Goal: Task Accomplishment & Management: Complete application form

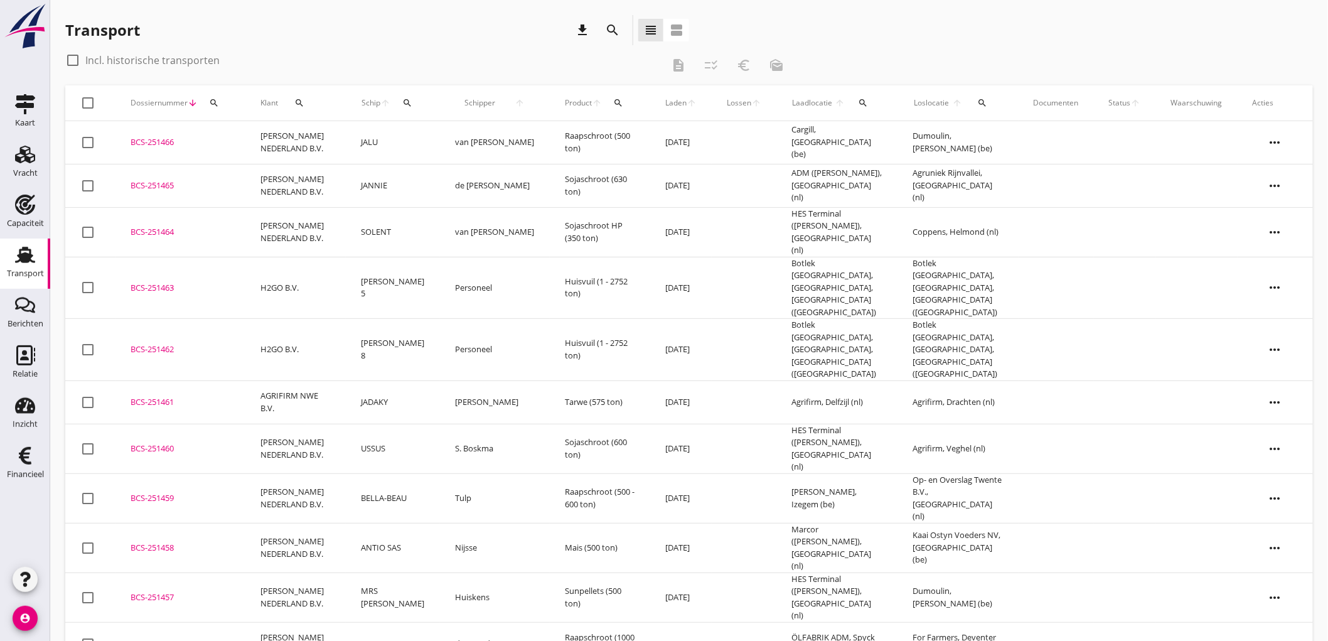
click at [33, 256] on icon "Transport" at bounding box center [25, 255] width 20 height 20
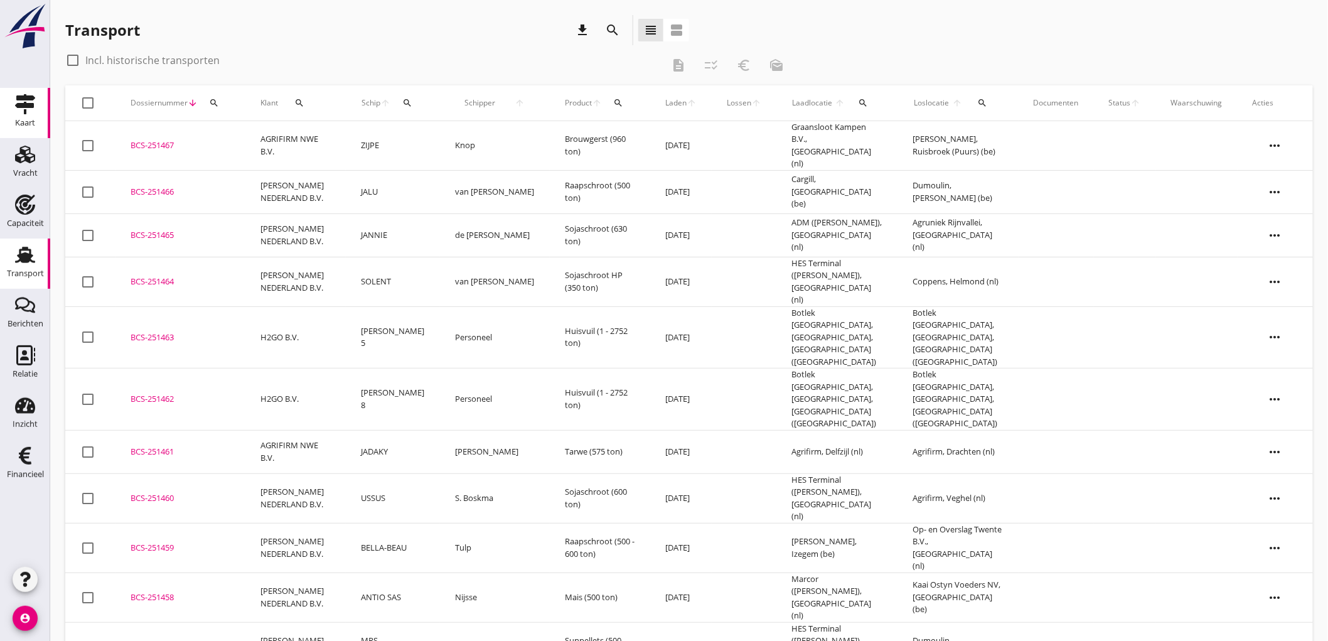
click at [16, 102] on icon "Kaart" at bounding box center [25, 104] width 20 height 20
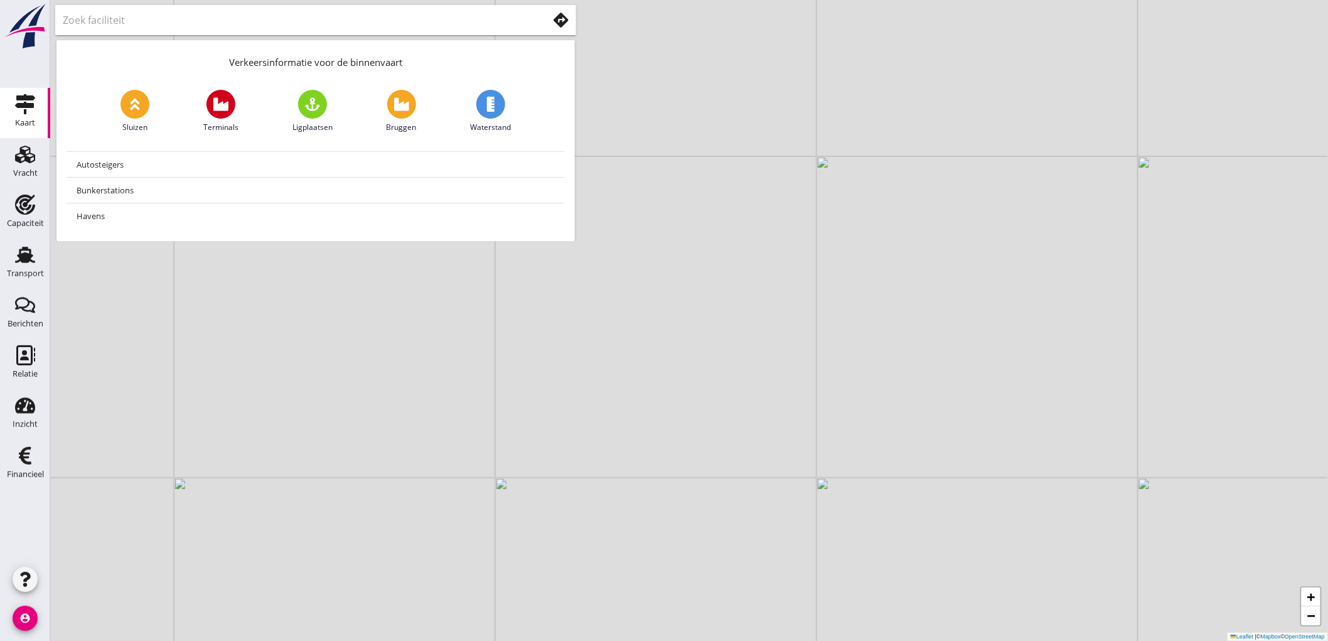
click at [557, 23] on use at bounding box center [561, 20] width 15 height 15
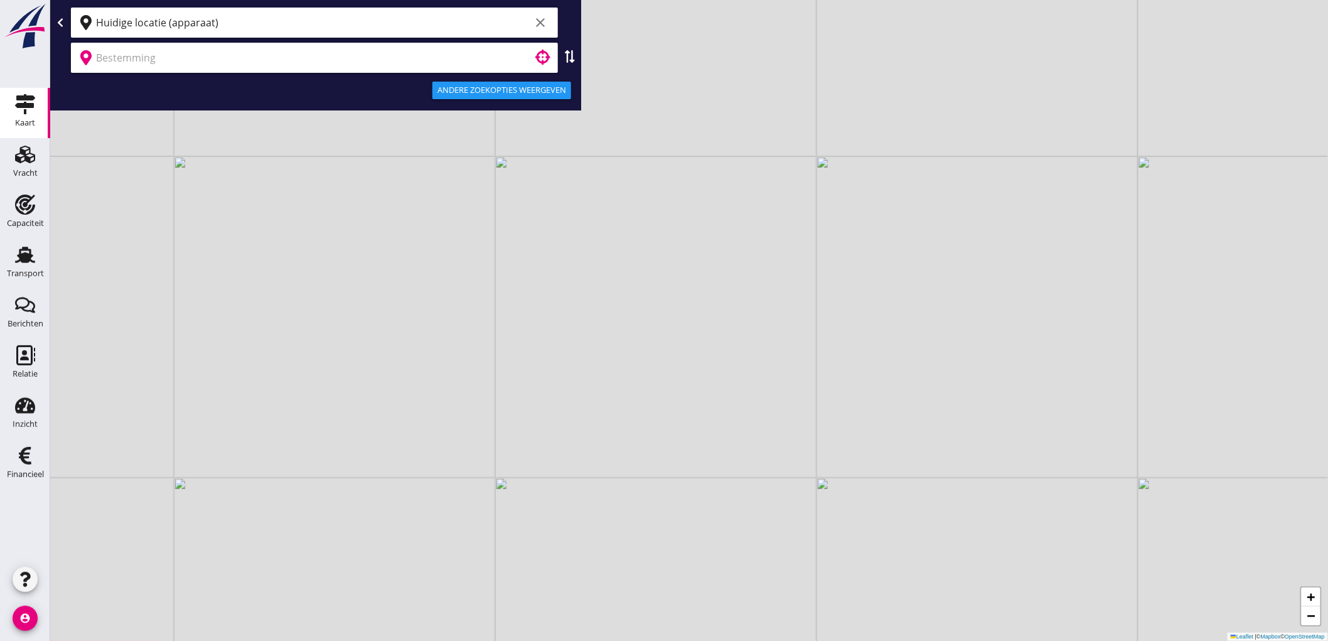
click at [300, 22] on input "Huidige locatie (apparaat)" at bounding box center [313, 23] width 434 height 20
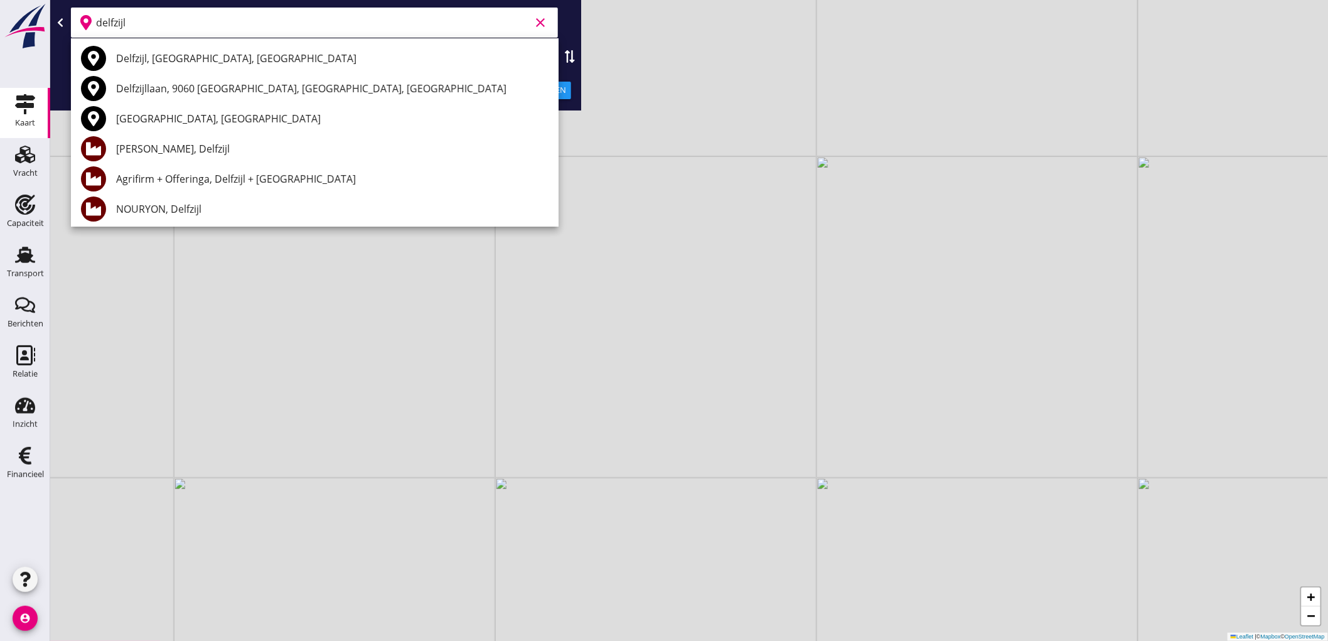
scroll to position [139, 0]
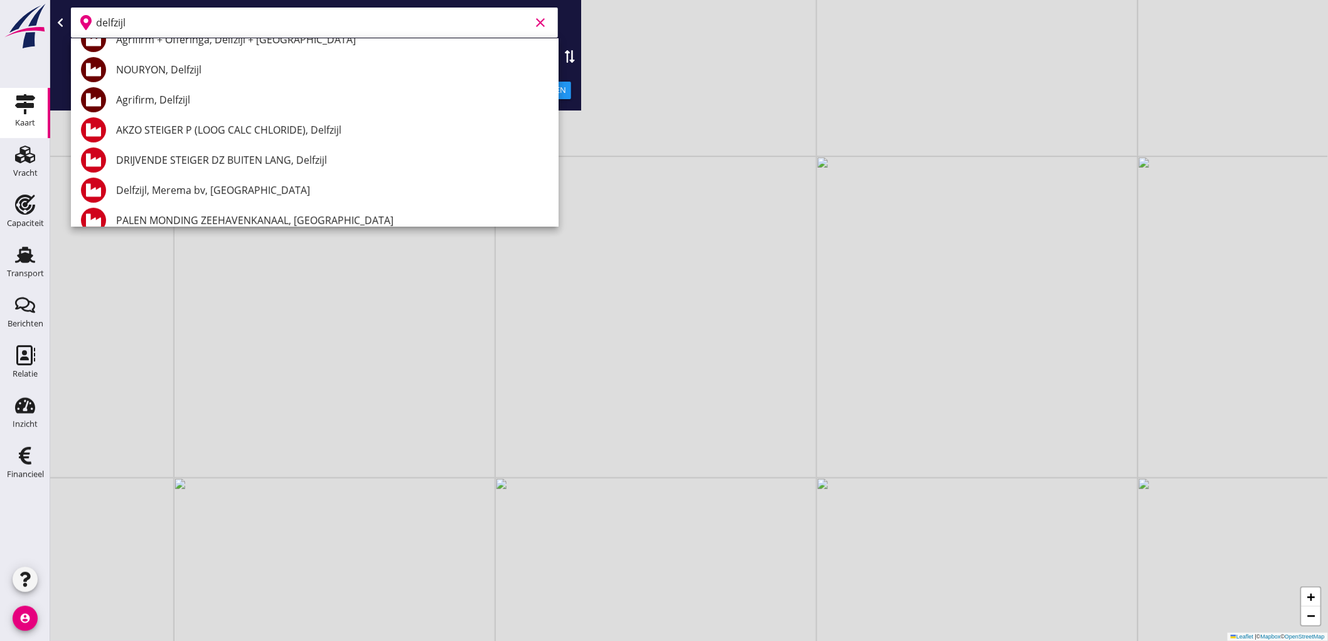
click at [230, 102] on div "Agrifirm, Delfzijl" at bounding box center [332, 99] width 432 height 15
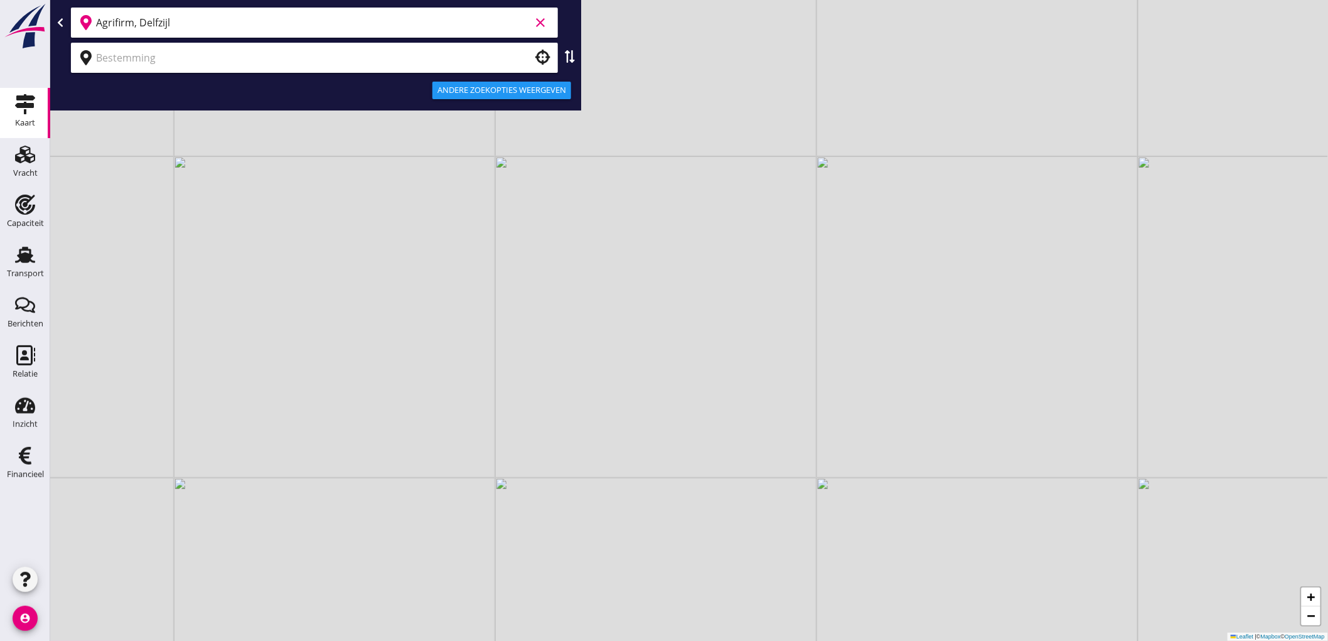
type input "Agrifirm, Delfzijl"
click at [416, 58] on input "text" at bounding box center [305, 58] width 419 height 20
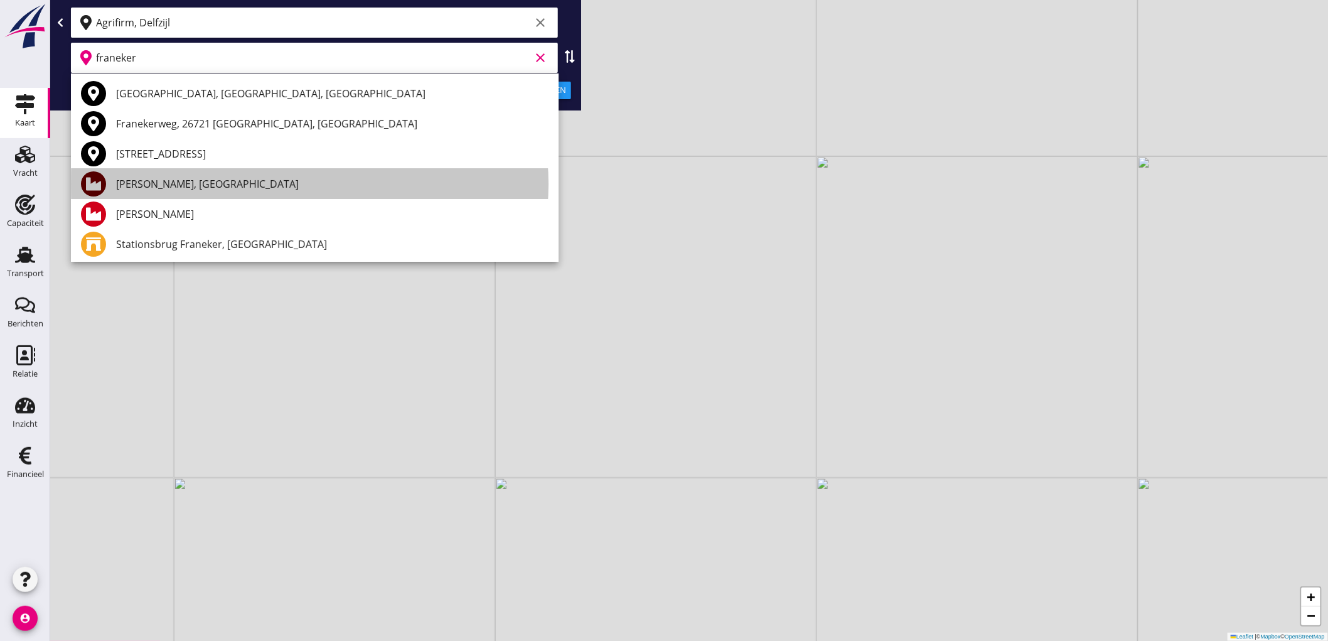
drag, startPoint x: 226, startPoint y: 183, endPoint x: 183, endPoint y: 186, distance: 42.8
click at [183, 186] on div "[PERSON_NAME], [GEOGRAPHIC_DATA]" at bounding box center [332, 183] width 432 height 15
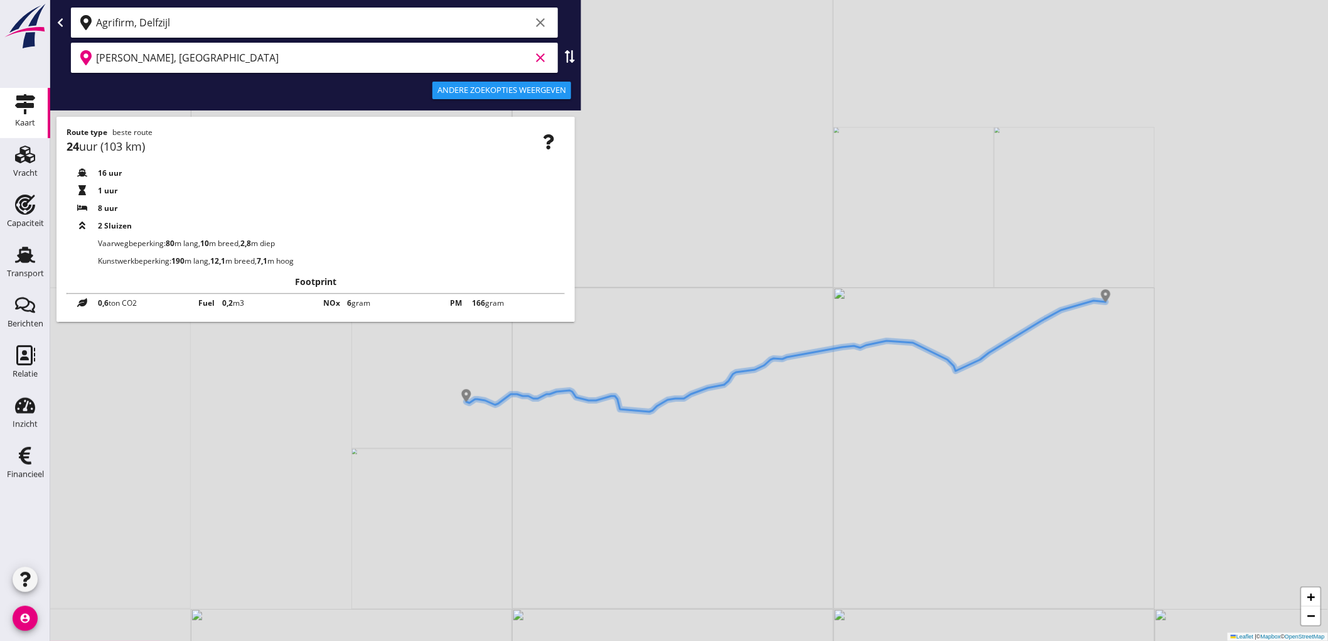
type input "[PERSON_NAME], [GEOGRAPHIC_DATA]"
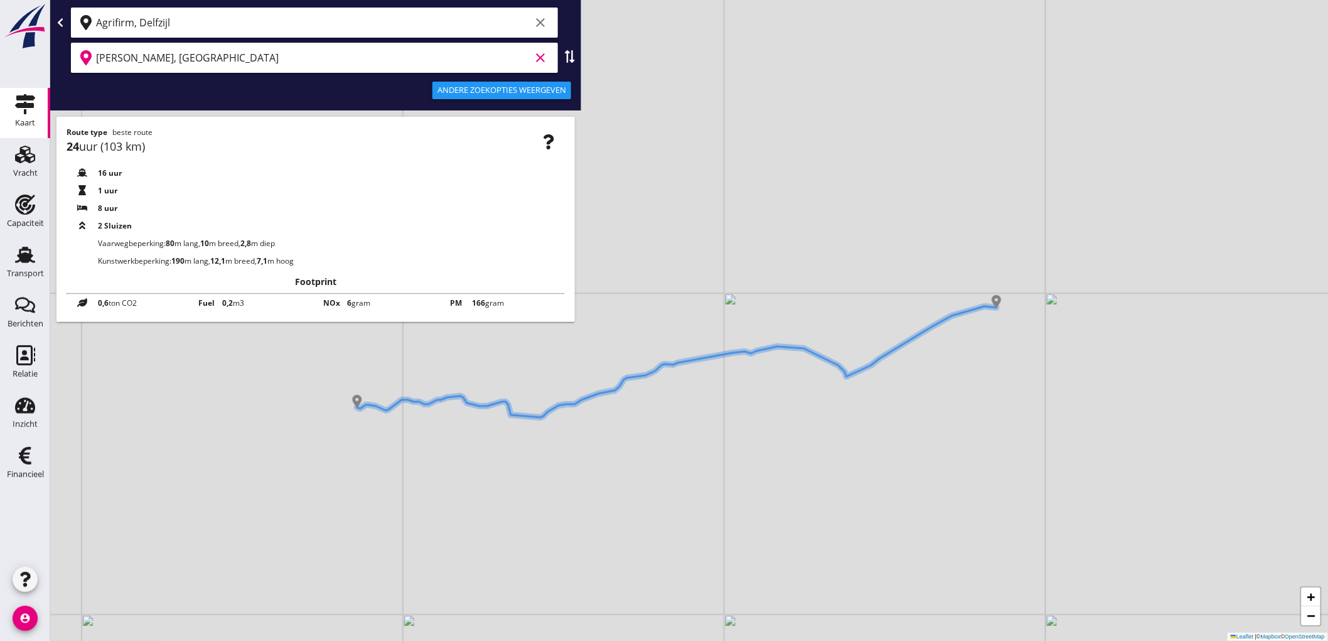
drag, startPoint x: 867, startPoint y: 385, endPoint x: 758, endPoint y: 390, distance: 109.4
click at [758, 390] on div "+ − Leaflet | © Mapbox © OpenStreetMap" at bounding box center [689, 320] width 1278 height 641
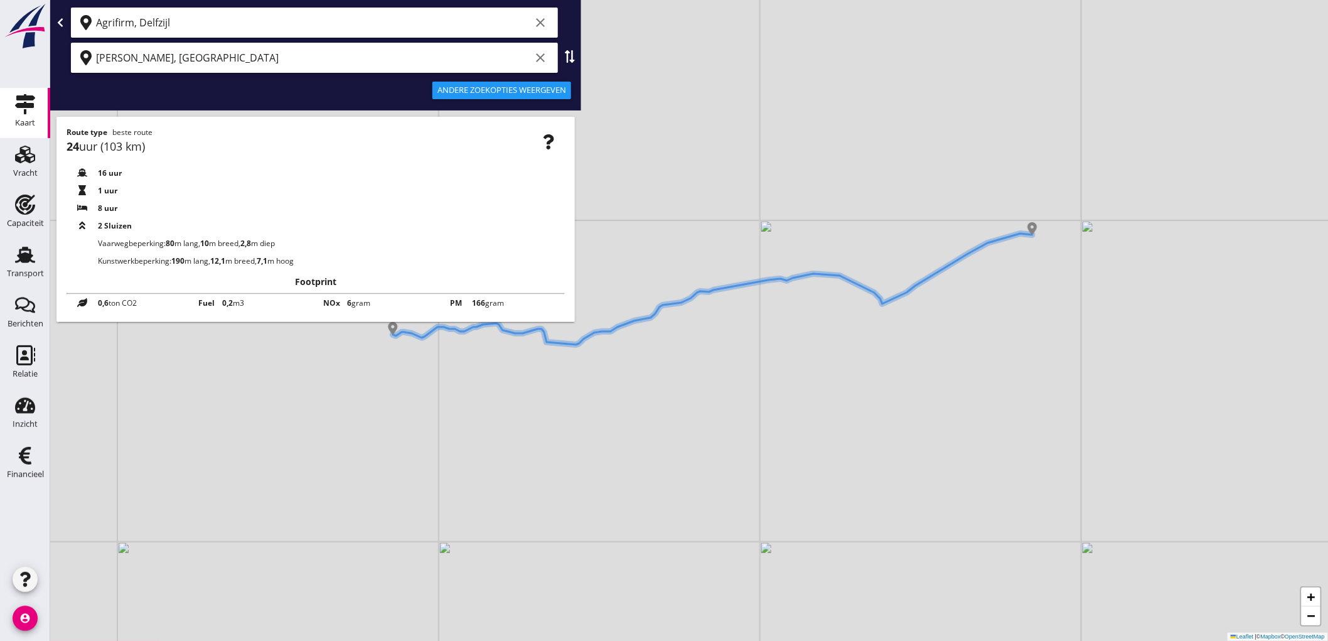
drag, startPoint x: 446, startPoint y: 484, endPoint x: 481, endPoint y: 411, distance: 81.1
click at [481, 411] on div "+ − Leaflet | © Mapbox © OpenStreetMap" at bounding box center [689, 320] width 1278 height 641
click at [571, 51] on icon at bounding box center [570, 56] width 13 height 13
type input "[PERSON_NAME], [GEOGRAPHIC_DATA]"
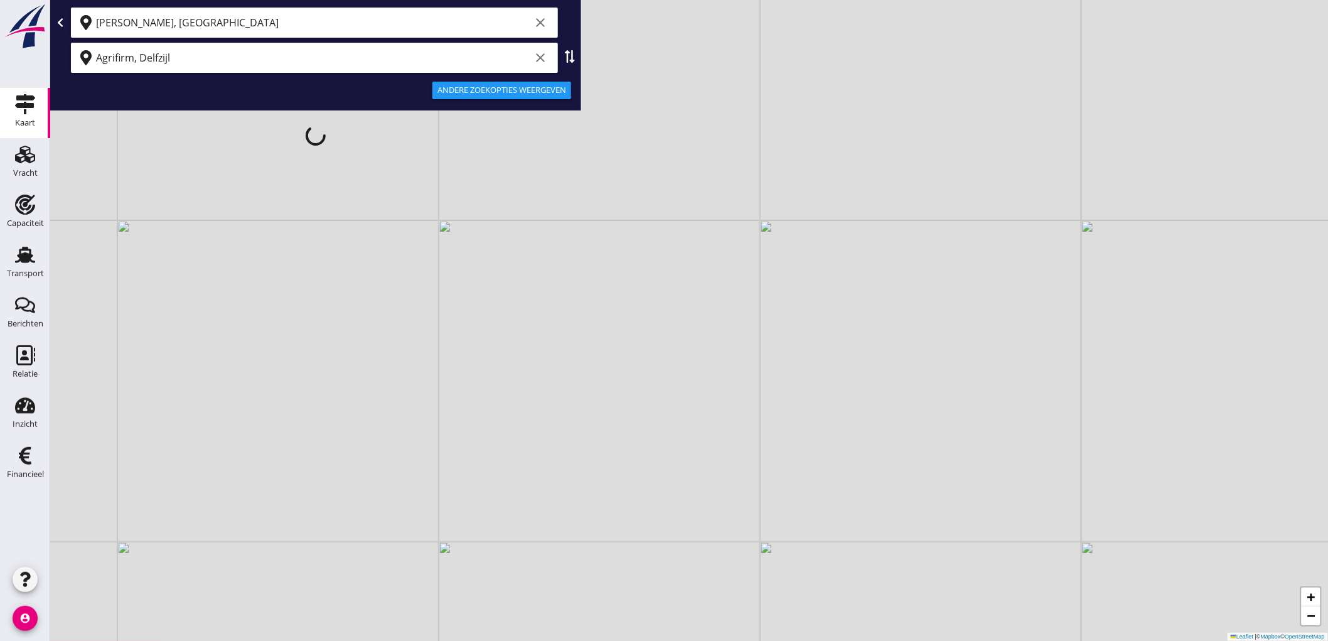
click at [308, 63] on div "[PERSON_NAME], Franeker clear Agrifirm, Delfzijl clear Andere zoekopties weerge…" at bounding box center [315, 80] width 531 height 161
click at [308, 63] on input "Agrifirm, Delfzijl" at bounding box center [313, 58] width 434 height 20
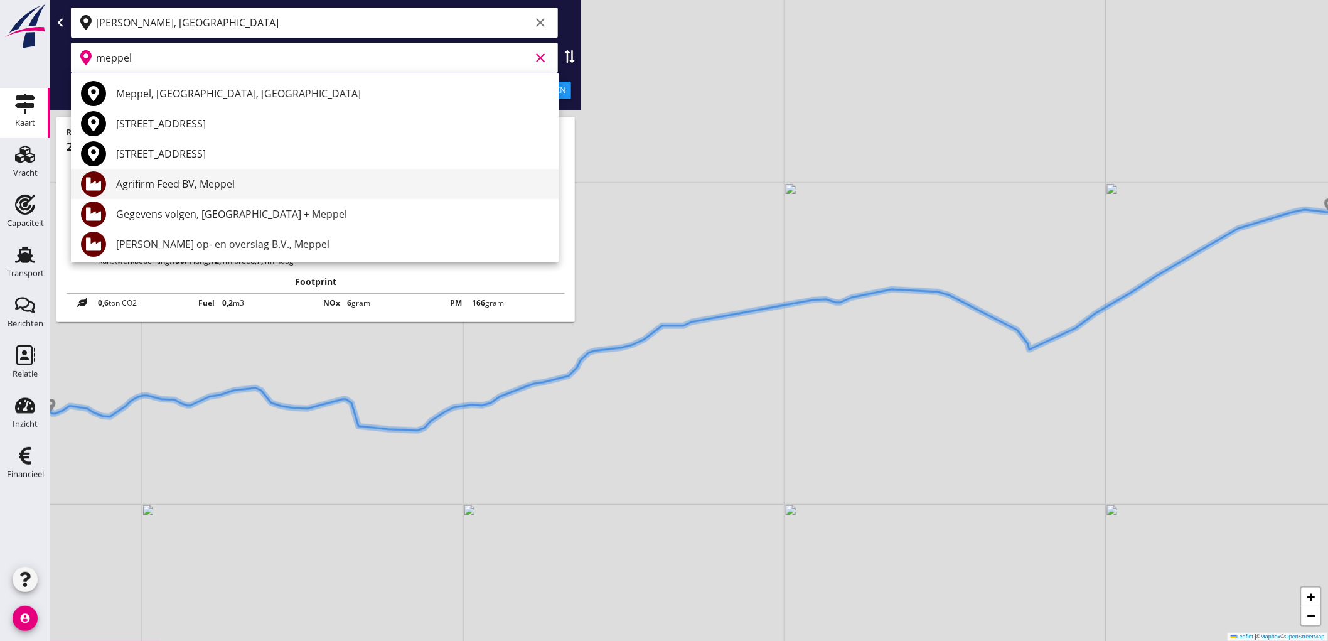
click at [240, 187] on div "Agrifirm Feed BV, Meppel" at bounding box center [332, 183] width 432 height 15
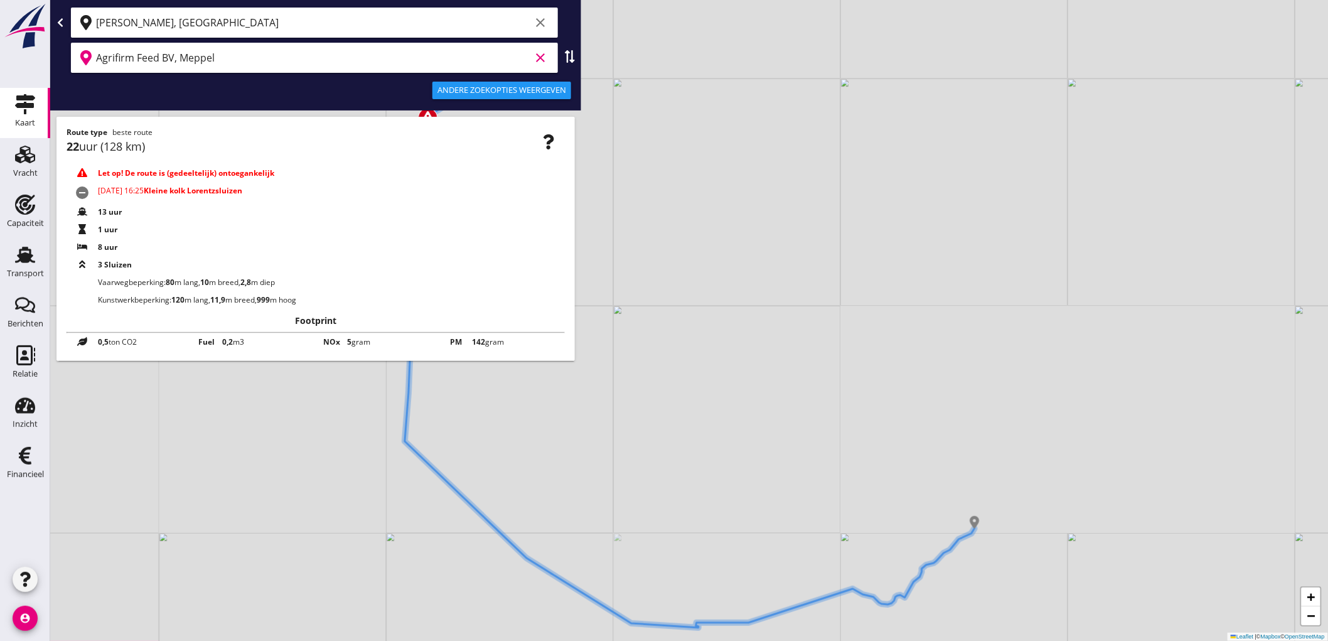
type input "Agrifirm Feed BV, Meppel"
drag, startPoint x: 537, startPoint y: 444, endPoint x: 655, endPoint y: 431, distance: 118.1
click at [654, 431] on div "+ − Leaflet | © Mapbox © OpenStreetMap" at bounding box center [689, 320] width 1278 height 641
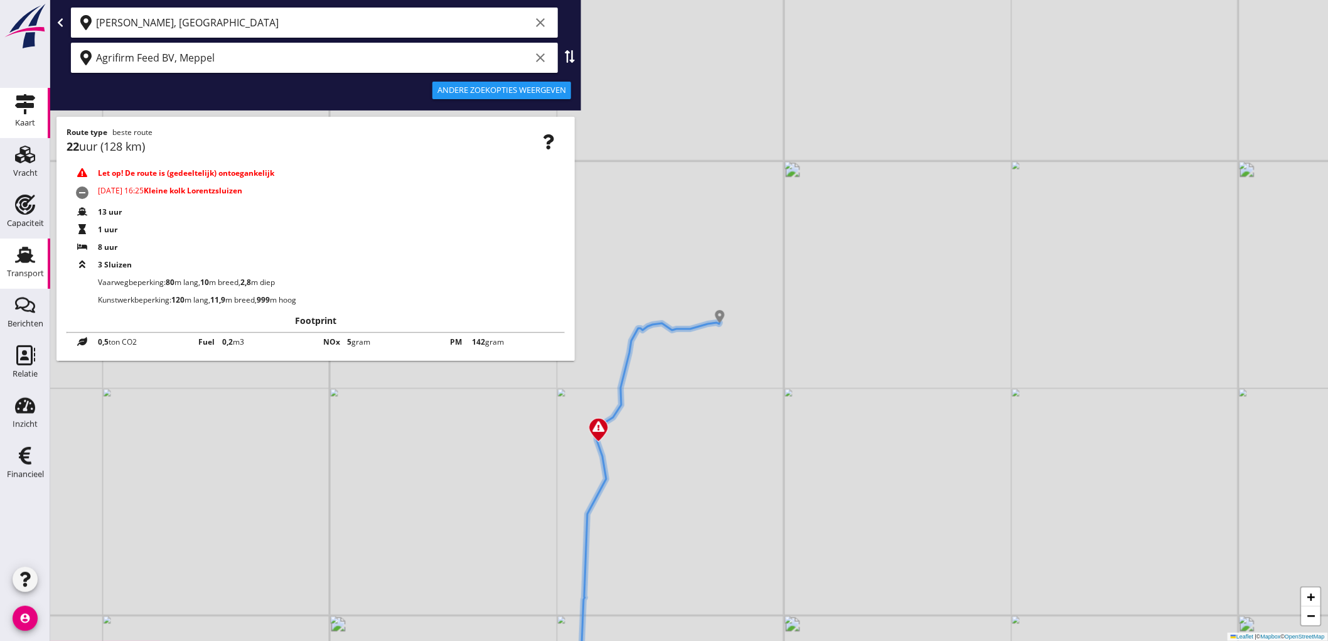
click at [26, 248] on use at bounding box center [25, 255] width 20 height 16
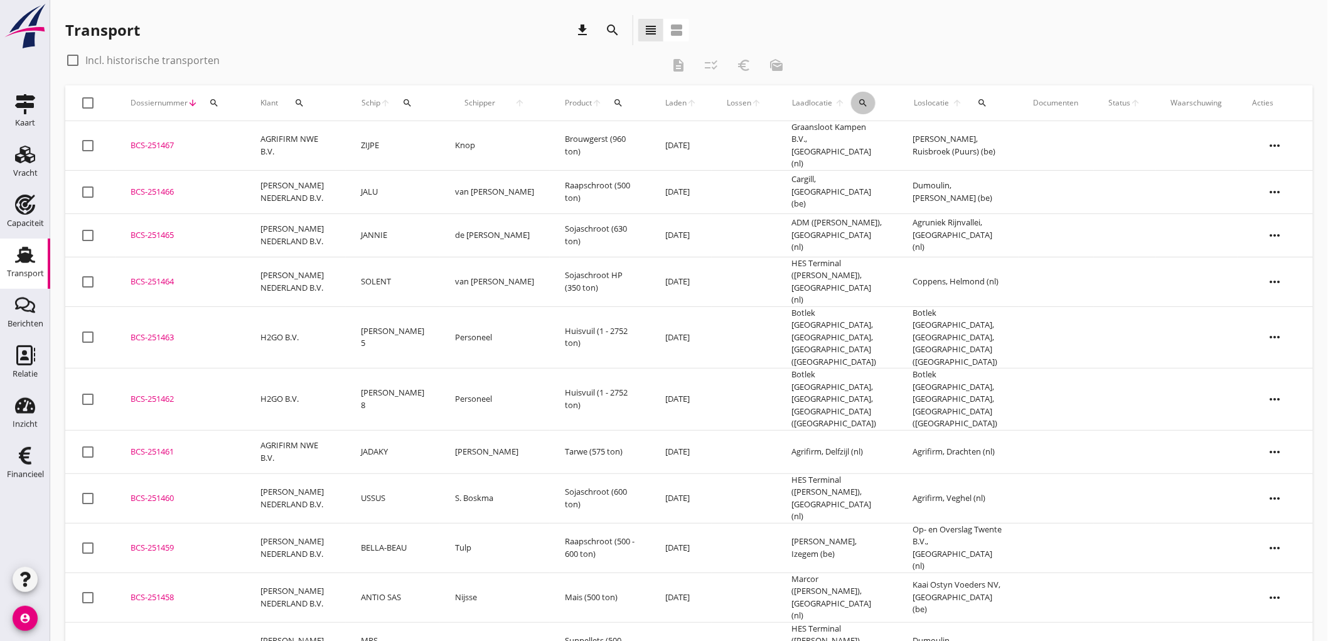
click at [860, 104] on icon "search" at bounding box center [863, 103] width 10 height 10
click at [849, 140] on icon at bounding box center [855, 139] width 15 height 15
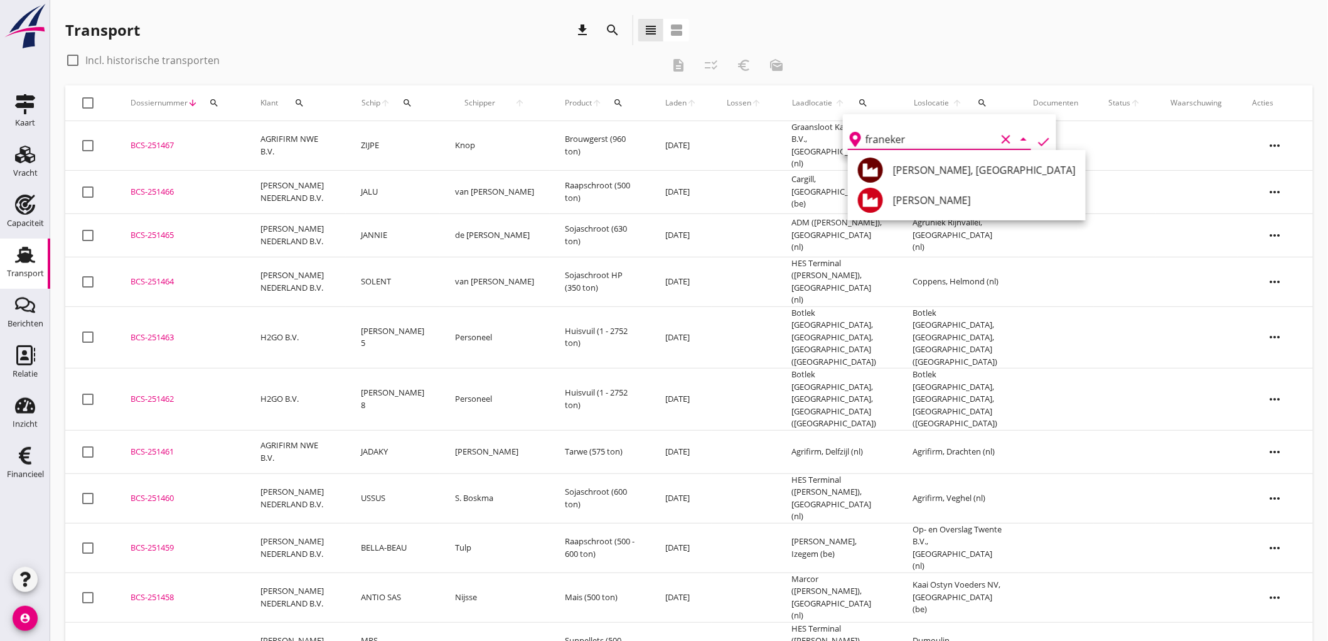
drag, startPoint x: 950, startPoint y: 176, endPoint x: 1027, endPoint y: 156, distance: 80.5
click at [950, 176] on div "[PERSON_NAME], [GEOGRAPHIC_DATA]" at bounding box center [984, 170] width 183 height 15
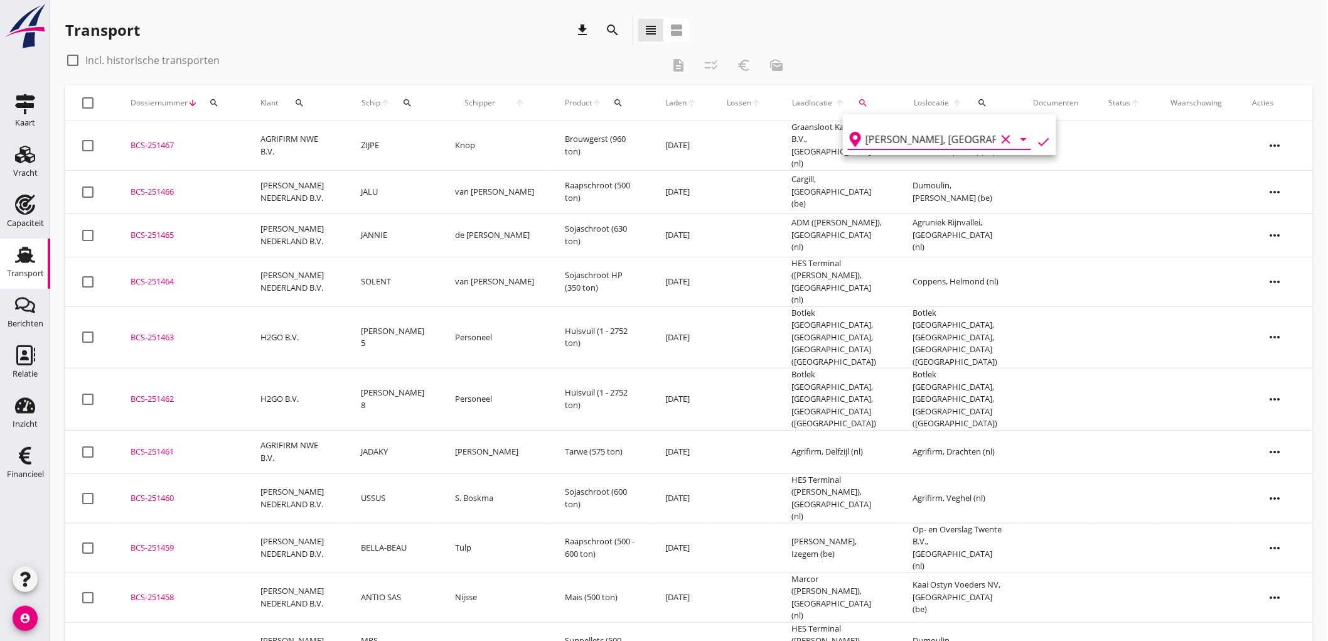
click at [1036, 147] on icon "check" at bounding box center [1043, 141] width 15 height 15
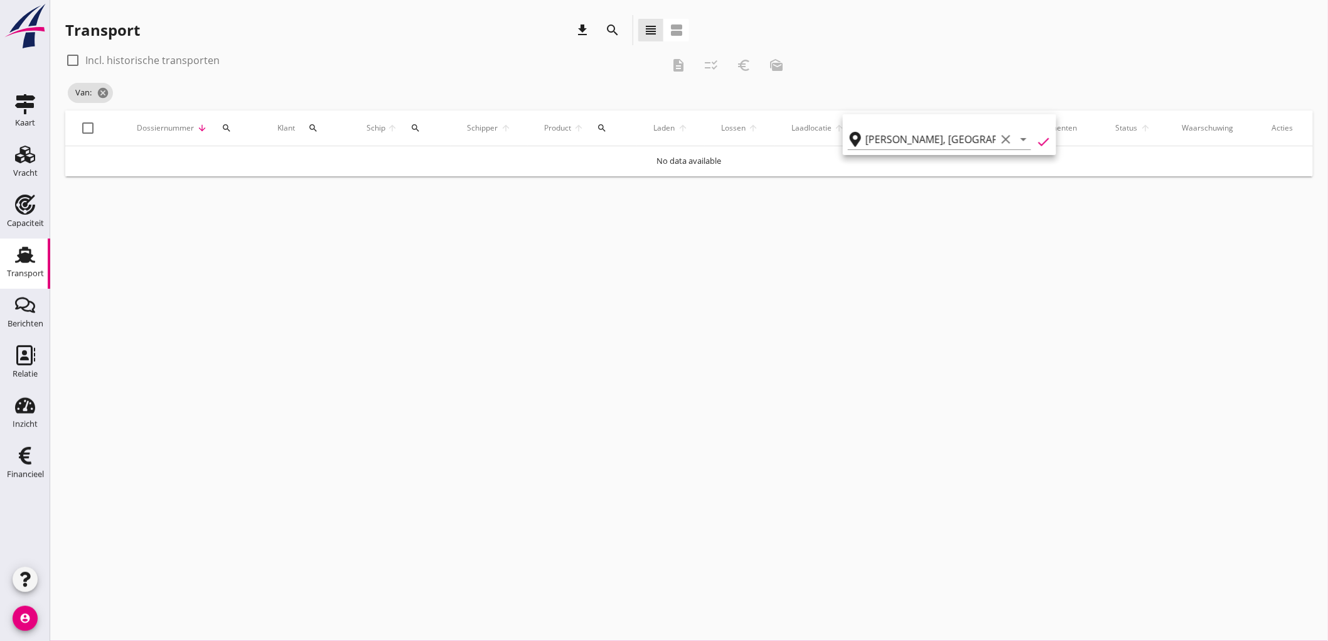
type input "[PERSON_NAME]"
click at [171, 61] on label "Incl. historische transporten" at bounding box center [152, 60] width 134 height 13
checkbox input "true"
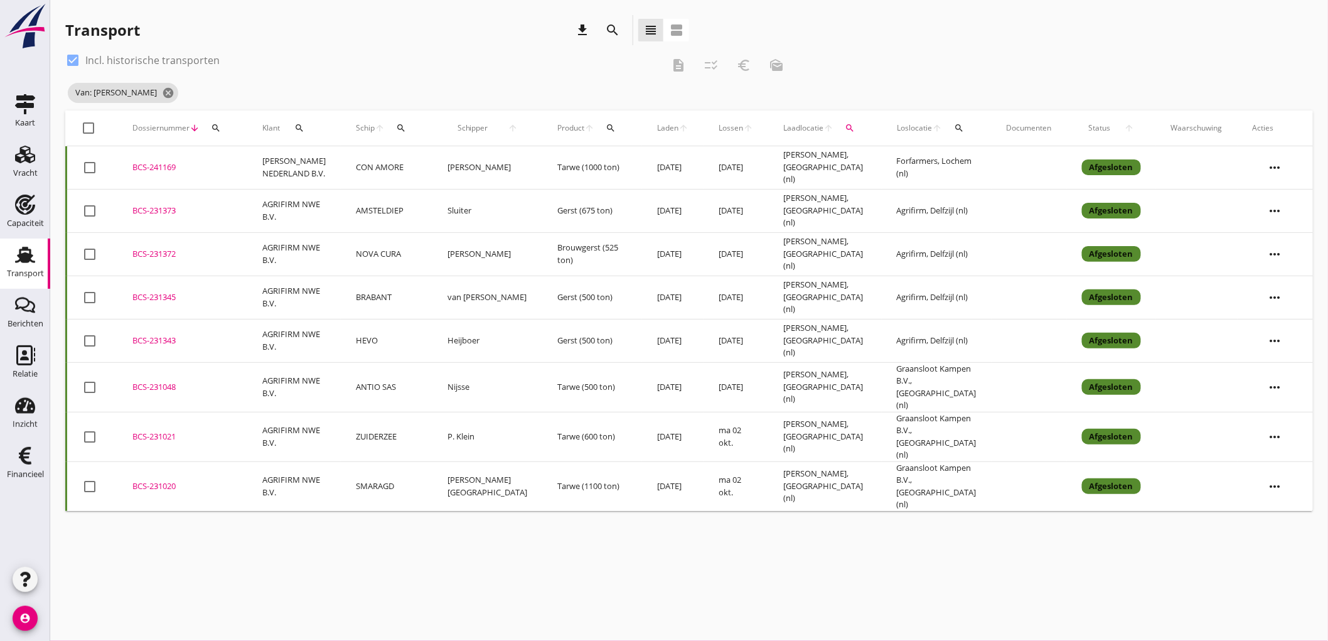
click at [793, 465] on td "[PERSON_NAME], [GEOGRAPHIC_DATA] (nl)" at bounding box center [824, 486] width 113 height 50
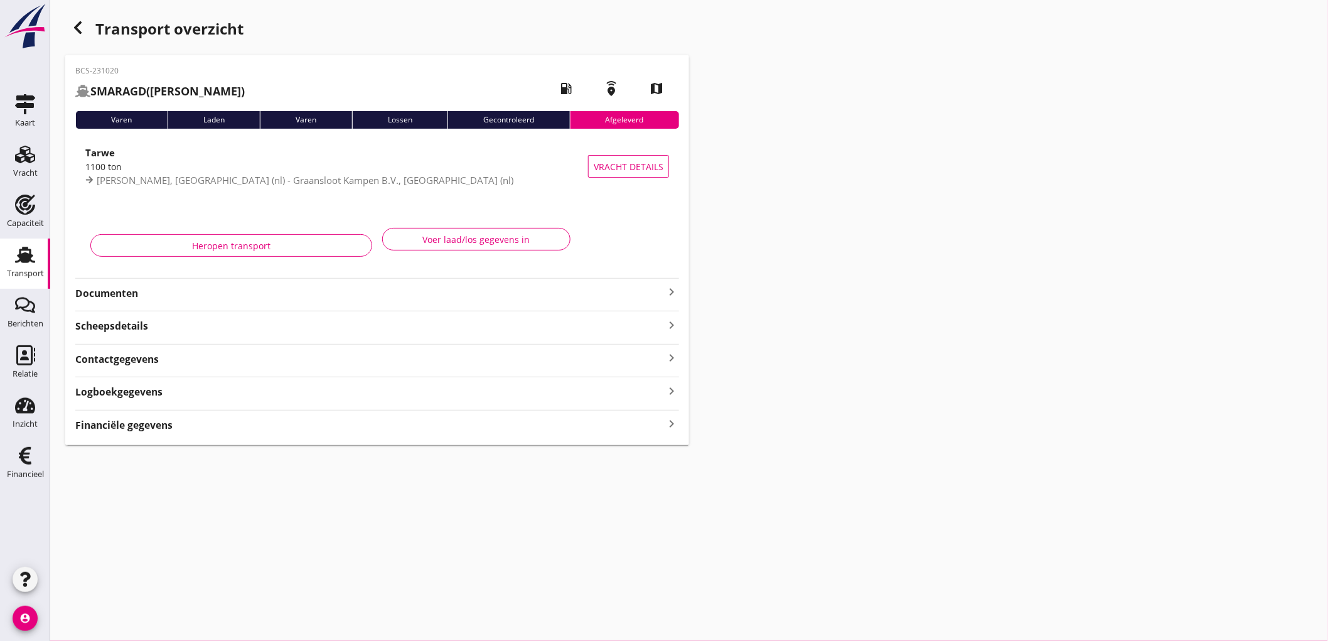
click at [214, 297] on strong "Documenten" at bounding box center [369, 293] width 589 height 14
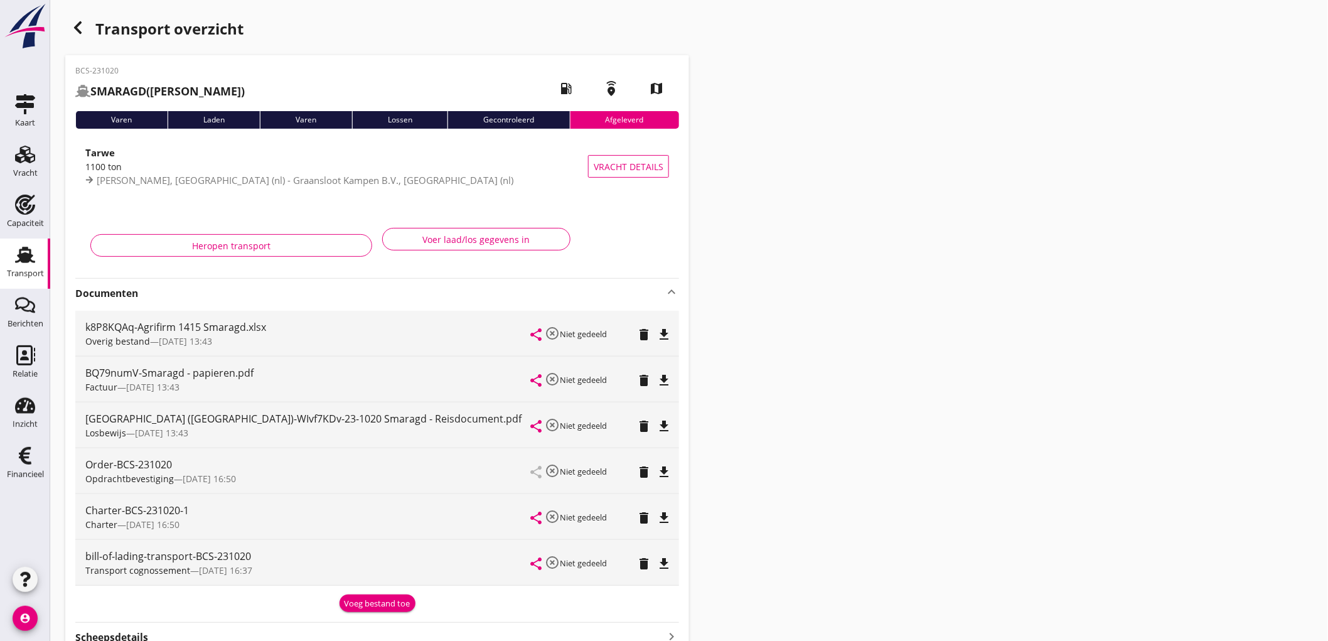
click at [668, 475] on icon "file_download" at bounding box center [663, 471] width 15 height 15
click at [1, 262] on link "Transport Transport" at bounding box center [25, 263] width 50 height 50
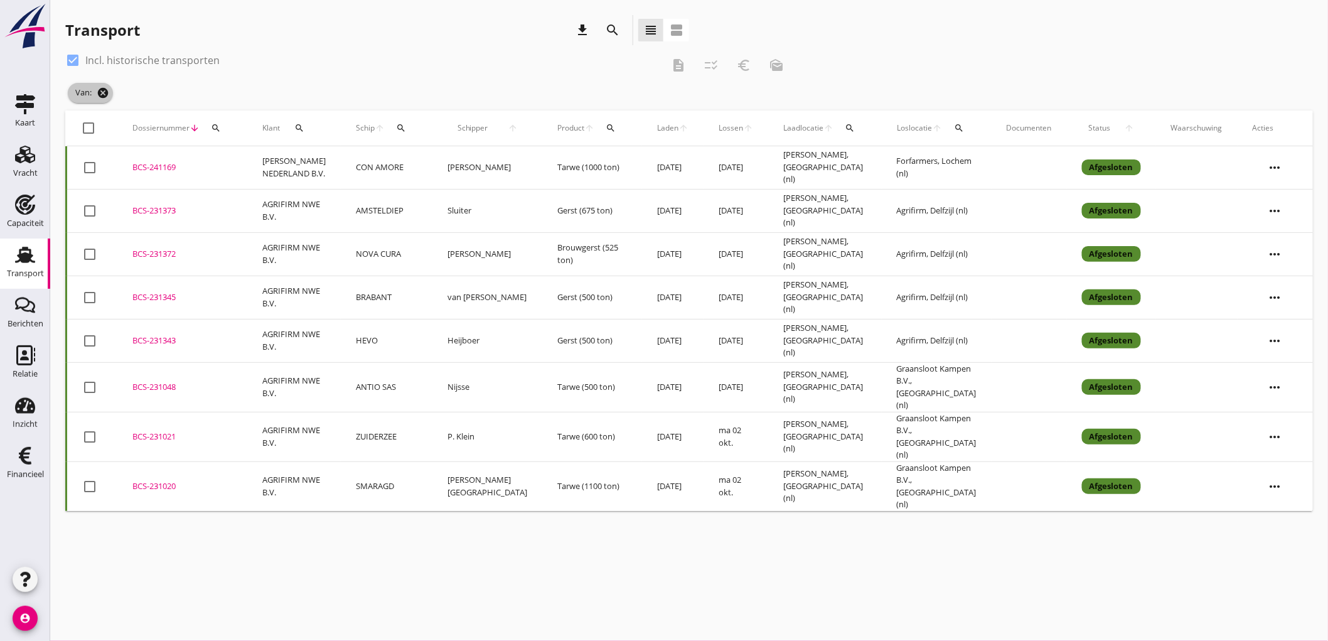
click at [109, 88] on icon "cancel" at bounding box center [103, 93] width 13 height 13
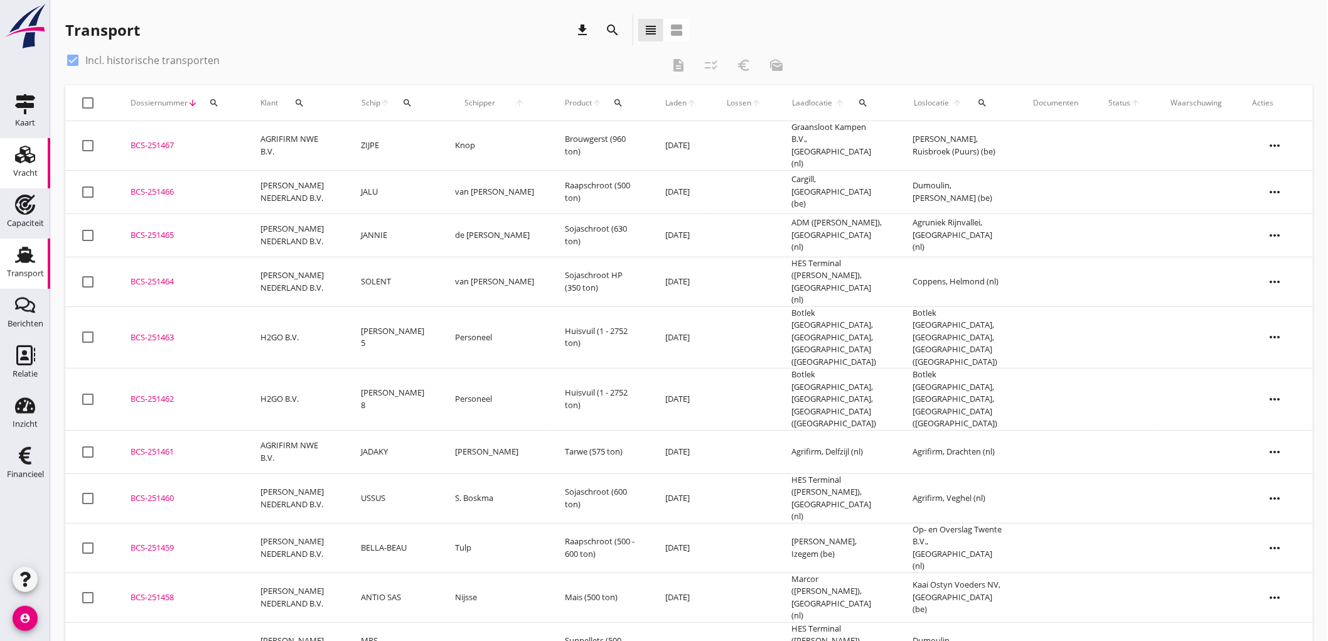
click at [27, 167] on div "Vracht" at bounding box center [25, 173] width 24 height 18
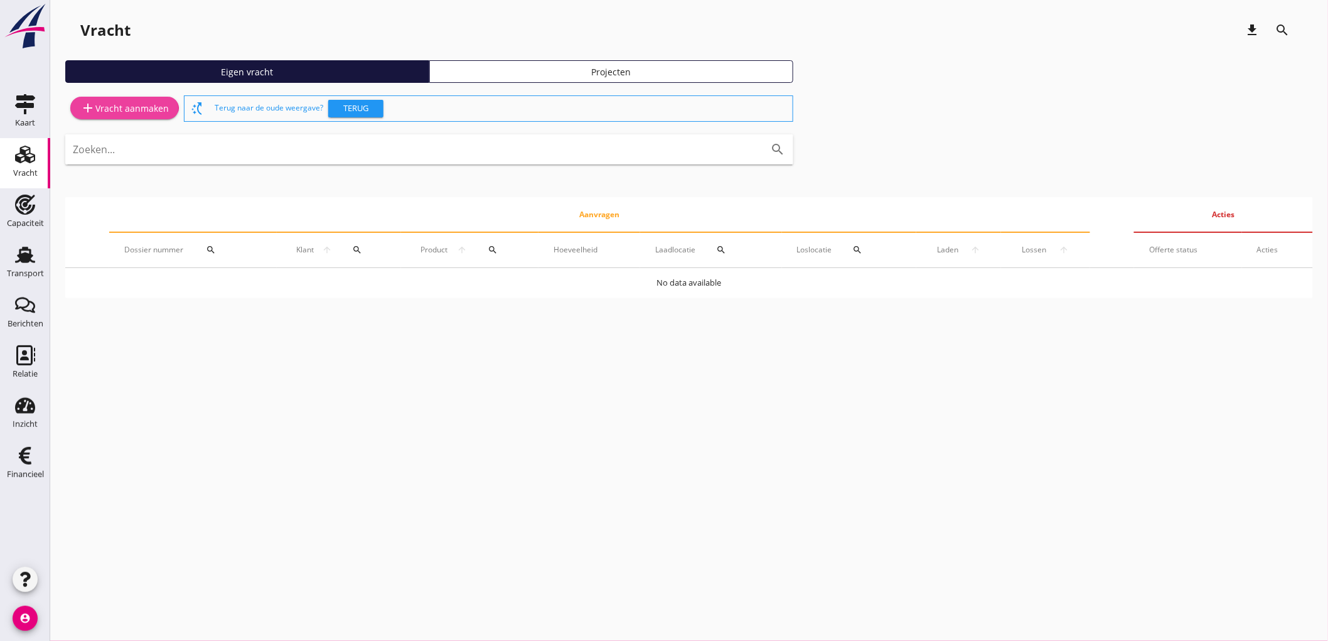
click at [99, 101] on div "add Vracht aanmaken" at bounding box center [124, 107] width 88 height 15
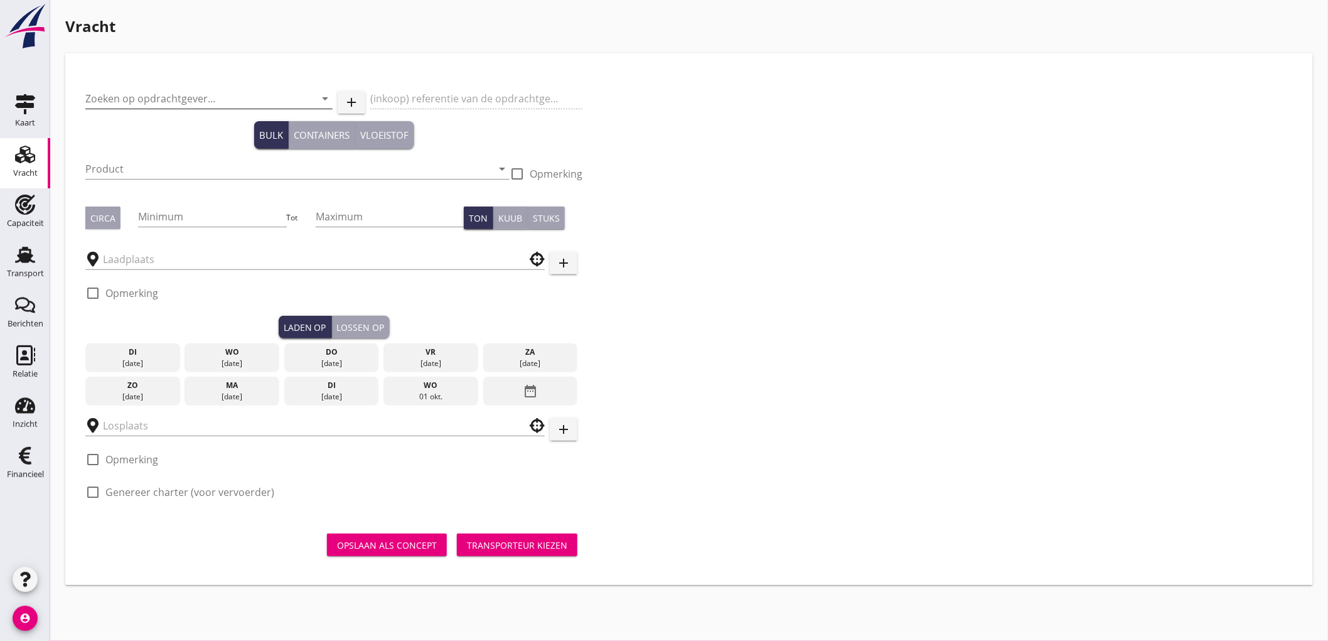
click at [149, 90] on input "Zoeken op opdrachtgever..." at bounding box center [191, 98] width 212 height 20
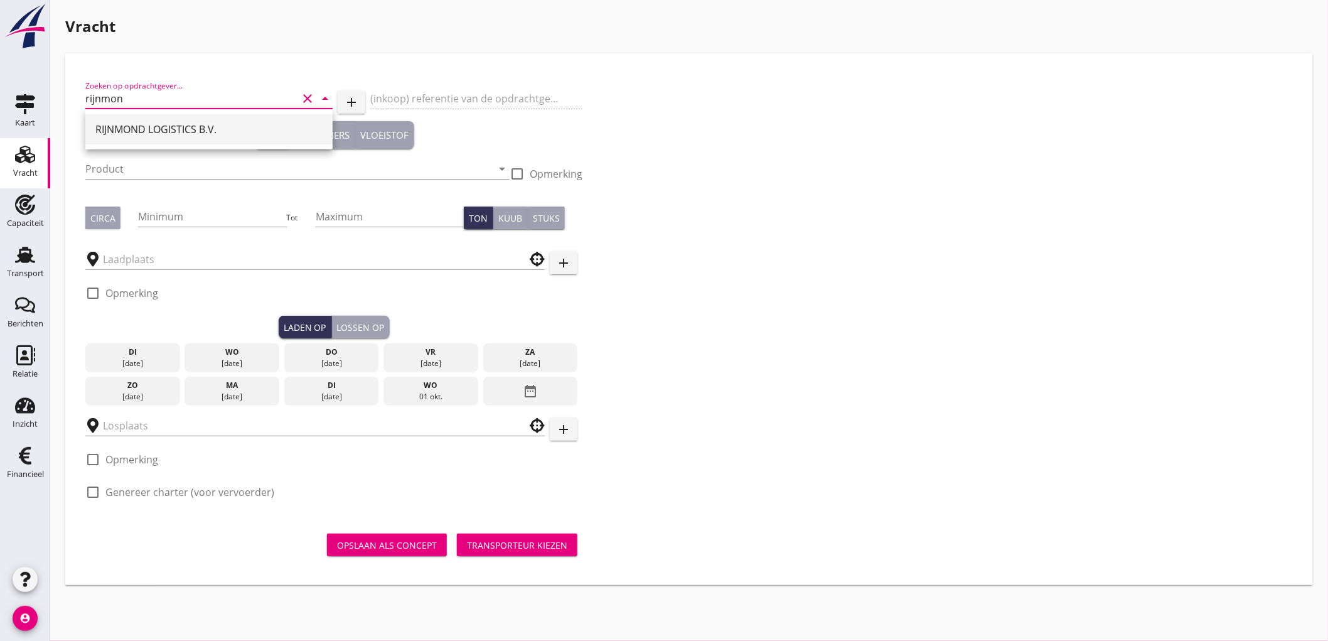
click at [136, 138] on div "RIJNMOND LOGISTICS B.V." at bounding box center [208, 129] width 227 height 30
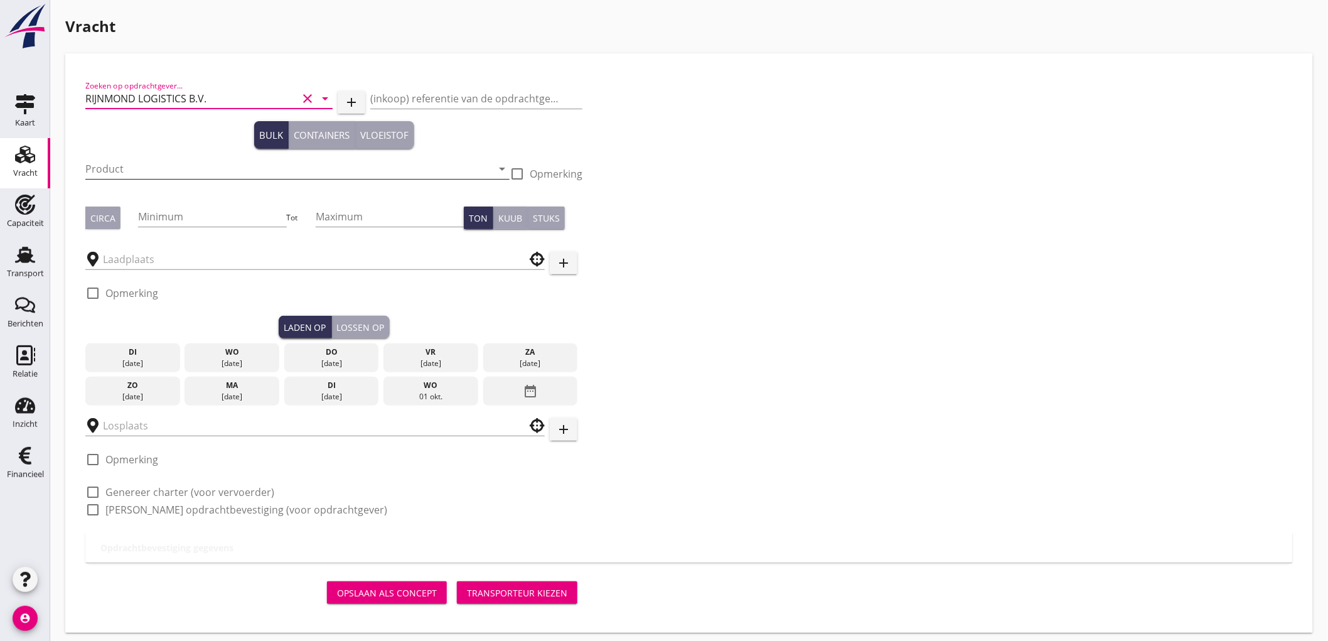
type input "RIJNMOND LOGISTICS B.V."
drag, startPoint x: 133, startPoint y: 161, endPoint x: 127, endPoint y: 166, distance: 8.0
click at [133, 162] on input "Product" at bounding box center [288, 169] width 407 height 20
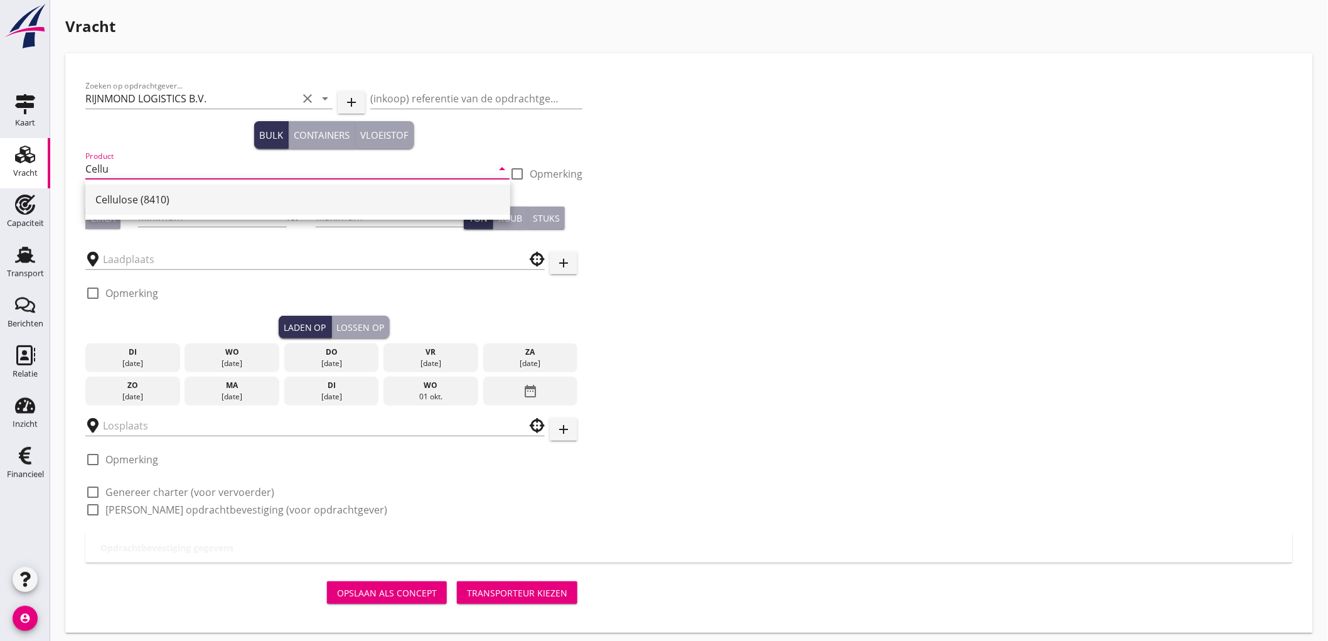
click at [173, 196] on div "Cellulose (8410)" at bounding box center [297, 199] width 405 height 15
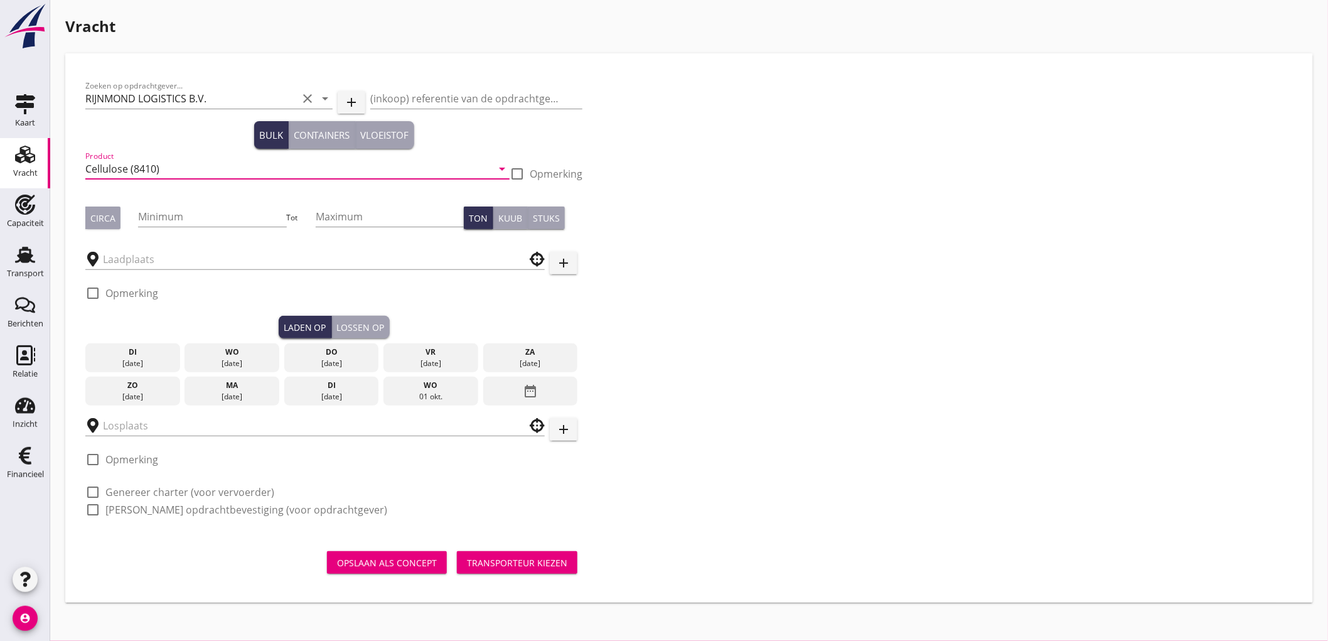
type input "Cellulose (8410)"
click at [115, 217] on button "Circa" at bounding box center [102, 217] width 35 height 23
click at [186, 224] on input "Minimum" at bounding box center [212, 216] width 148 height 20
type input "2200"
type input "2300"
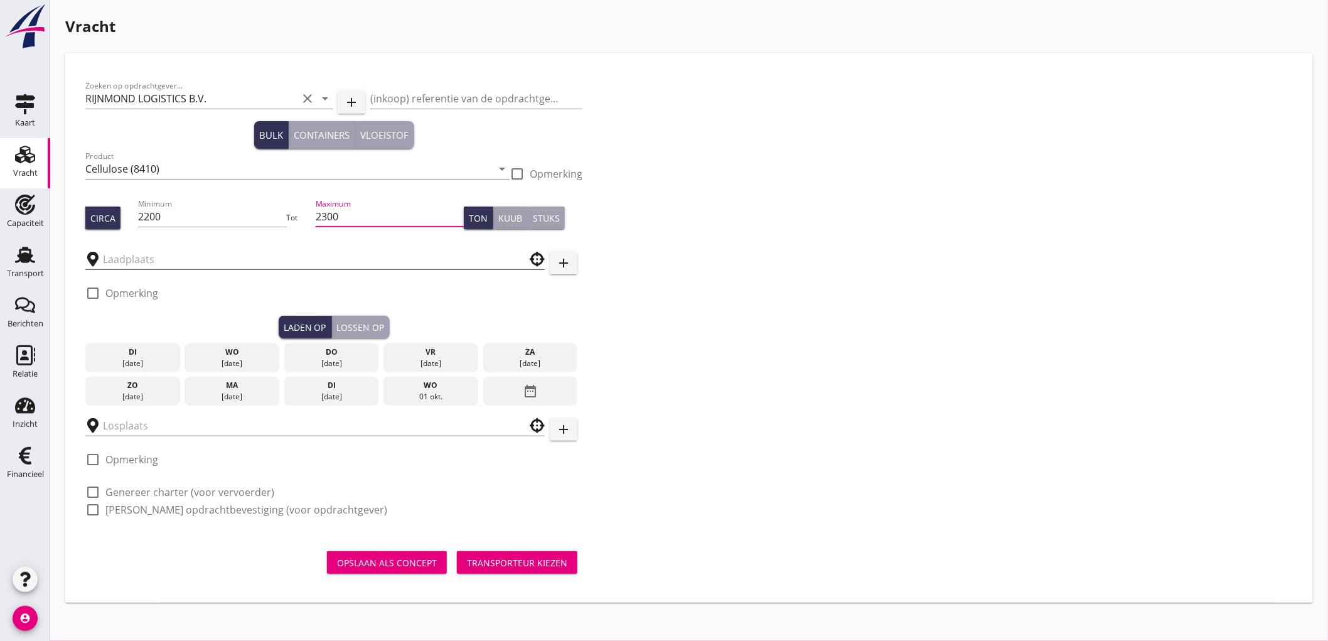
click at [174, 256] on input "text" at bounding box center [306, 259] width 407 height 20
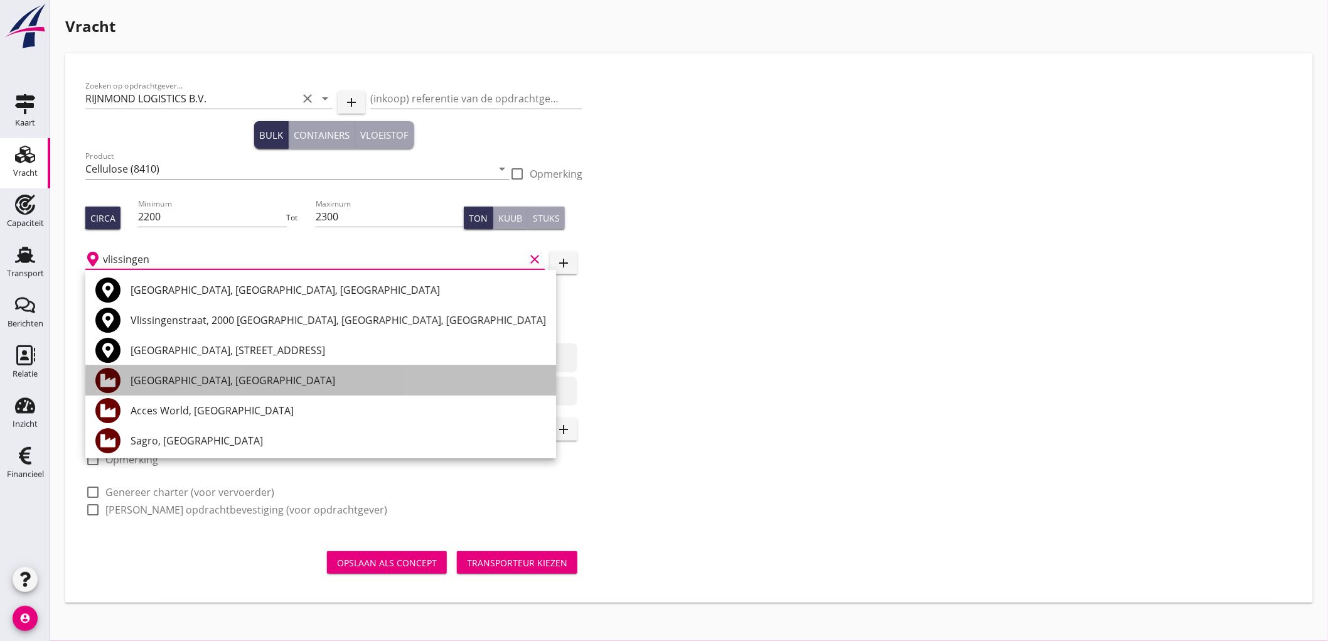
click at [224, 378] on div "[GEOGRAPHIC_DATA], [GEOGRAPHIC_DATA]" at bounding box center [338, 380] width 415 height 15
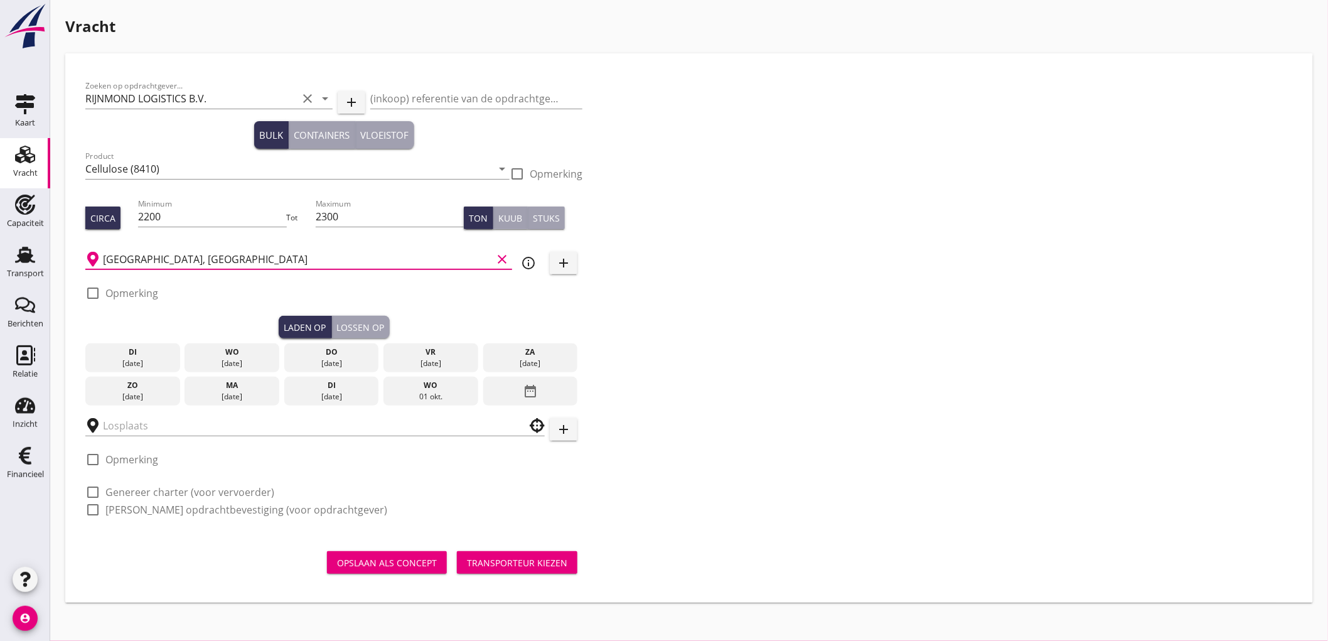
type input "[GEOGRAPHIC_DATA], [GEOGRAPHIC_DATA]"
click at [529, 264] on icon "info_outline" at bounding box center [528, 262] width 15 height 15
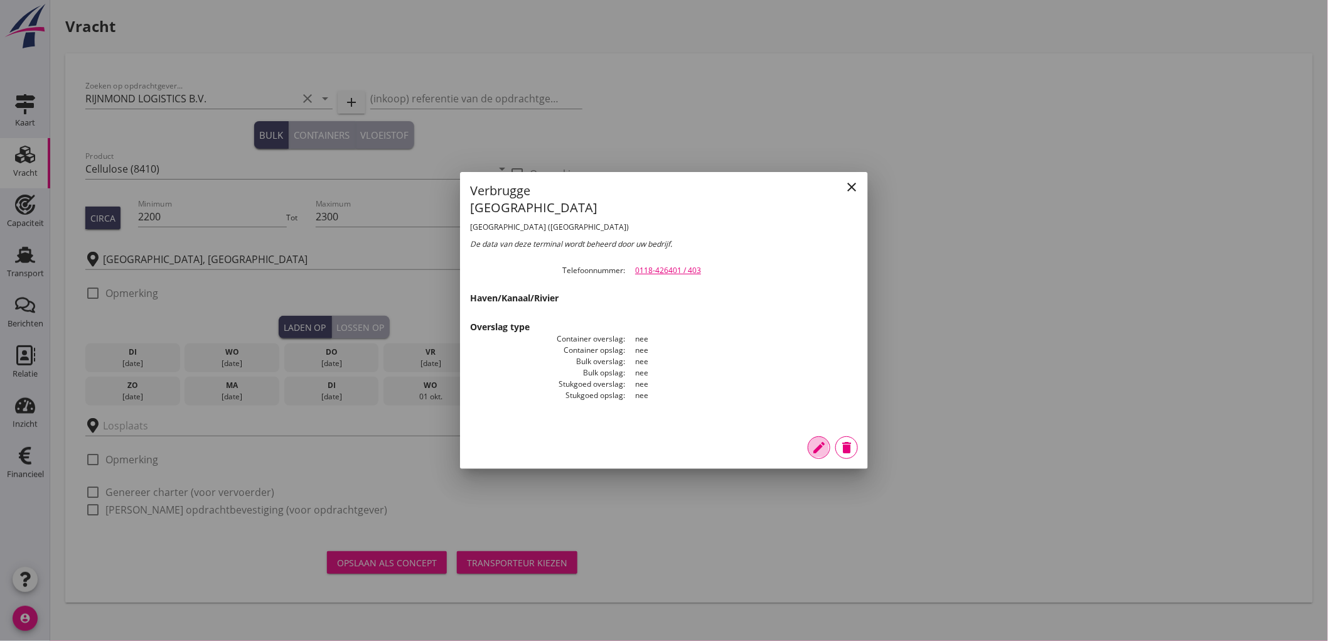
click at [823, 440] on icon "edit" at bounding box center [819, 447] width 15 height 15
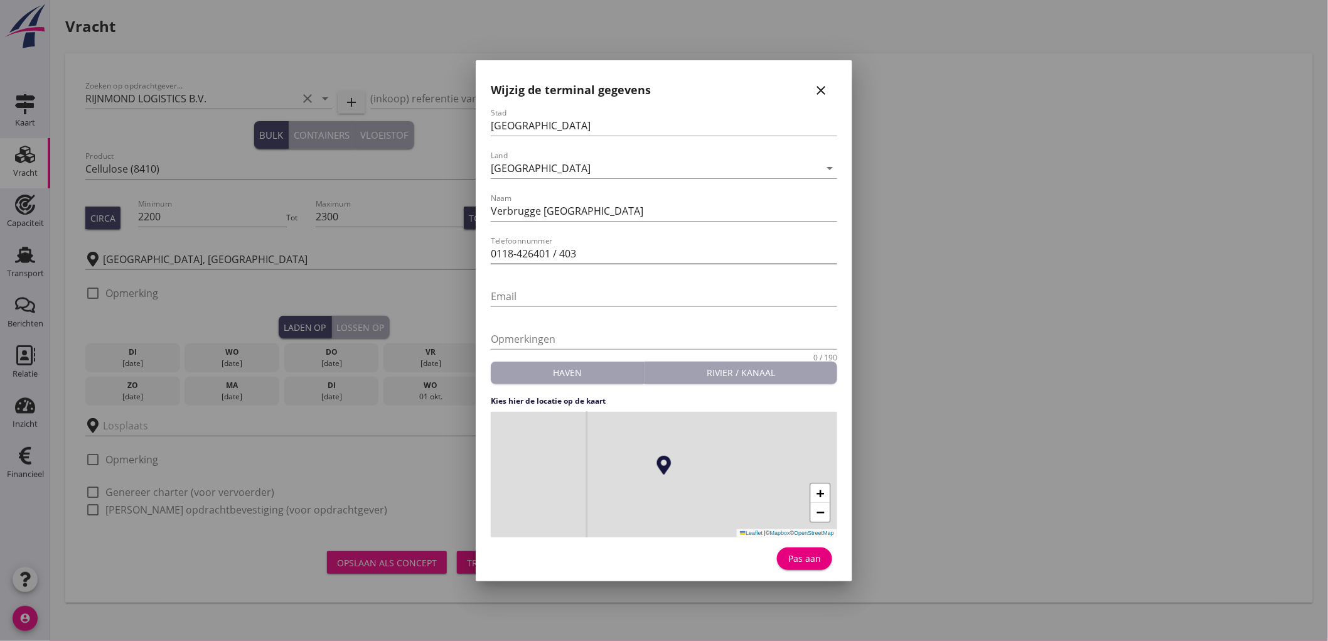
click at [601, 249] on input "0118-426401 / 403" at bounding box center [664, 254] width 346 height 20
type input "0118-426401 / 409"
drag, startPoint x: 657, startPoint y: 202, endPoint x: 543, endPoint y: 210, distance: 114.5
click at [543, 210] on input "Verbrugge [GEOGRAPHIC_DATA]" at bounding box center [664, 211] width 346 height 20
type input "[GEOGRAPHIC_DATA]"
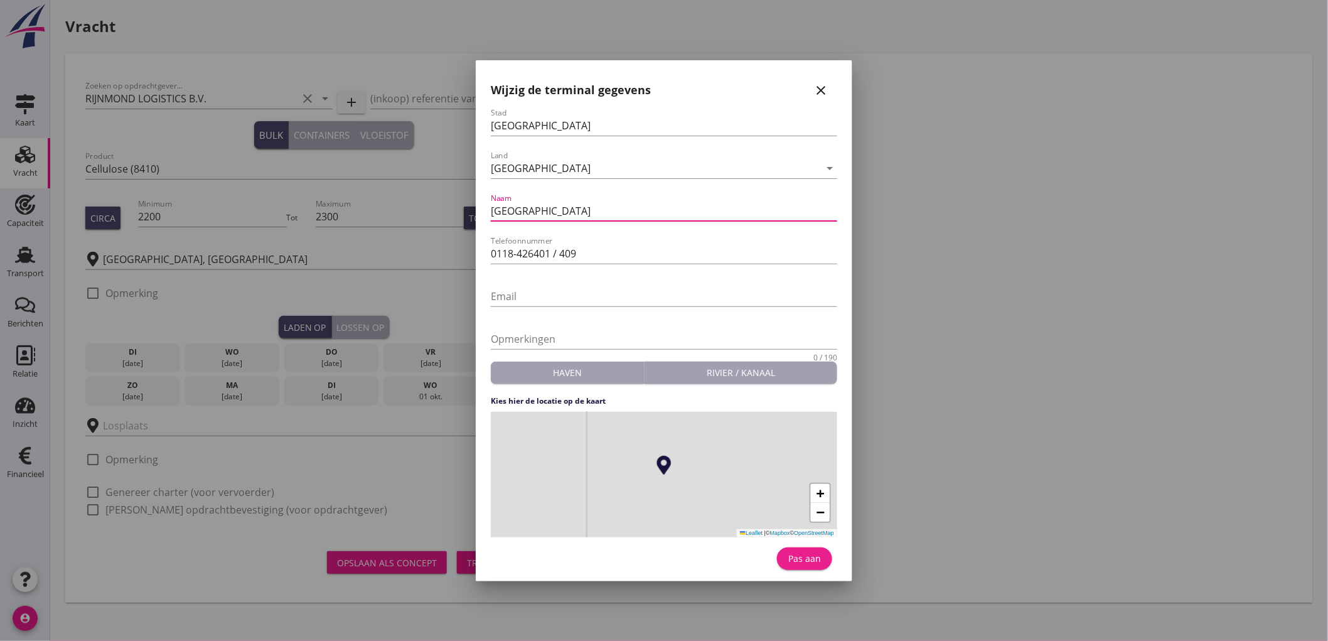
drag, startPoint x: 798, startPoint y: 560, endPoint x: 694, endPoint y: 425, distance: 170.9
click at [798, 560] on div "Pas aan" at bounding box center [804, 558] width 35 height 13
type input "[GEOGRAPHIC_DATA]"
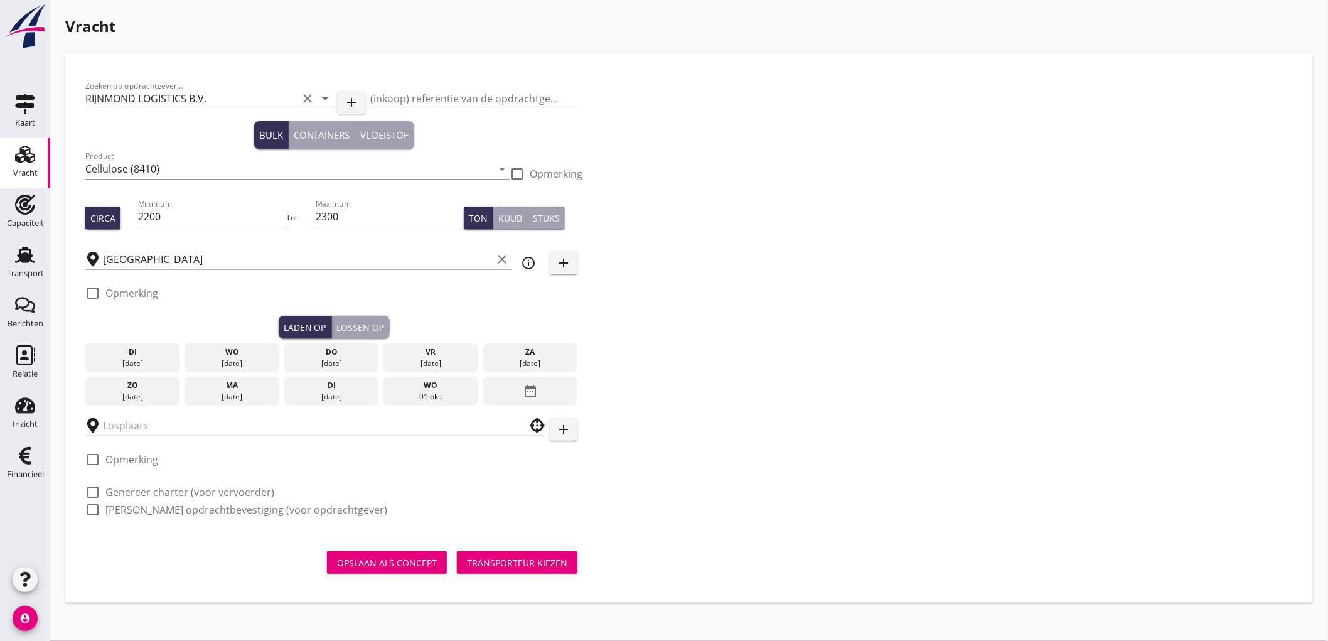
click at [198, 390] on div "ma" at bounding box center [232, 385] width 88 height 11
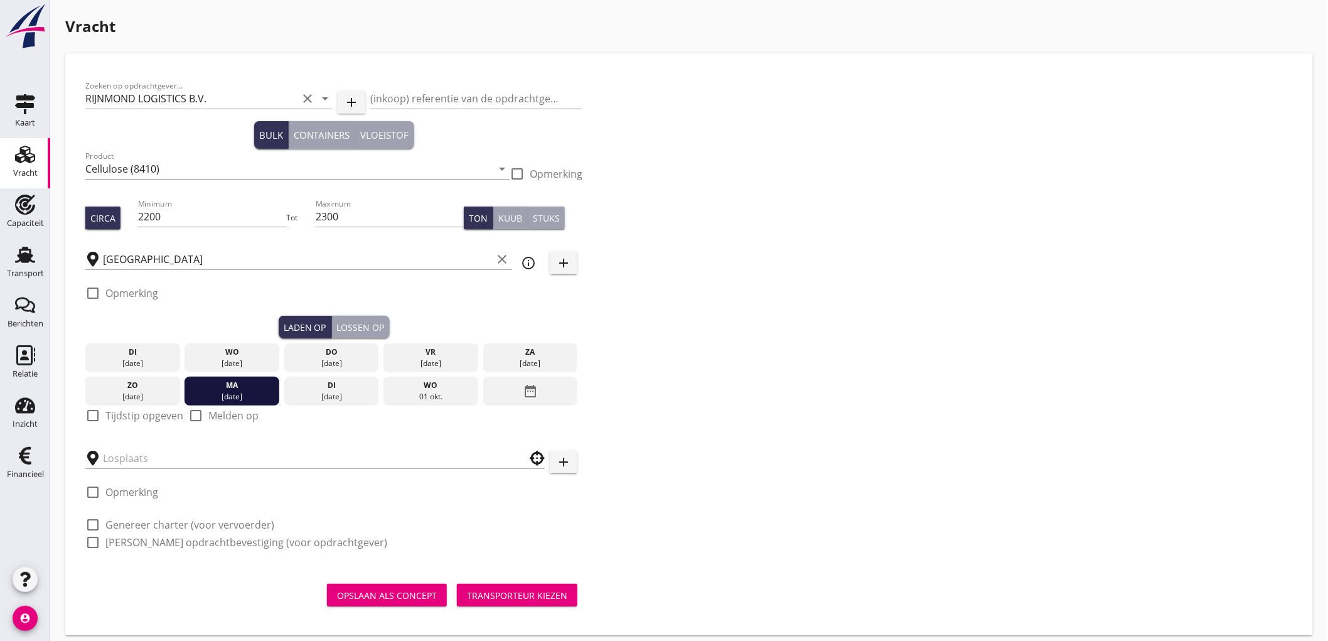
click at [132, 415] on label "Tijdstip opgeven" at bounding box center [144, 415] width 78 height 13
checkbox input "true"
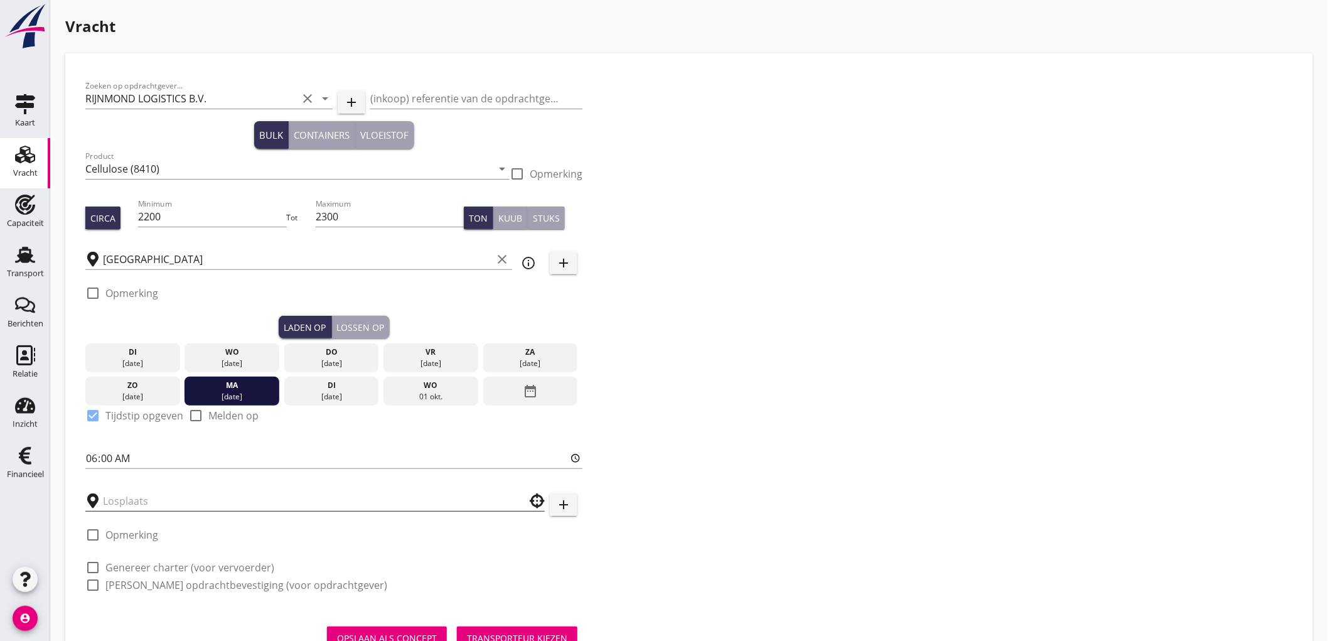
click at [126, 510] on input "text" at bounding box center [306, 501] width 407 height 20
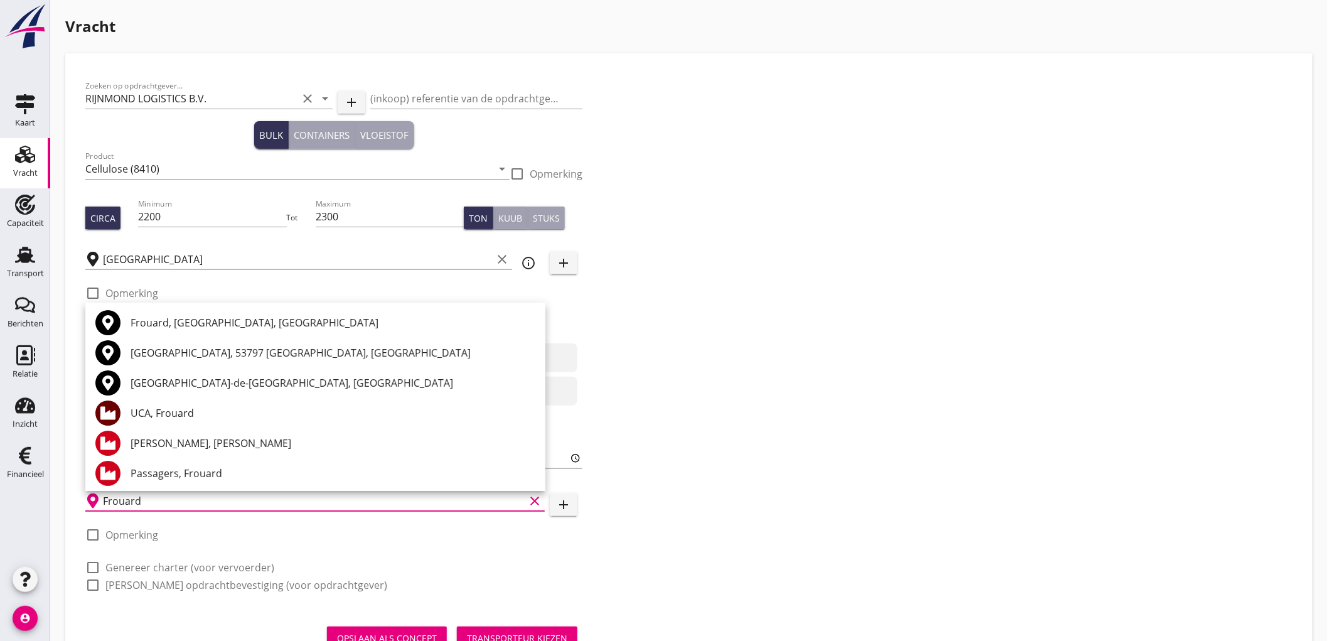
click at [186, 325] on div "Frouard, [GEOGRAPHIC_DATA], [GEOGRAPHIC_DATA]" at bounding box center [333, 322] width 405 height 15
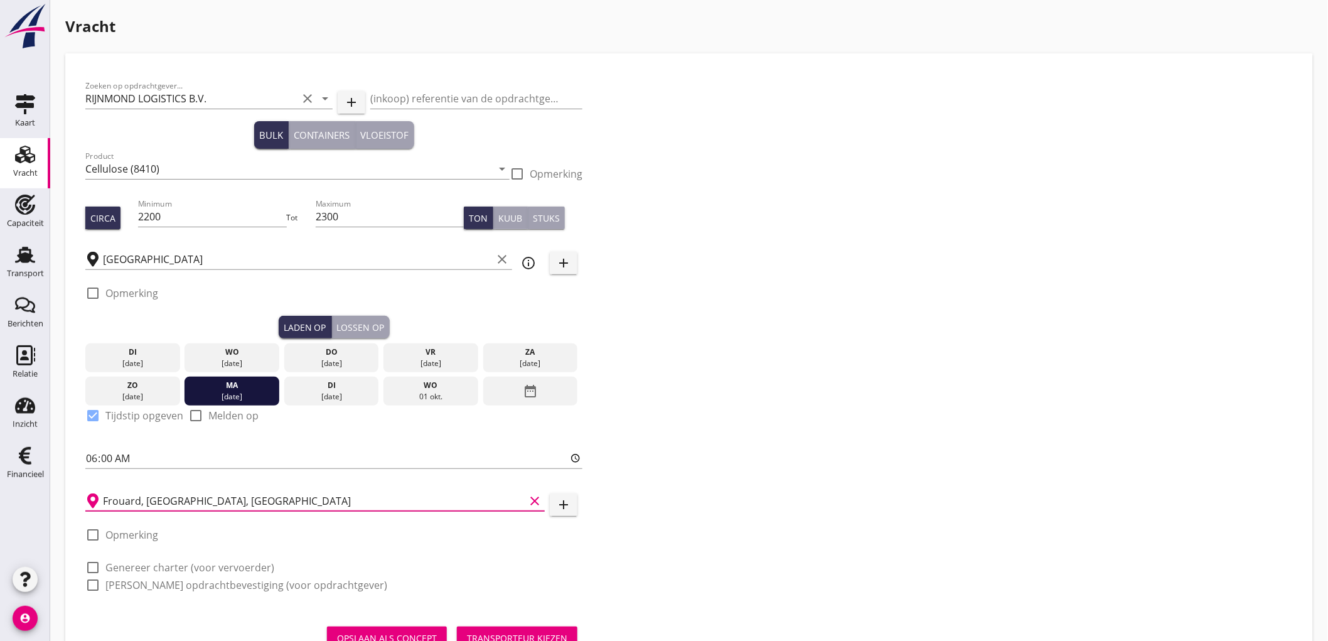
type input "Frouard, [GEOGRAPHIC_DATA], [GEOGRAPHIC_DATA]"
click at [134, 563] on label "Genereer charter (voor vervoerder)" at bounding box center [189, 567] width 169 height 13
checkbox input "true"
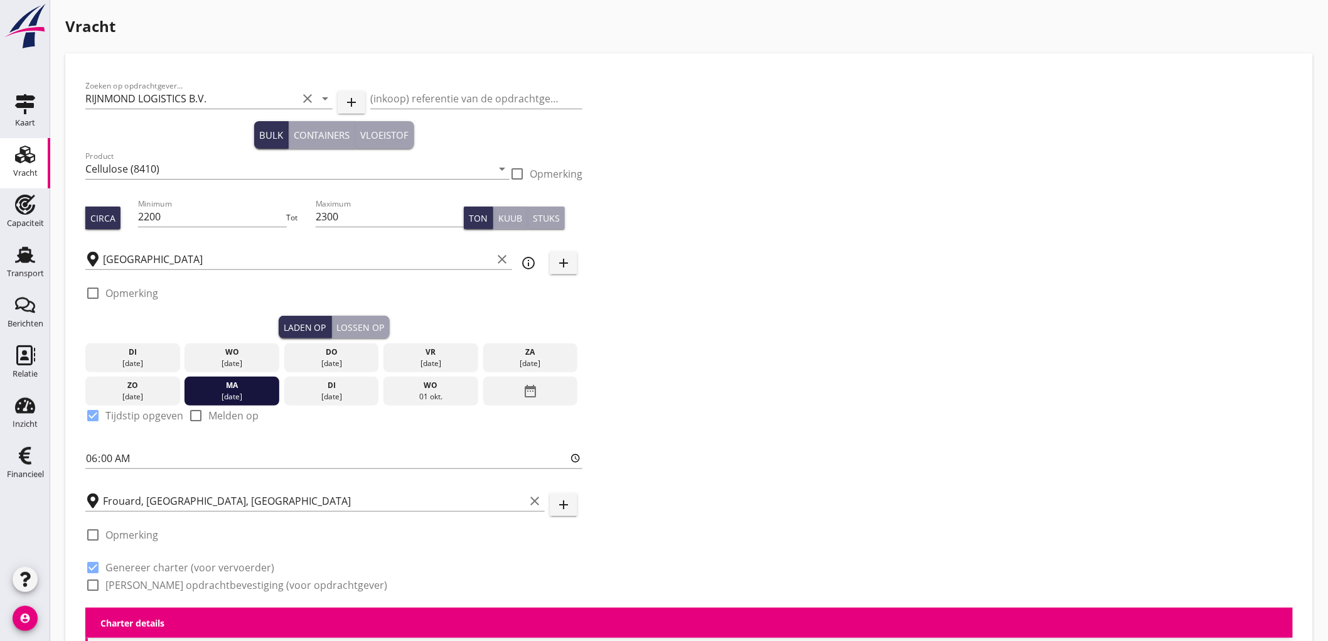
click at [131, 582] on label "[PERSON_NAME] opdrachtbevestiging (voor opdrachtgever)" at bounding box center [246, 585] width 282 height 13
checkbox input "true"
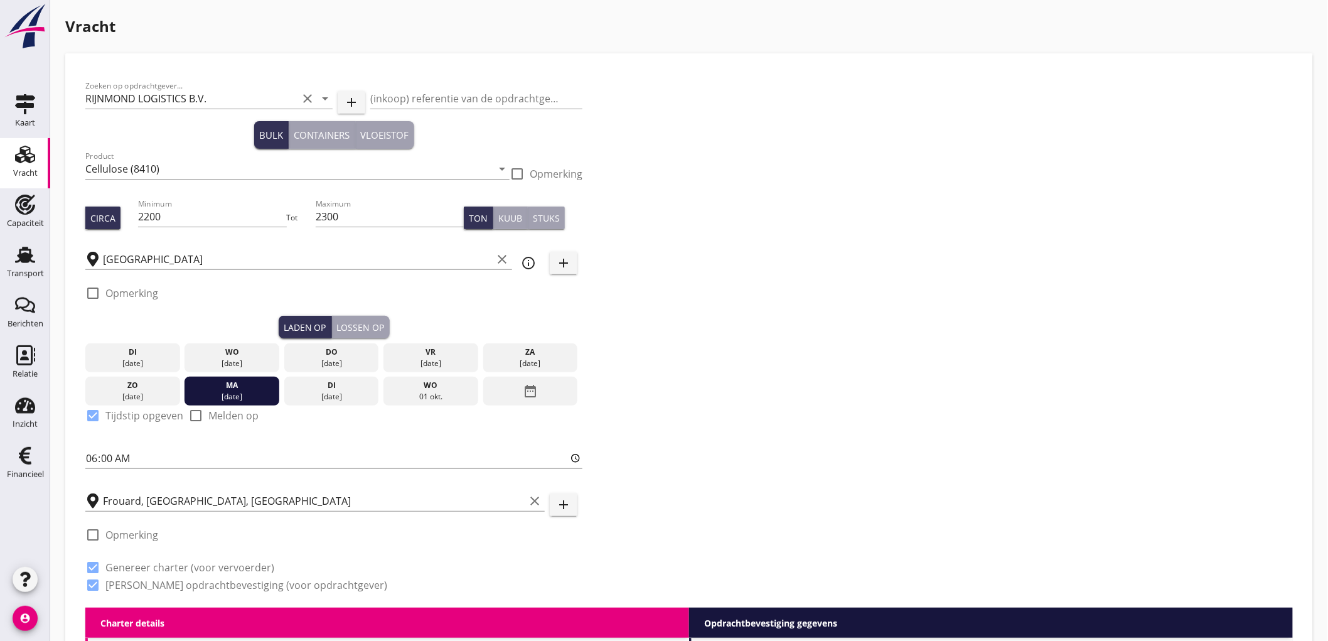
click at [360, 323] on div "Lossen op" at bounding box center [361, 327] width 48 height 13
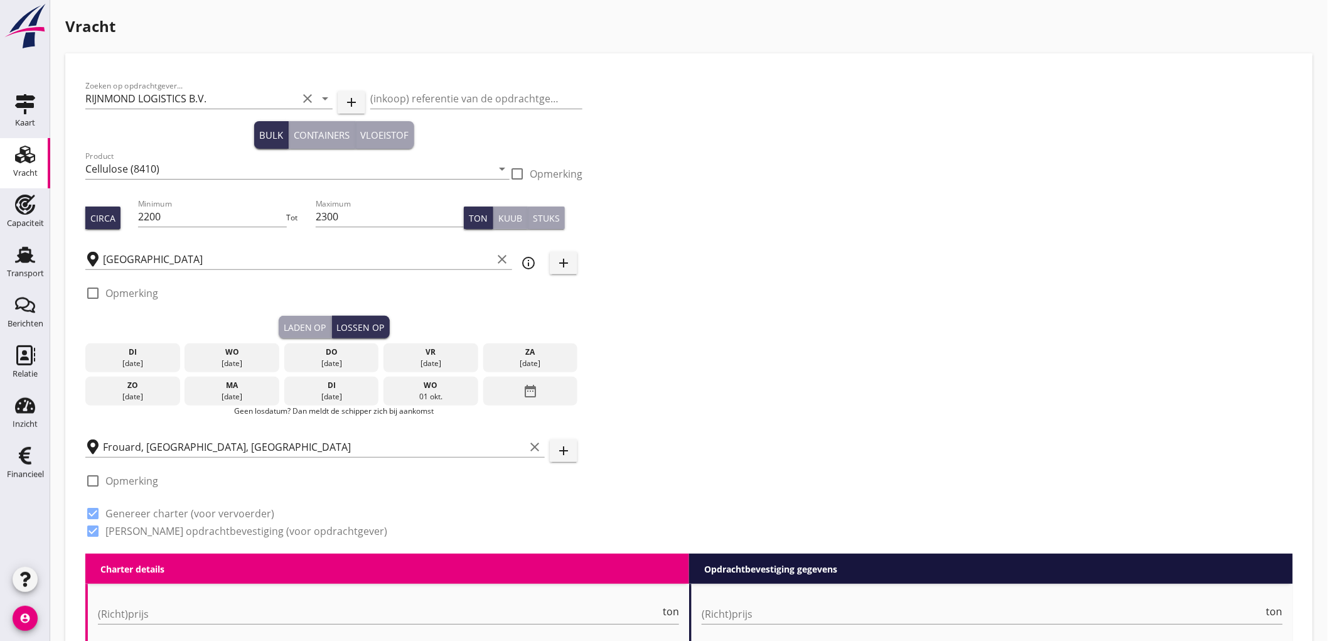
click at [540, 388] on div "date_range" at bounding box center [530, 391] width 95 height 29
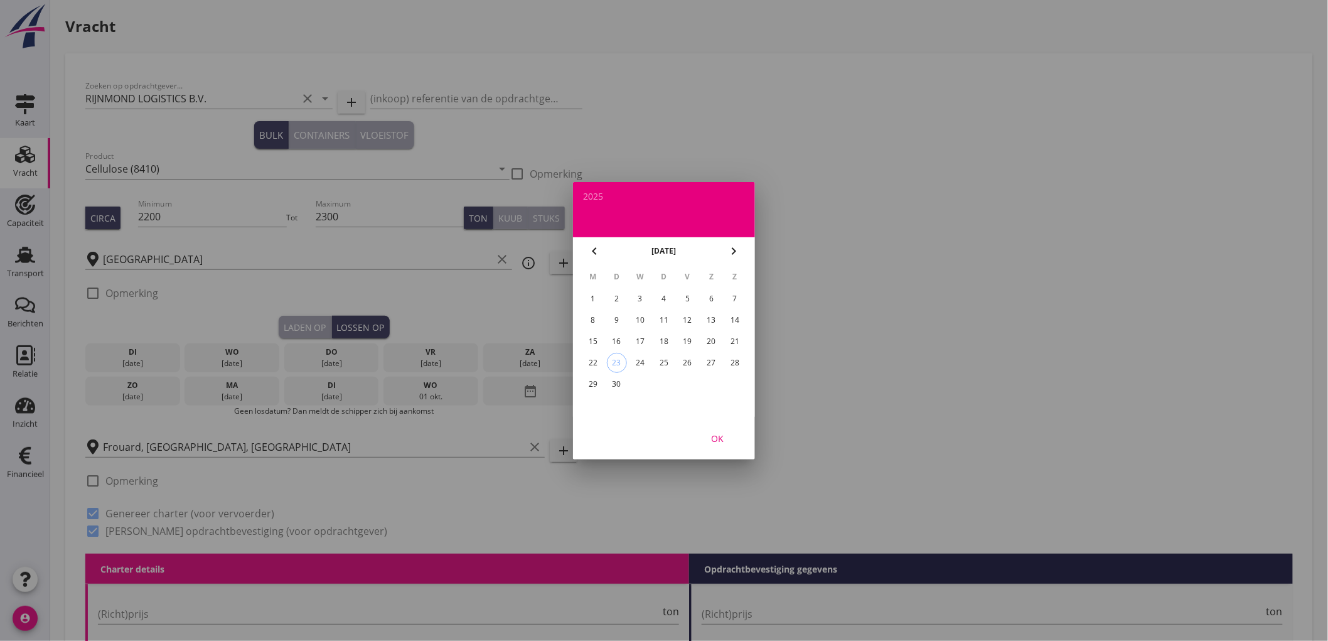
click at [729, 250] on icon "chevron_right" at bounding box center [733, 251] width 15 height 15
click at [599, 323] on div "6" at bounding box center [593, 320] width 20 height 20
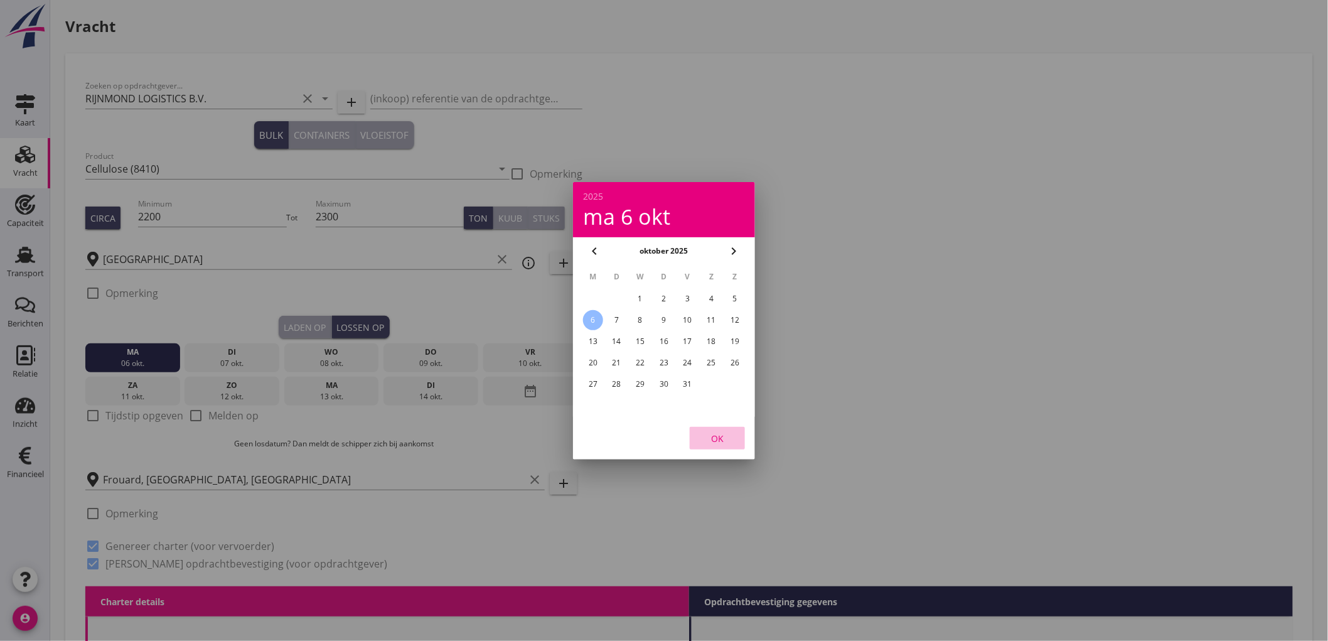
click at [716, 436] on div "OK" at bounding box center [717, 437] width 35 height 13
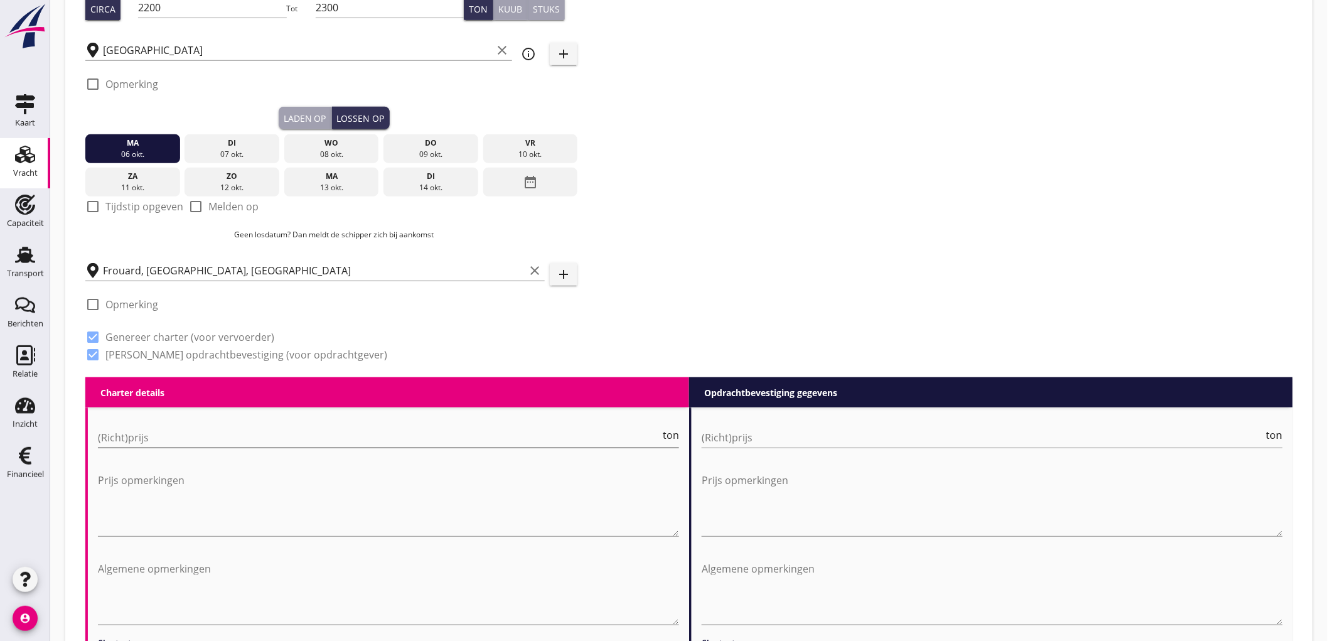
scroll to position [279, 0]
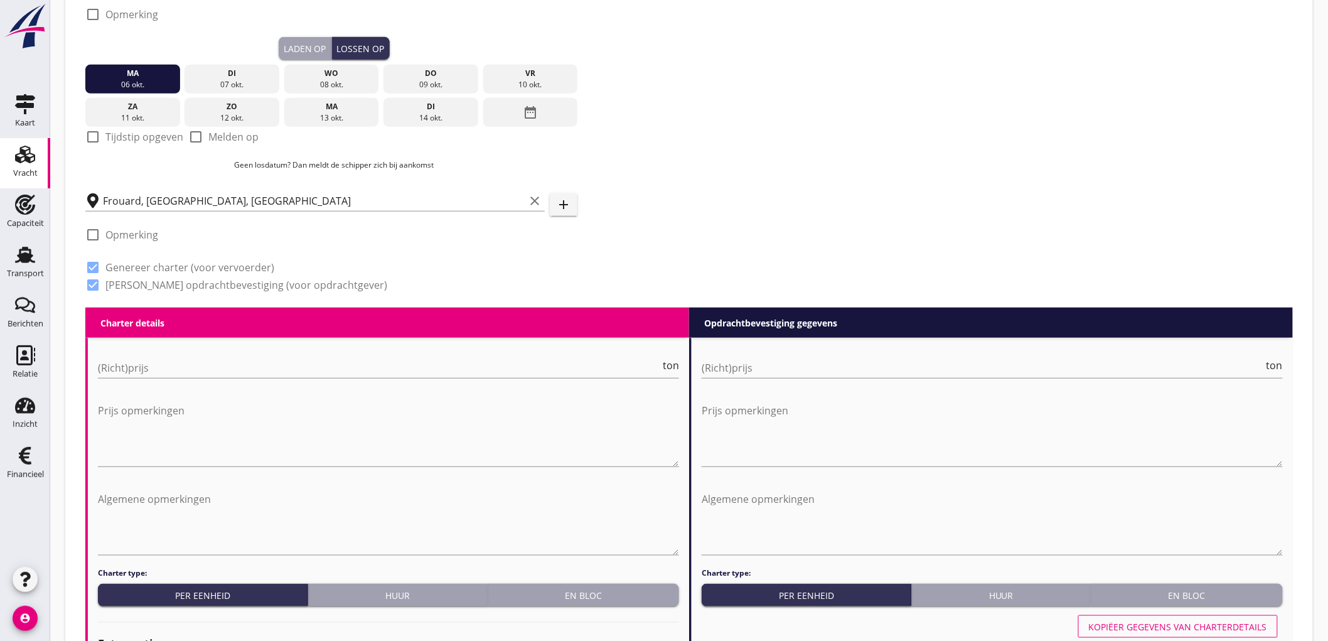
click at [113, 139] on label "Tijdstip opgeven" at bounding box center [144, 137] width 78 height 13
checkbox input "true"
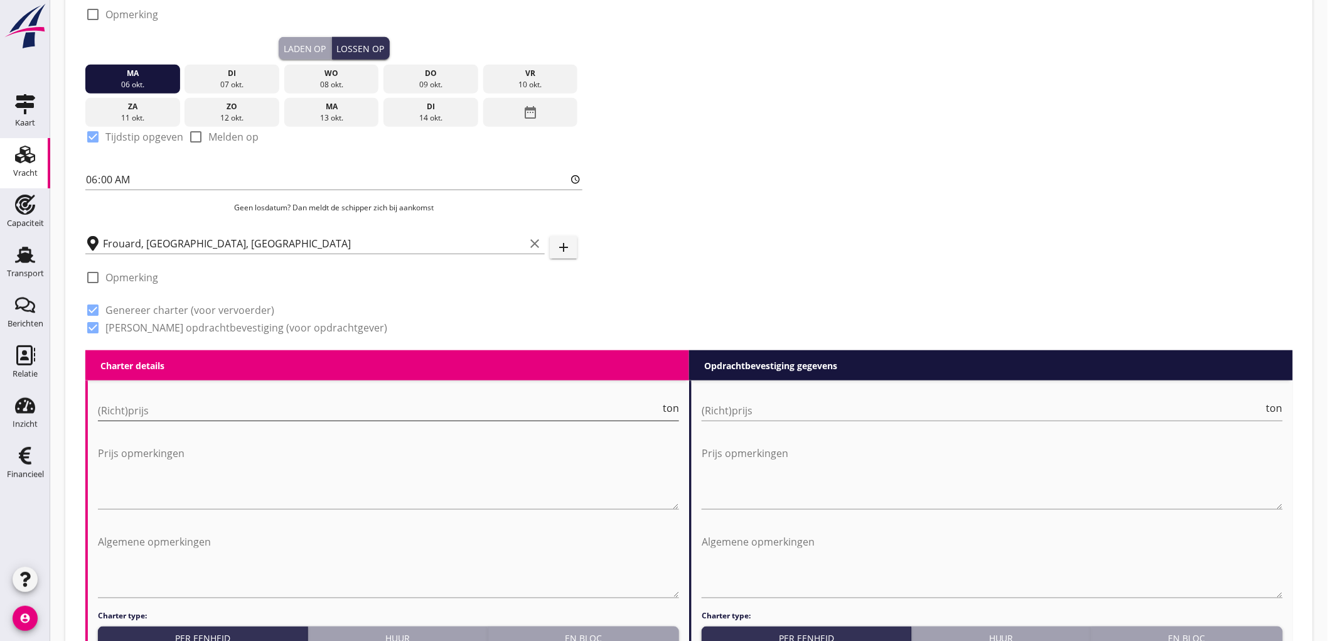
click at [173, 412] on input "(Richt)prijs" at bounding box center [379, 410] width 562 height 20
type input "11"
type input "11.50"
click at [746, 415] on input "(Richt)prijs" at bounding box center [983, 410] width 562 height 20
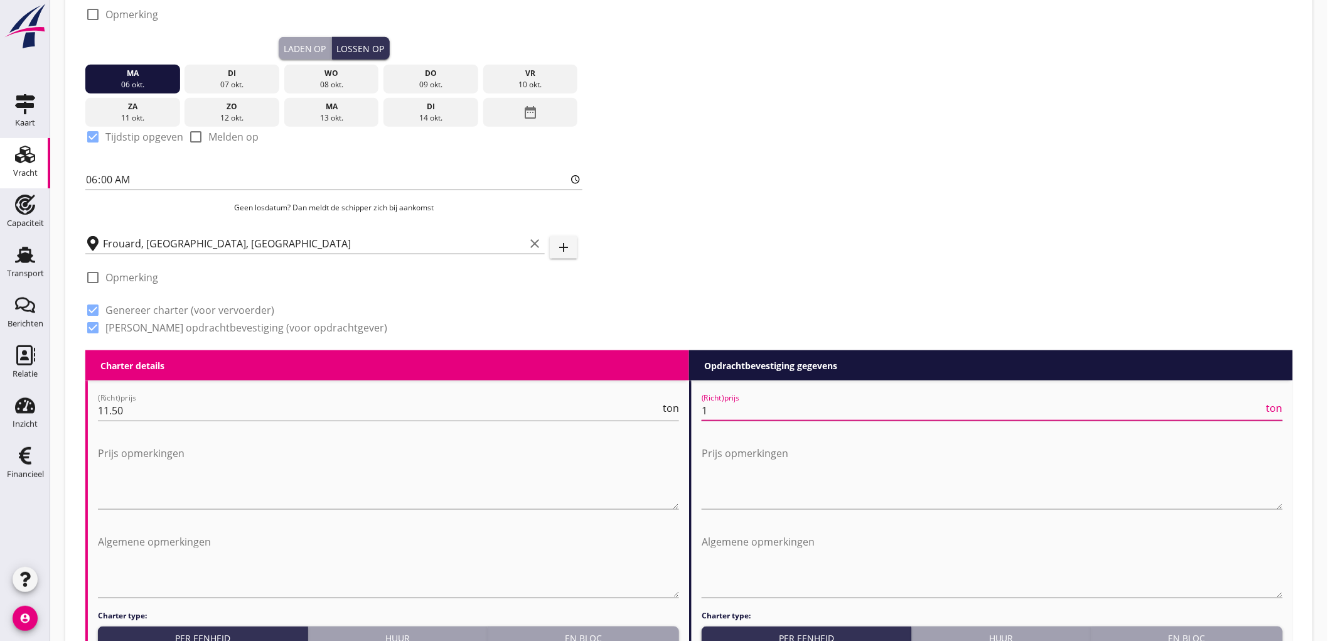
type input "11"
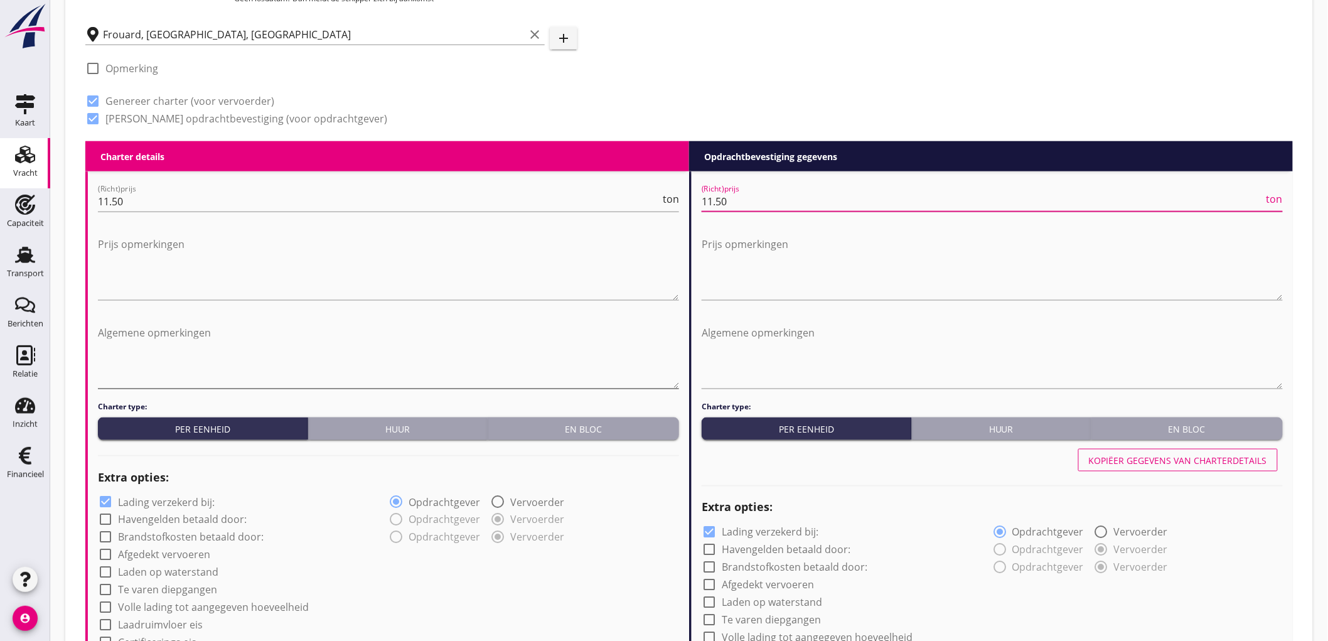
scroll to position [557, 0]
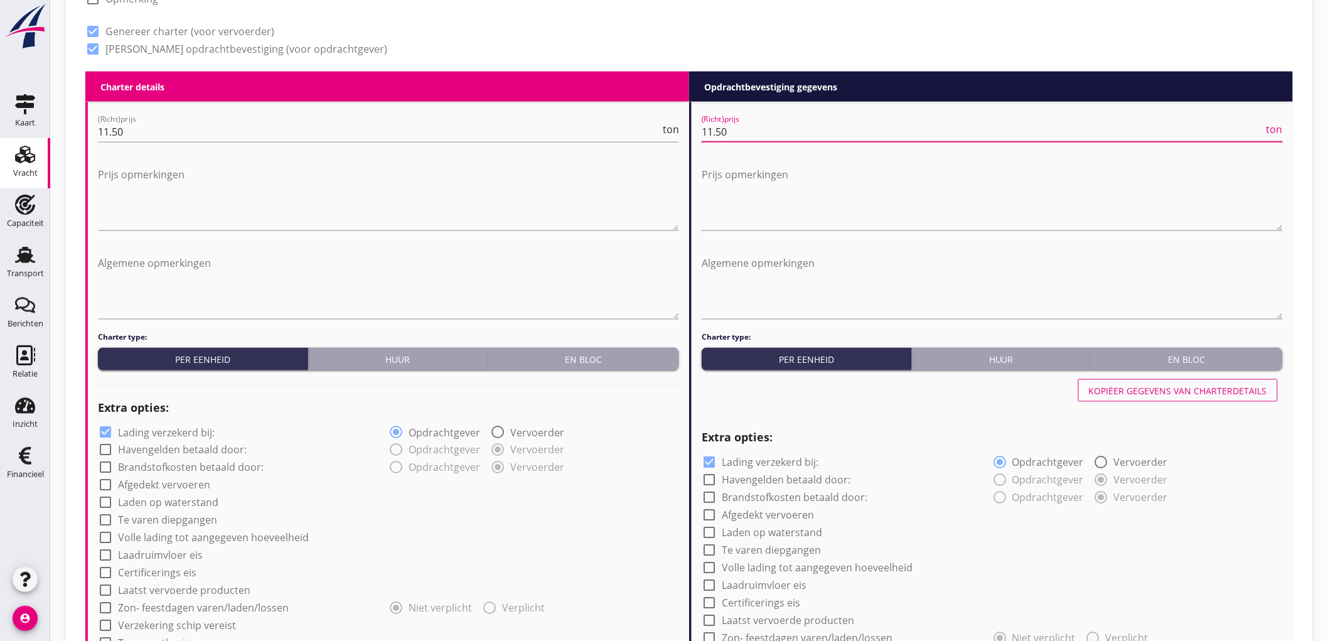
type input "11.50"
click at [171, 431] on label "Lading verzekerd bij:" at bounding box center [166, 432] width 97 height 13
checkbox input "false"
click at [145, 503] on label "Laden op waterstand" at bounding box center [168, 502] width 100 height 13
checkbox input "true"
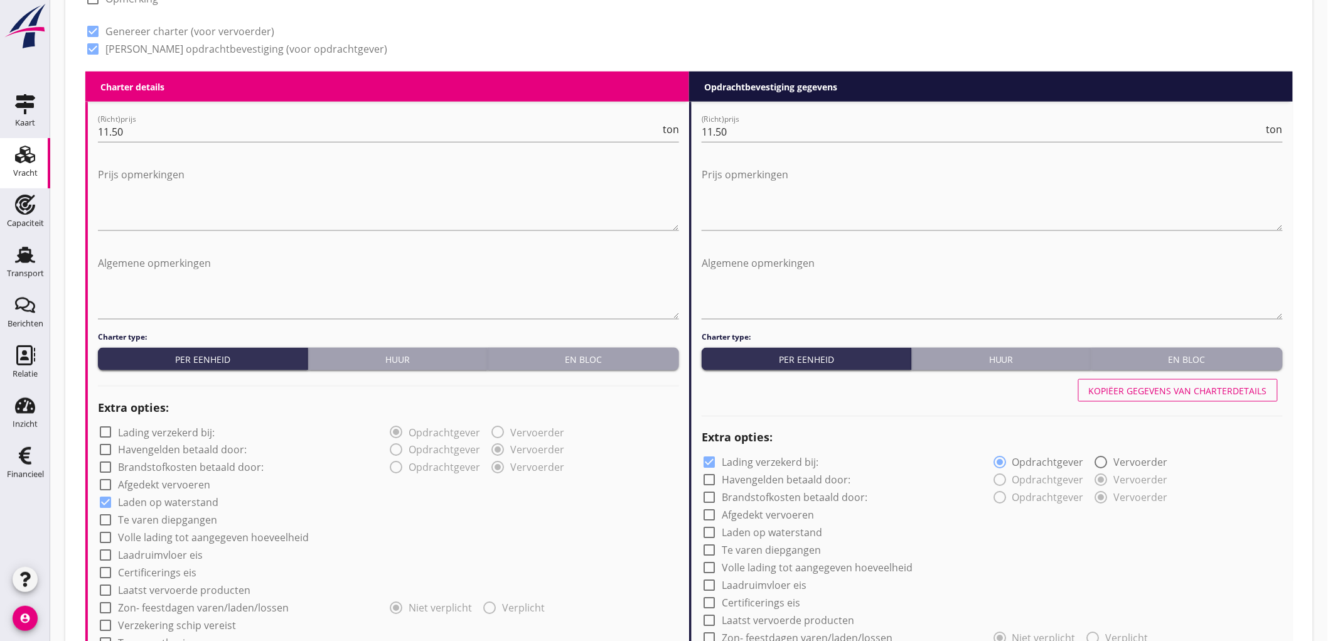
scroll to position [628, 0]
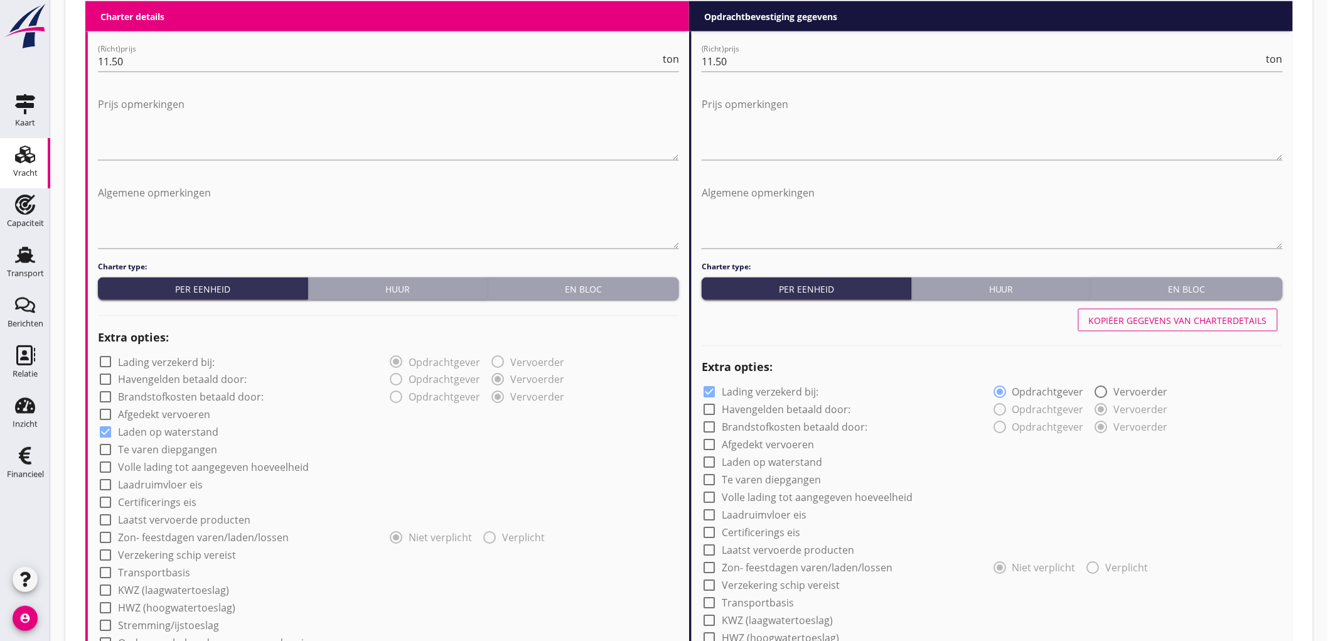
click at [126, 409] on label "Afgedekt vervoeren" at bounding box center [164, 415] width 92 height 13
checkbox input "true"
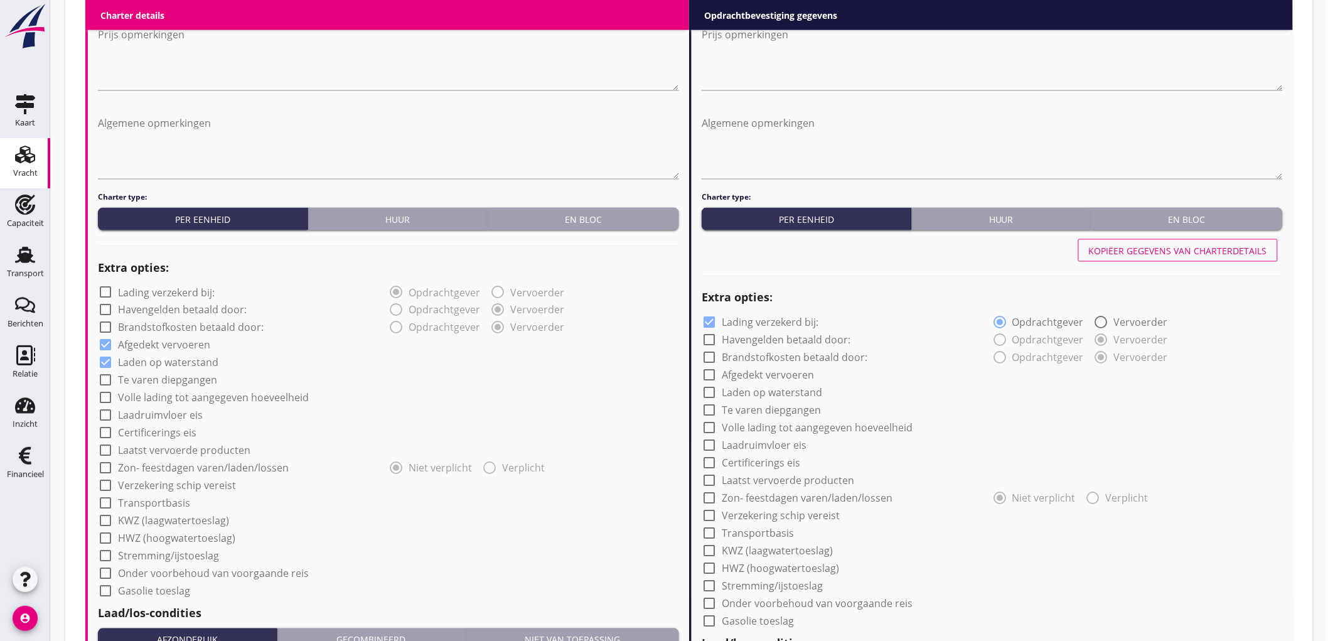
scroll to position [837, 0]
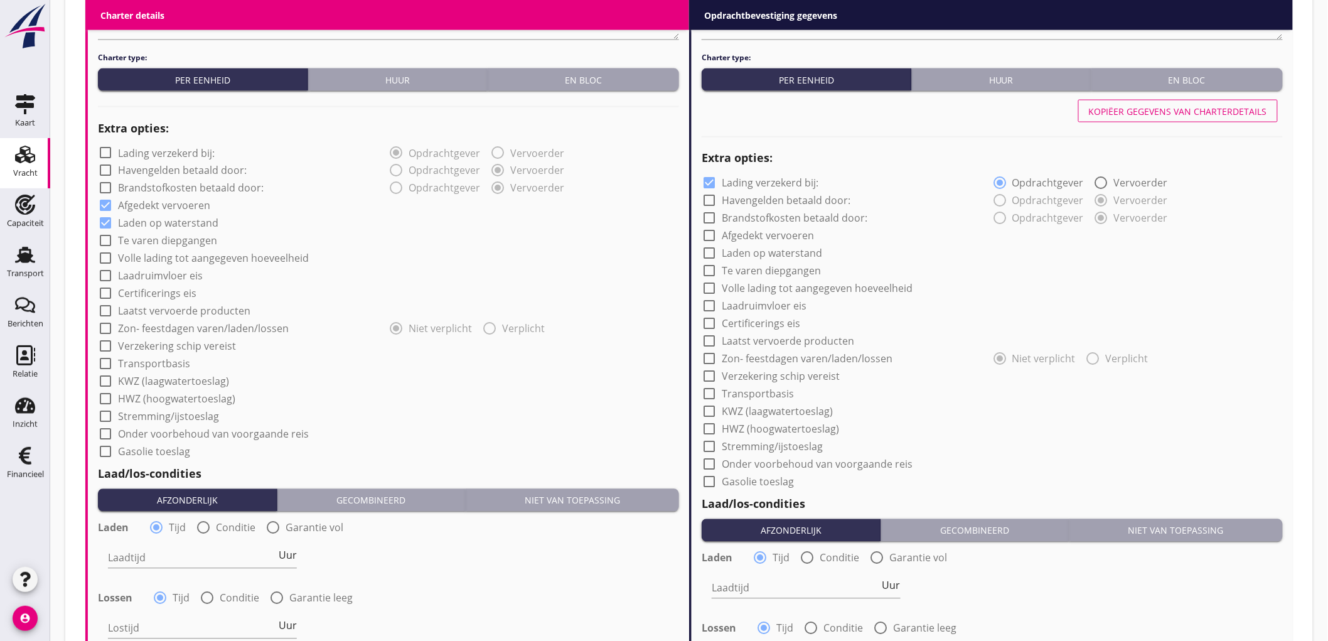
click at [151, 379] on label "KWZ (laagwatertoeslag)" at bounding box center [173, 381] width 111 height 13
checkbox input "true"
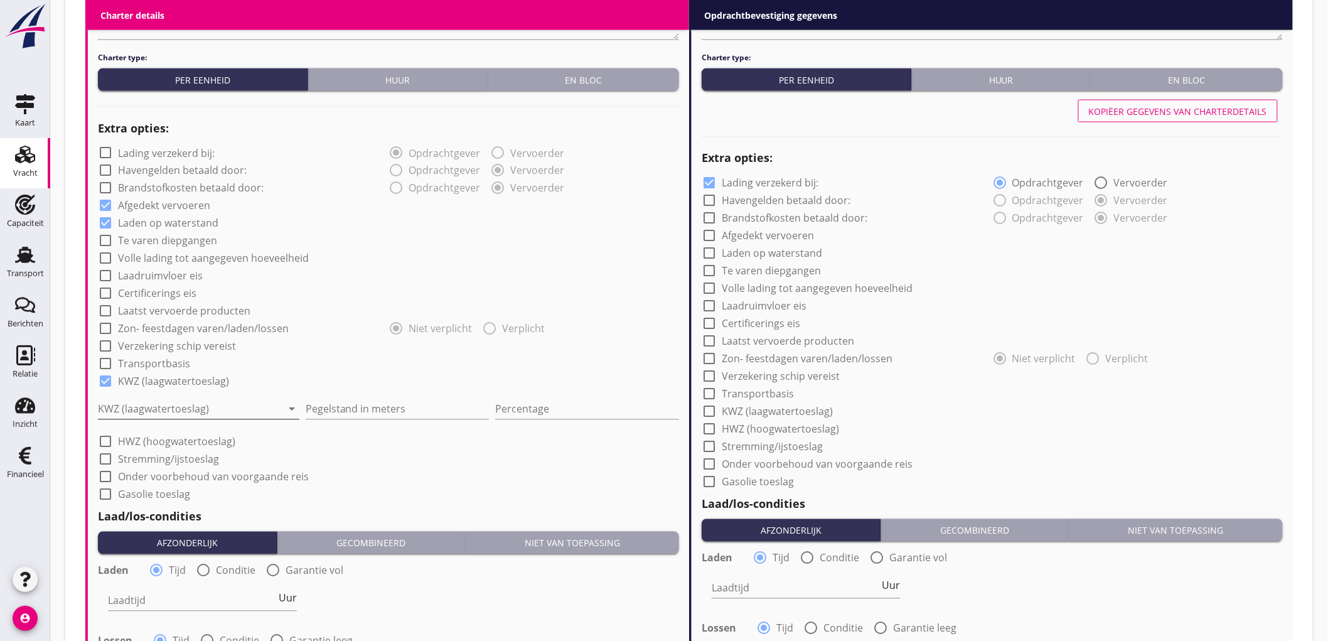
click at [144, 405] on div at bounding box center [190, 409] width 184 height 20
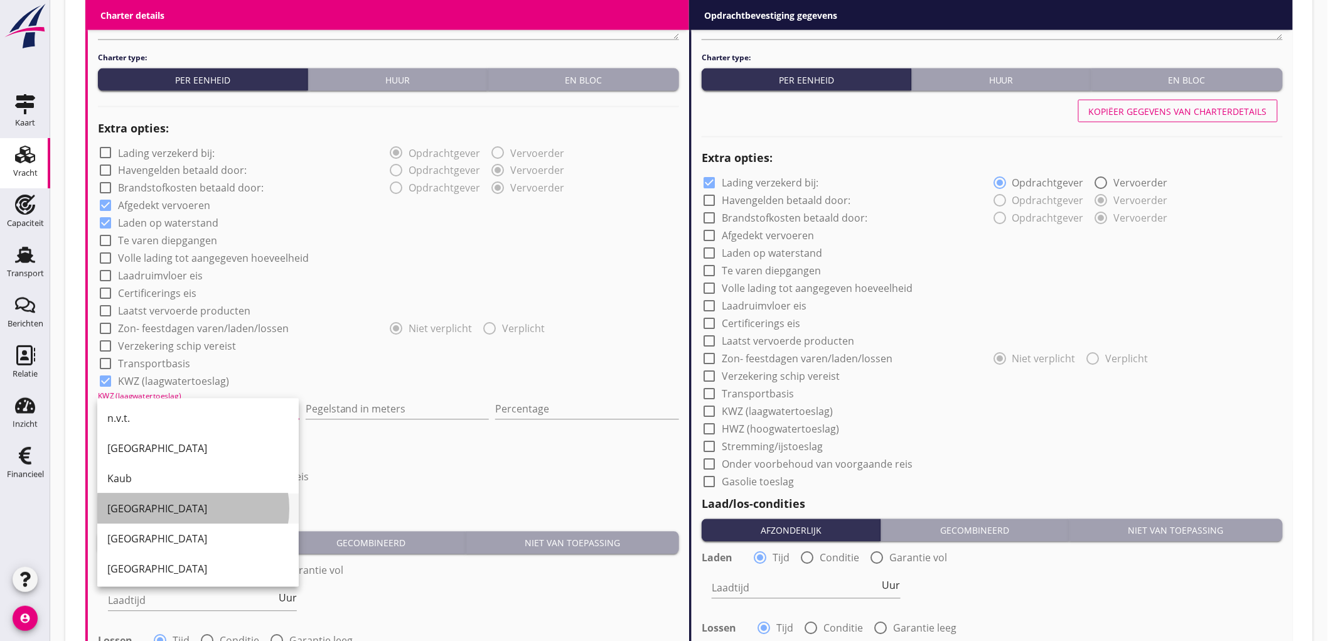
click at [151, 507] on div "[GEOGRAPHIC_DATA]" at bounding box center [197, 508] width 181 height 15
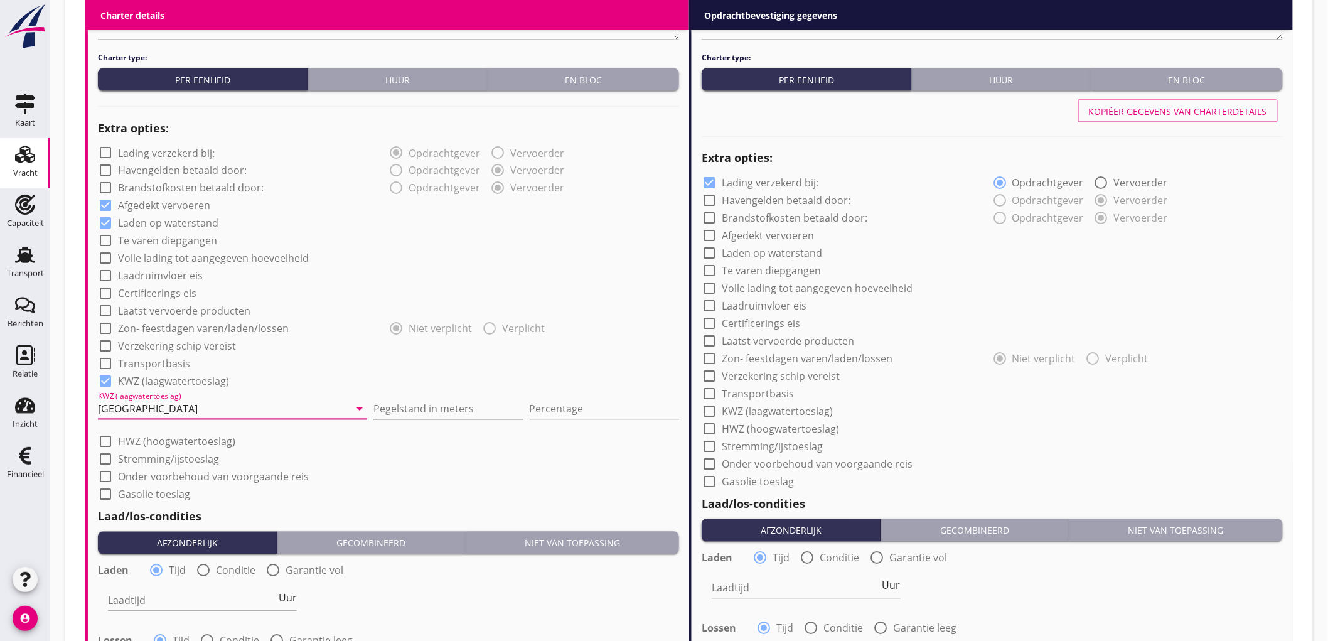
click at [373, 409] on input "Pegelstand in meters" at bounding box center [447, 409] width 149 height 20
type input "210"
click at [577, 408] on input "Percentage" at bounding box center [604, 409] width 149 height 20
type input "10"
click at [410, 490] on div "check_box_outline_blank Gasolie toeslag" at bounding box center [388, 494] width 581 height 18
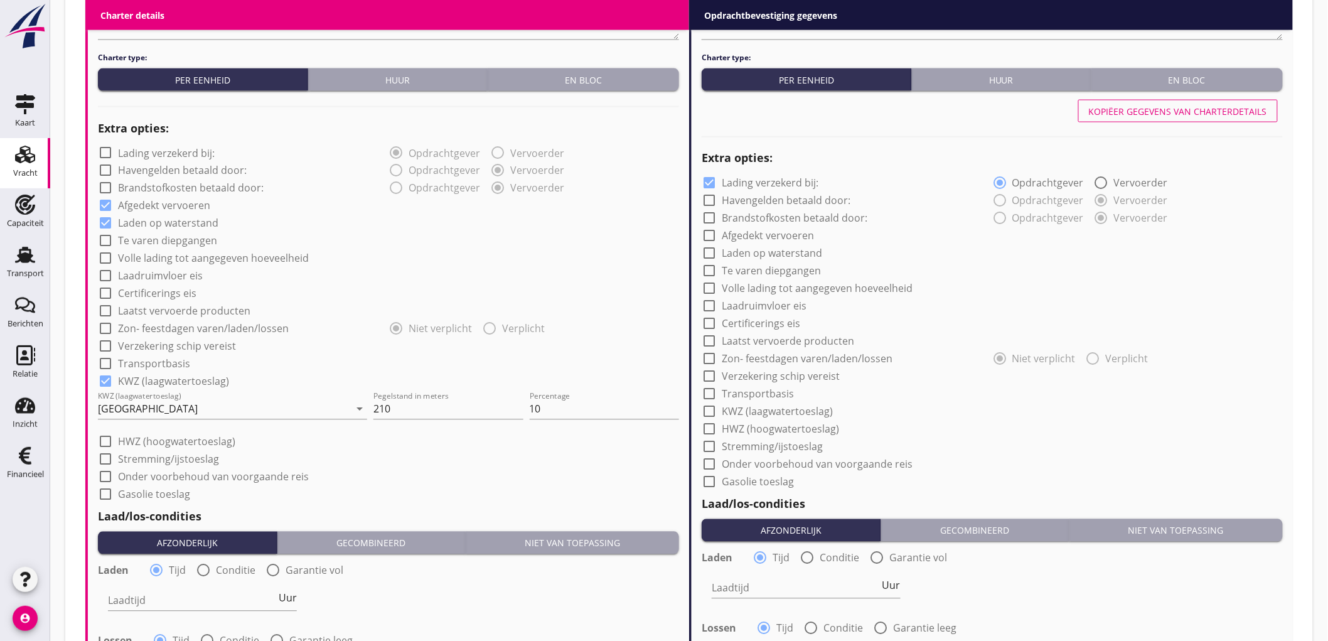
scroll to position [976, 0]
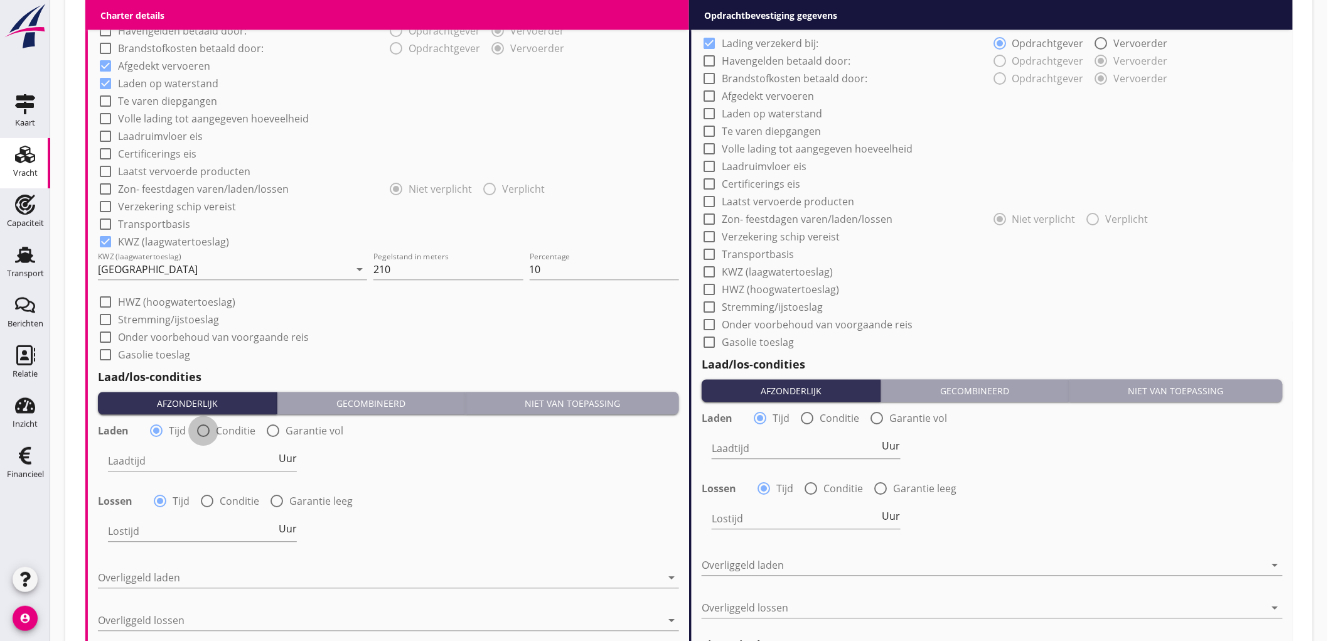
click at [205, 434] on div at bounding box center [203, 431] width 21 height 21
radio input "false"
radio input "true"
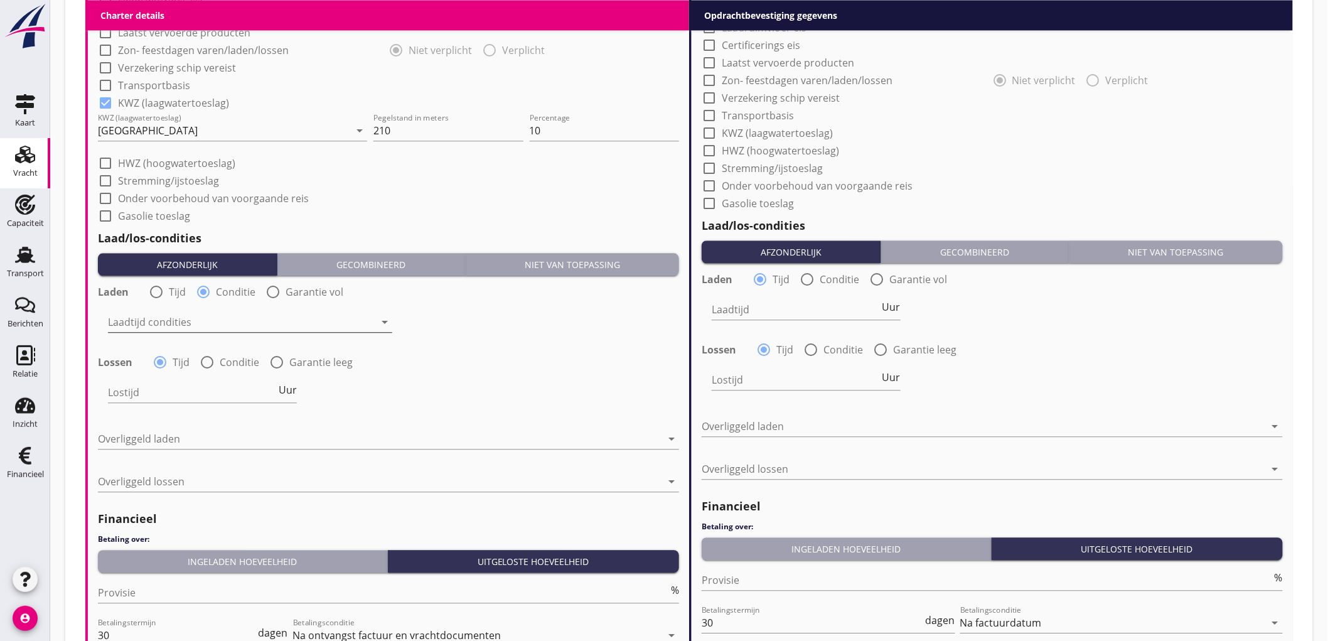
click at [170, 316] on div at bounding box center [241, 322] width 267 height 20
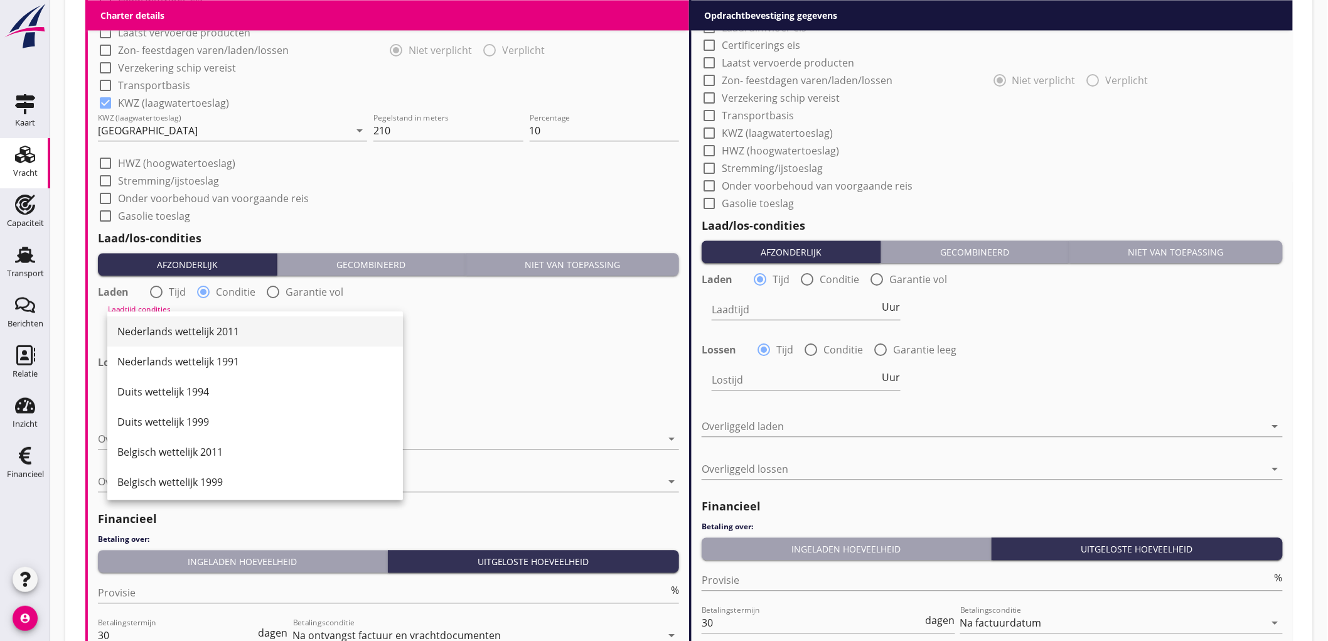
click at [180, 333] on div "Nederlands wettelijk 2011" at bounding box center [255, 331] width 276 height 15
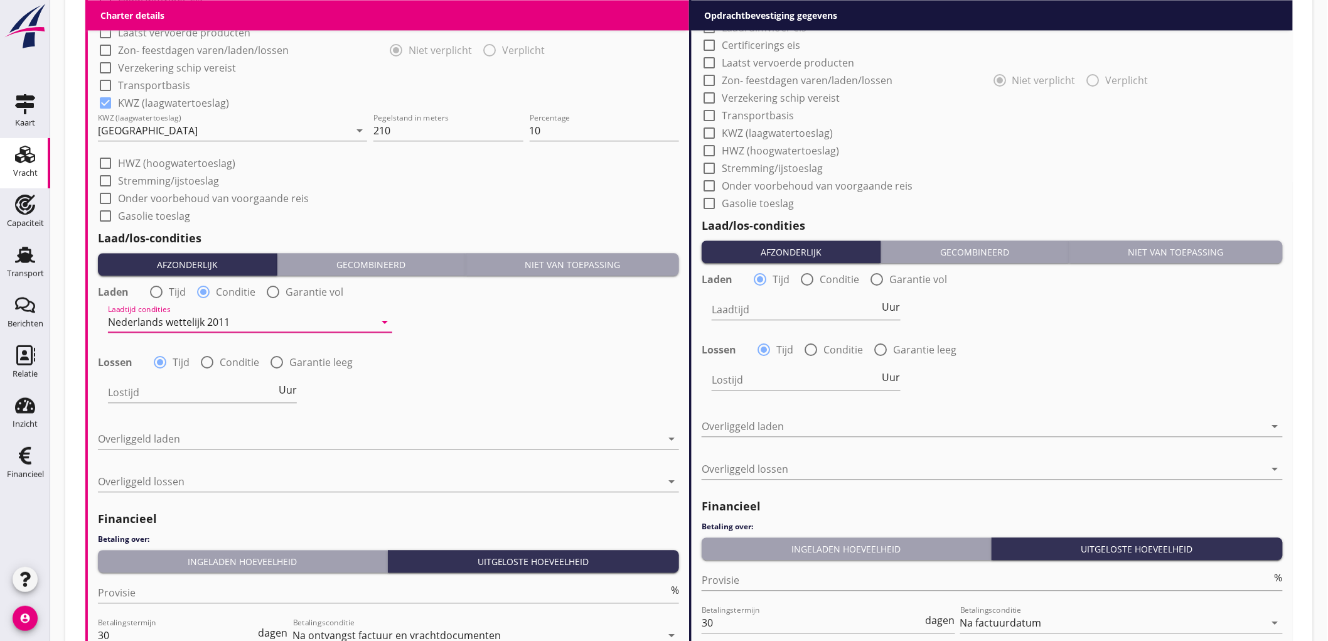
click at [207, 364] on div at bounding box center [206, 361] width 21 height 21
radio input "false"
radio input "true"
click at [159, 385] on div at bounding box center [241, 392] width 267 height 20
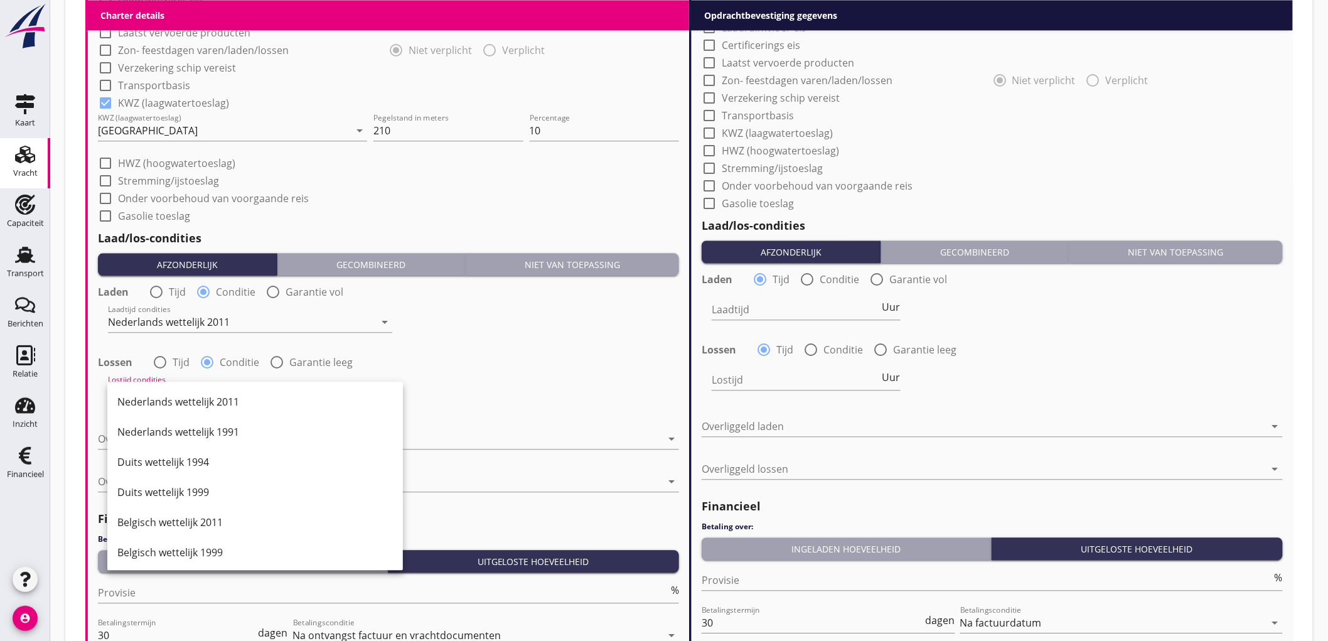
drag, startPoint x: 186, startPoint y: 393, endPoint x: 191, endPoint y: 400, distance: 8.9
click at [186, 394] on div "Nederlands wettelijk 2011" at bounding box center [255, 401] width 276 height 15
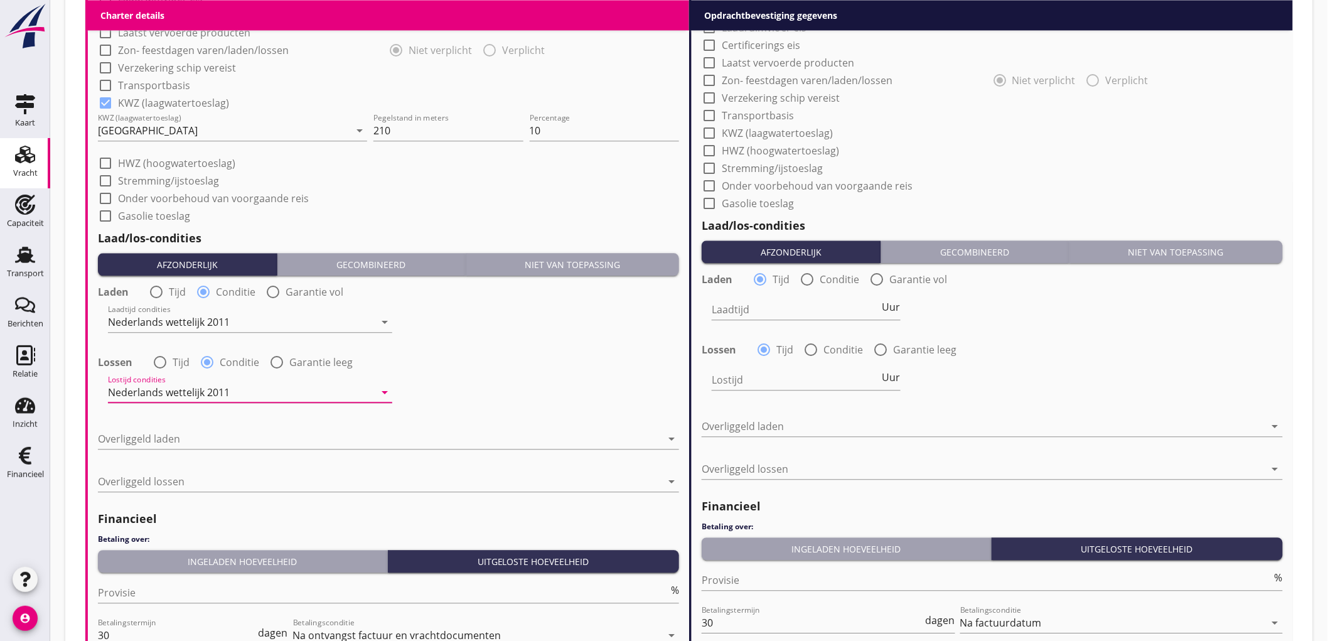
click at [171, 296] on label "Tijd" at bounding box center [177, 292] width 17 height 13
radio input "true"
click at [151, 319] on input "Laadtijd" at bounding box center [192, 322] width 168 height 20
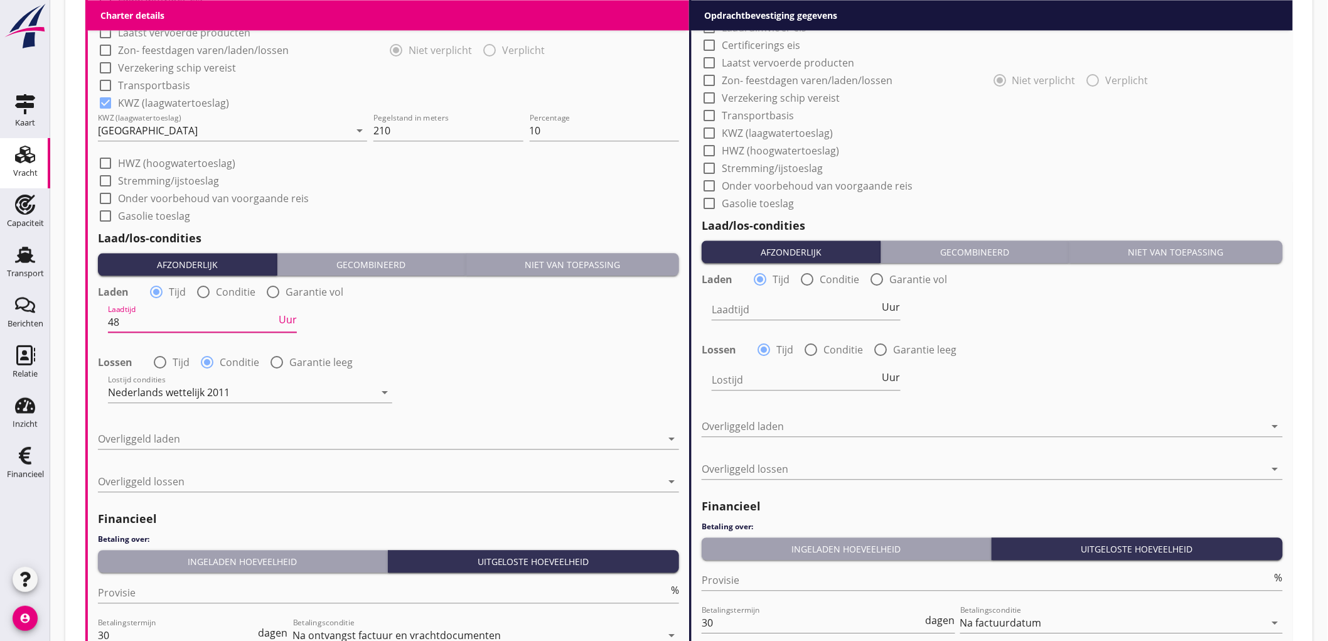
type input "48"
click at [155, 362] on div at bounding box center [159, 361] width 21 height 21
radio input "true"
click at [136, 392] on input "Lostijd" at bounding box center [192, 392] width 168 height 20
type input "48"
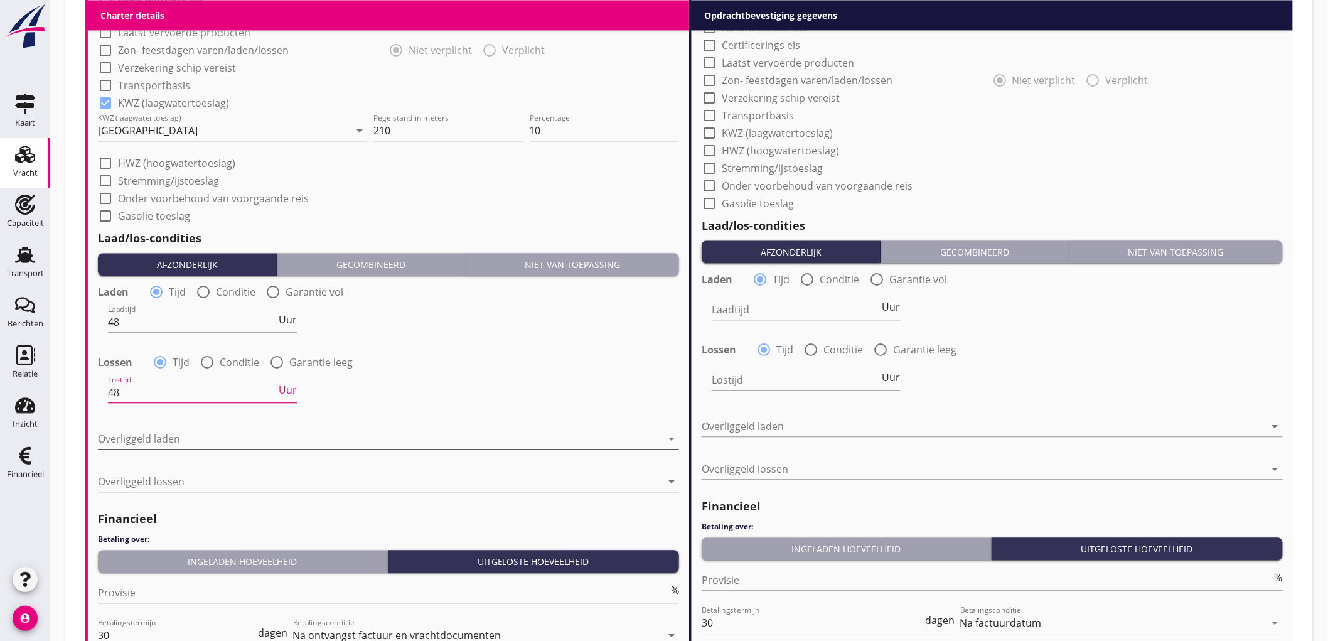
click at [161, 431] on div at bounding box center [380, 439] width 564 height 20
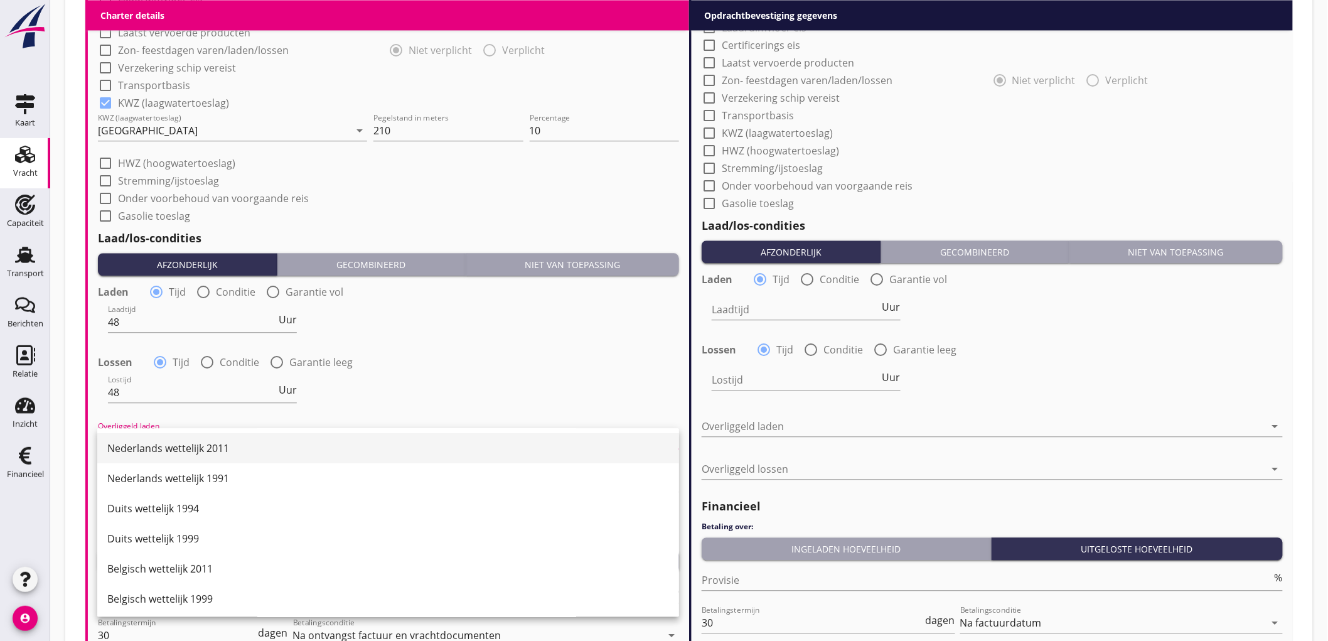
click at [181, 448] on div "Nederlands wettelijk 2011" at bounding box center [388, 448] width 562 height 15
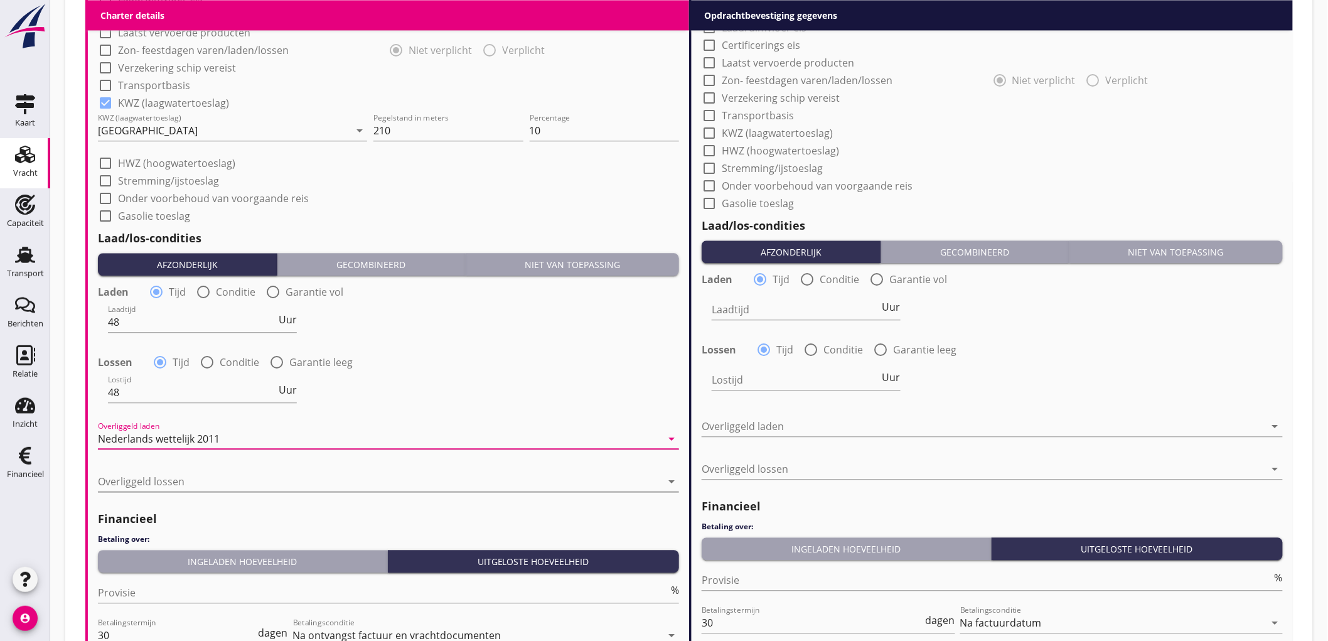
click at [161, 478] on div at bounding box center [380, 481] width 564 height 20
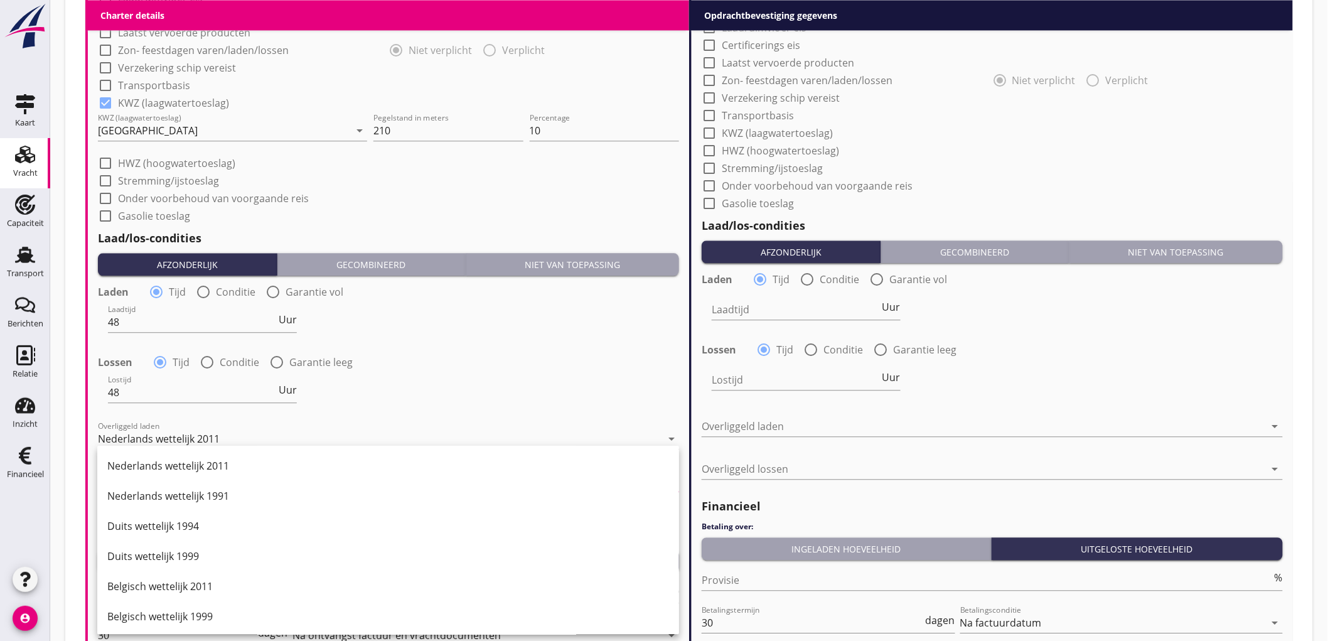
drag, startPoint x: 182, startPoint y: 466, endPoint x: 379, endPoint y: 405, distance: 206.4
click at [183, 466] on div "Nederlands wettelijk 2011" at bounding box center [388, 465] width 562 height 15
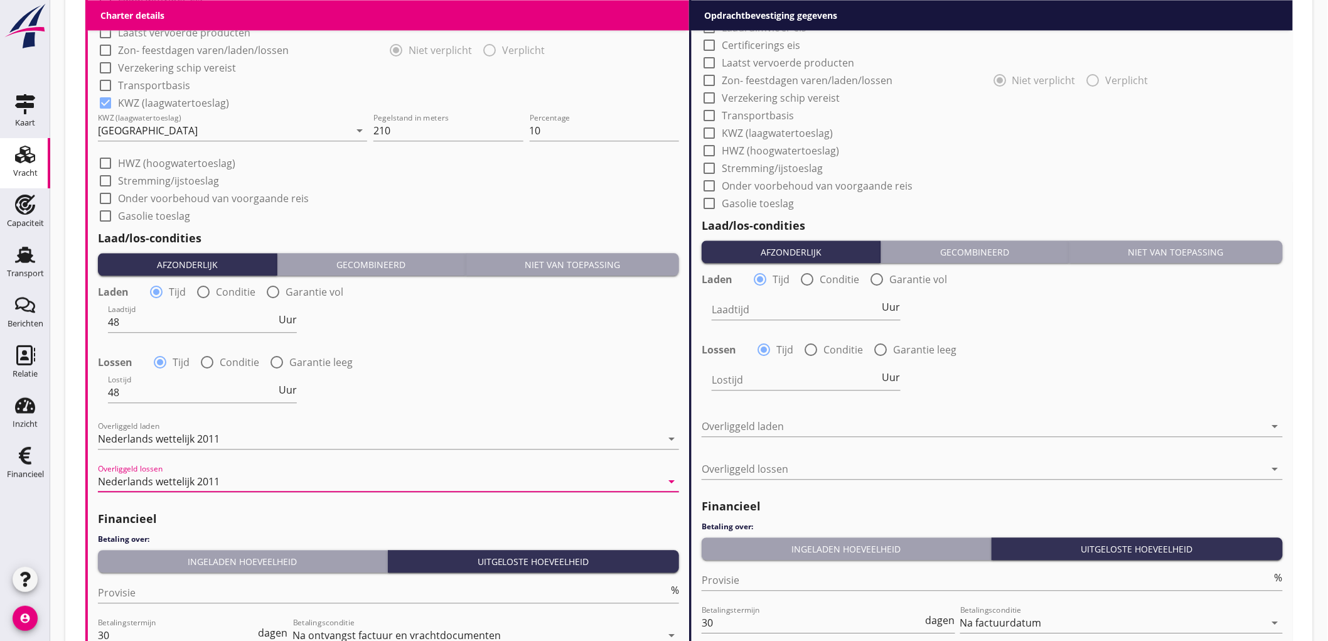
click at [506, 360] on div "Lossen radio_button_checked Tijd radio_button_unchecked Conditie radio_button_u…" at bounding box center [388, 361] width 581 height 18
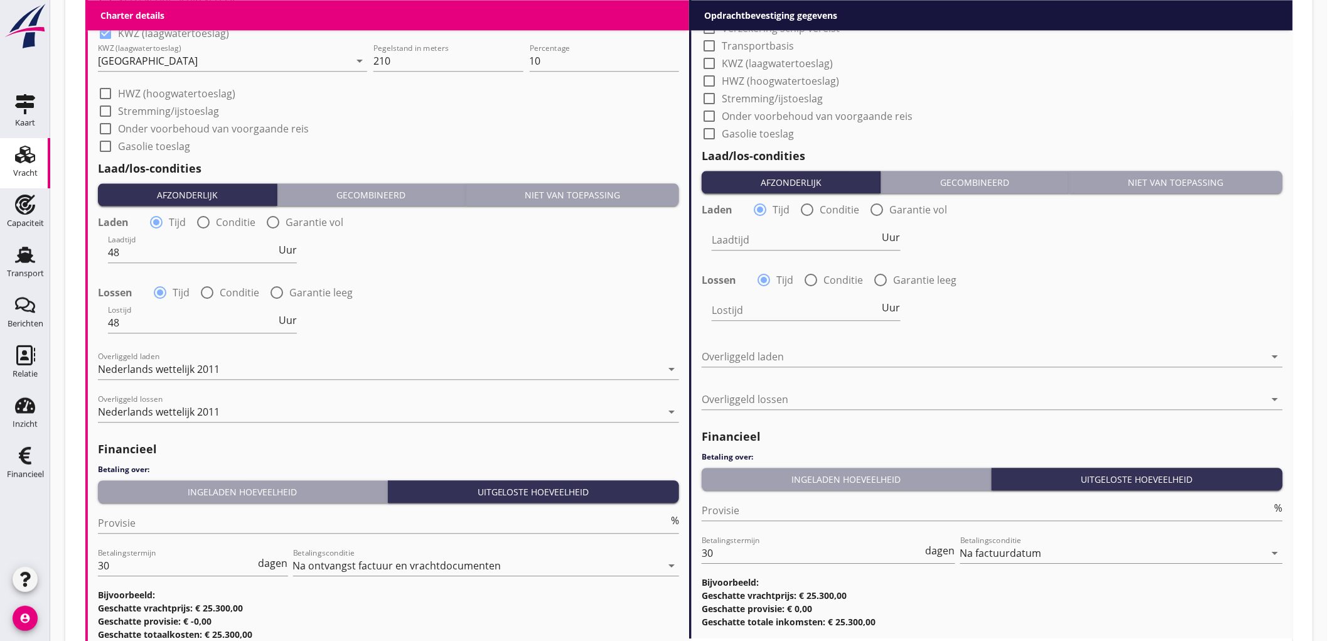
scroll to position [1279, 0]
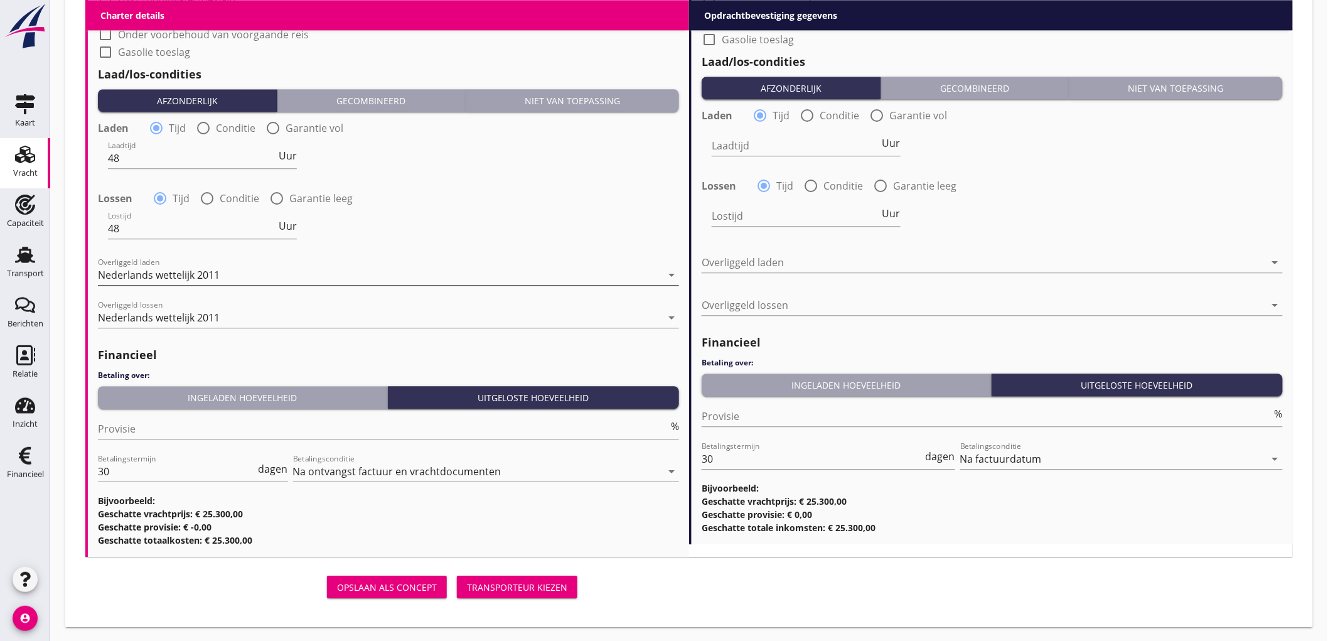
click at [167, 275] on div "Nederlands wettelijk 2011" at bounding box center [159, 274] width 122 height 11
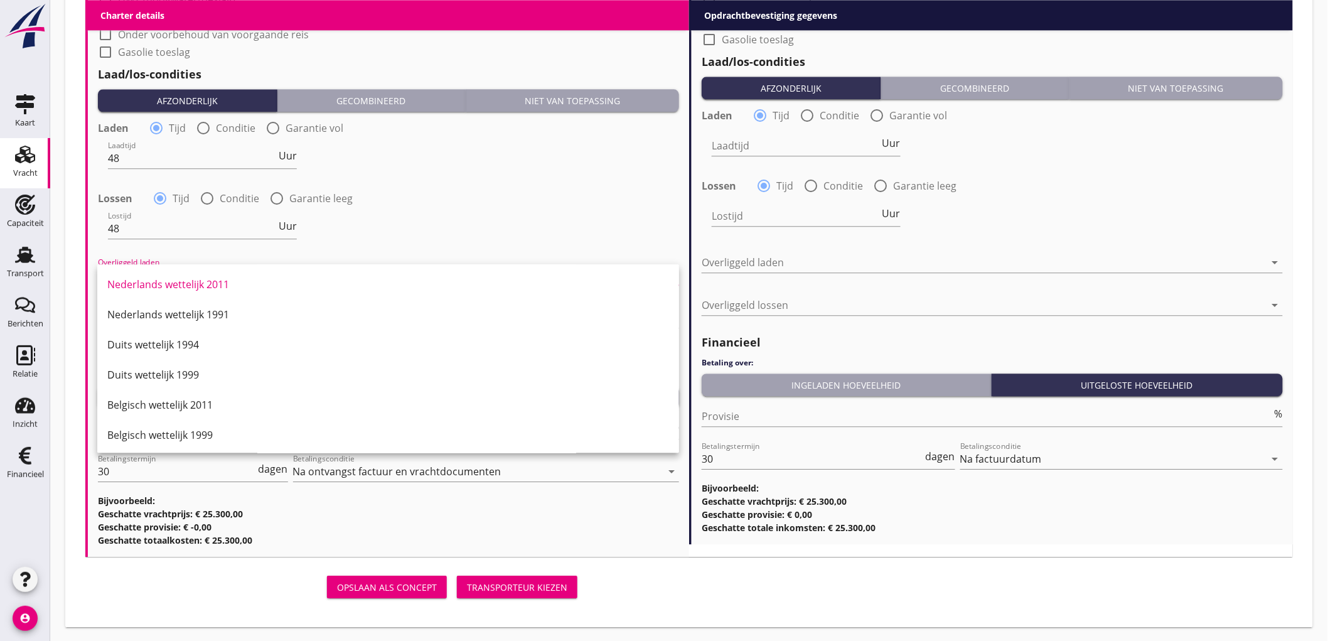
click at [410, 215] on div "Lostijd 48 Uur" at bounding box center [389, 229] width 584 height 45
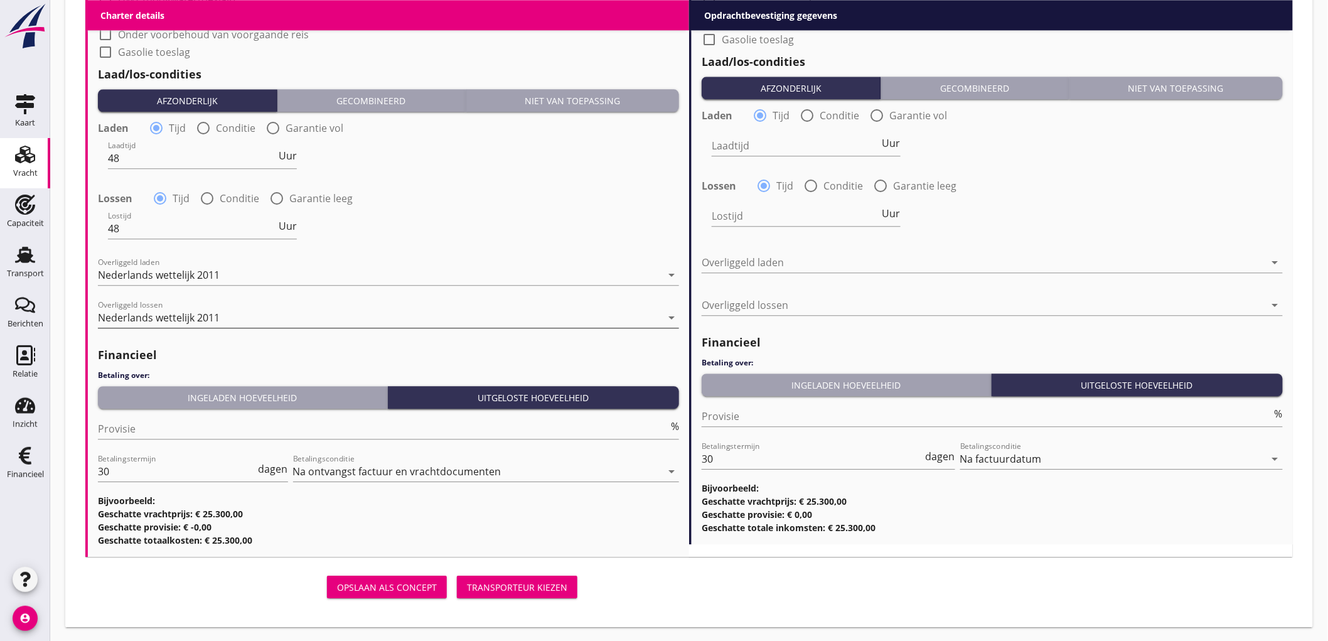
click at [206, 314] on div "Nederlands wettelijk 2011" at bounding box center [159, 317] width 122 height 11
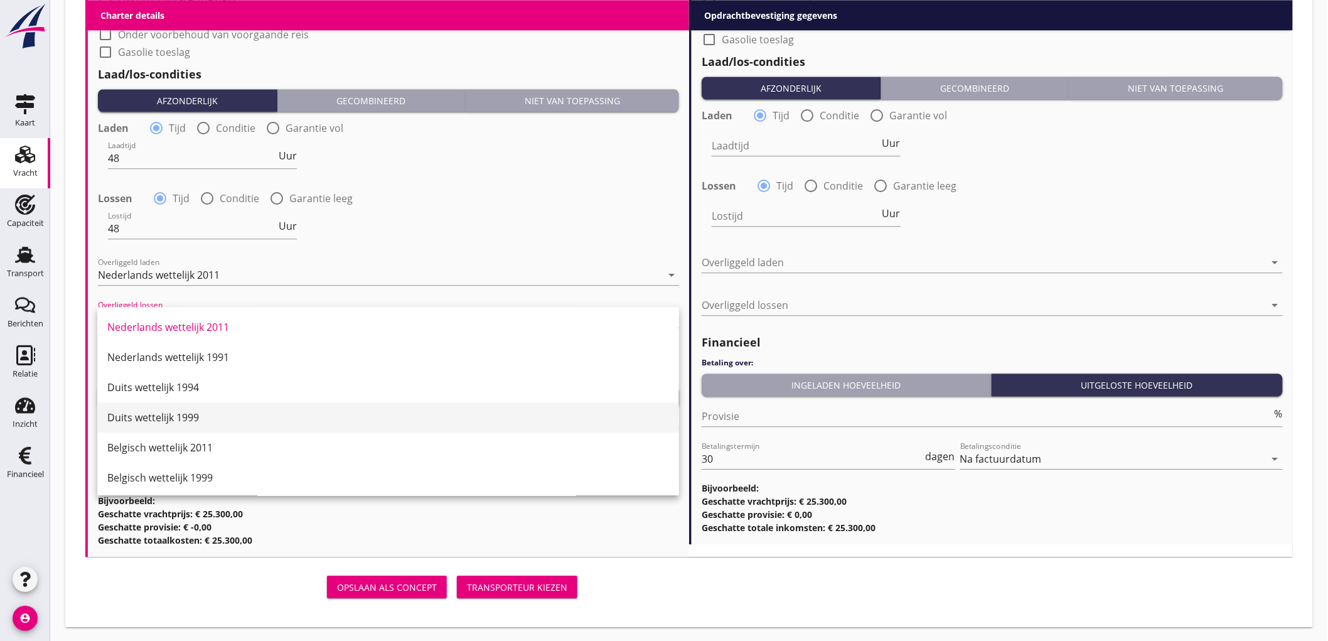
click at [201, 421] on div "Duits wettelijk 1999" at bounding box center [388, 417] width 562 height 15
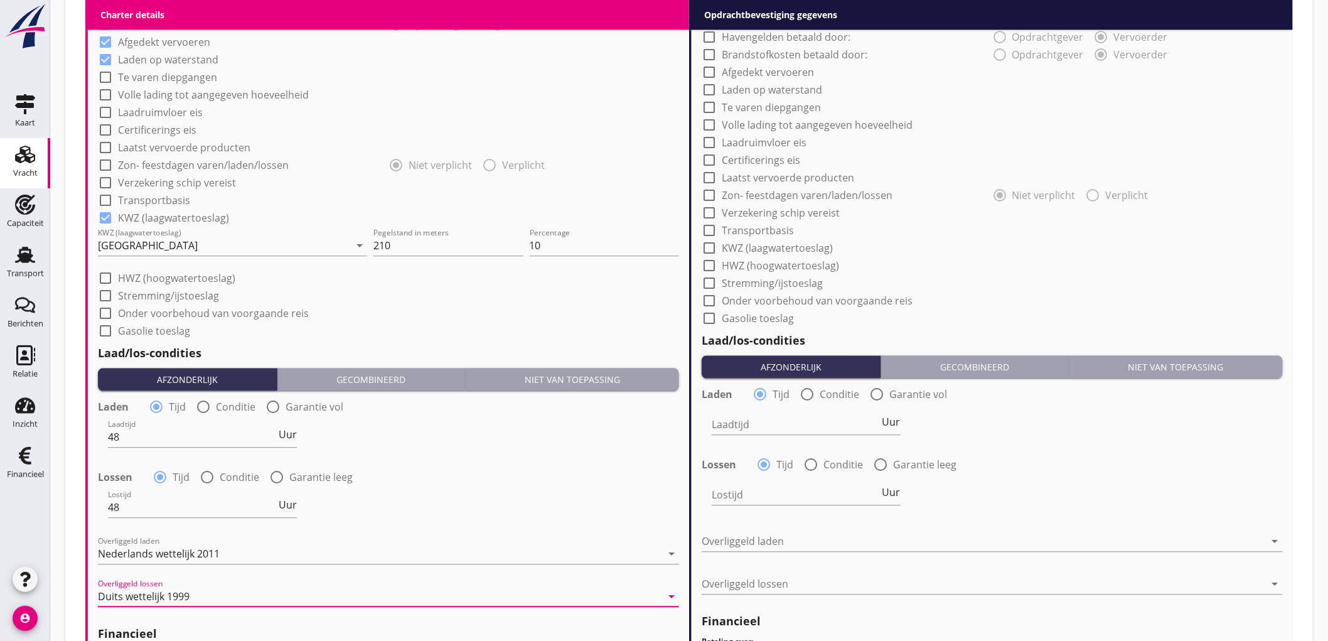
scroll to position [1209, 0]
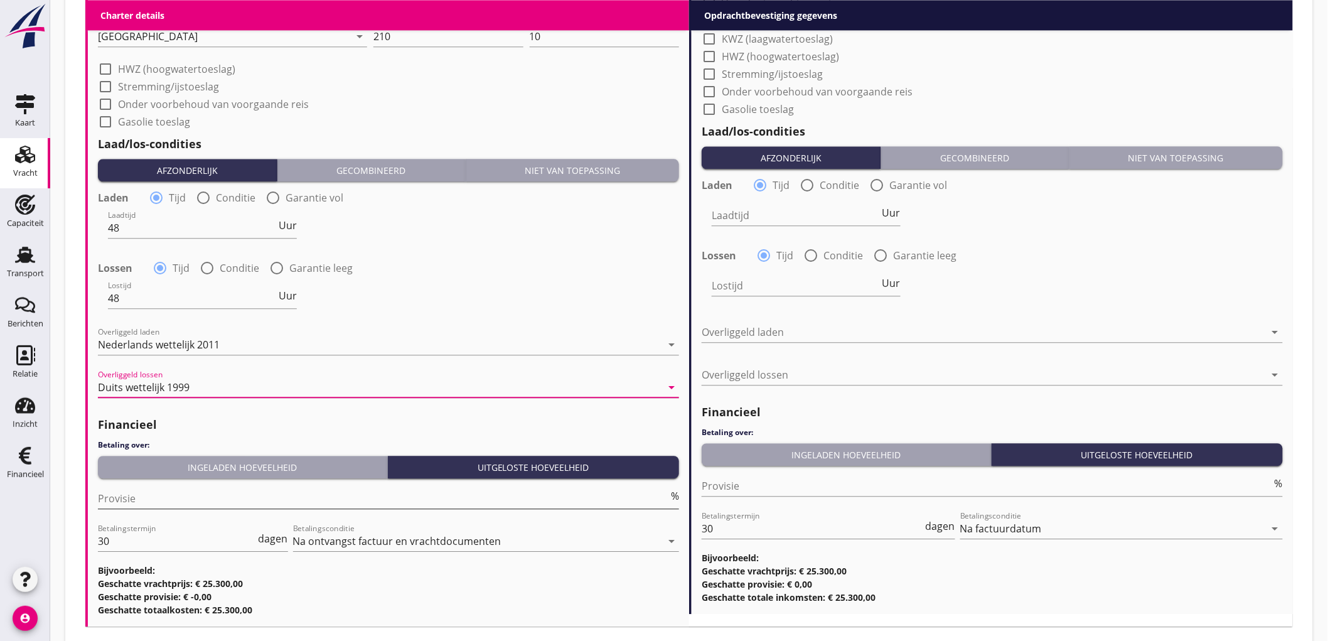
click at [189, 495] on input "Provisie" at bounding box center [383, 498] width 571 height 20
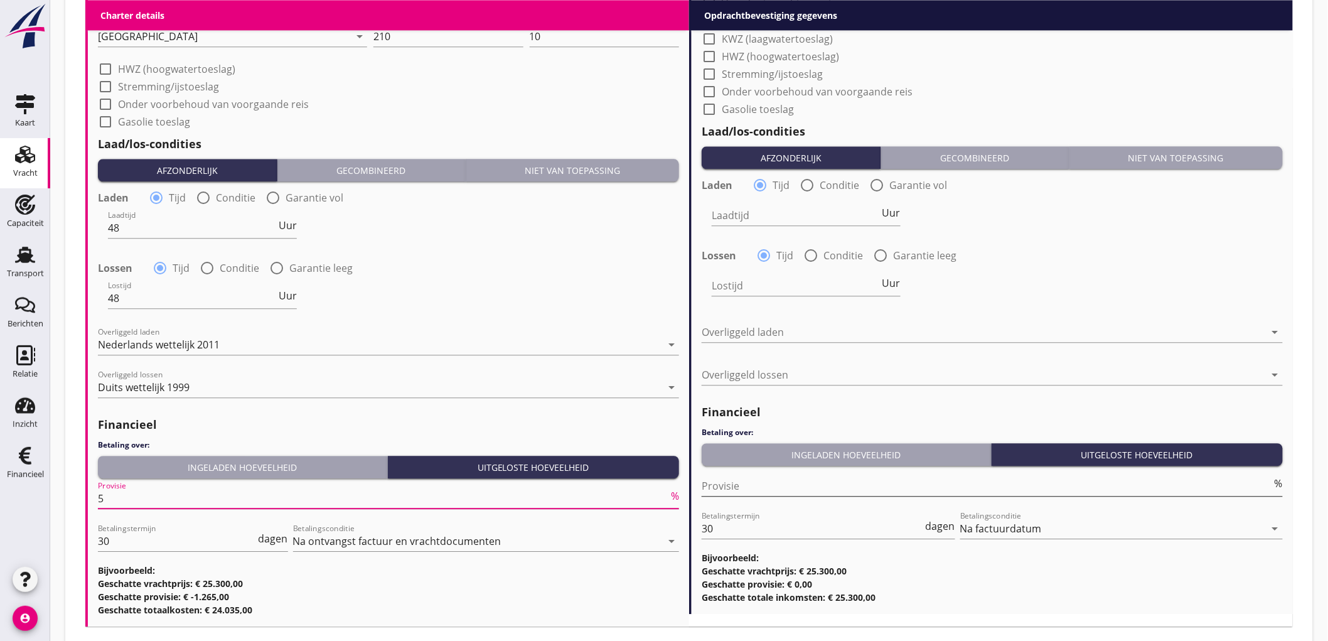
type input "5"
click at [756, 487] on input "Provisie" at bounding box center [987, 486] width 571 height 20
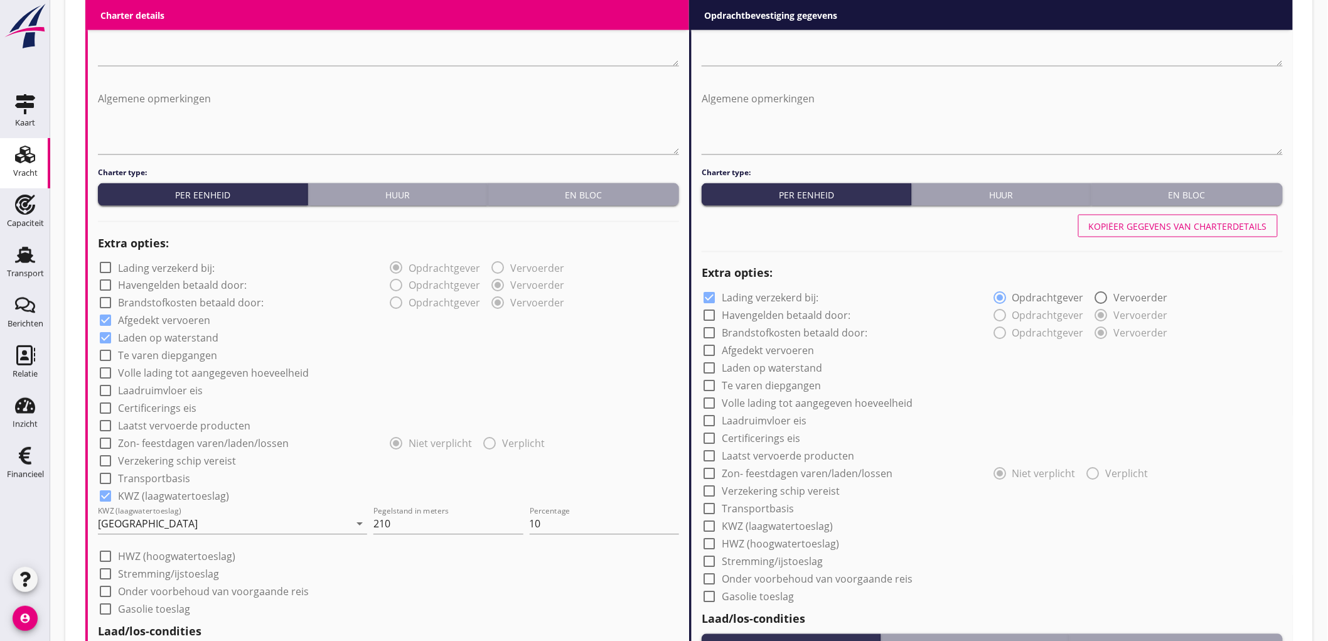
scroll to position [1070, 0]
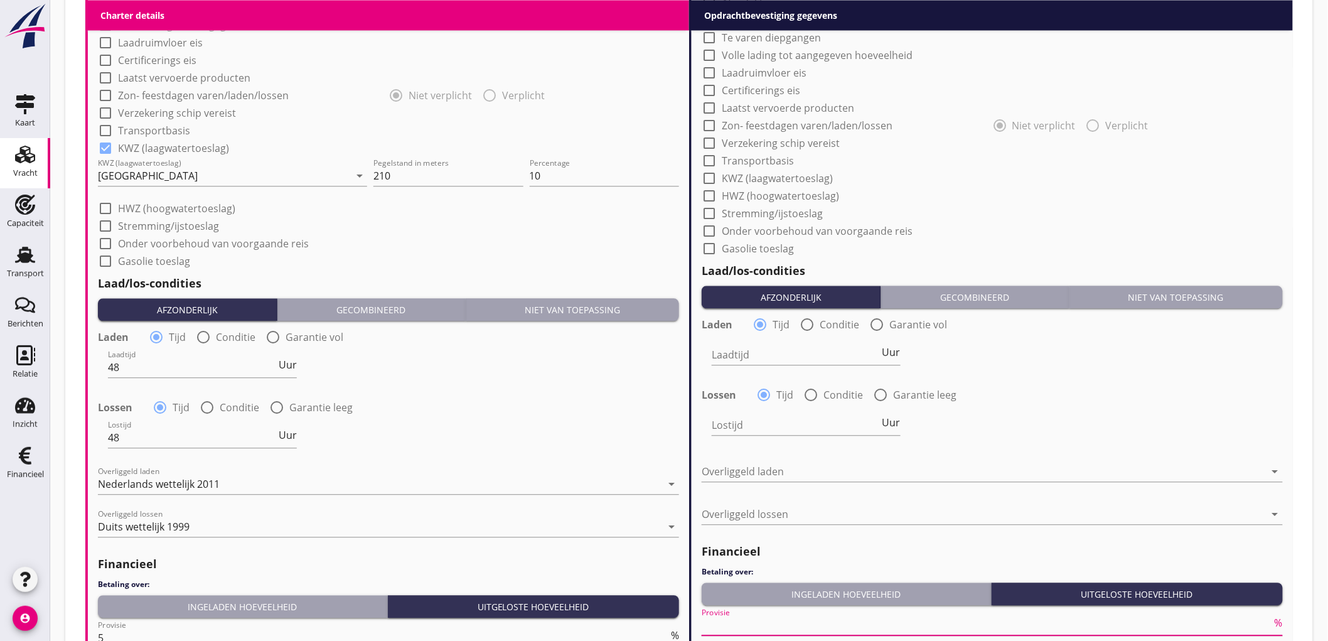
click at [359, 240] on div "check_box_outline_blank Onder voorbehoud van voorgaande reis" at bounding box center [388, 242] width 581 height 18
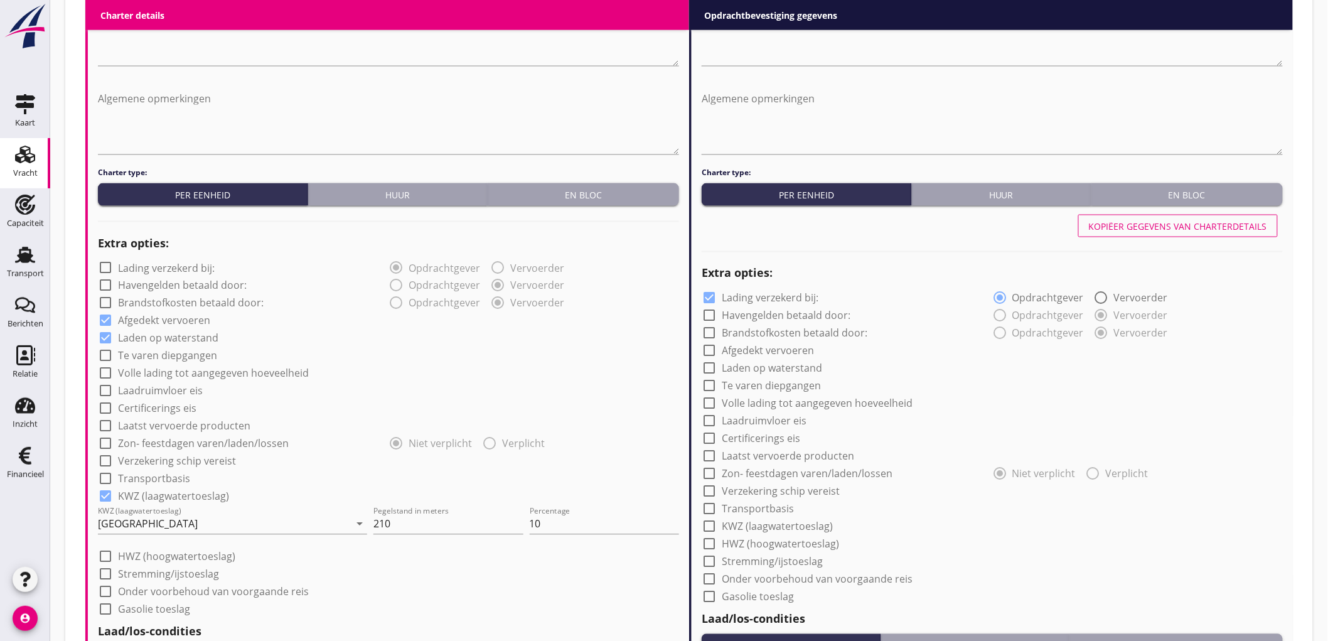
click at [1133, 225] on div "Kopiëer gegevens van charterdetails" at bounding box center [1178, 226] width 178 height 13
checkbox input "false"
checkbox input "true"
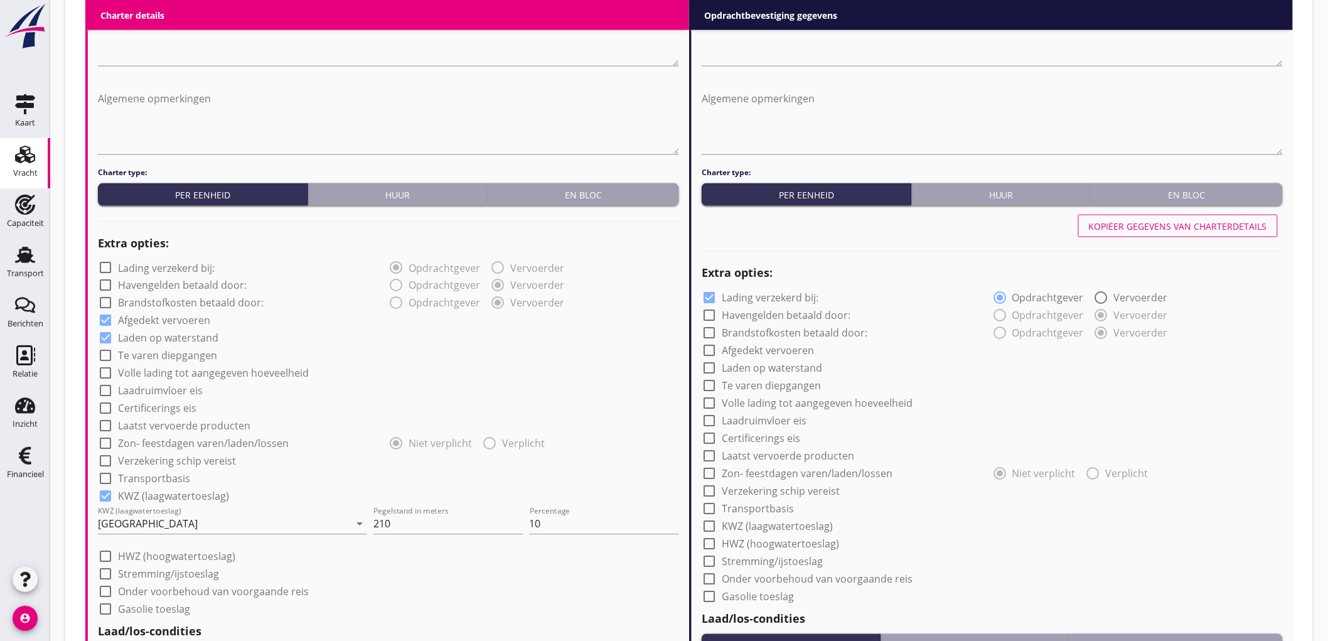
type input "48"
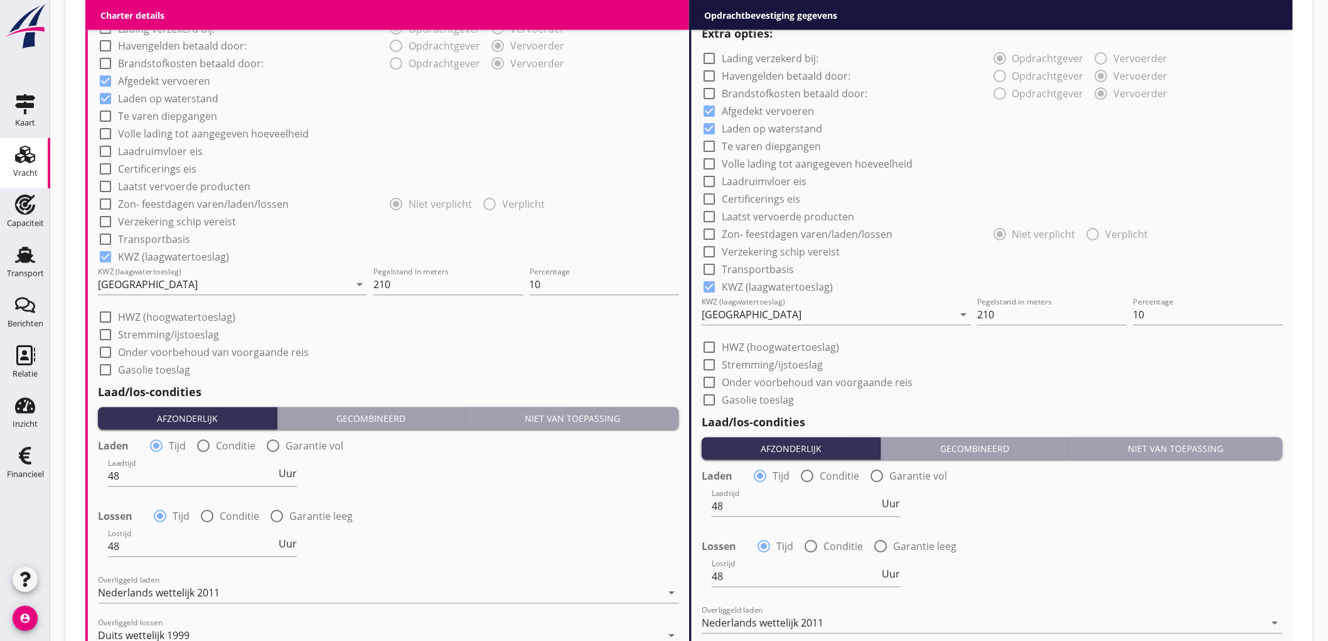
scroll to position [1309, 0]
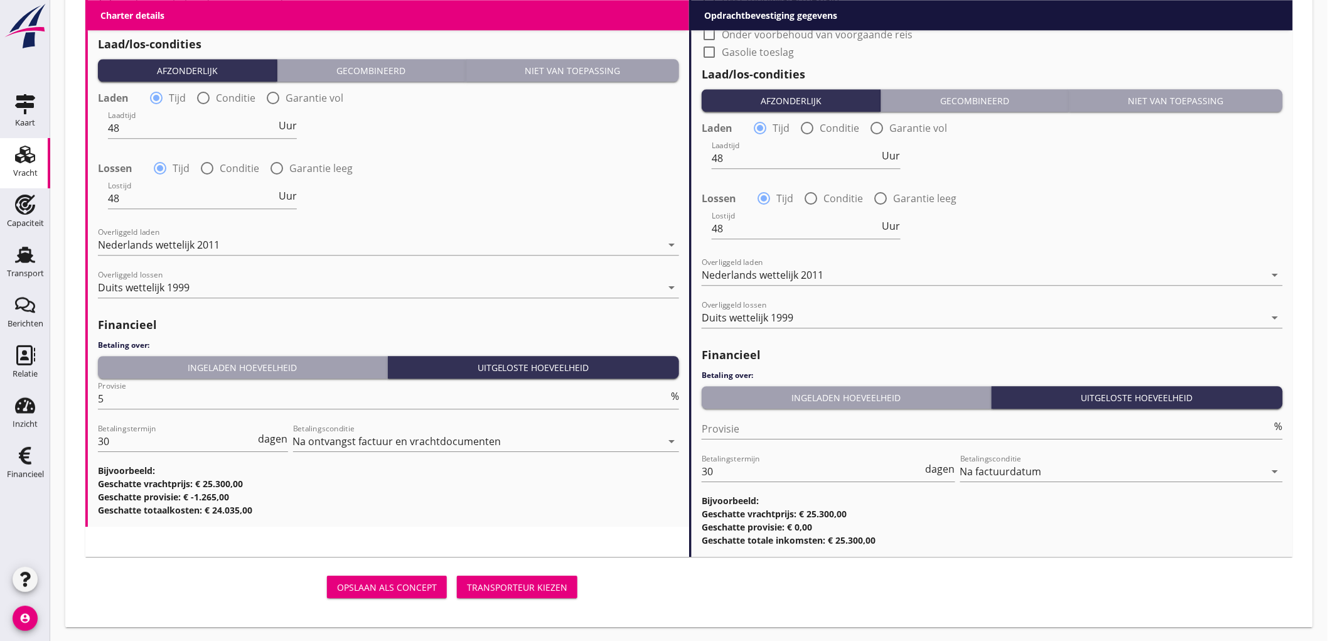
click at [537, 572] on div "Opslaan als concept Transporteur kiezen" at bounding box center [333, 587] width 497 height 30
click at [537, 581] on div "Transporteur kiezen" at bounding box center [517, 587] width 100 height 13
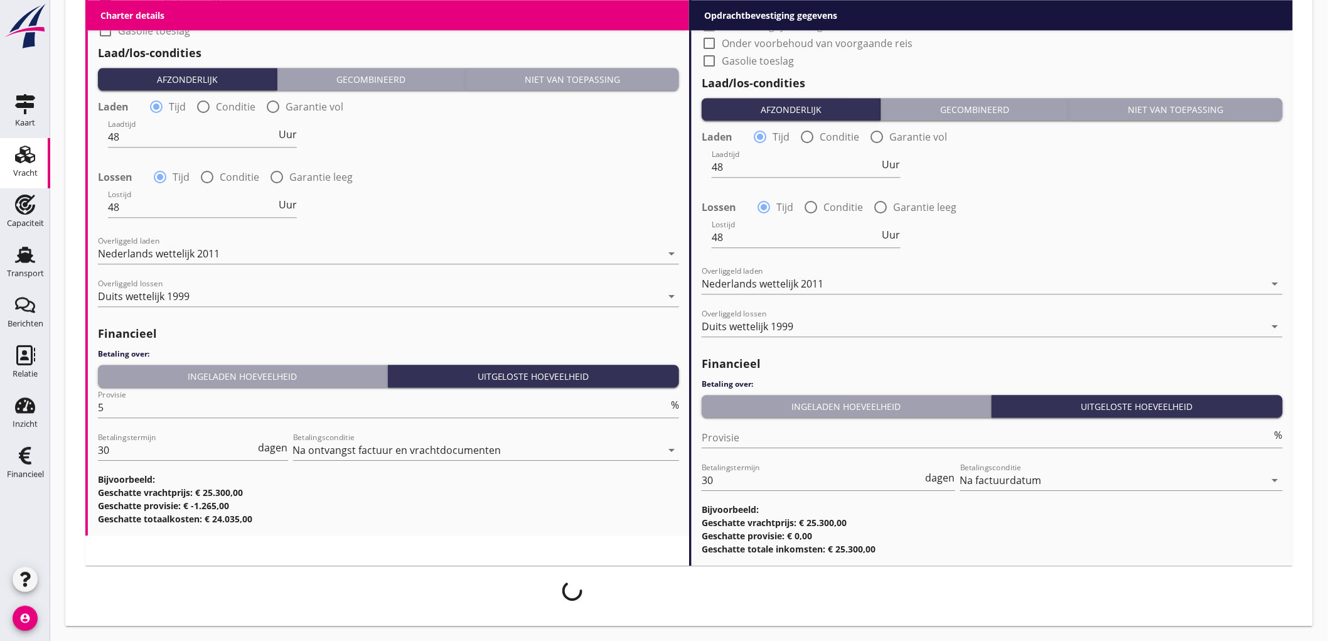
scroll to position [1300, 0]
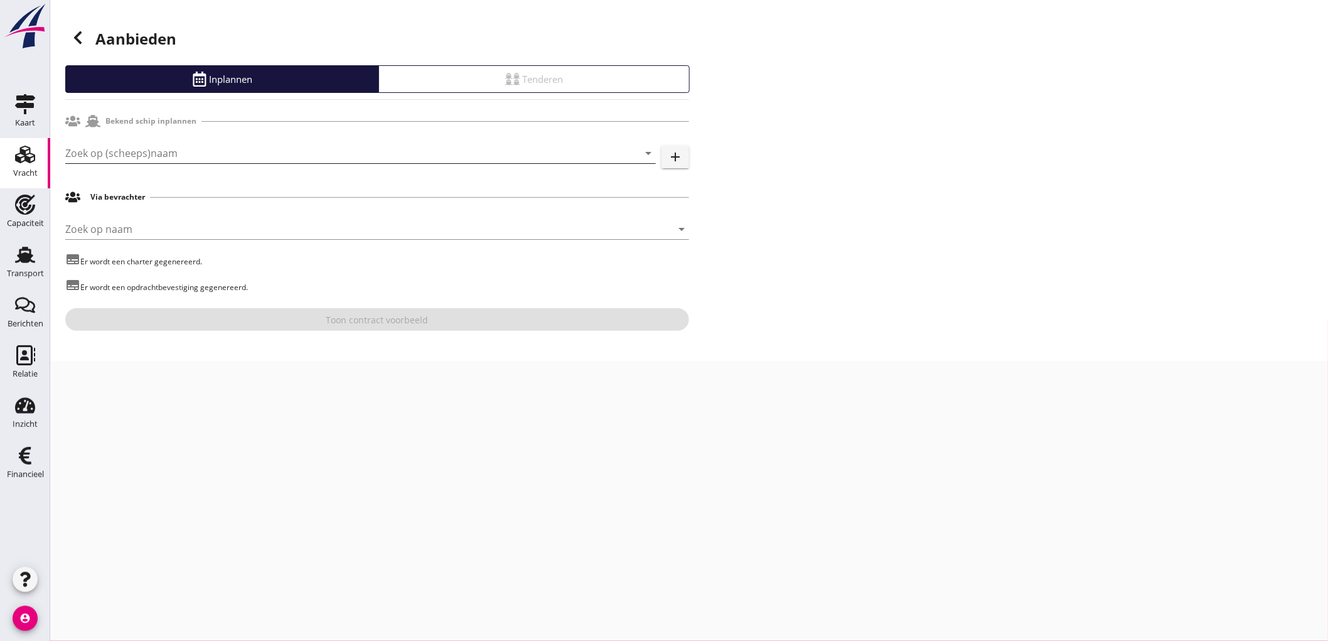
click at [158, 149] on input "Zoek op (scheeps)naam" at bounding box center [342, 153] width 555 height 20
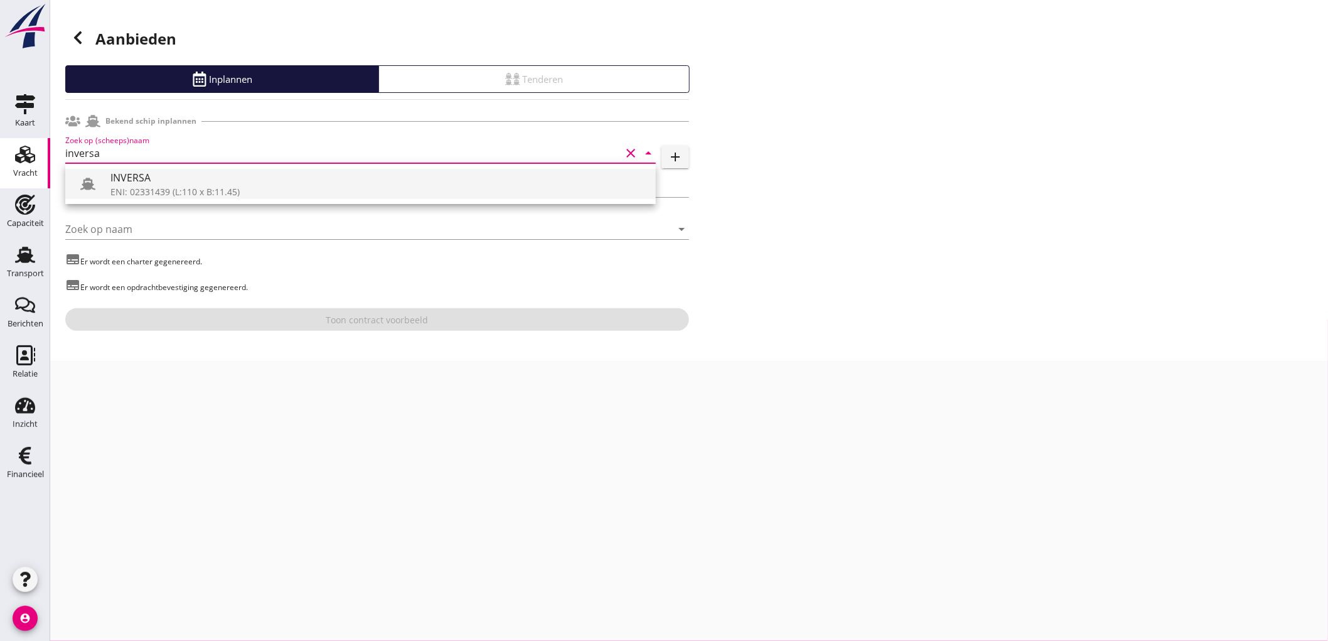
click at [133, 184] on div "INVERSA" at bounding box center [377, 177] width 535 height 15
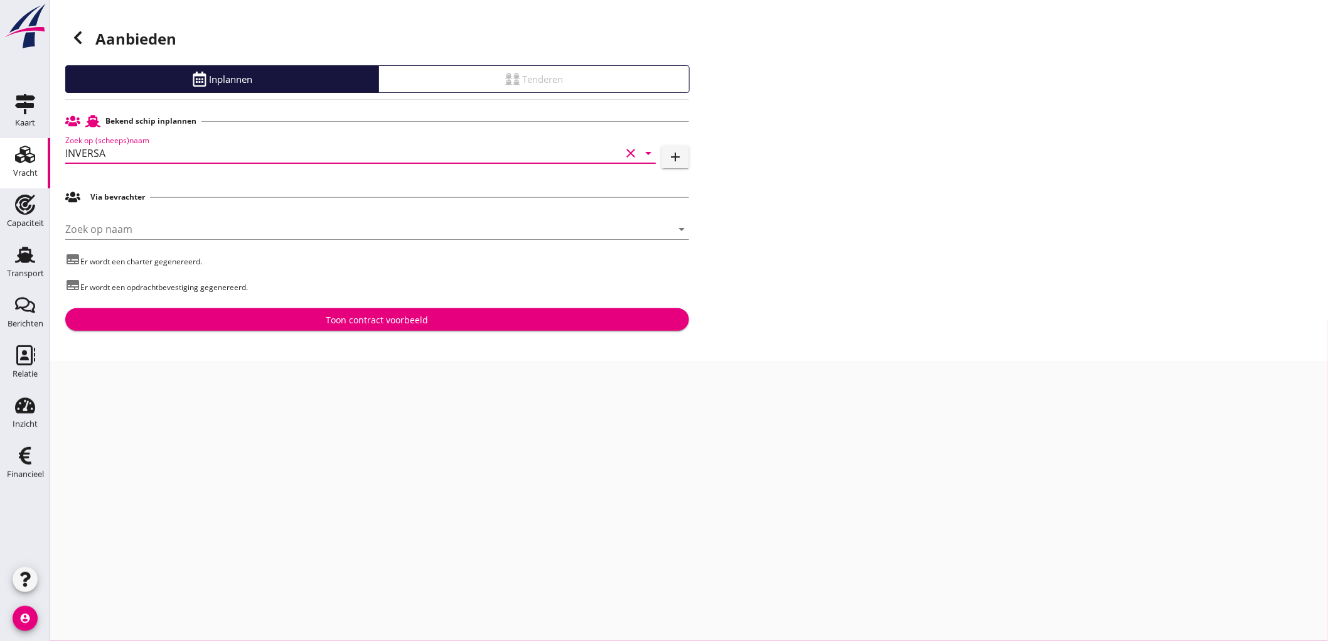
type input "INVERSA"
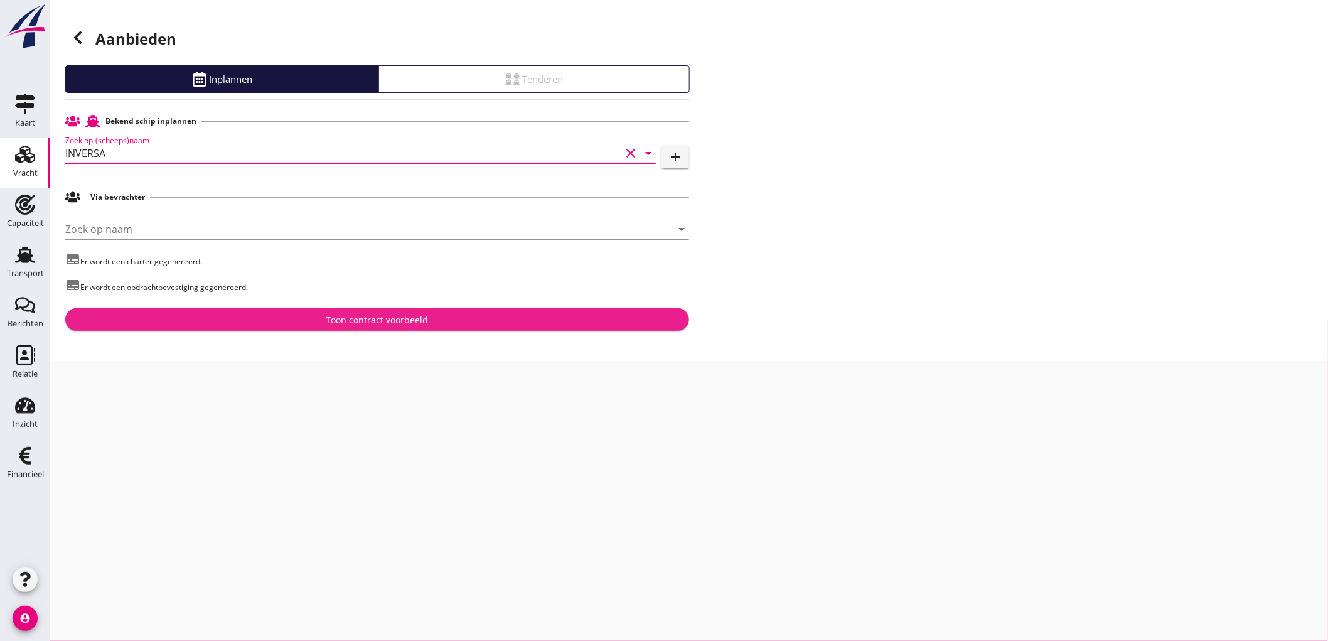
click at [272, 319] on div "Toon contract voorbeeld" at bounding box center [377, 319] width 604 height 13
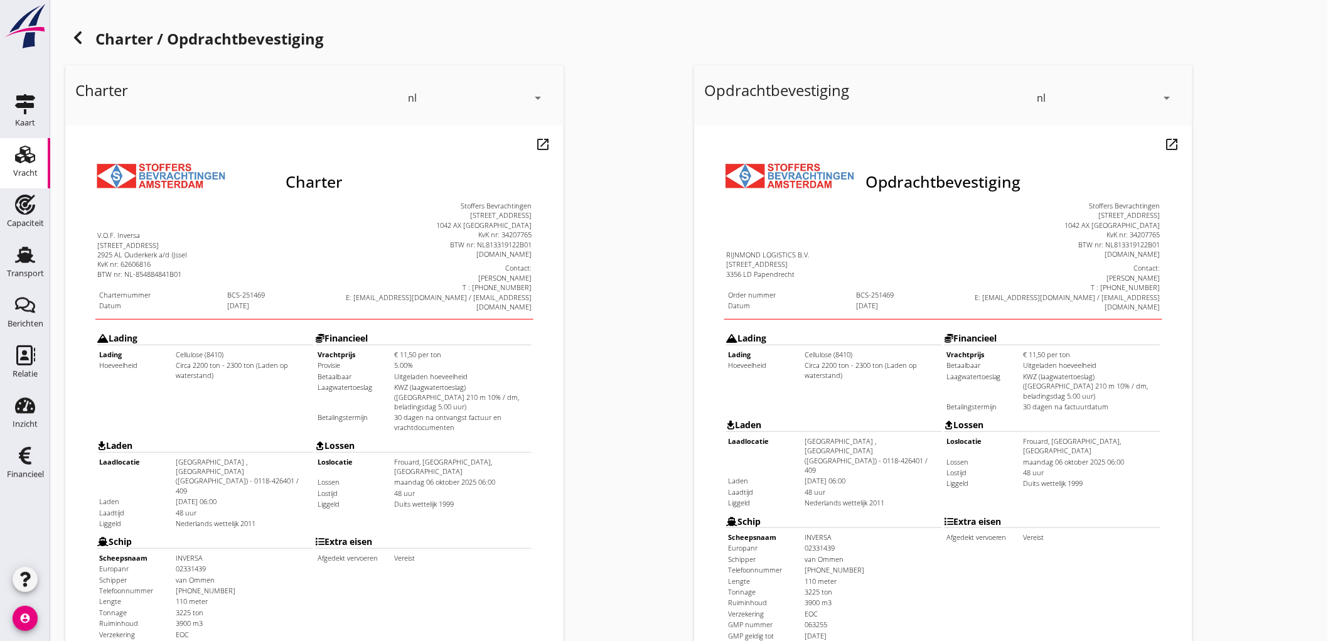
scroll to position [287, 0]
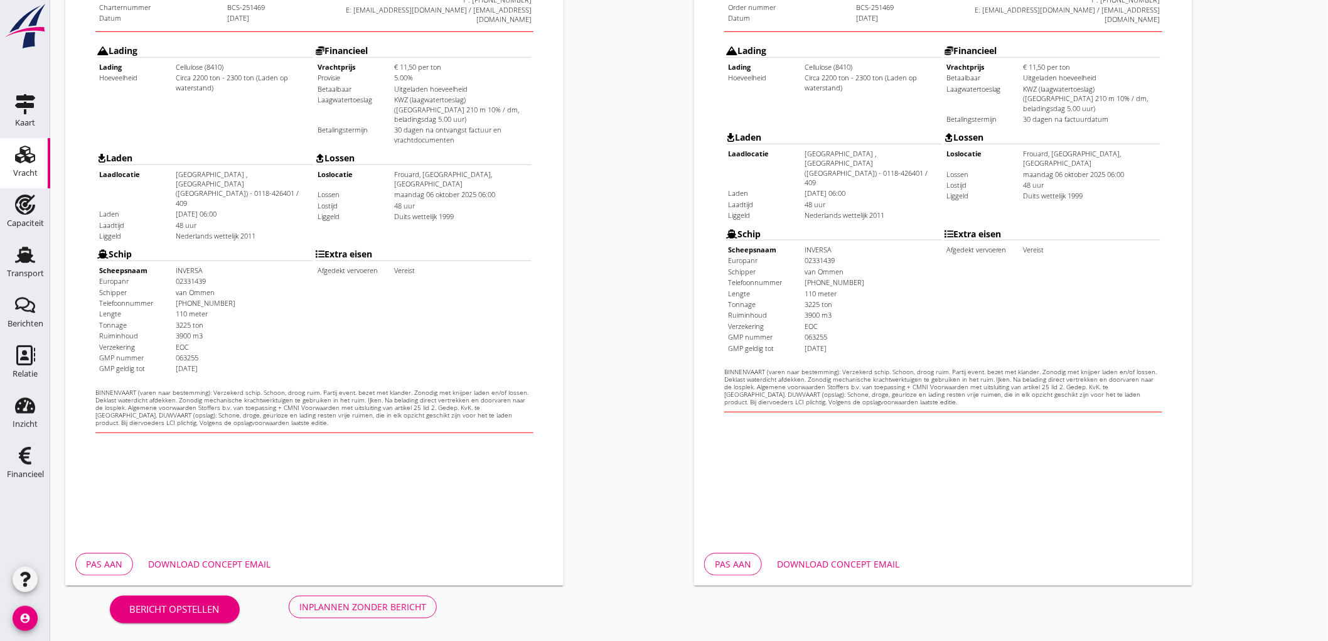
click at [378, 600] on div "Inplannen zonder bericht" at bounding box center [362, 606] width 127 height 13
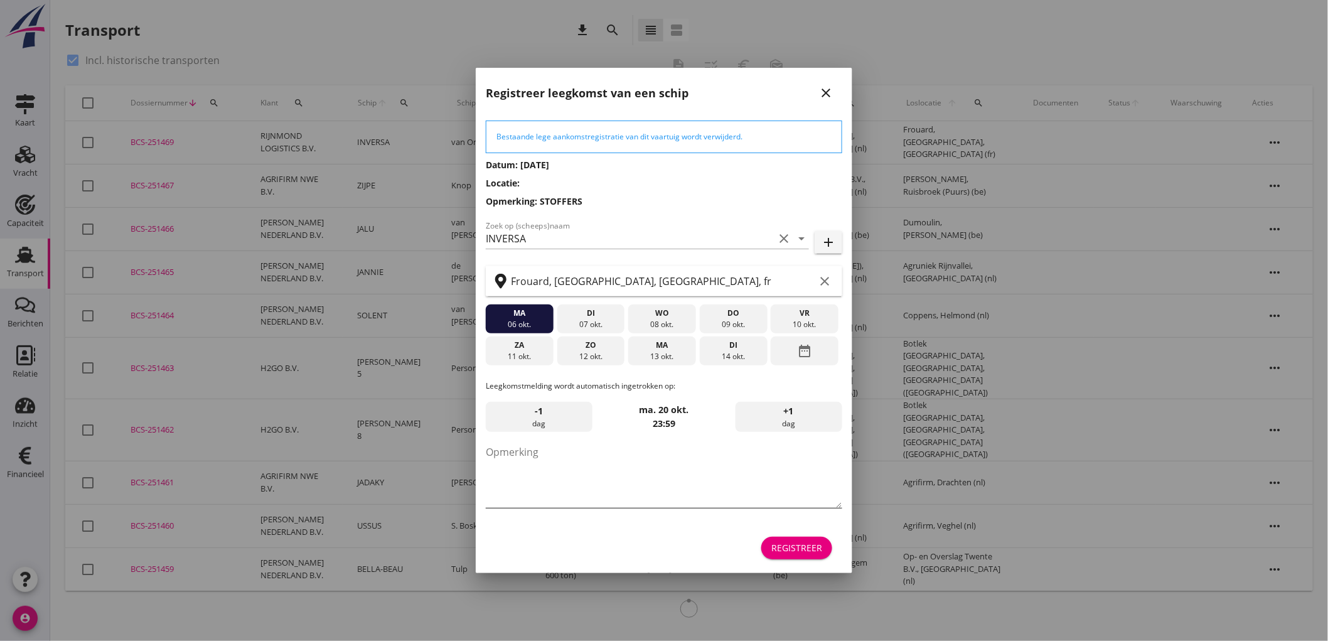
click at [584, 468] on textarea "Opmerking" at bounding box center [664, 475] width 356 height 66
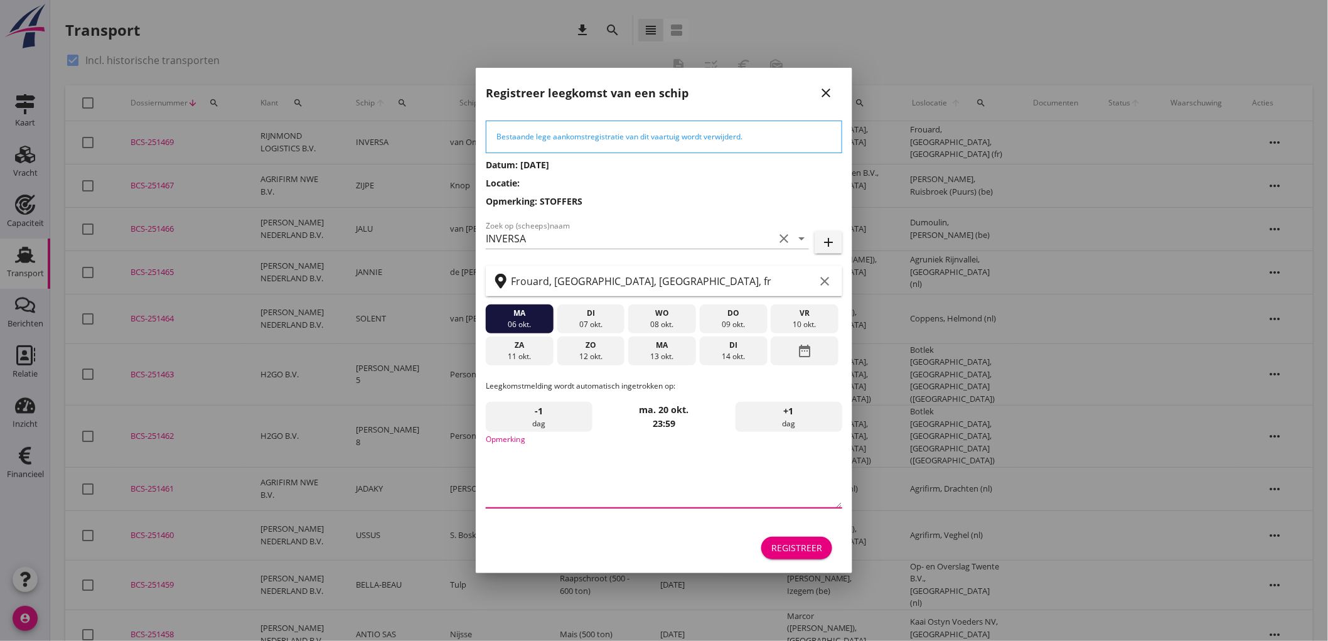
click at [653, 457] on textarea "Opmerking" at bounding box center [664, 475] width 356 height 66
type textarea "STOFFERS"
click at [805, 551] on div "Registreer" at bounding box center [796, 547] width 51 height 13
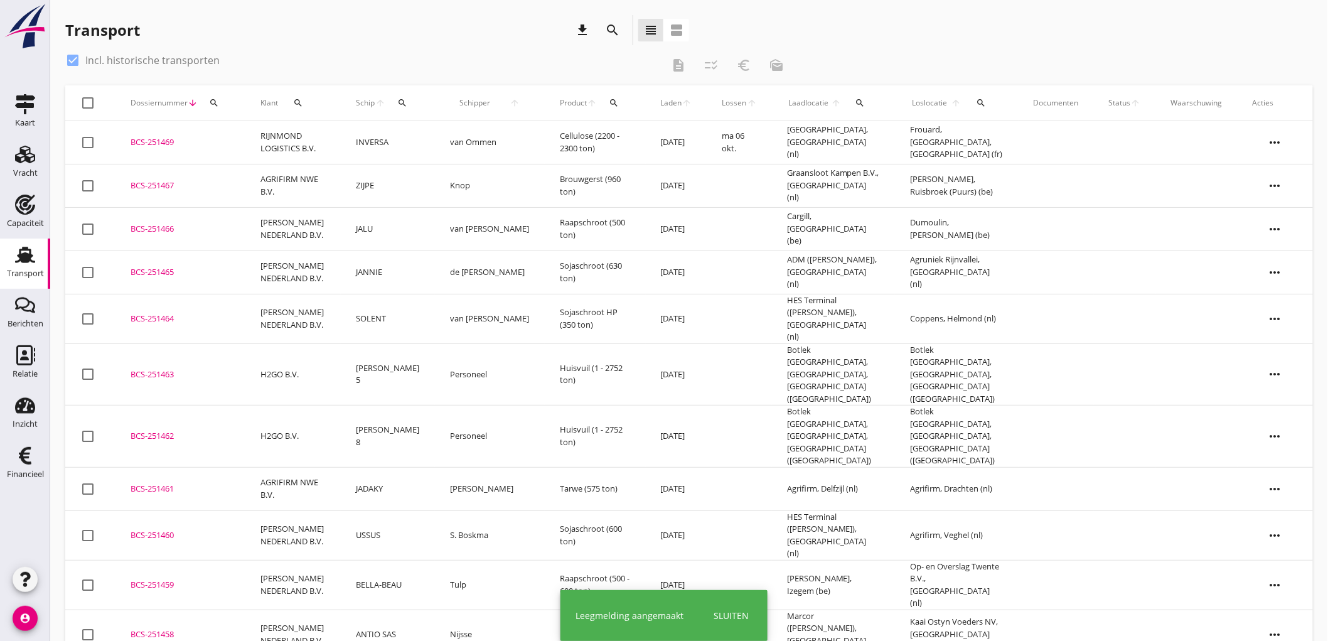
click at [400, 144] on td "INVERSA" at bounding box center [388, 142] width 94 height 43
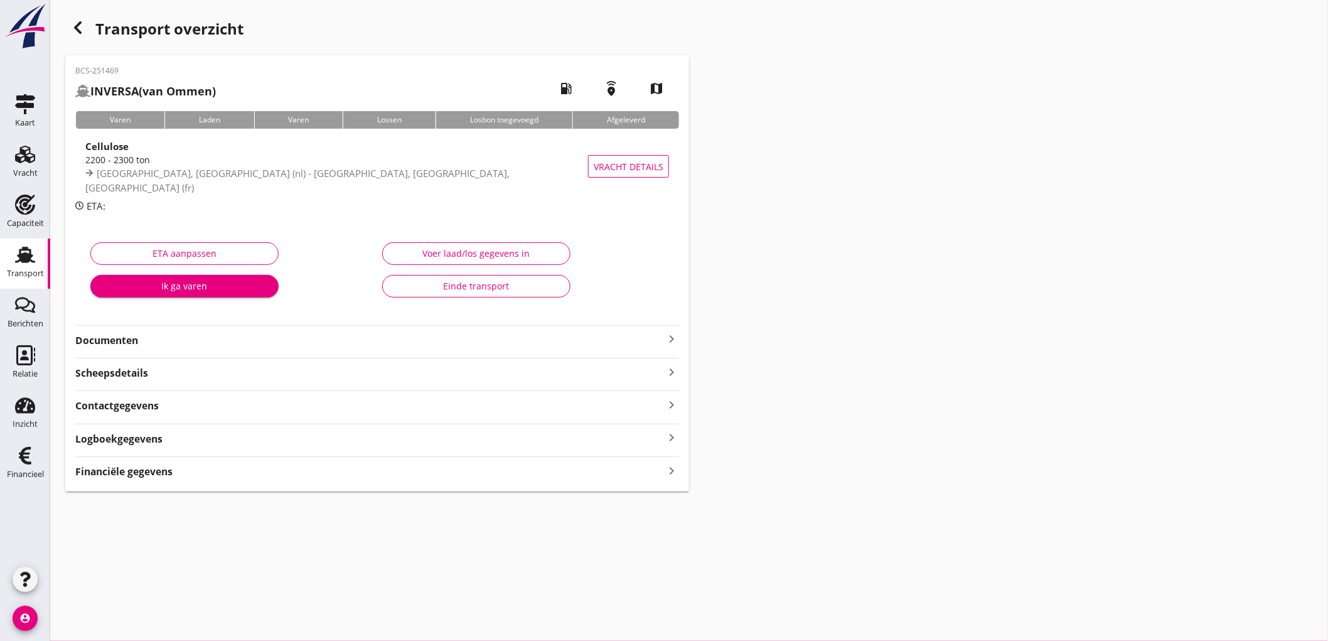
click at [368, 185] on div "[GEOGRAPHIC_DATA], [GEOGRAPHIC_DATA] (nl) - [GEOGRAPHIC_DATA], [GEOGRAPHIC_DATA…" at bounding box center [338, 180] width 507 height 28
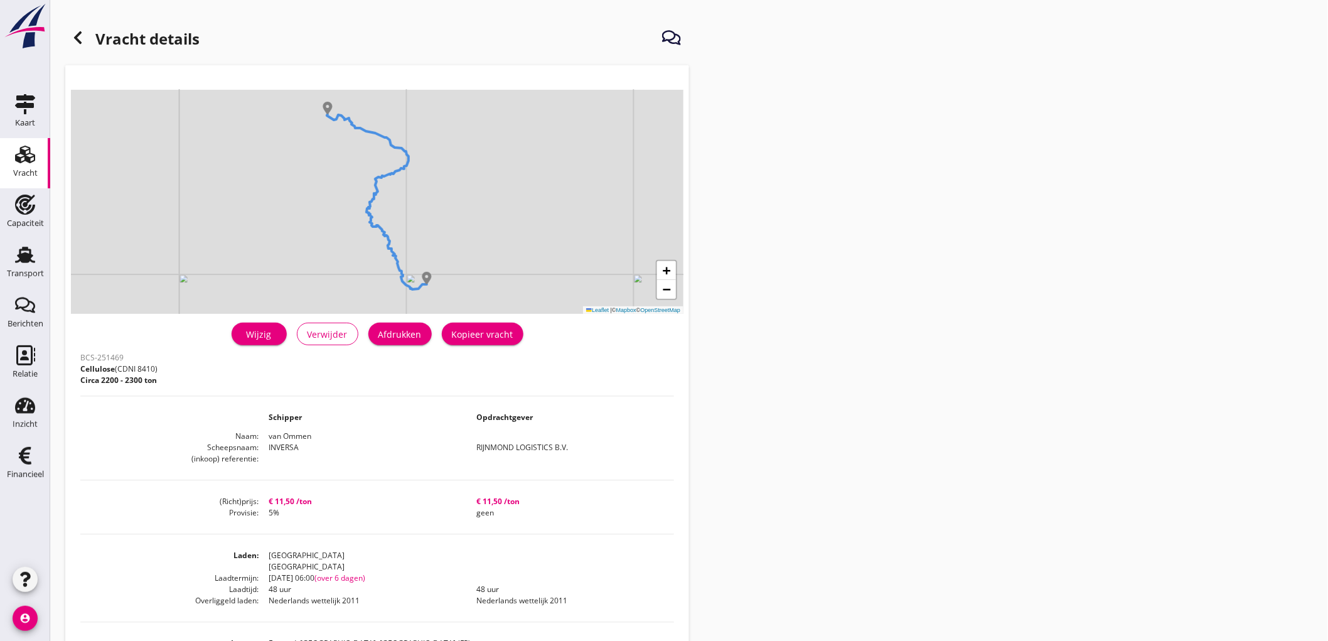
click at [404, 335] on div "Afdrukken" at bounding box center [399, 334] width 43 height 13
click at [70, 35] on icon at bounding box center [77, 37] width 15 height 15
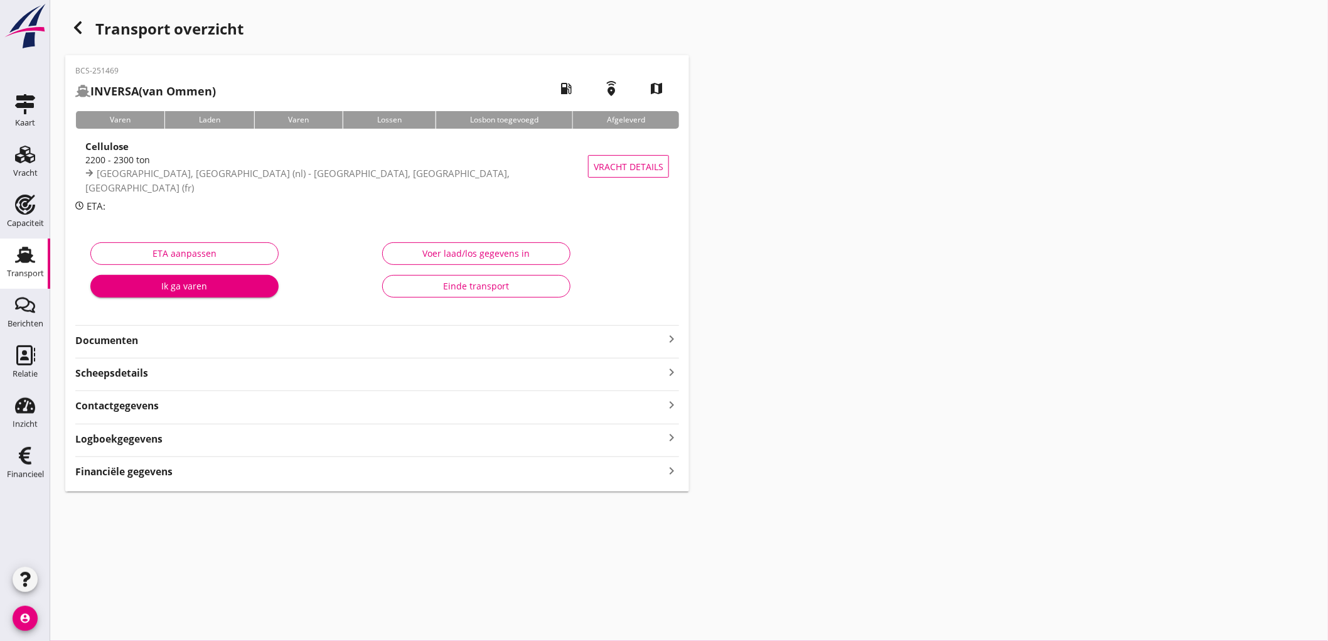
click at [140, 341] on strong "Documenten" at bounding box center [369, 340] width 589 height 14
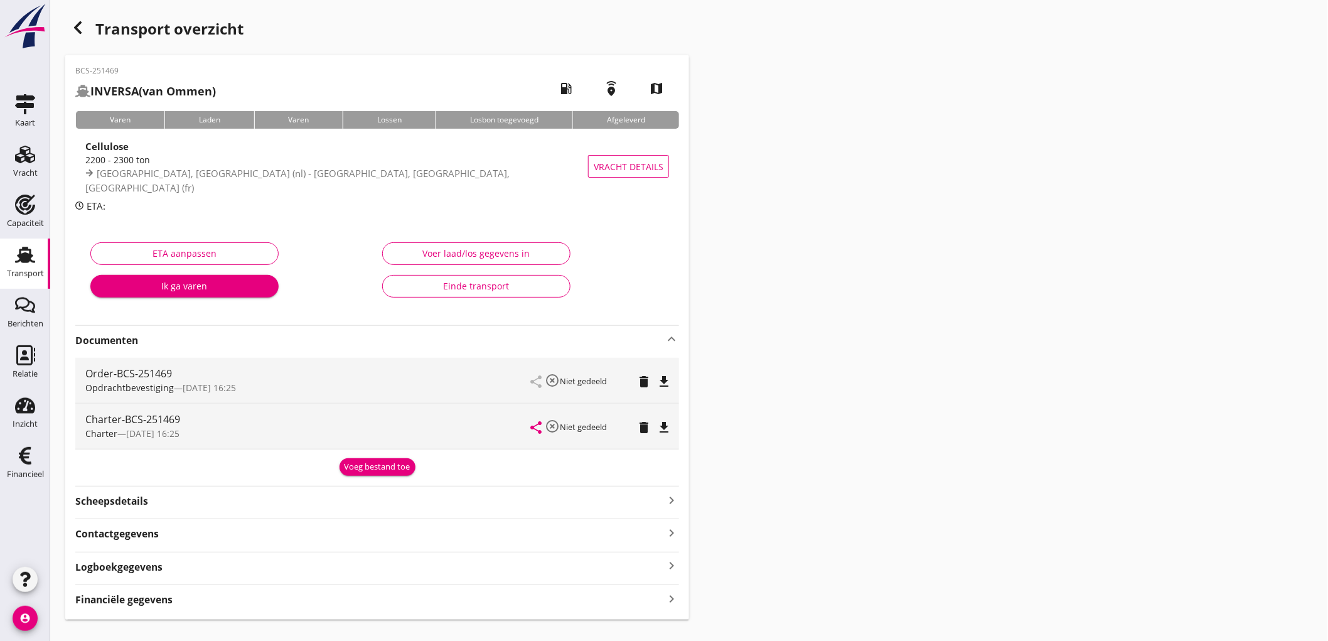
click at [668, 383] on icon "file_download" at bounding box center [663, 381] width 15 height 15
click at [665, 428] on icon "file_download" at bounding box center [663, 427] width 15 height 15
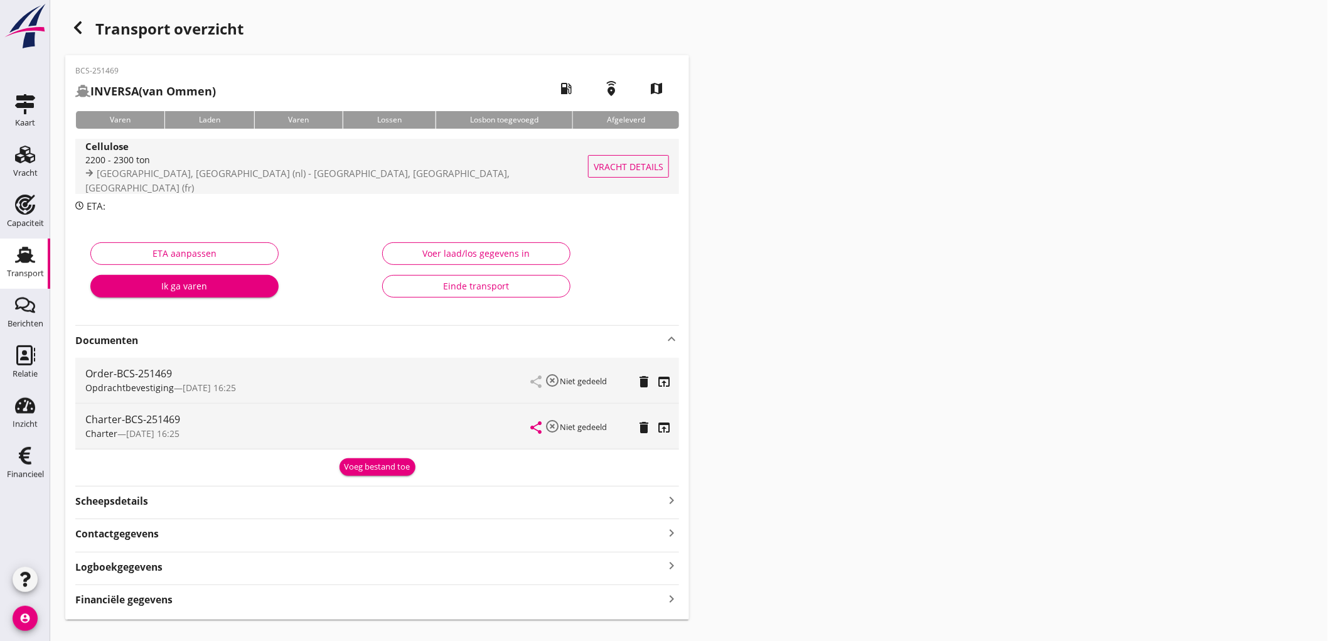
click at [287, 162] on div "2200 - 2300 ton" at bounding box center [338, 159] width 507 height 13
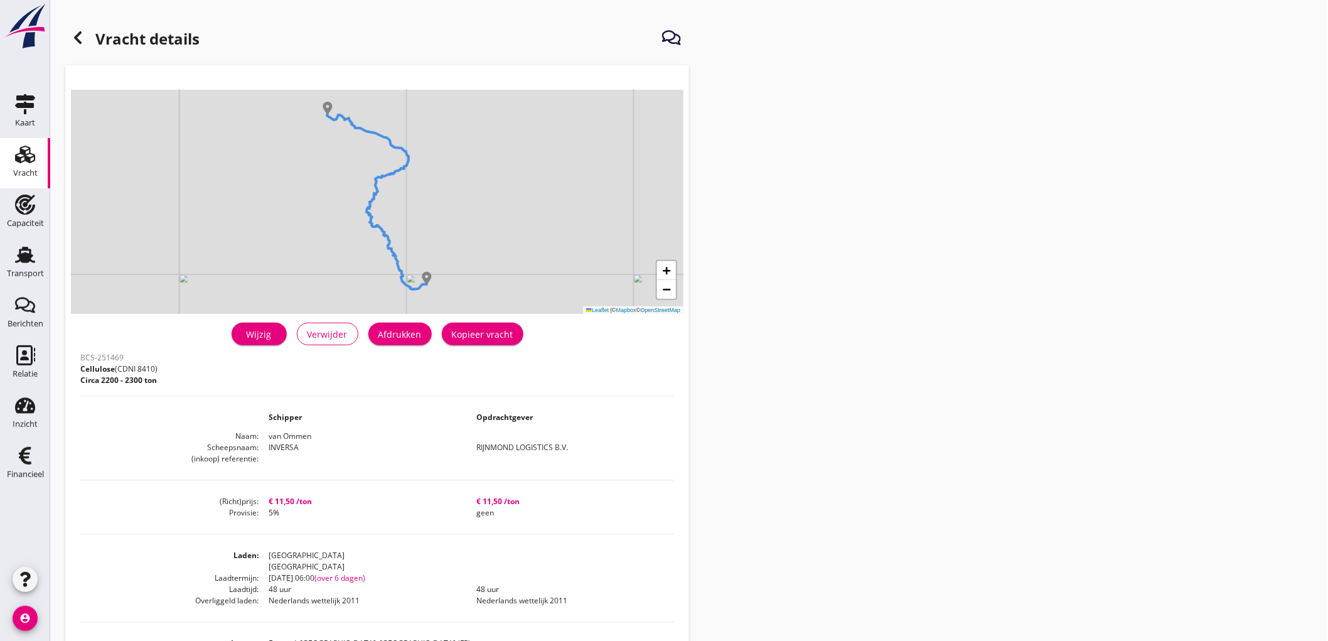
click at [264, 339] on div "Wijzig" at bounding box center [259, 334] width 35 height 13
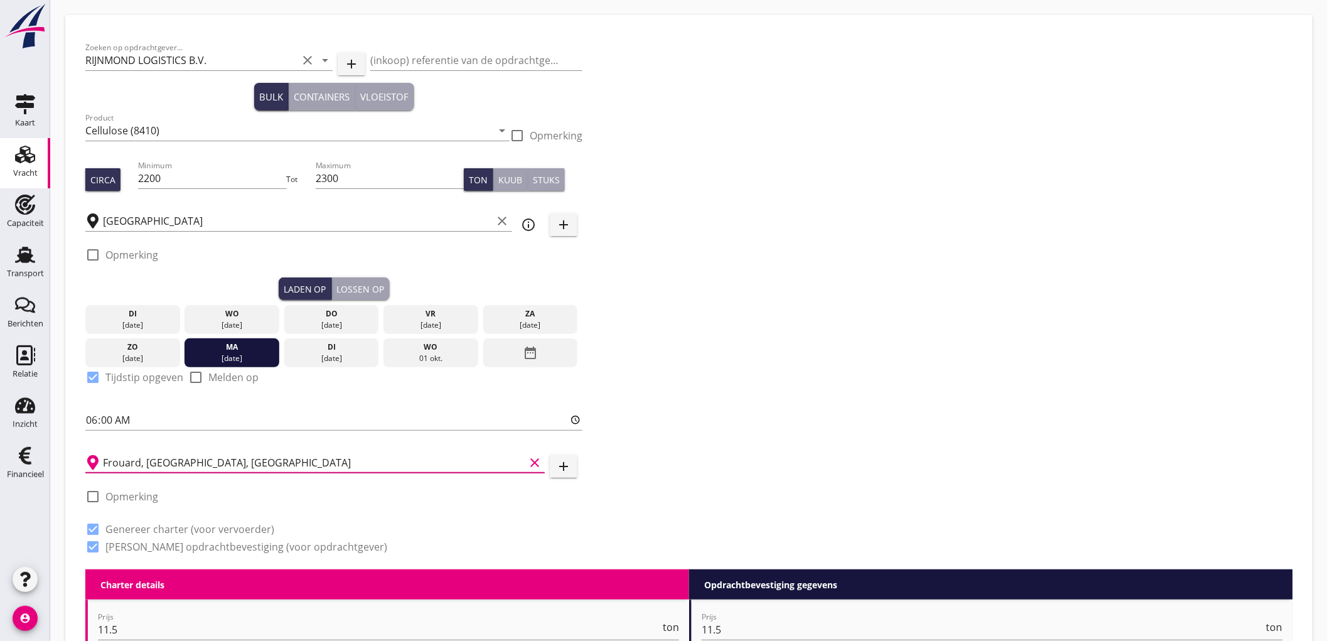
click at [473, 466] on input "Frouard, [GEOGRAPHIC_DATA], [GEOGRAPHIC_DATA]" at bounding box center [314, 463] width 422 height 20
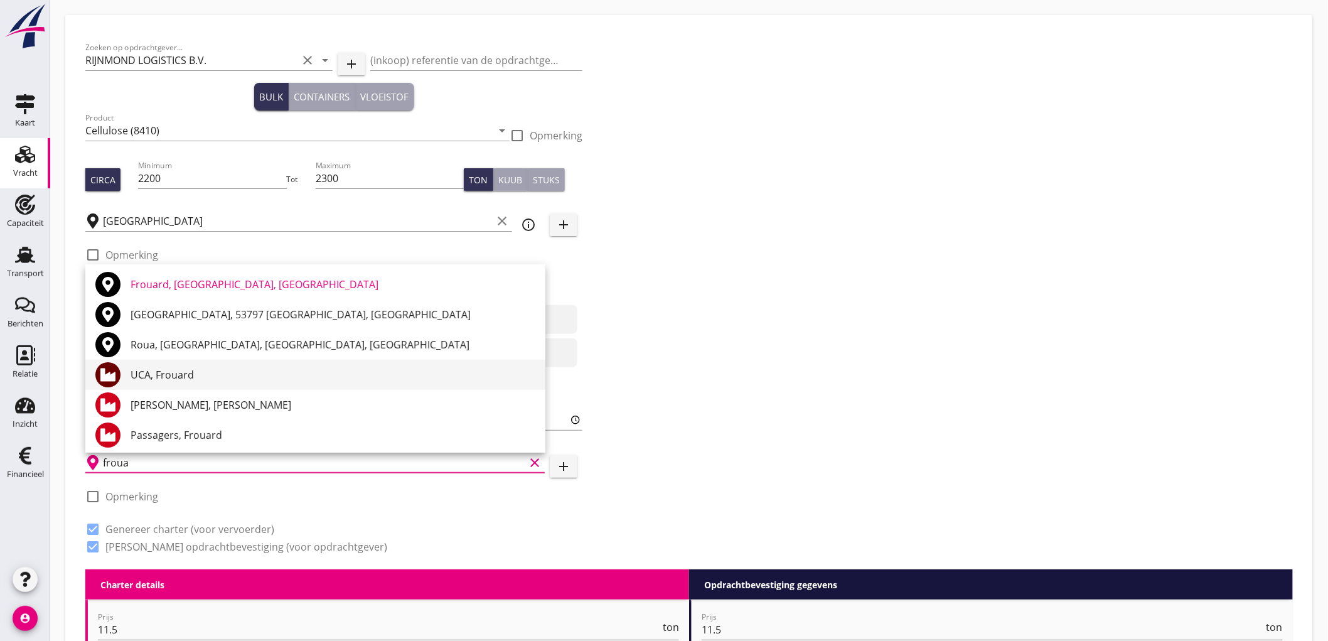
click at [151, 369] on div "UCA, Frouard" at bounding box center [333, 374] width 405 height 15
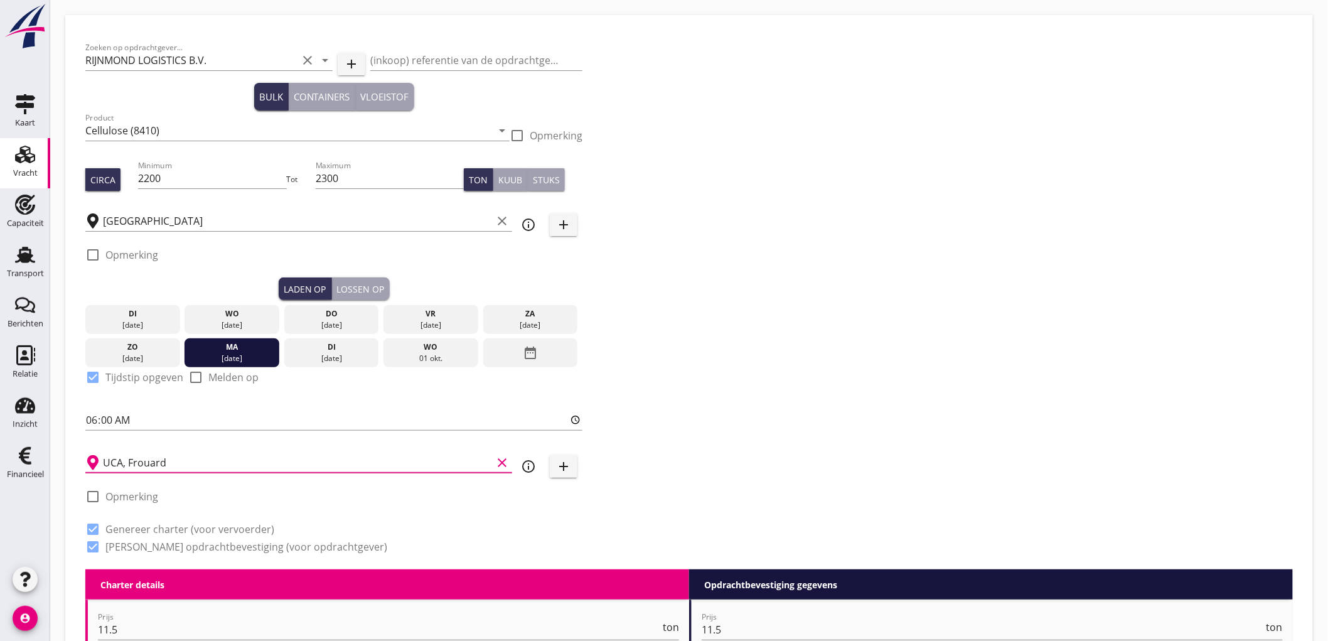
type input "UCA, Frouard"
click at [528, 469] on icon "info_outline" at bounding box center [528, 466] width 15 height 15
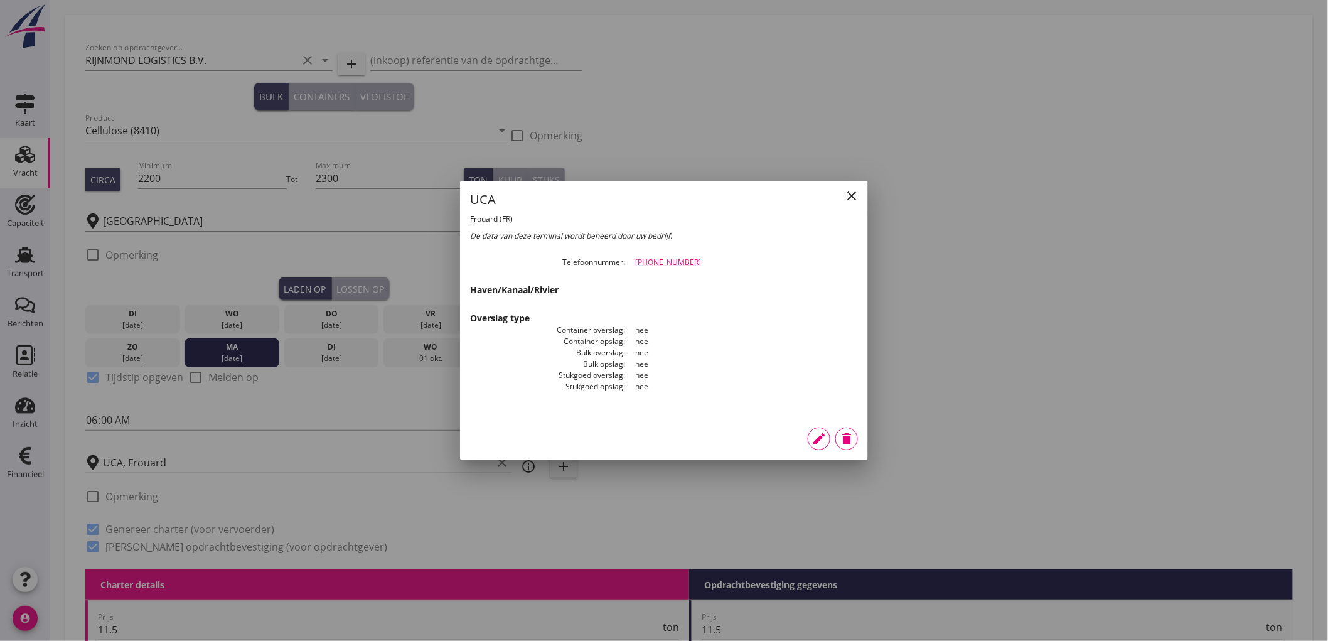
click at [818, 441] on icon "edit" at bounding box center [819, 438] width 15 height 15
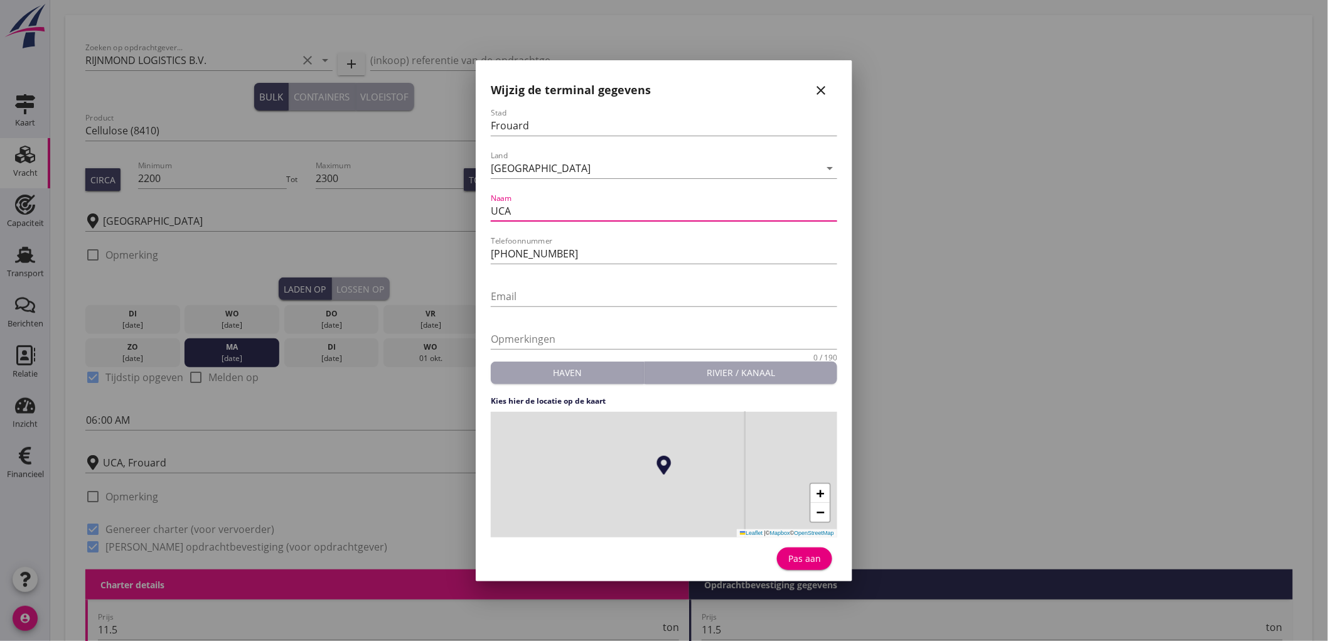
drag, startPoint x: 551, startPoint y: 208, endPoint x: 335, endPoint y: 212, distance: 215.9
type input "Nancyport"
click at [573, 255] on input "[PHONE_NUMBER]" at bounding box center [664, 254] width 346 height 20
type input "[PHONE_NUMBER]"
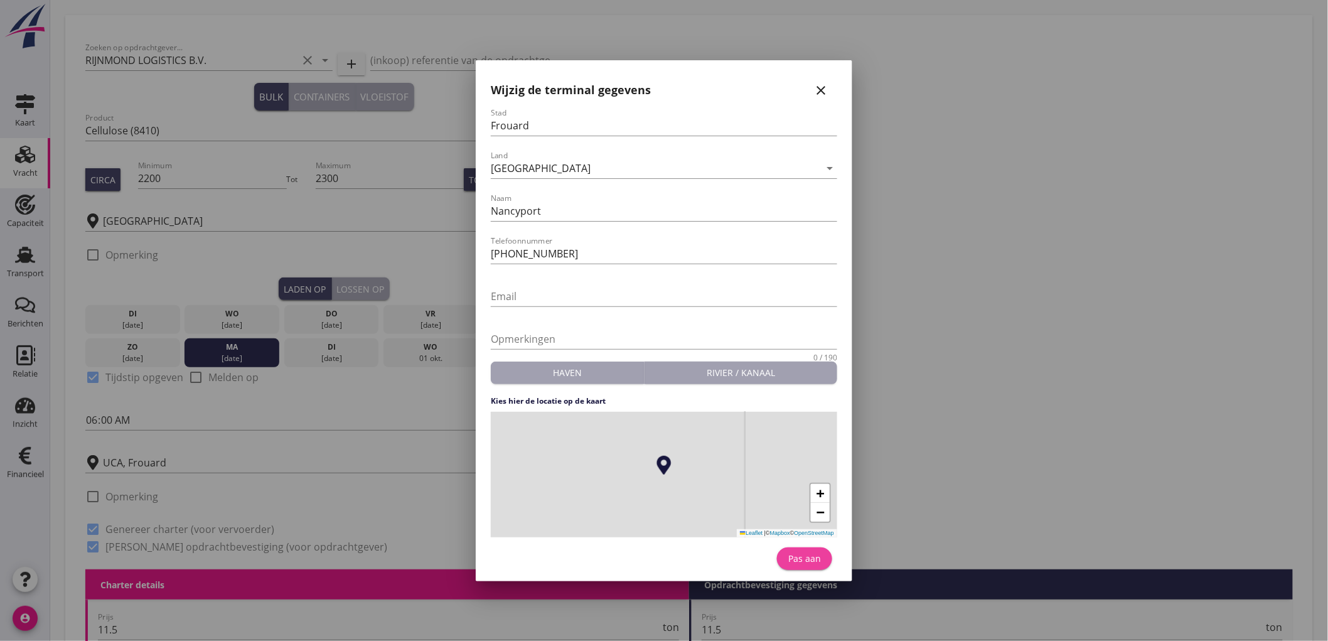
click at [802, 565] on button "Pas aan" at bounding box center [804, 558] width 55 height 23
type input "Nancyport"
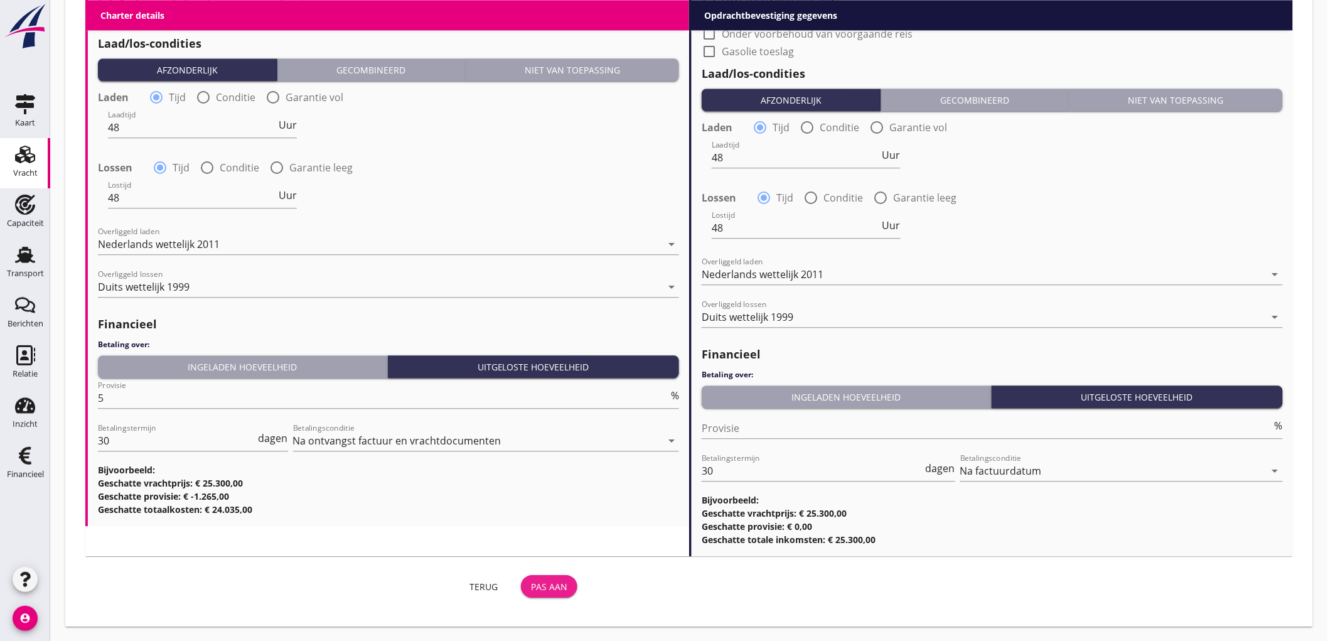
click at [557, 584] on div "Pas aan" at bounding box center [549, 586] width 36 height 13
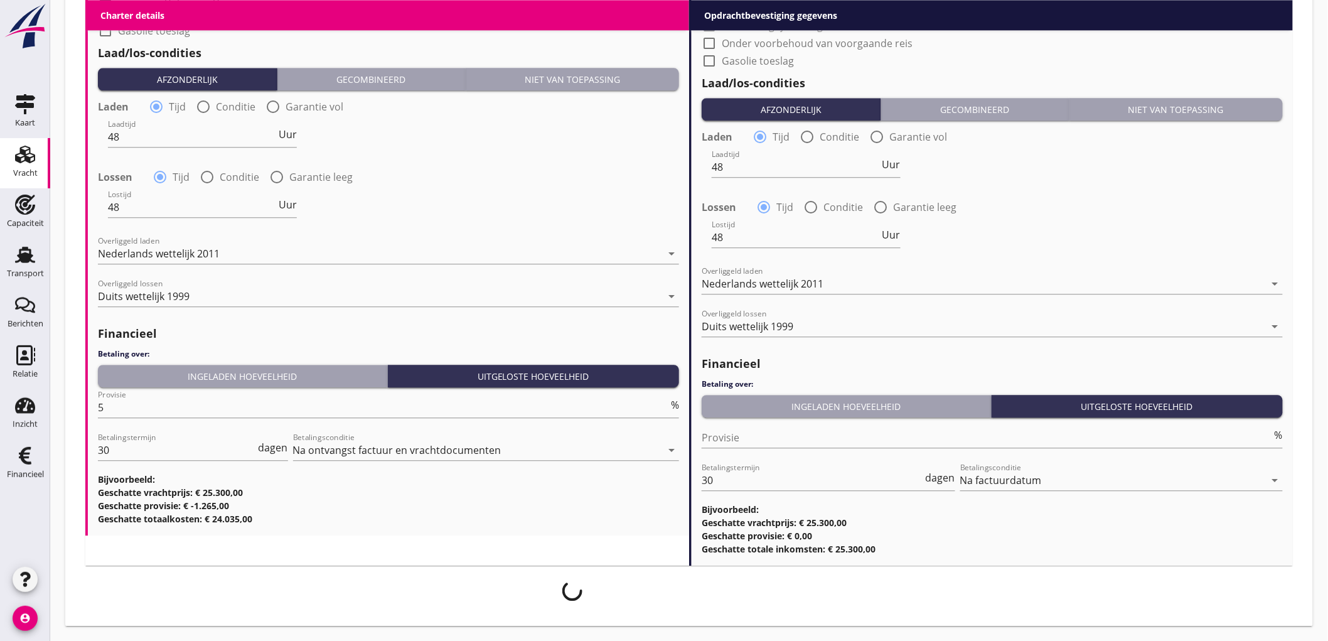
scroll to position [1240, 0]
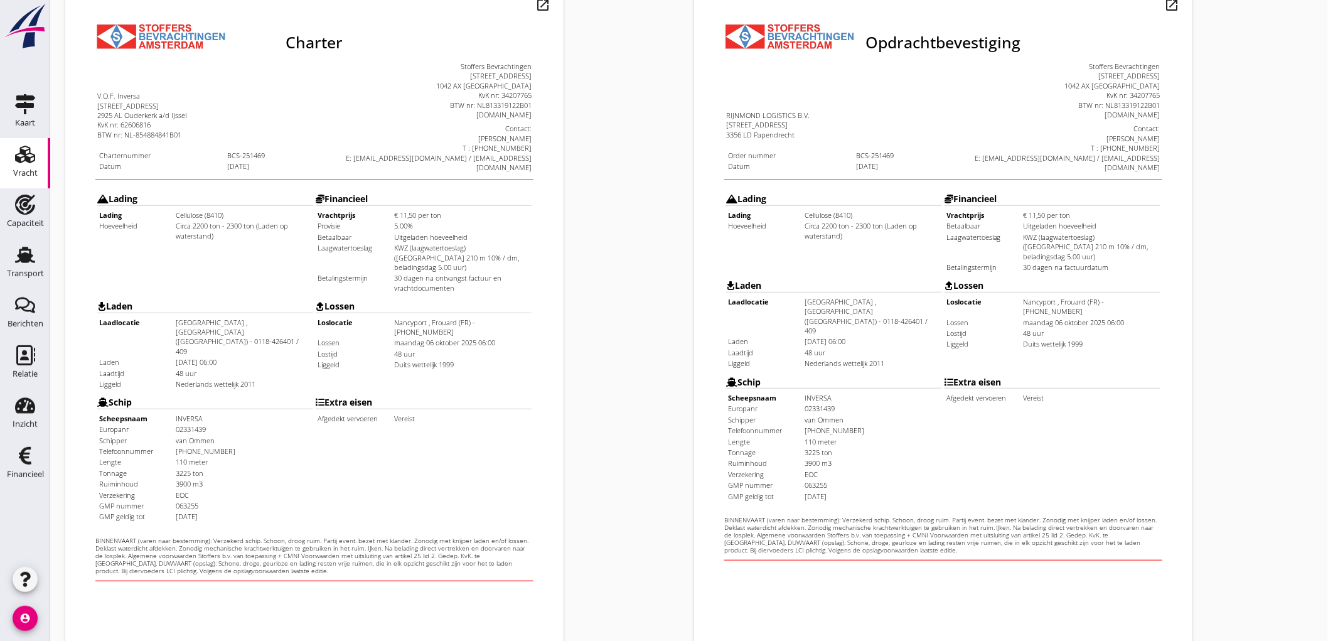
scroll to position [287, 0]
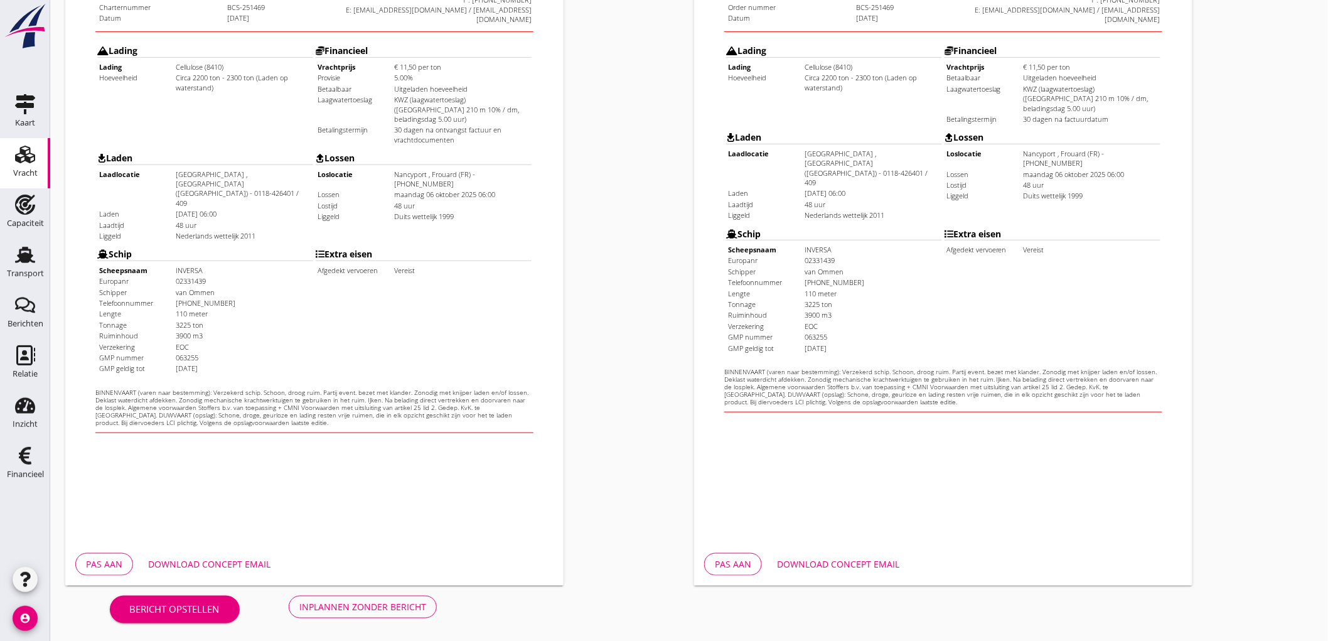
click at [377, 618] on div "Bericht opstellen Inplannen zonder bericht" at bounding box center [273, 606] width 416 height 41
click at [424, 603] on div "Inplannen zonder bericht" at bounding box center [362, 606] width 127 height 13
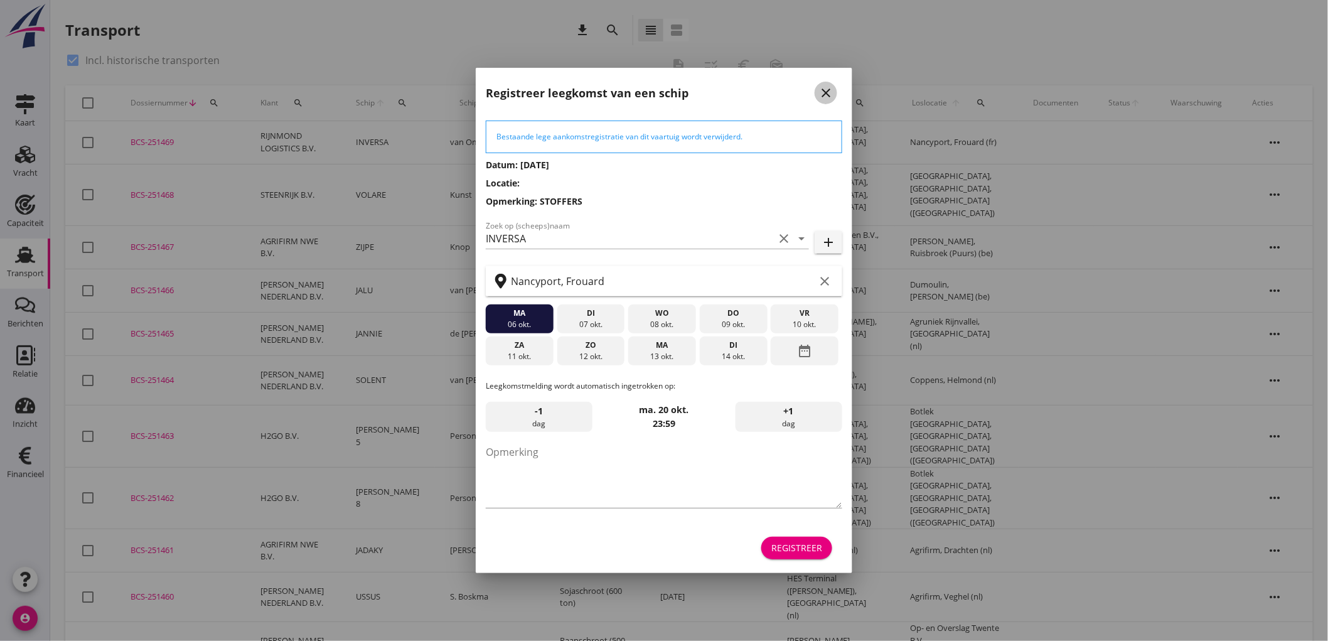
click at [826, 95] on icon "close" at bounding box center [825, 92] width 15 height 15
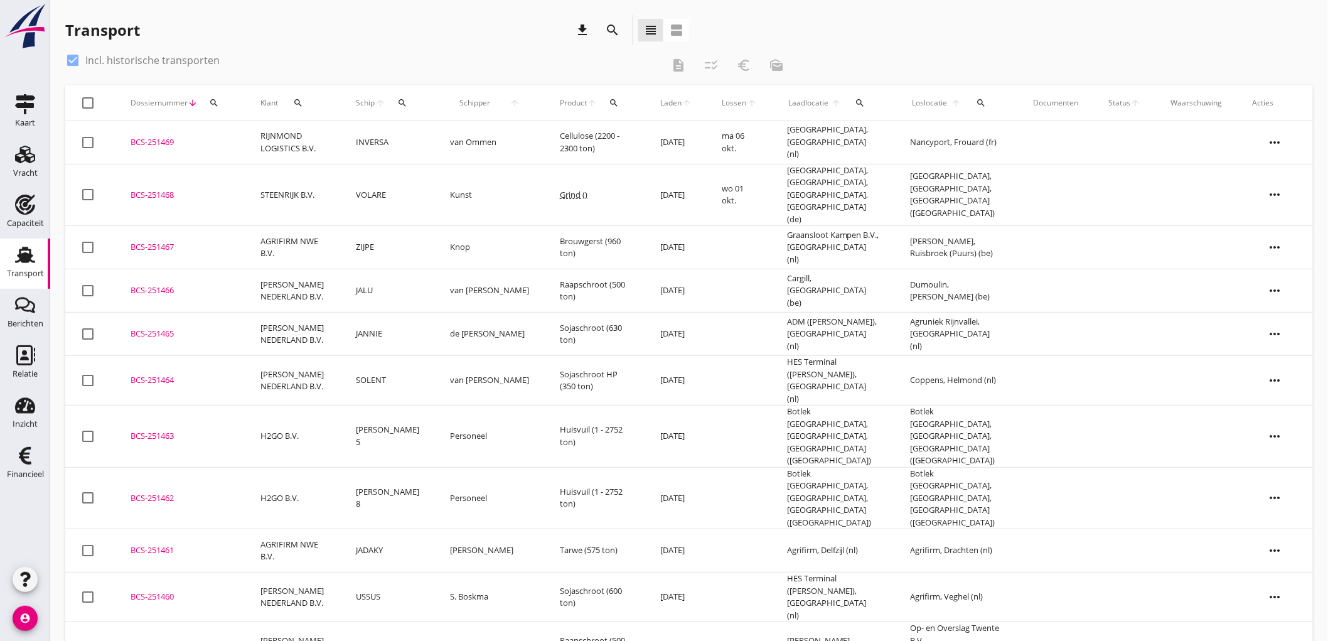
click at [447, 151] on td "van Ommen" at bounding box center [490, 142] width 110 height 43
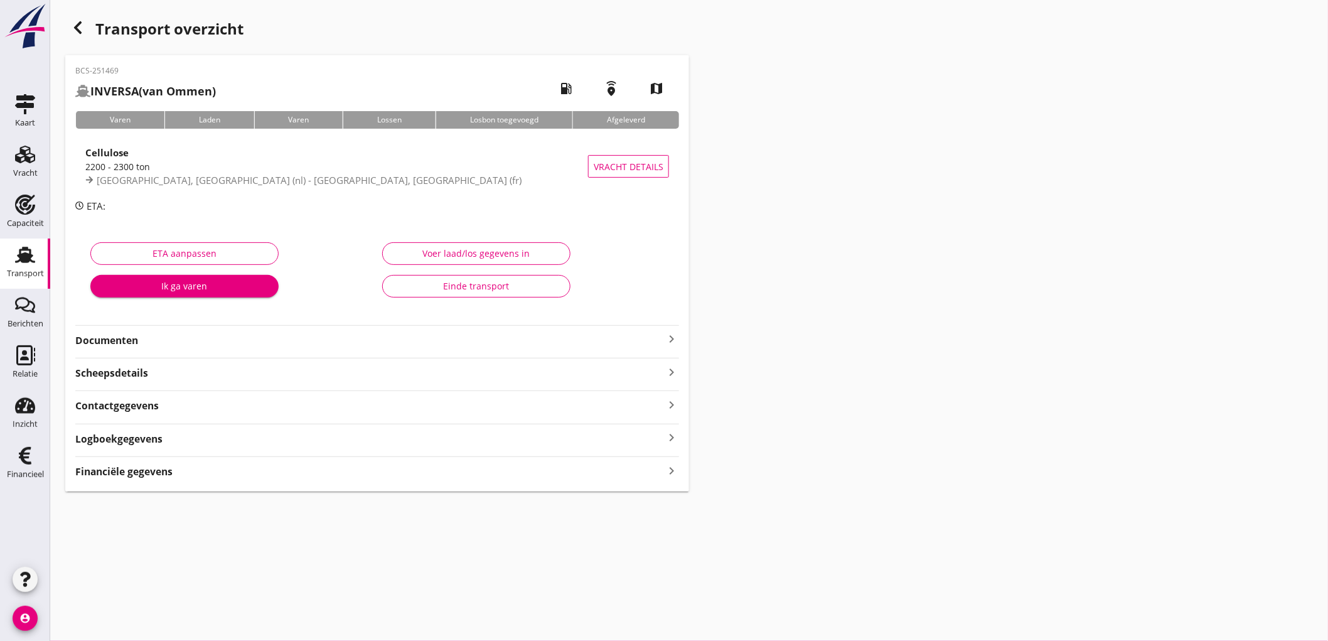
click at [274, 344] on strong "Documenten" at bounding box center [369, 340] width 589 height 14
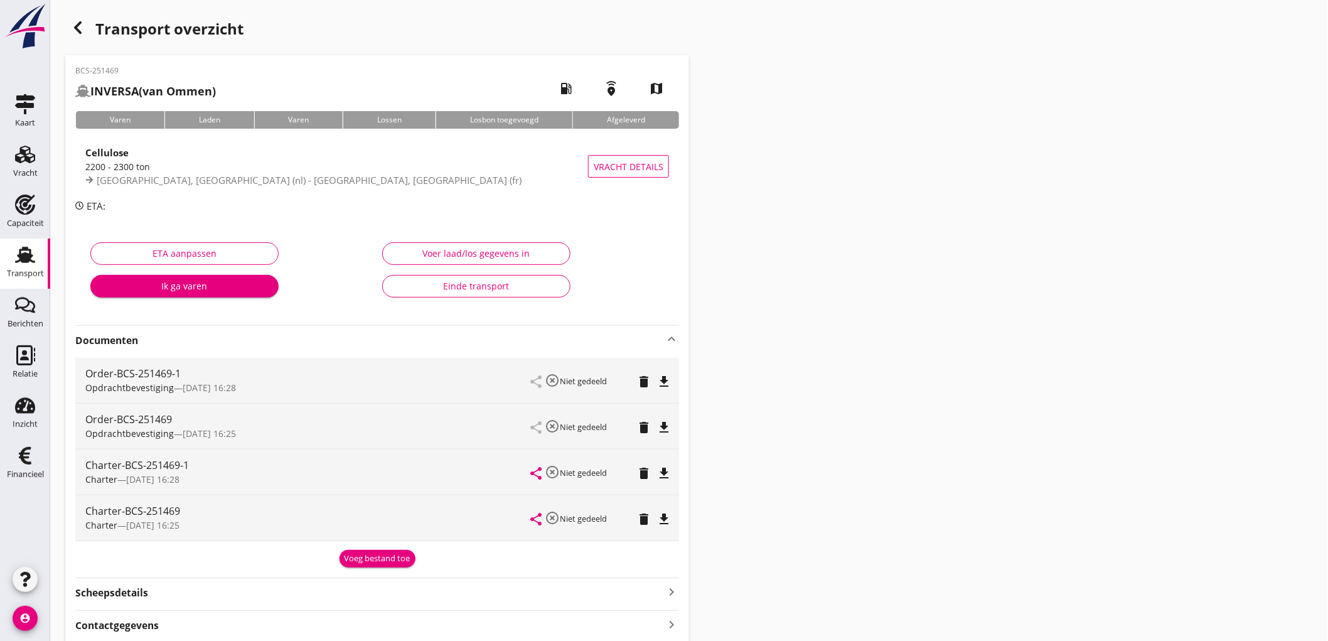
click at [641, 429] on icon "delete" at bounding box center [643, 427] width 15 height 15
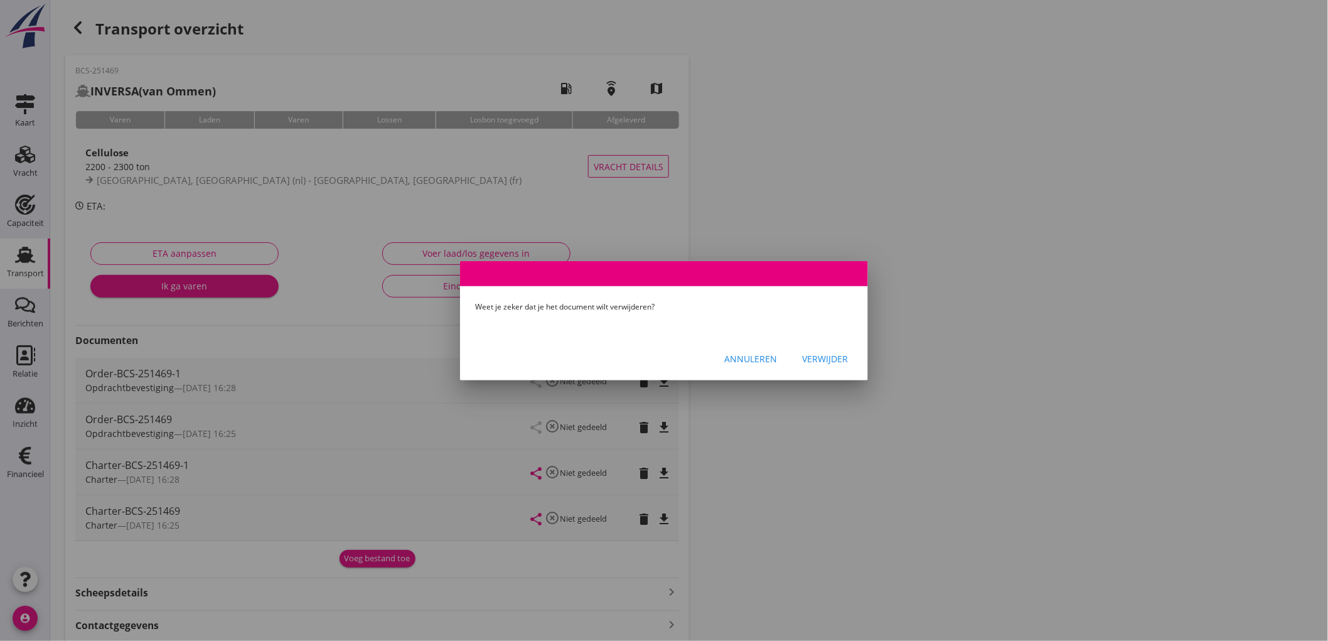
click at [828, 353] on div "Verwijder" at bounding box center [825, 358] width 46 height 13
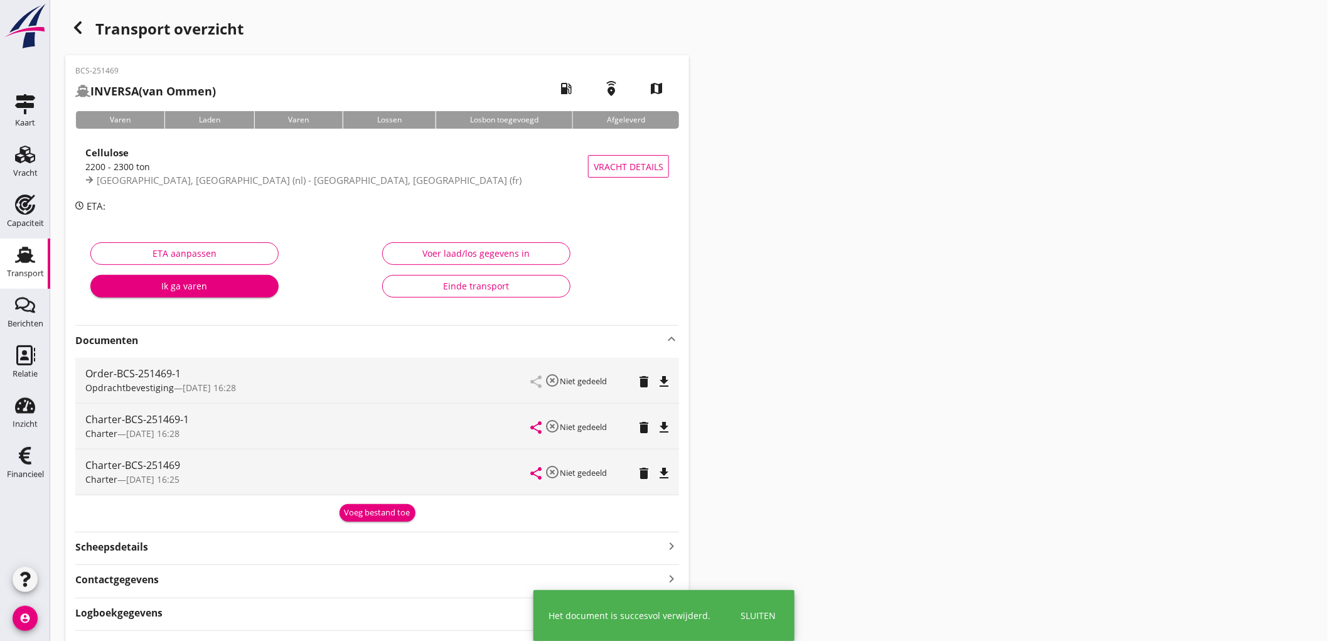
click at [646, 474] on icon "delete" at bounding box center [643, 473] width 15 height 15
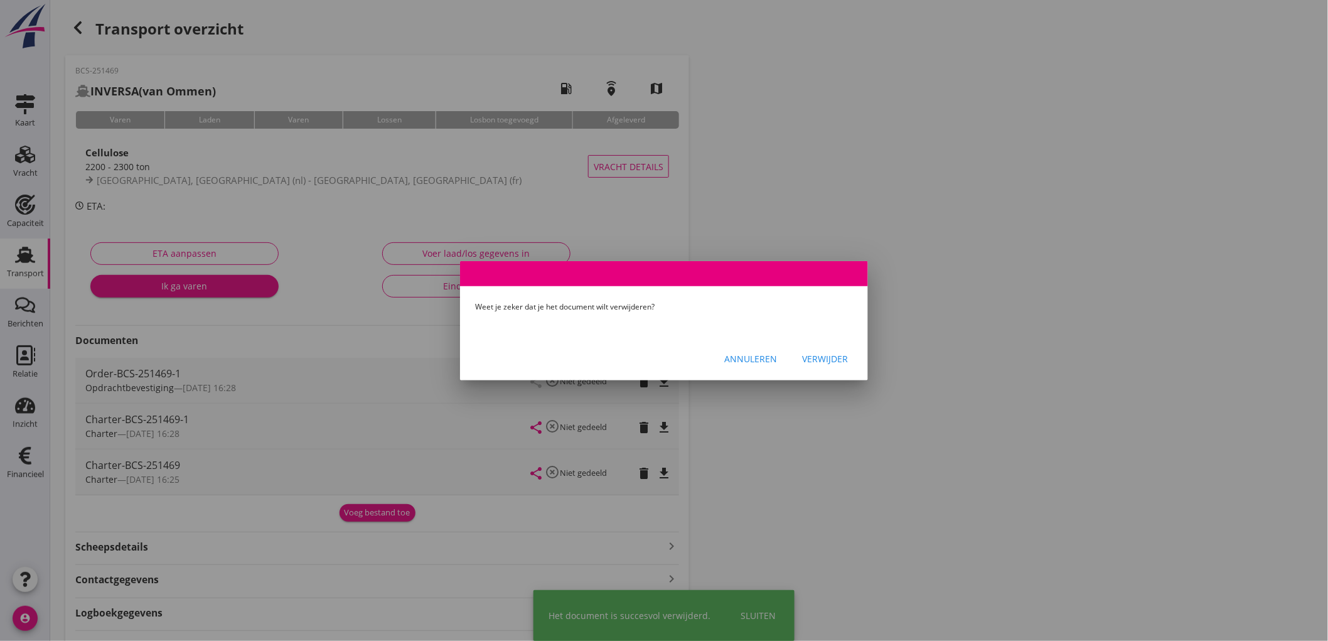
click at [837, 364] on div "Verwijder" at bounding box center [825, 358] width 46 height 13
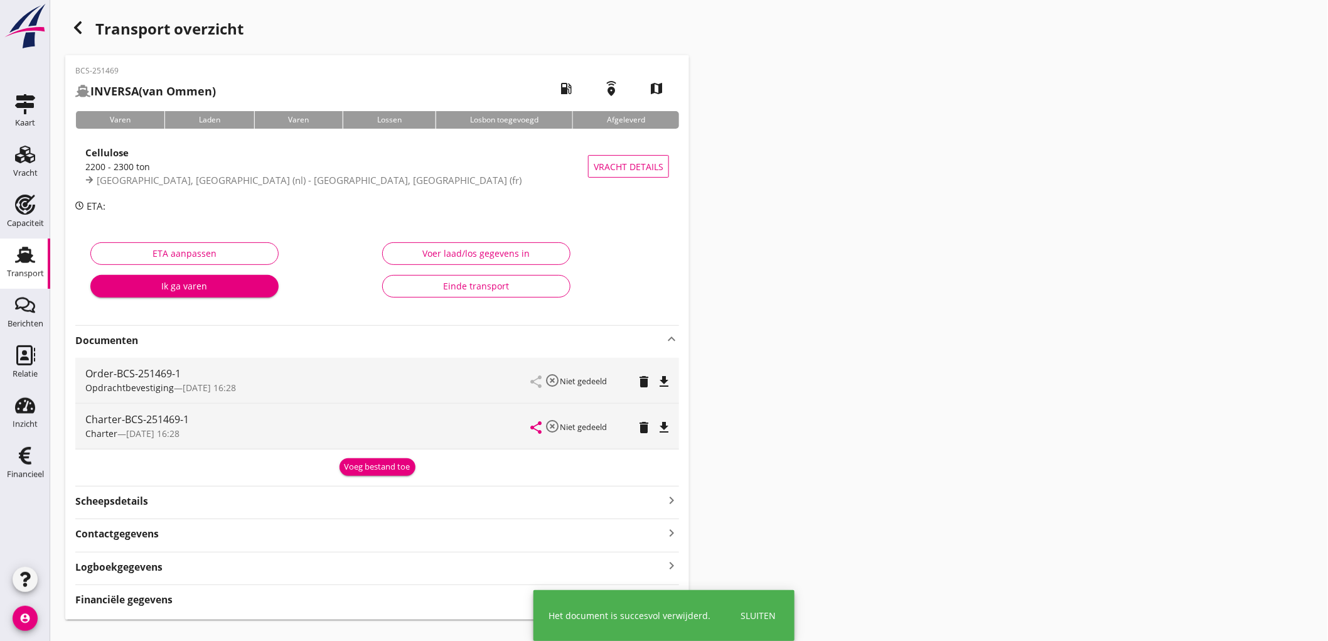
click at [674, 380] on div "Order-BCS-251469-1 Opdrachtbevestiging — [DATE] 16:28 share highlight_off Niet …" at bounding box center [377, 380] width 604 height 45
click at [663, 380] on icon "file_download" at bounding box center [663, 381] width 15 height 15
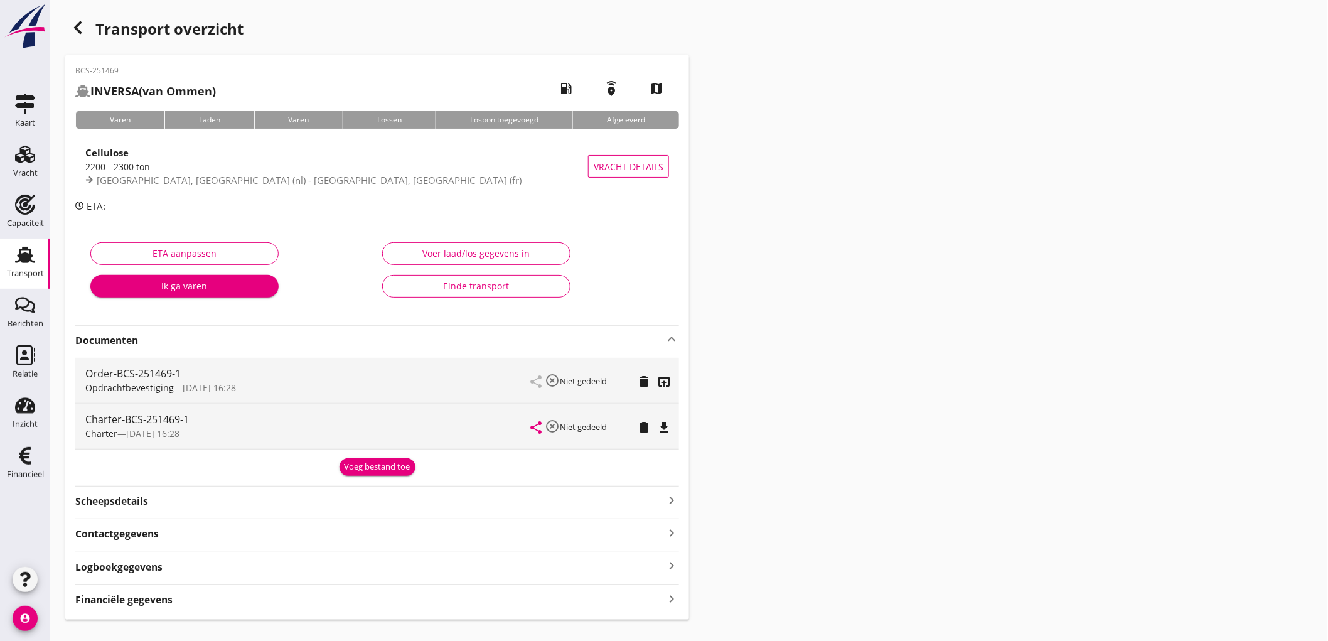
click at [665, 421] on icon "file_download" at bounding box center [663, 427] width 15 height 15
click at [189, 594] on div "Financiële gegevens keyboard_arrow_right" at bounding box center [377, 598] width 604 height 17
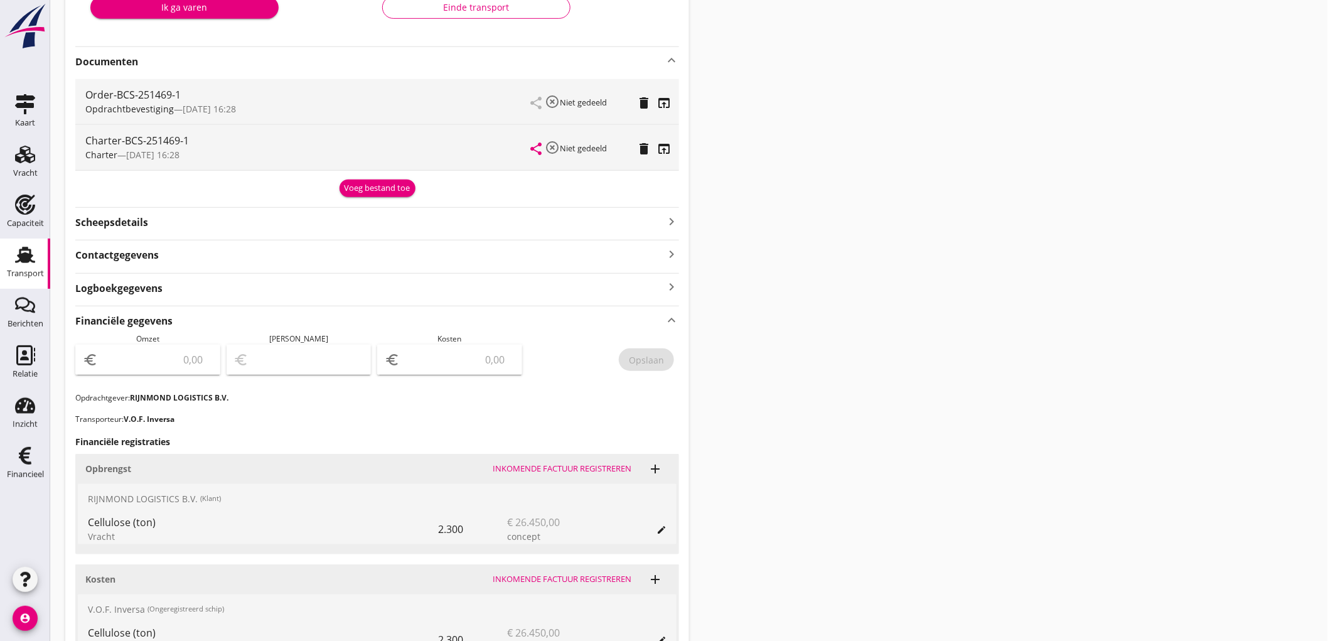
click at [173, 350] on input "number" at bounding box center [156, 360] width 112 height 20
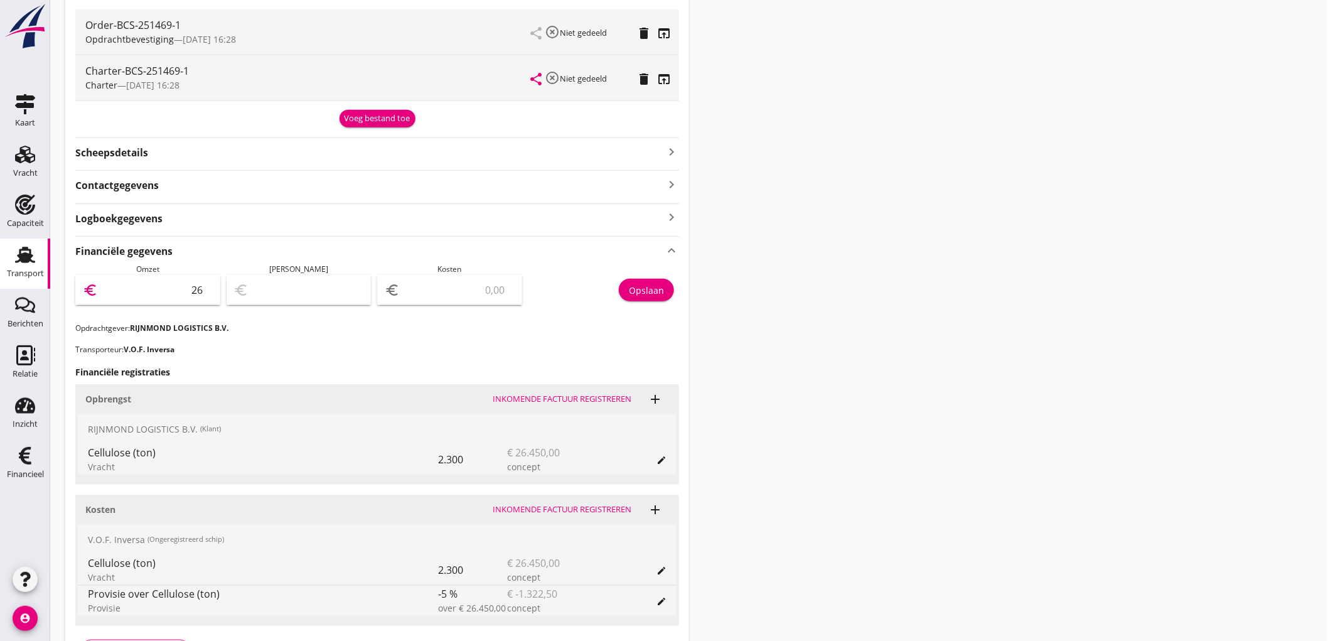
type input "2"
type input "25875"
type input "25873.00"
type input "2"
type input "25851.00"
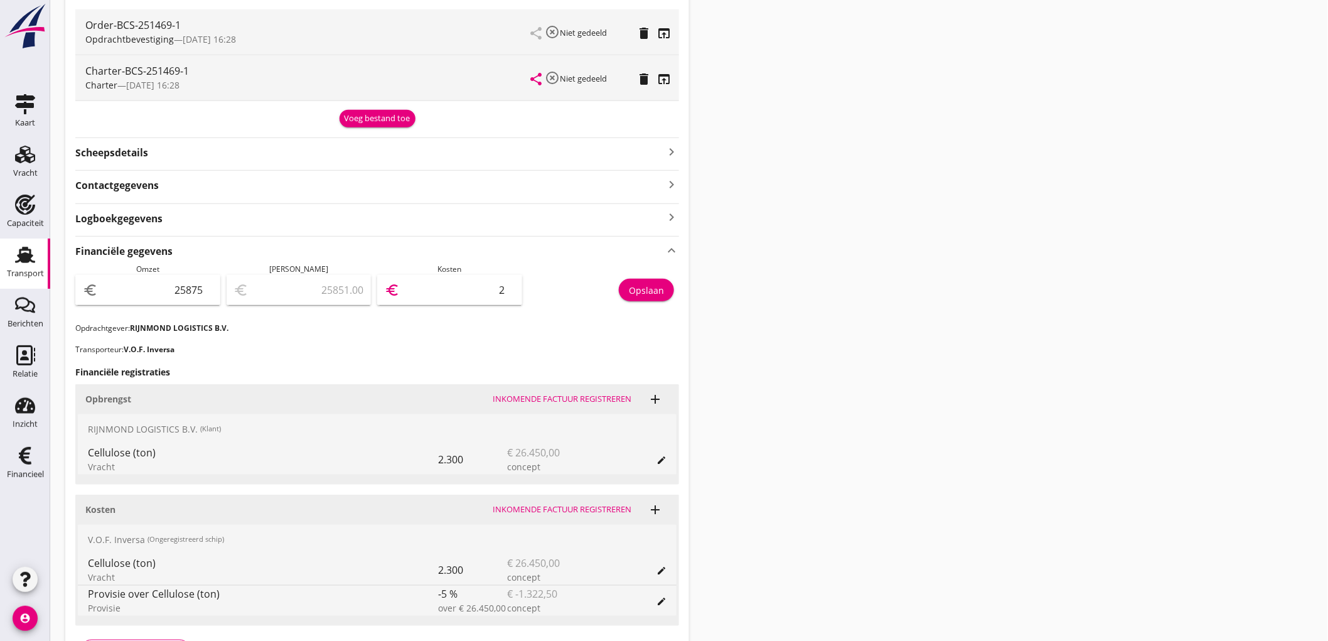
type input "24"
type input "25630.00"
type input "245"
type input "23417.00"
type input "2458"
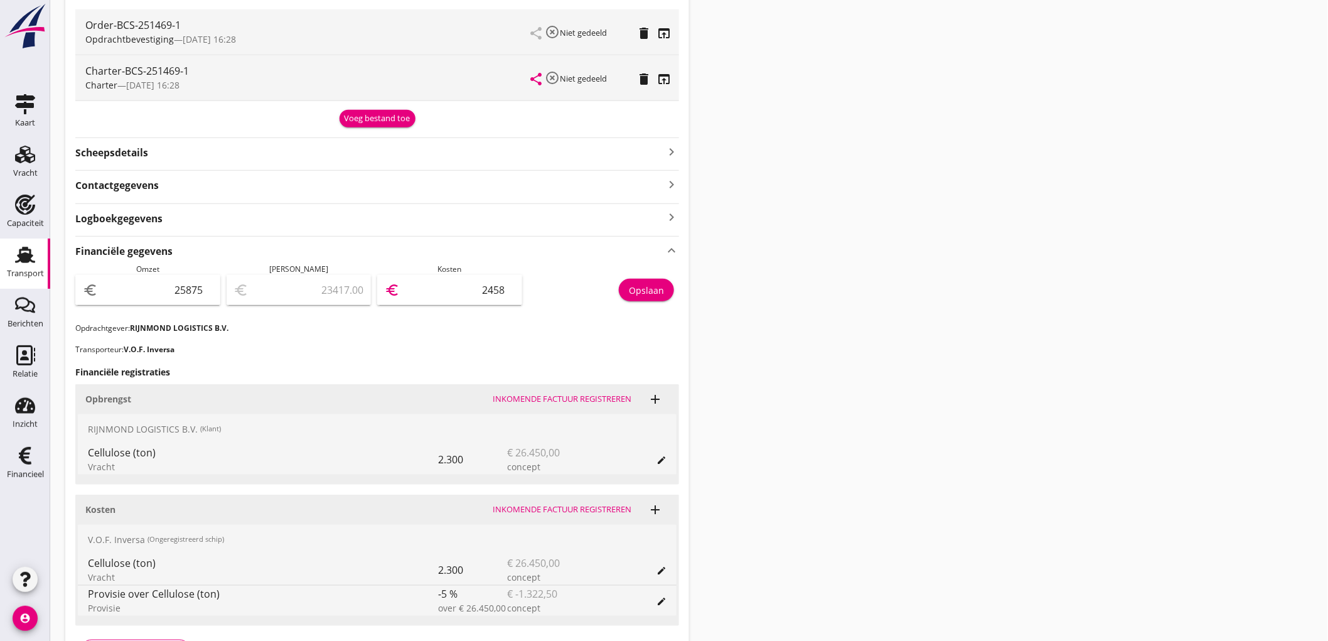
type input "1294.00"
type input "24581"
type input "1293.80"
type input "24581.2"
type input "1293.75"
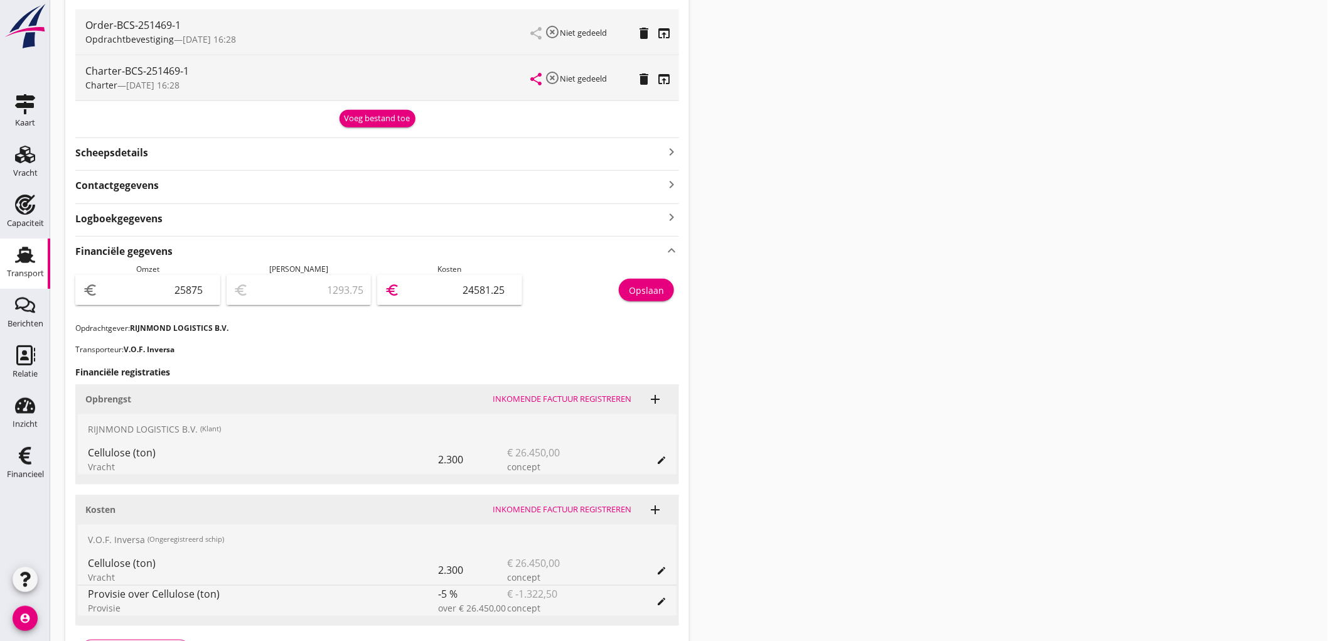
type input "24581.25"
click at [650, 285] on div "Opslaan" at bounding box center [646, 290] width 35 height 13
click at [16, 258] on icon "Transport" at bounding box center [25, 255] width 20 height 20
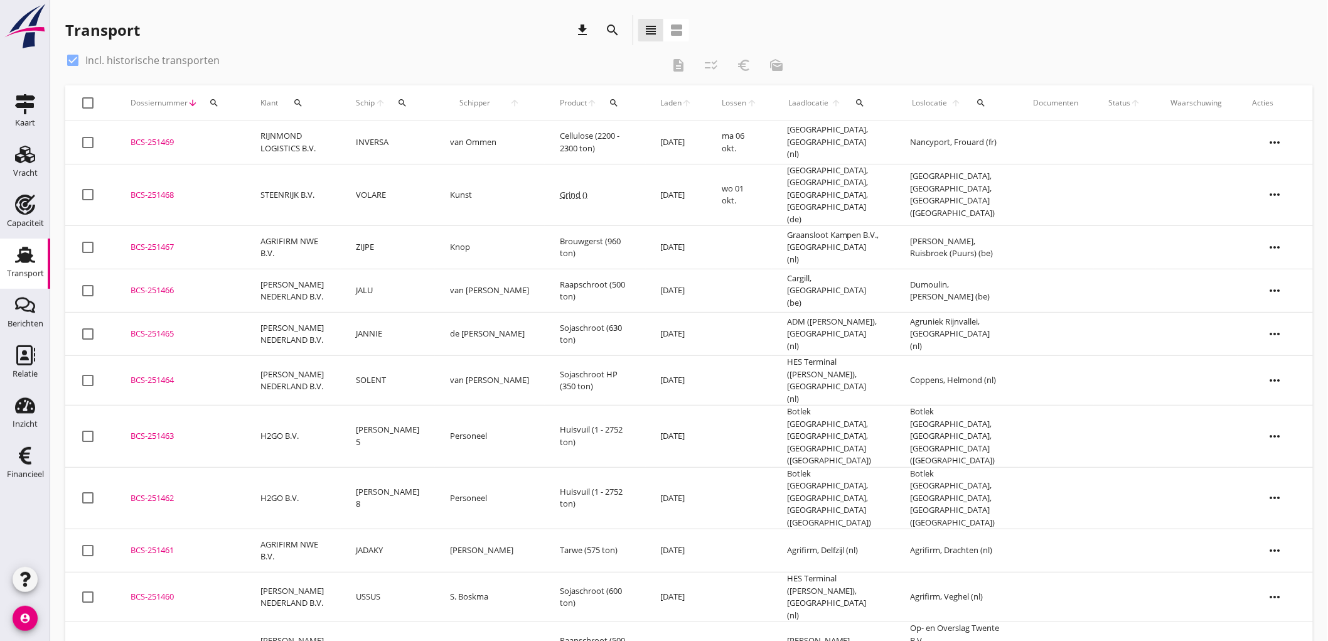
click at [257, 189] on td "STEENRIJK B.V." at bounding box center [292, 195] width 95 height 62
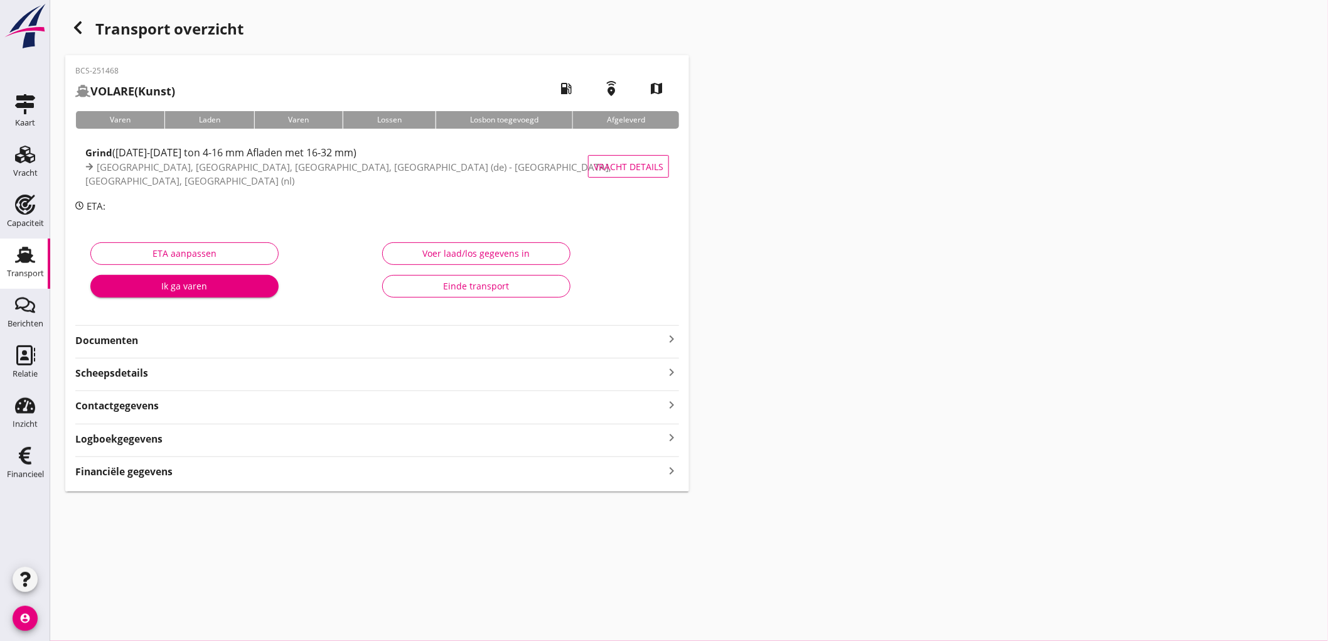
click at [222, 478] on div "Financiële gegevens keyboard_arrow_right" at bounding box center [377, 470] width 604 height 17
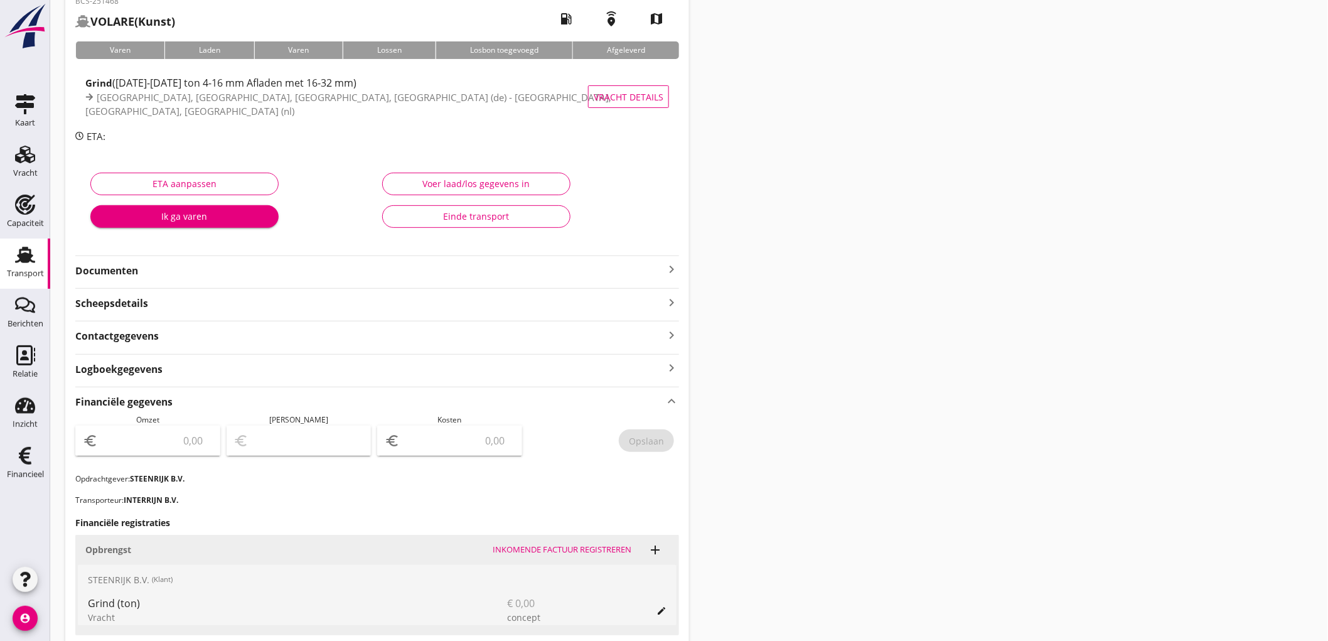
scroll to position [309, 0]
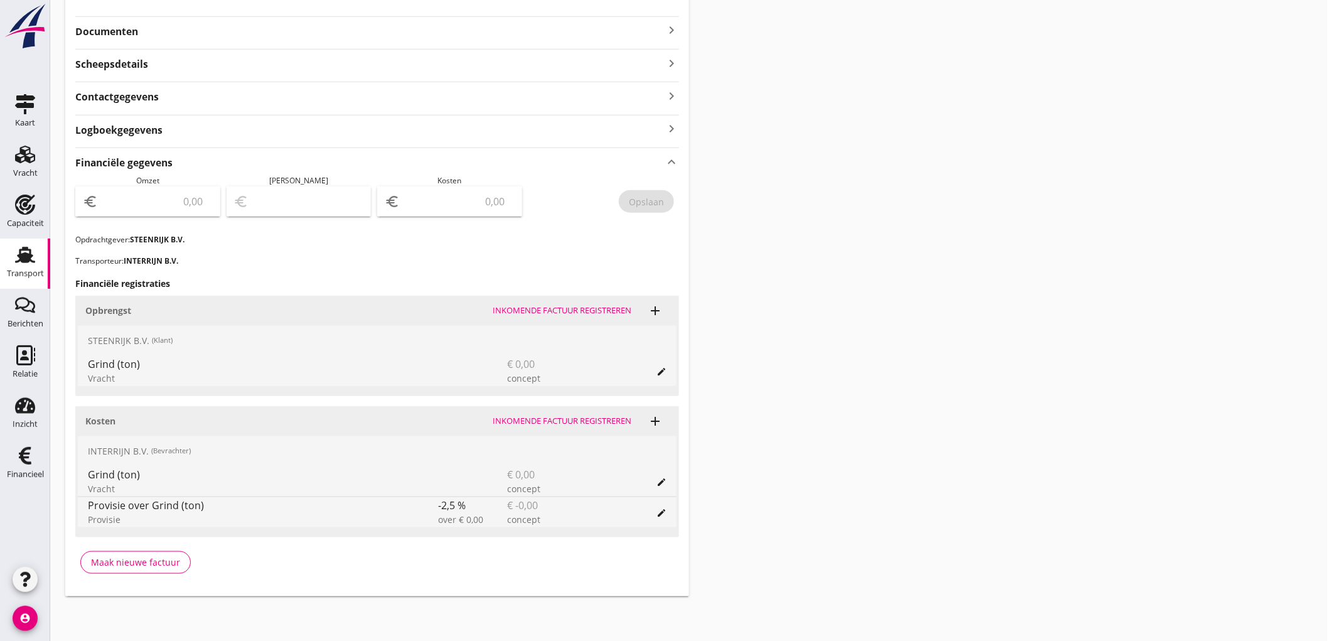
click at [188, 201] on input "number" at bounding box center [156, 201] width 112 height 20
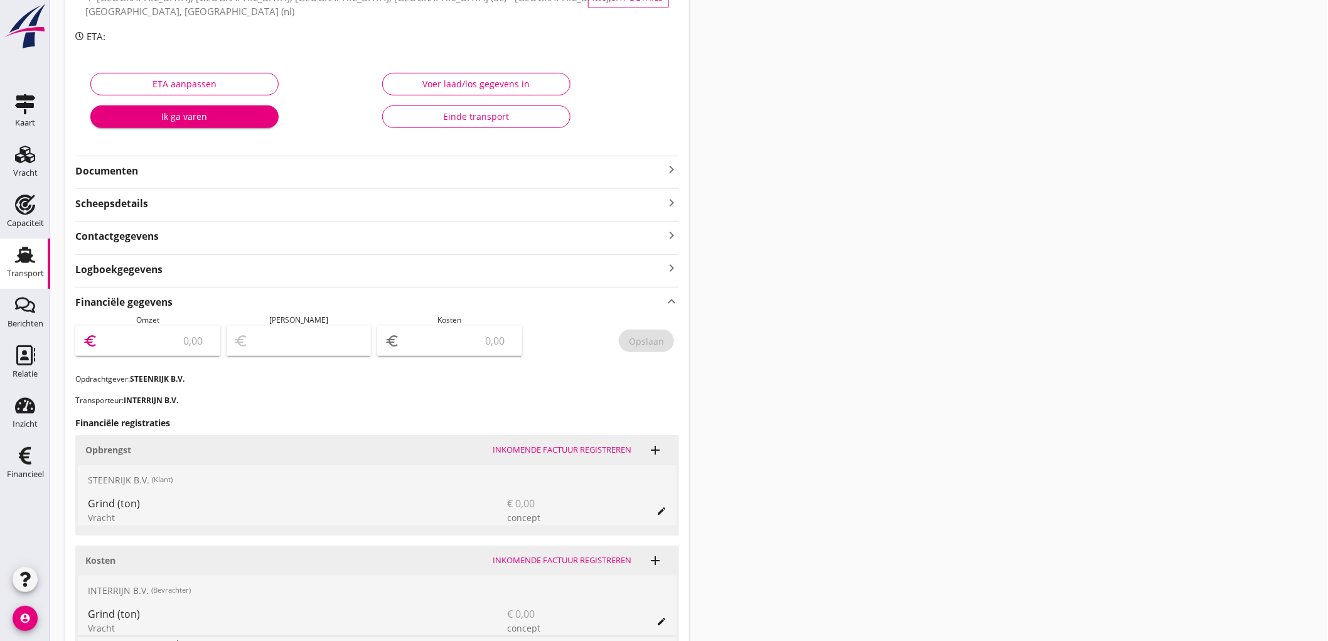
scroll to position [0, 0]
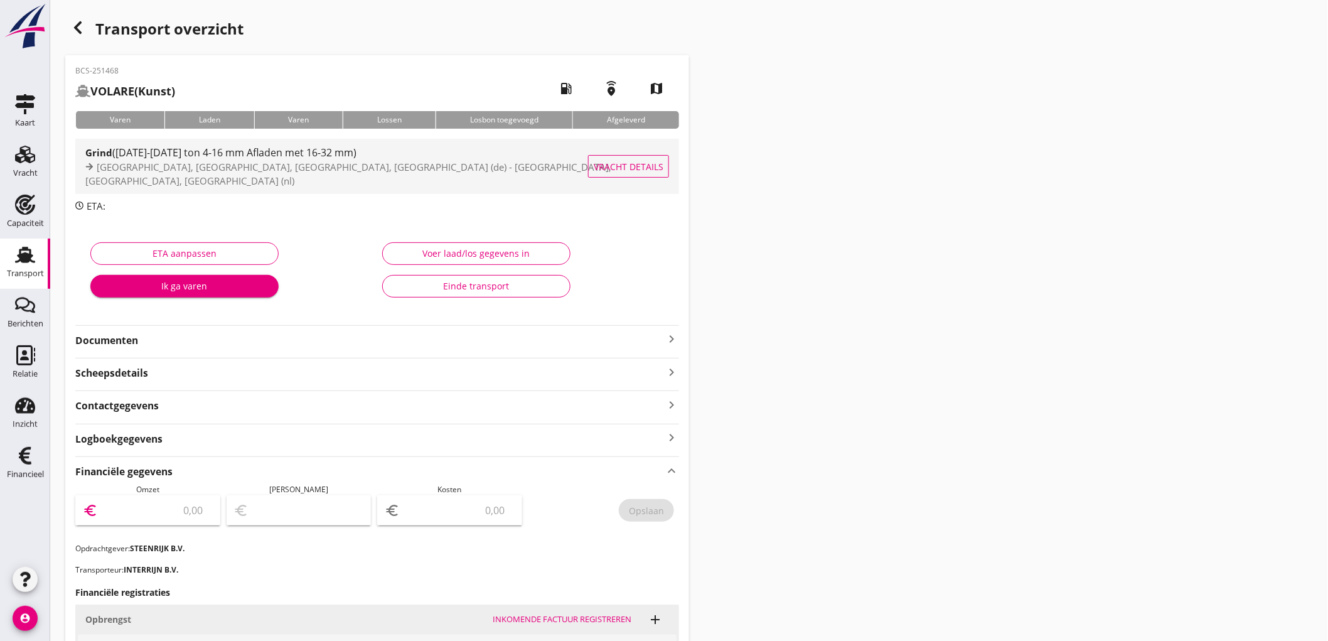
click at [176, 178] on span "[GEOGRAPHIC_DATA], [GEOGRAPHIC_DATA], [GEOGRAPHIC_DATA], [GEOGRAPHIC_DATA] (de)…" at bounding box center [348, 174] width 526 height 27
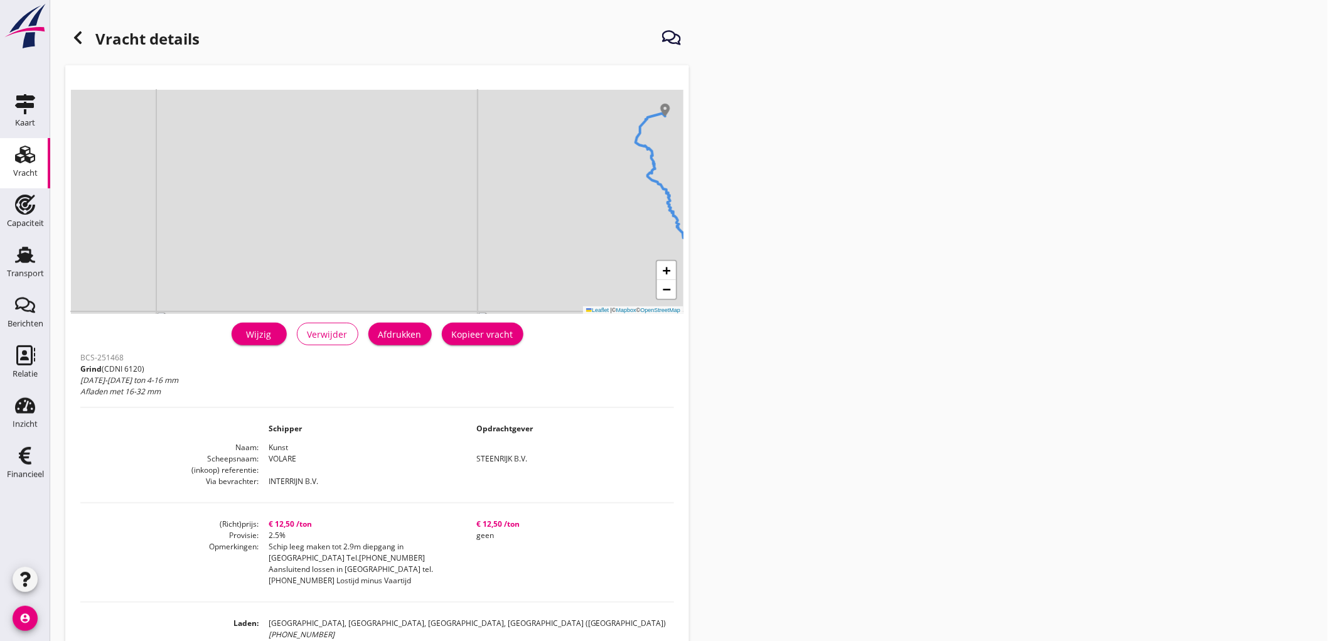
click at [82, 41] on icon at bounding box center [77, 37] width 15 height 15
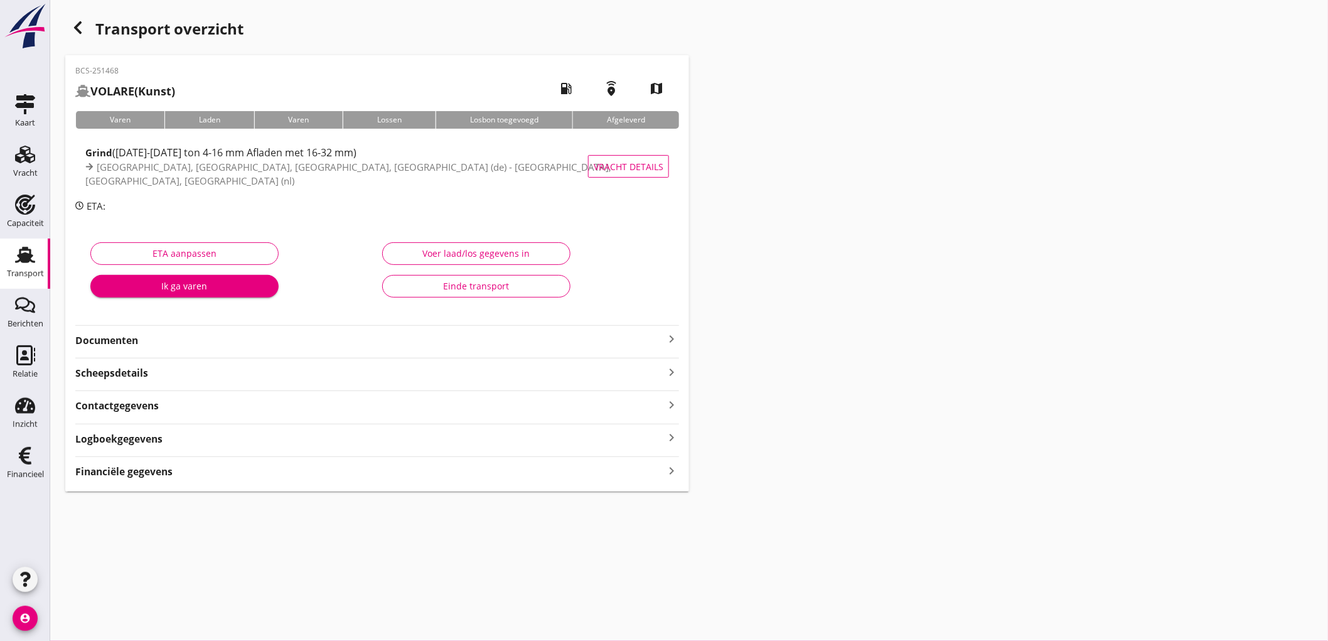
click at [82, 27] on icon "button" at bounding box center [77, 27] width 15 height 15
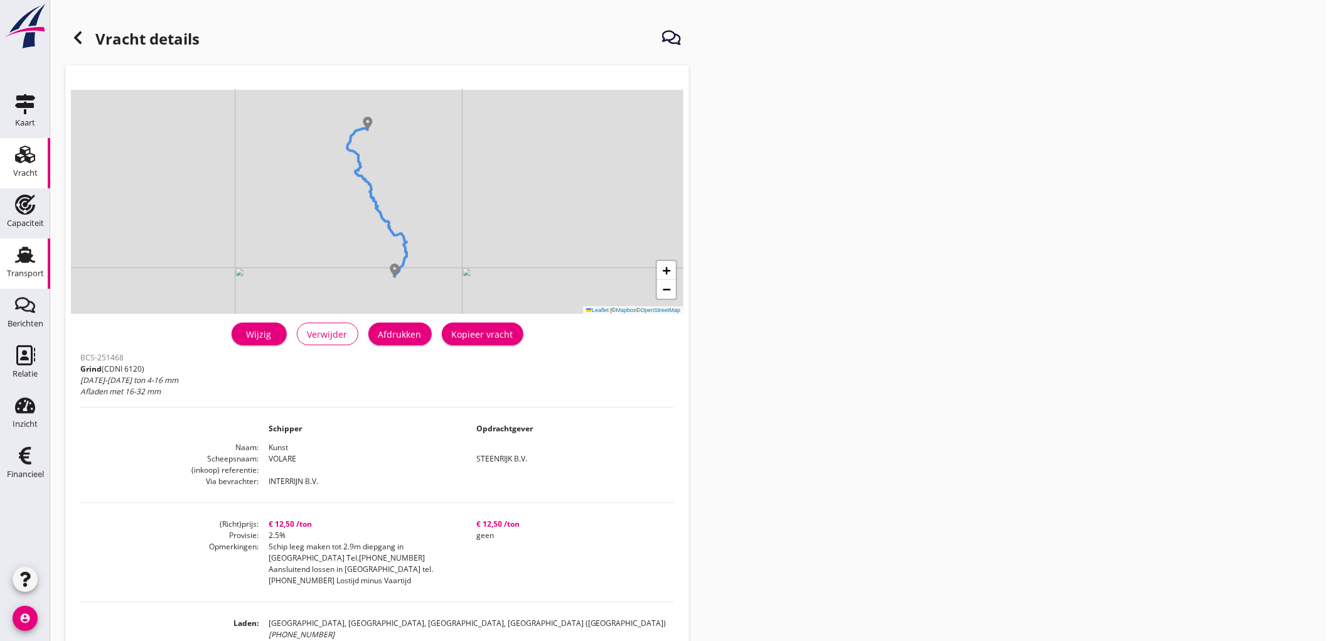
click at [31, 265] on div "Transport" at bounding box center [25, 274] width 37 height 18
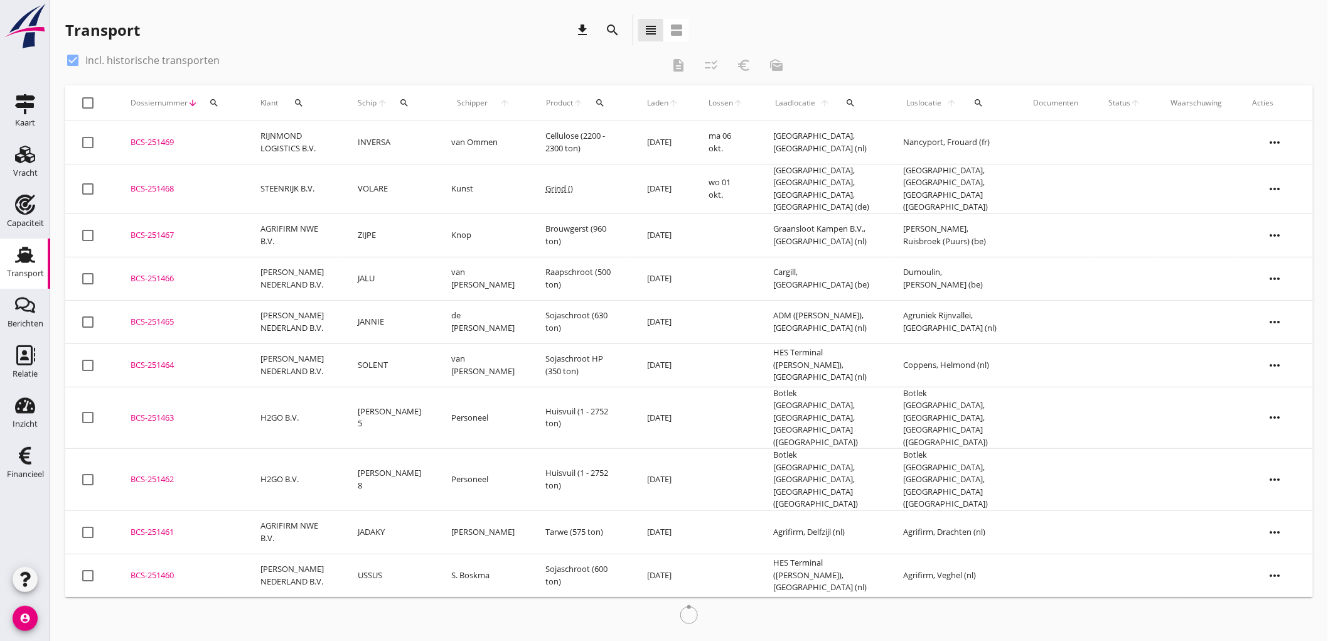
click at [285, 180] on td "STEENRIJK B.V." at bounding box center [293, 189] width 97 height 50
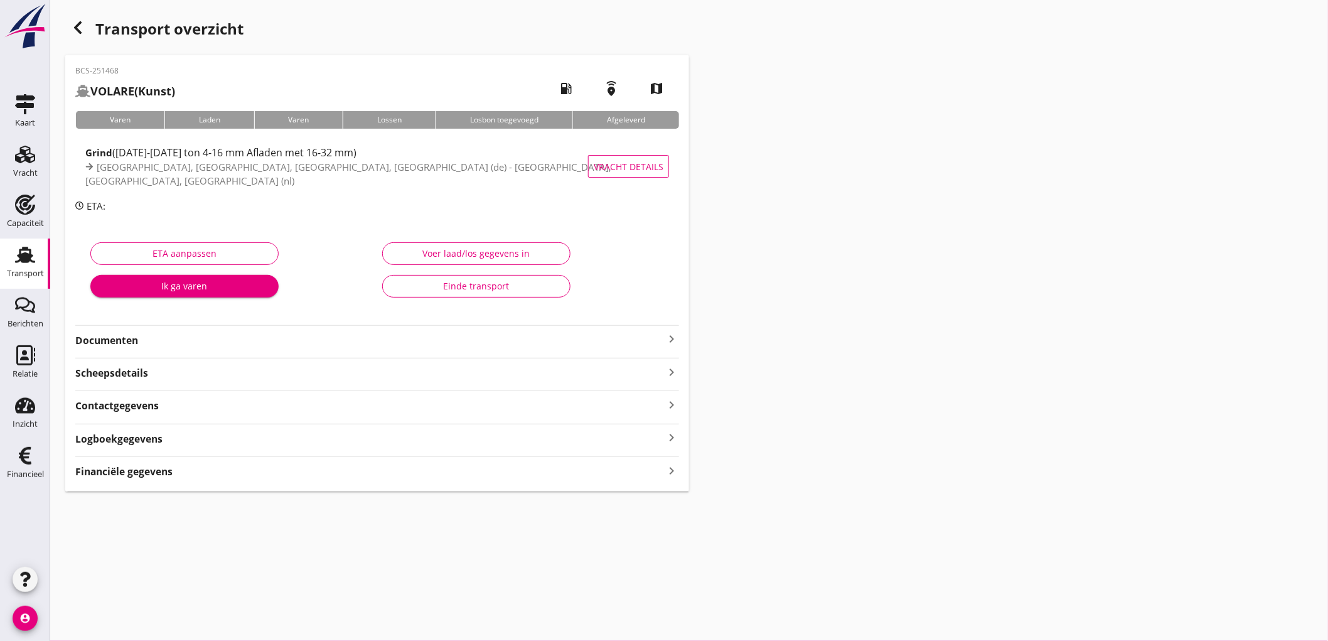
click at [165, 466] on strong "Financiële gegevens" at bounding box center [123, 471] width 97 height 14
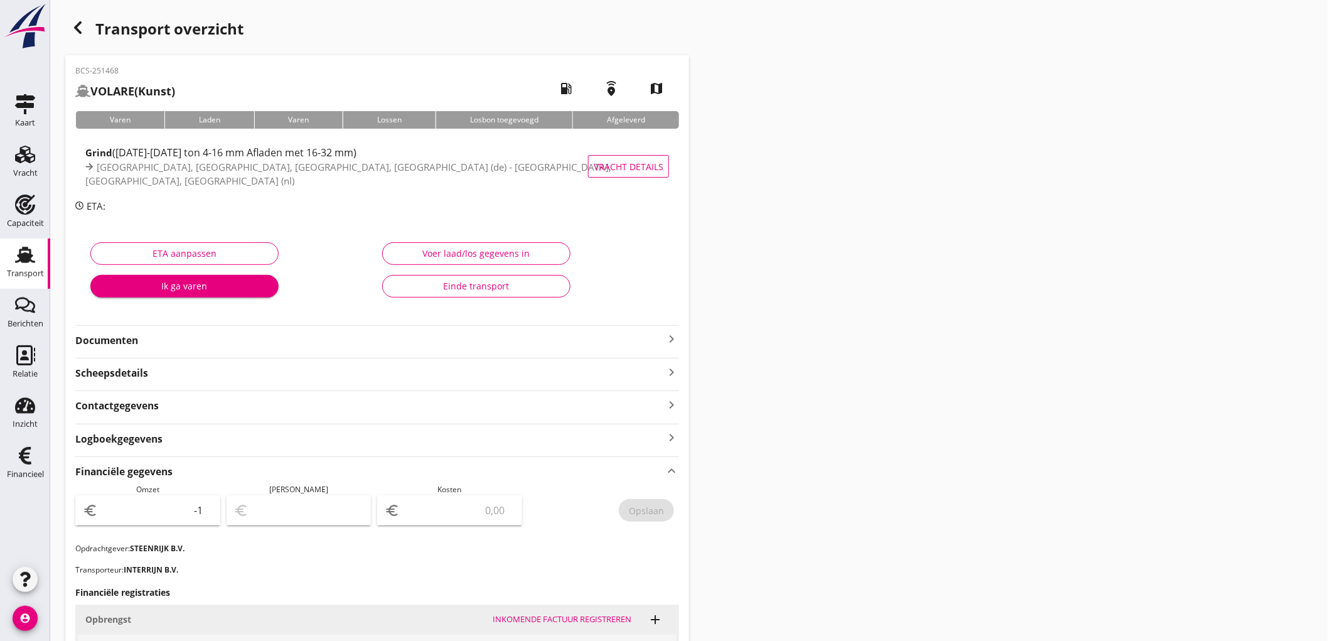
click at [203, 511] on input "-1" at bounding box center [156, 510] width 112 height 20
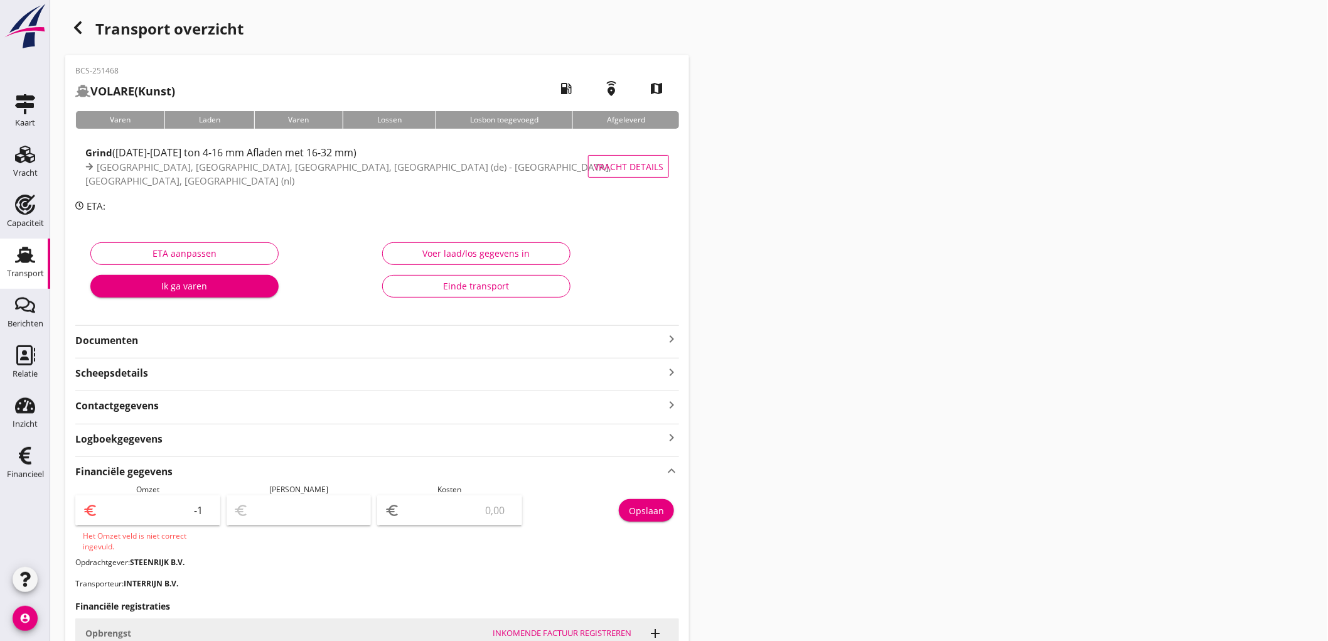
click at [192, 511] on input "-1" at bounding box center [156, 510] width 112 height 20
type input "1"
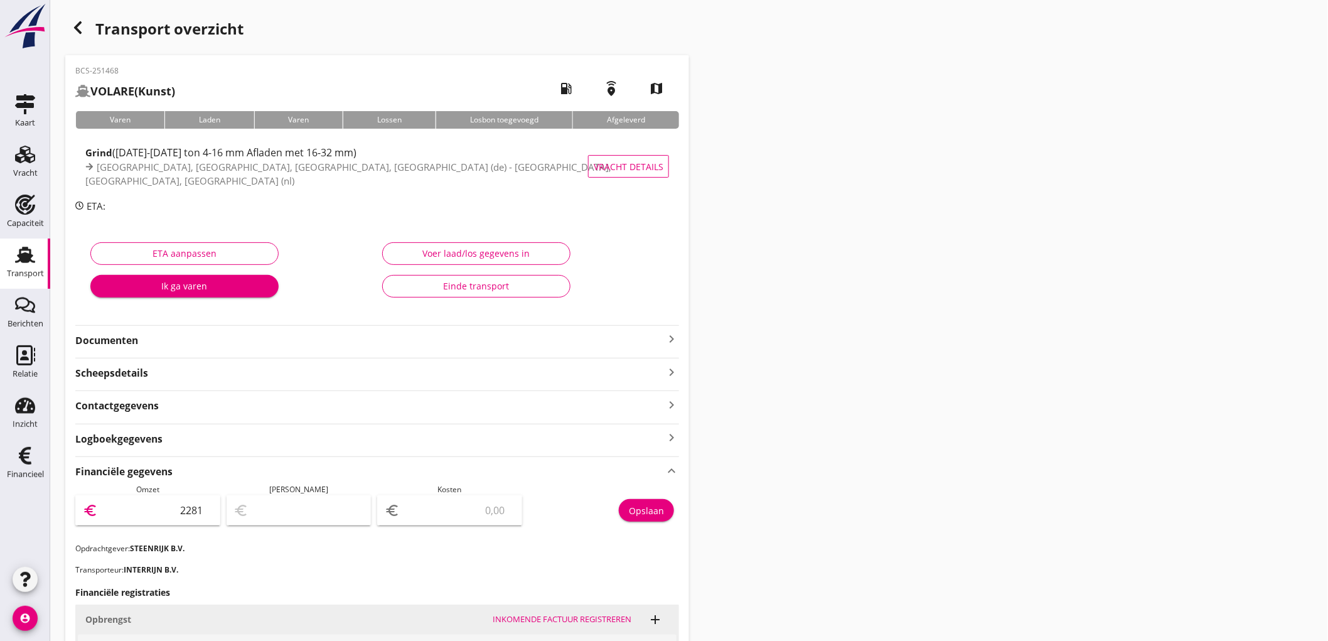
type input "22812"
type input "22812.50"
type input "22810.50"
type input "2"
type input "22790.50"
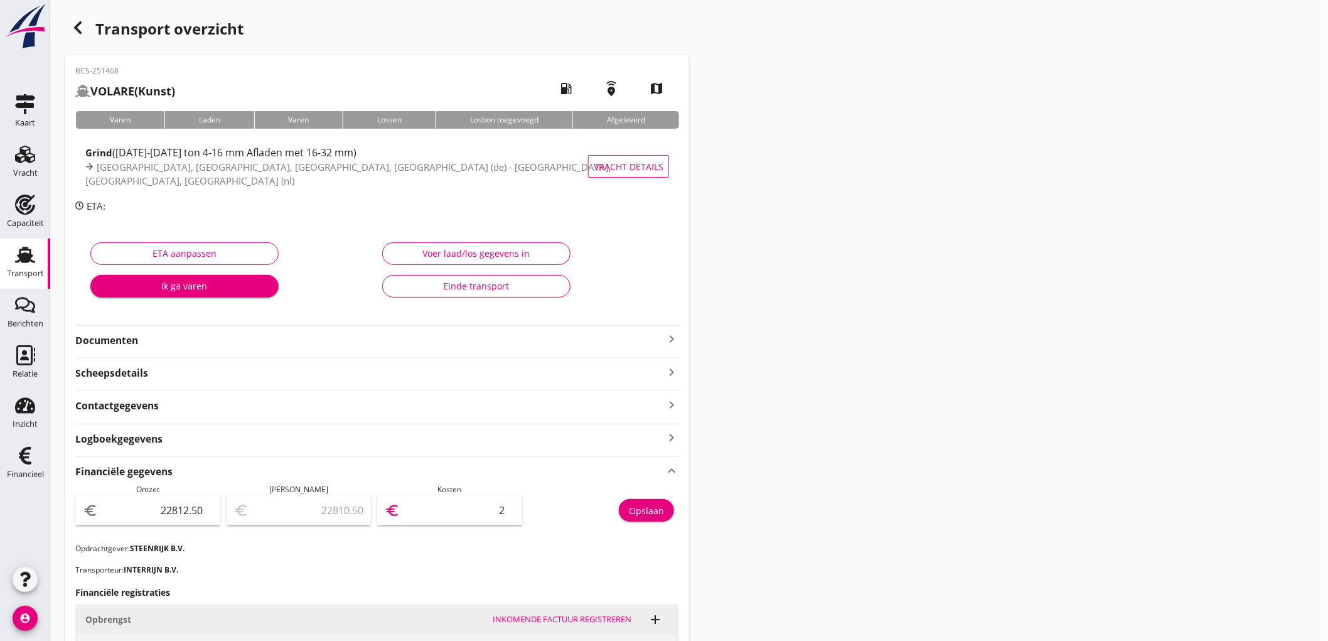
type input "22"
type input "22590.50"
type input "222"
type input "20588.50"
type input "2224"
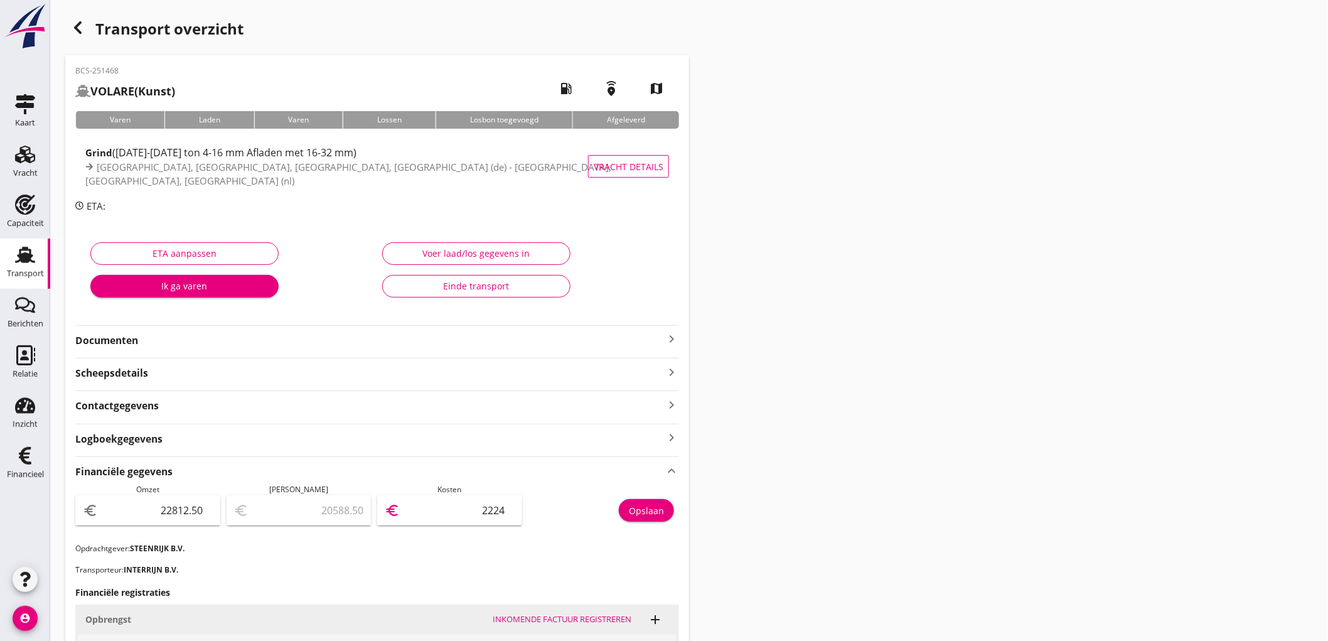
type input "570.50"
type input "22242"
type input "570.40"
type input "22242.1"
type input "570.31"
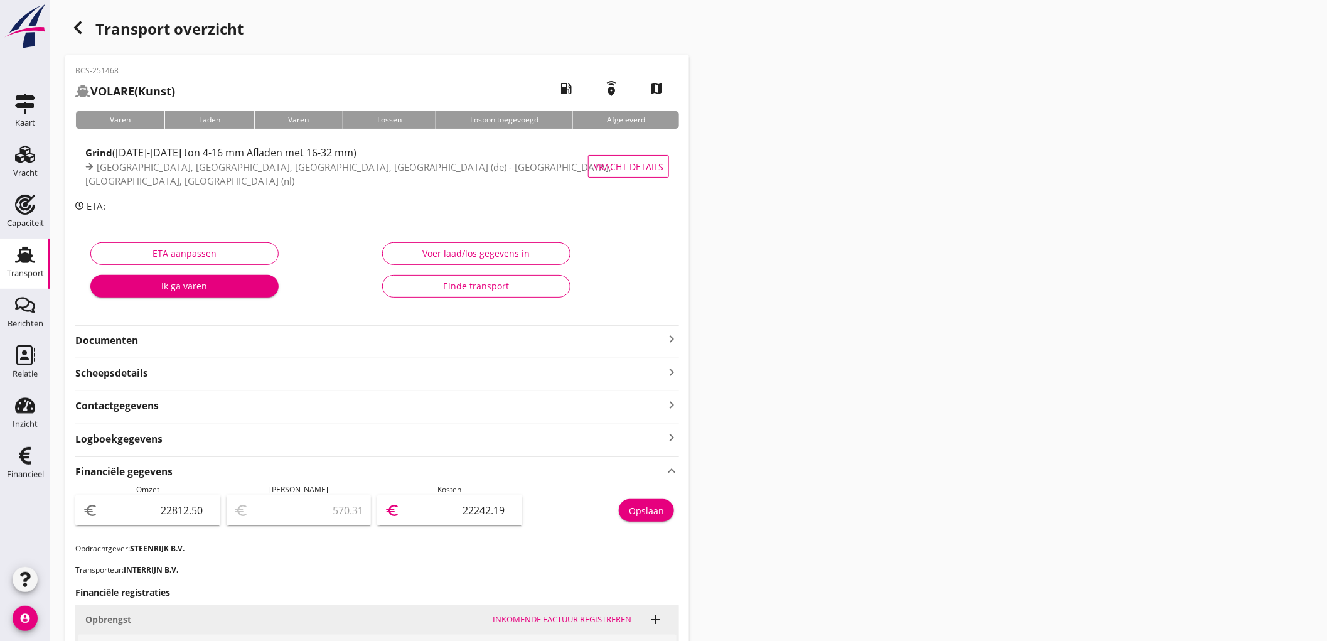
type input "22242.19"
click at [641, 510] on div "Opslaan" at bounding box center [646, 510] width 35 height 13
click at [23, 277] on div "Transport" at bounding box center [25, 273] width 37 height 8
click at [3, 249] on link "Transport Transport" at bounding box center [25, 263] width 50 height 50
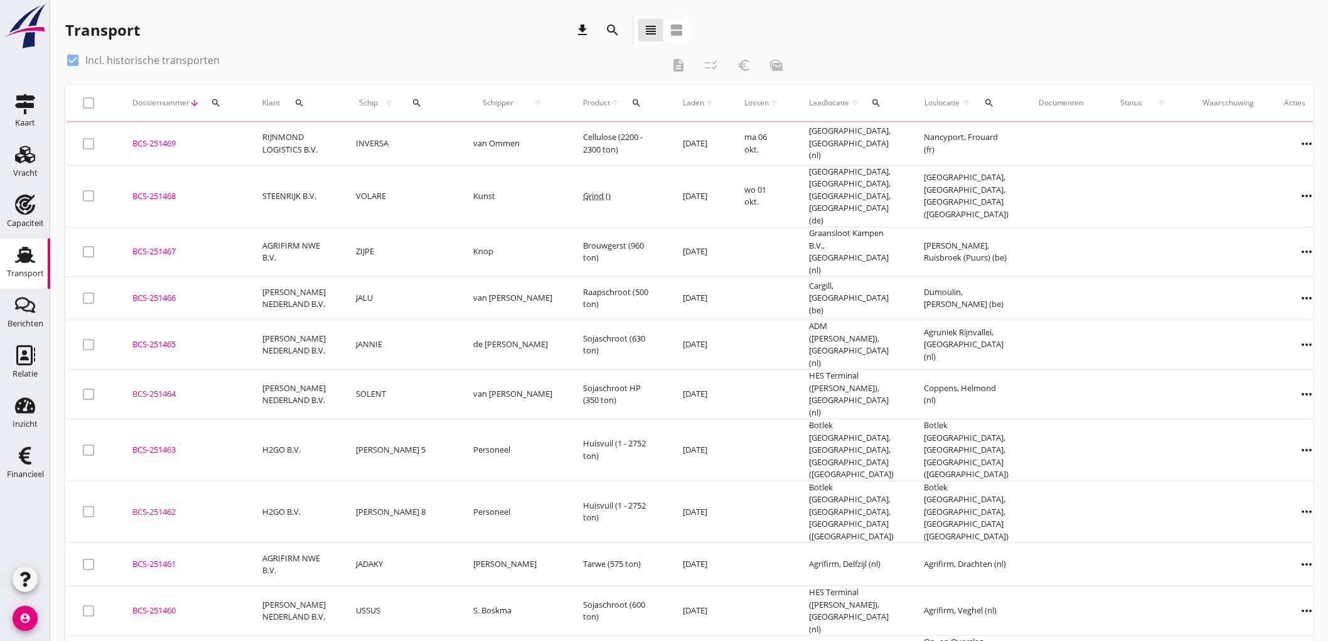
click at [308, 236] on td "AGRIFIRM NWE B.V." at bounding box center [294, 252] width 94 height 50
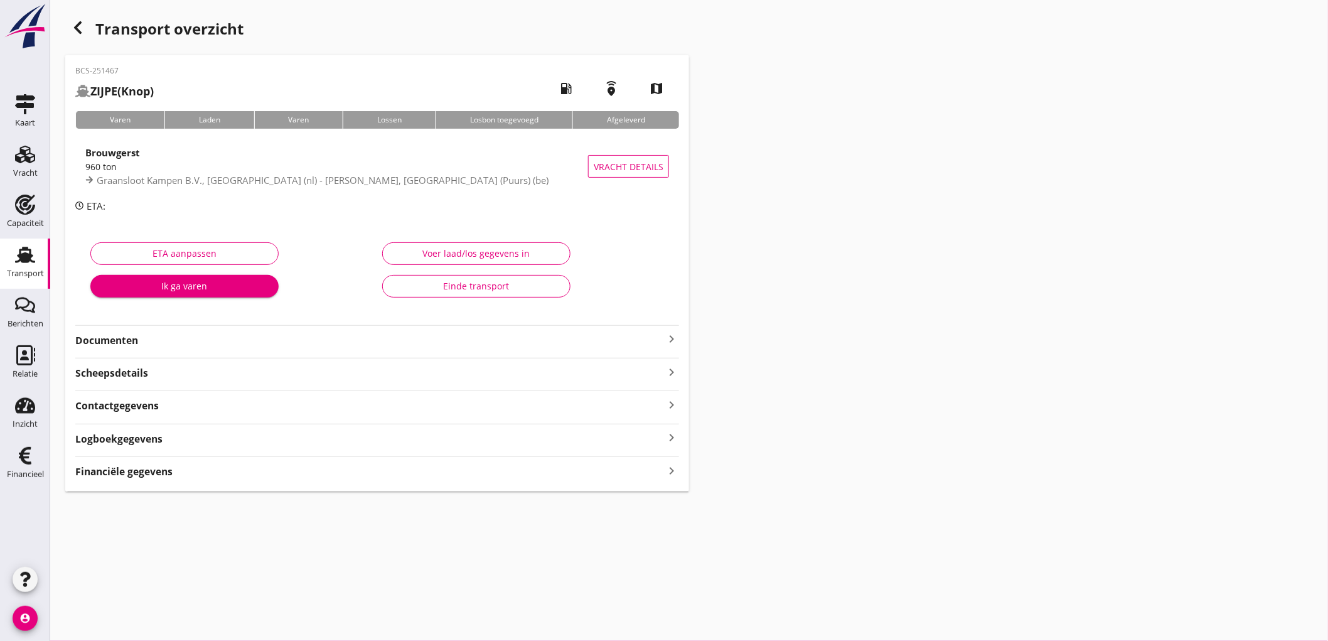
click at [133, 483] on div "BCS-251467 ZIJPE (Knop) local_gas_station emergency_share map Varen Laden Varen…" at bounding box center [377, 273] width 624 height 436
click at [141, 478] on strong "Financiële gegevens" at bounding box center [123, 471] width 97 height 14
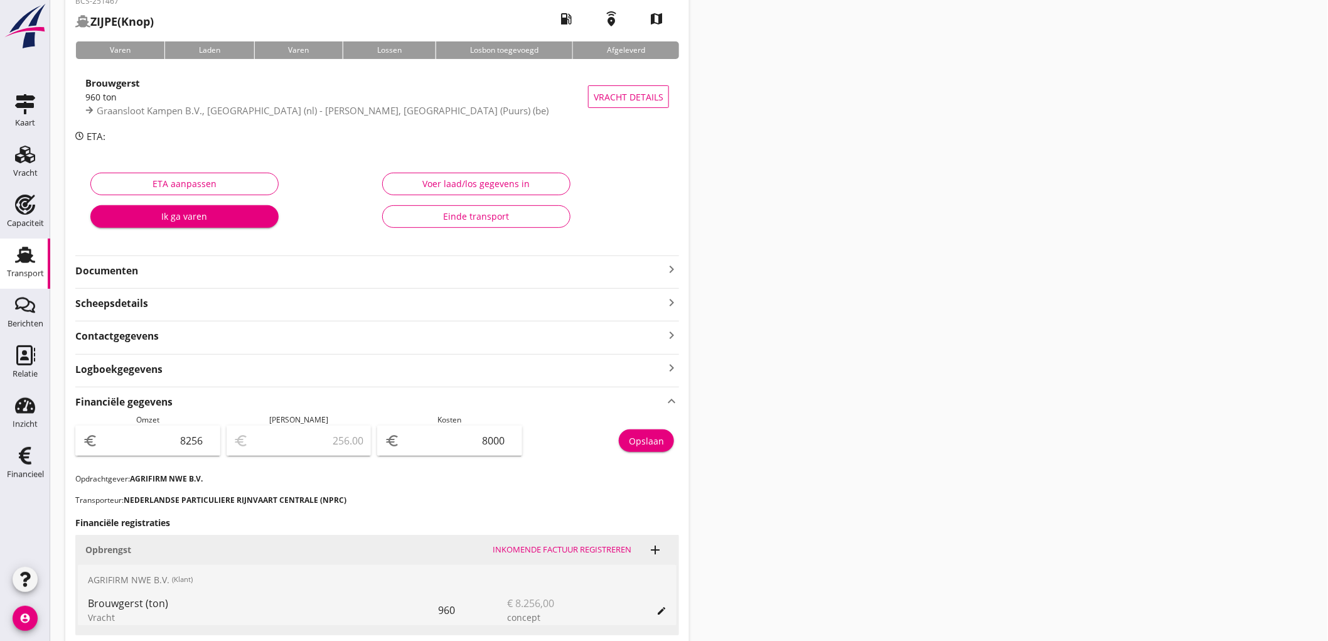
scroll to position [139, 0]
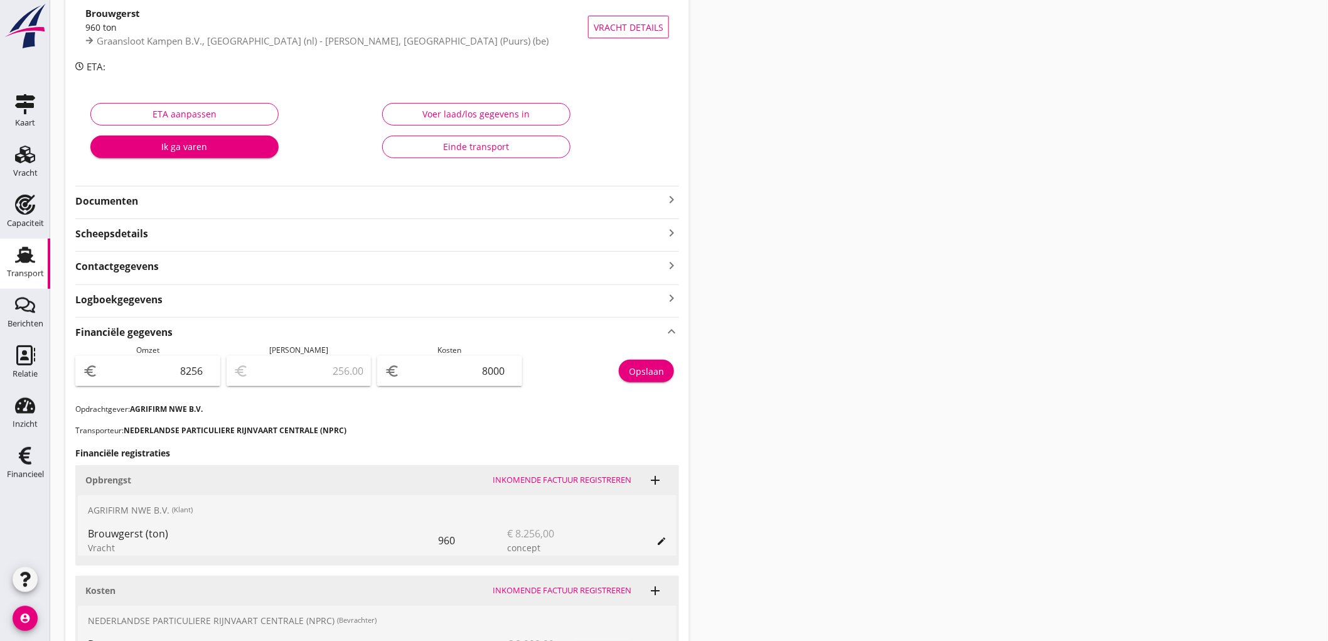
click at [9, 262] on link "Transport Transport" at bounding box center [25, 263] width 50 height 50
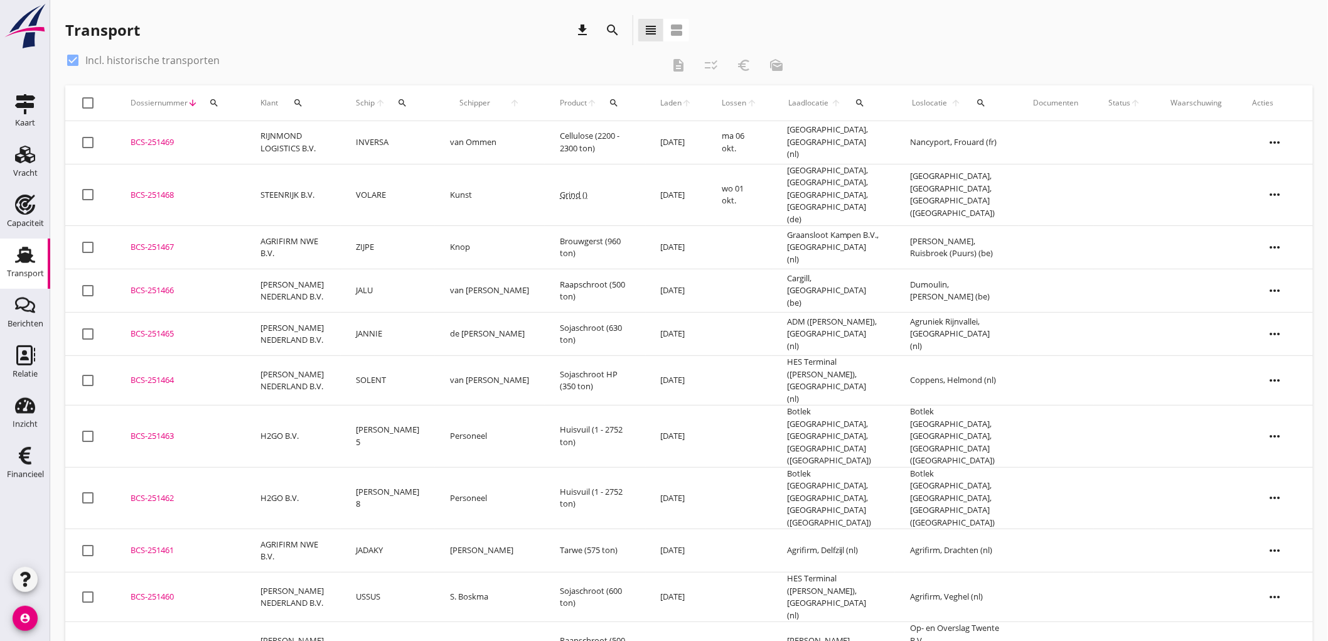
click at [297, 176] on td "STEENRIJK B.V." at bounding box center [292, 195] width 95 height 62
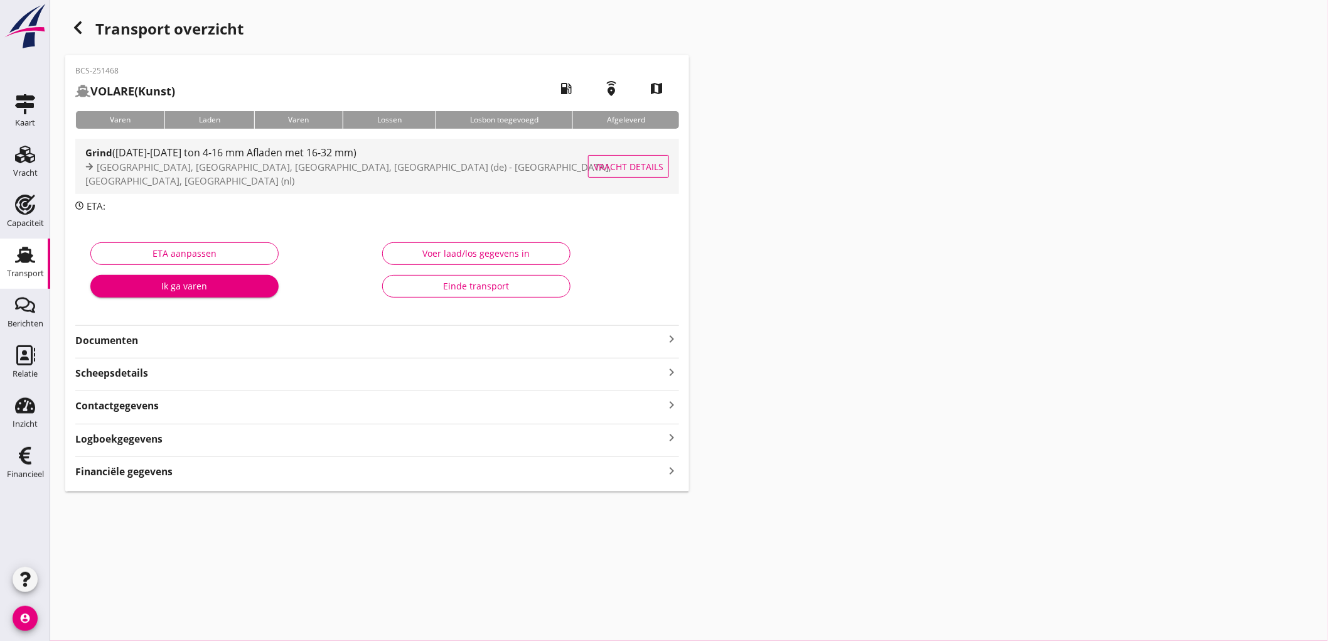
click at [298, 176] on span "[GEOGRAPHIC_DATA], [GEOGRAPHIC_DATA], [GEOGRAPHIC_DATA], [GEOGRAPHIC_DATA] (de)…" at bounding box center [348, 174] width 526 height 27
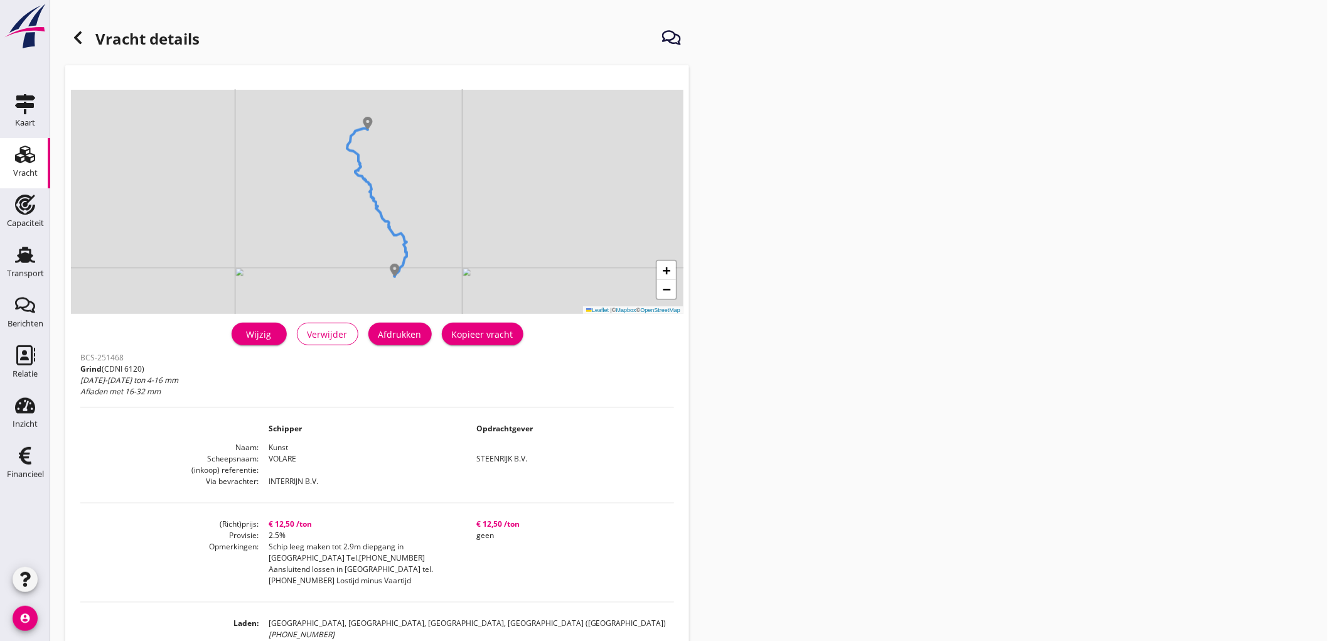
click at [406, 347] on div "Wijzig Verwijder Afdrukken Kopieer vracht" at bounding box center [377, 334] width 594 height 30
click at [409, 335] on div "Afdrukken" at bounding box center [399, 334] width 43 height 13
click at [82, 30] on icon at bounding box center [77, 37] width 15 height 15
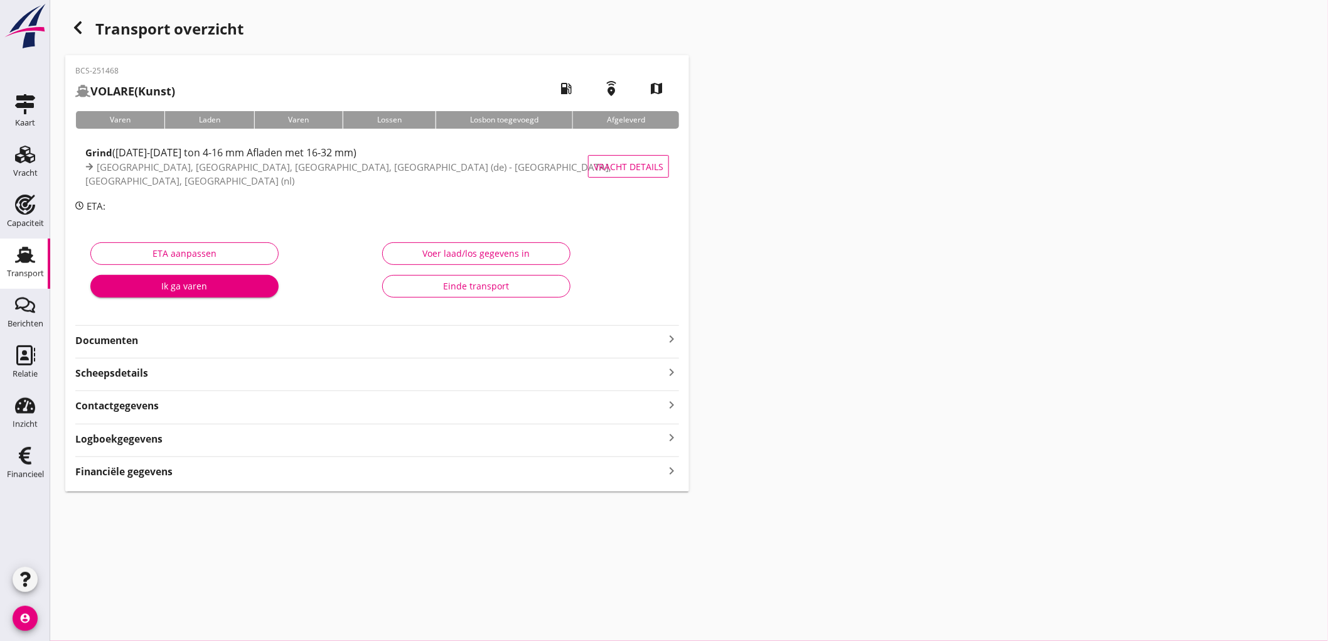
click at [193, 328] on div "Documenten keyboard_arrow_right" at bounding box center [377, 336] width 604 height 23
click at [195, 333] on div "Documenten keyboard_arrow_right" at bounding box center [377, 339] width 604 height 17
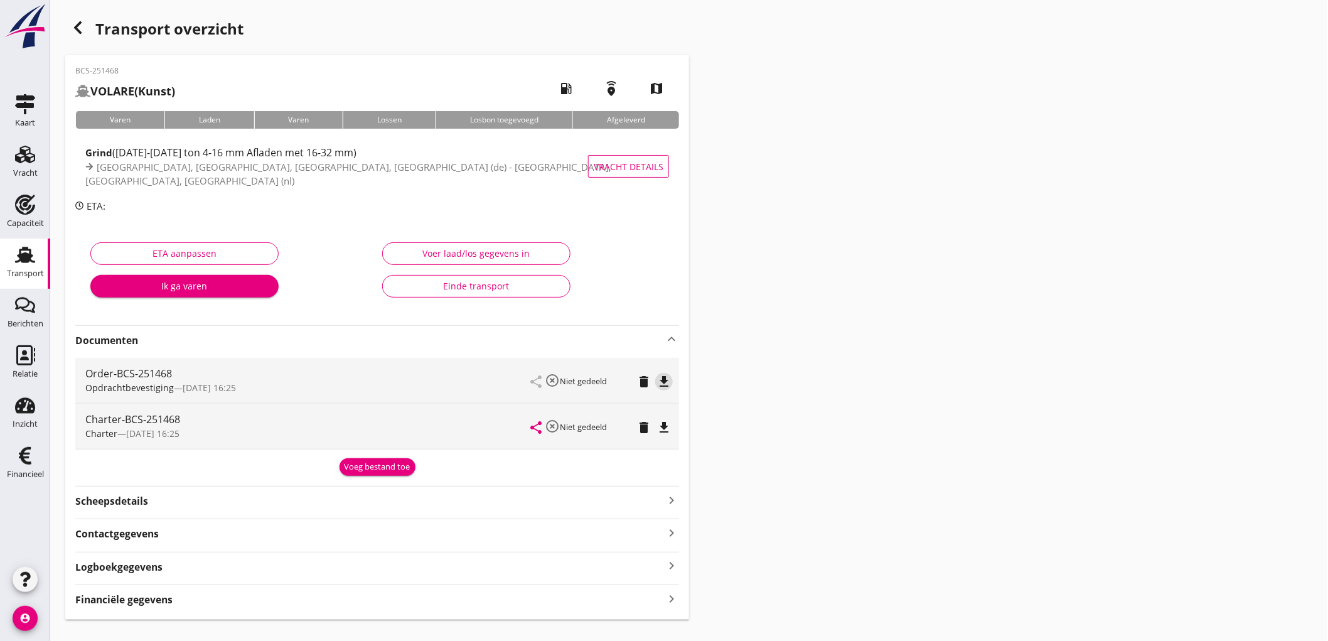
click at [666, 380] on icon "file_download" at bounding box center [663, 381] width 15 height 15
click at [664, 425] on icon "file_download" at bounding box center [663, 427] width 15 height 15
click at [15, 267] on div "Transport" at bounding box center [25, 274] width 37 height 18
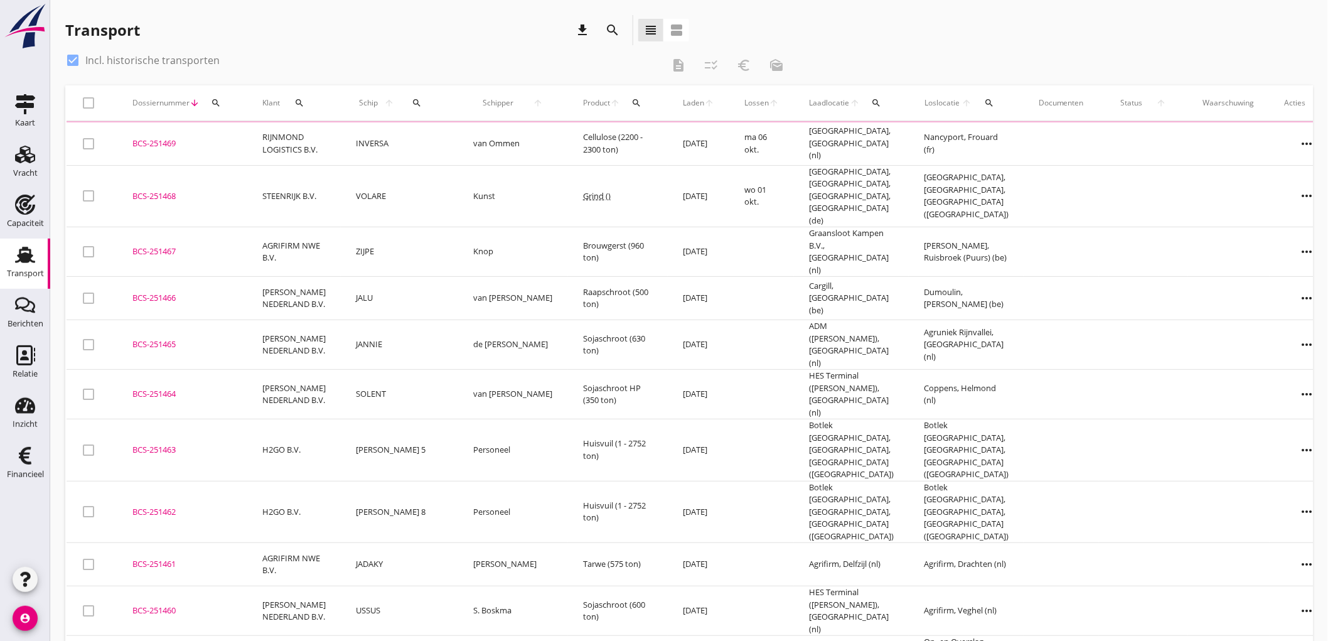
click at [40, 255] on link "Transport Transport" at bounding box center [25, 263] width 50 height 50
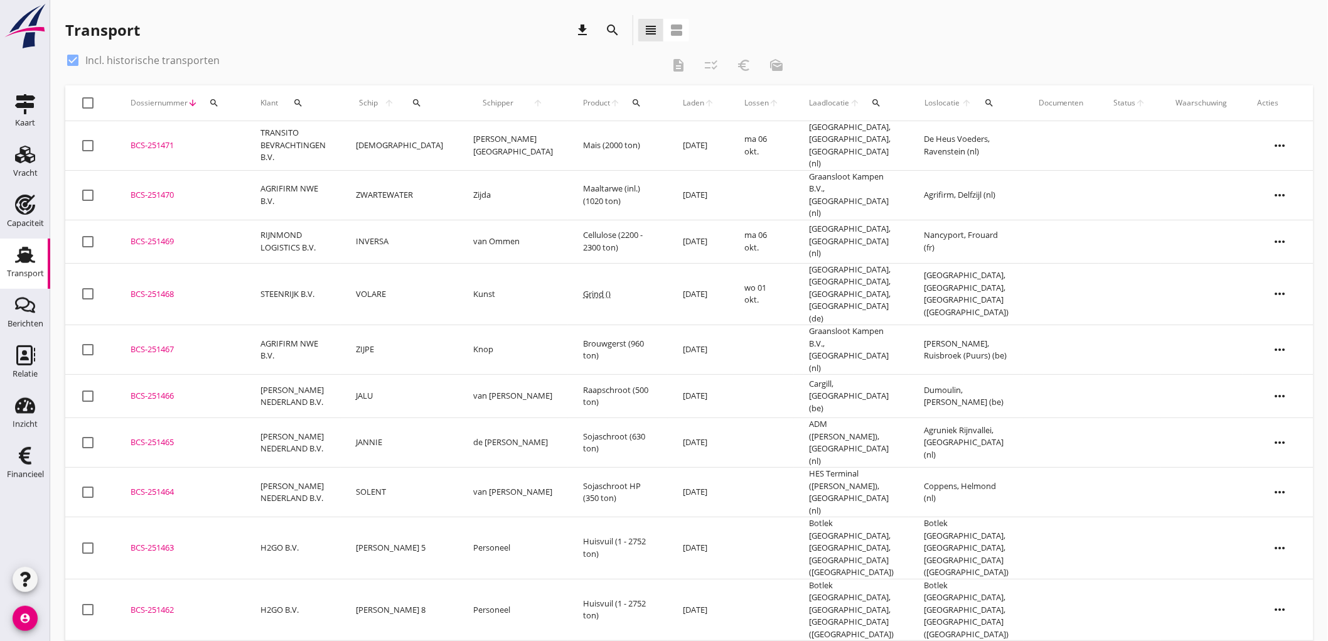
click at [16, 260] on icon "Transport" at bounding box center [25, 255] width 20 height 20
click at [410, 147] on td "[DEMOGRAPHIC_DATA]" at bounding box center [399, 146] width 117 height 50
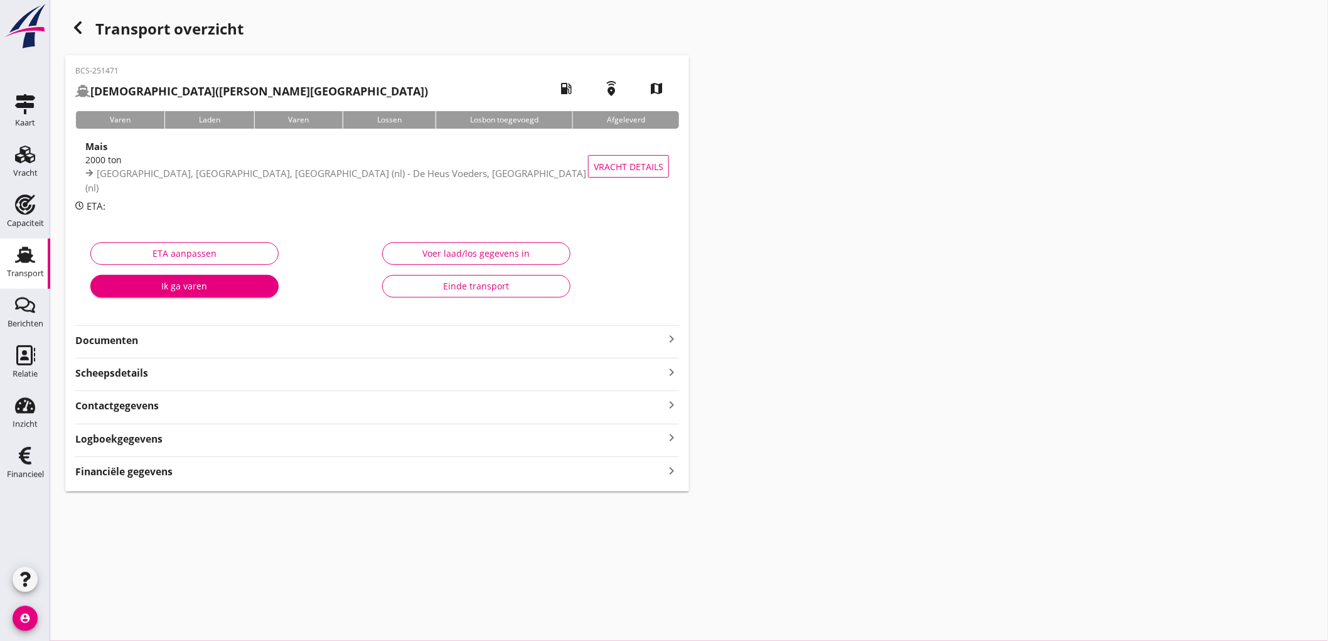
click at [205, 478] on div "Financiële gegevens keyboard_arrow_right" at bounding box center [377, 470] width 604 height 17
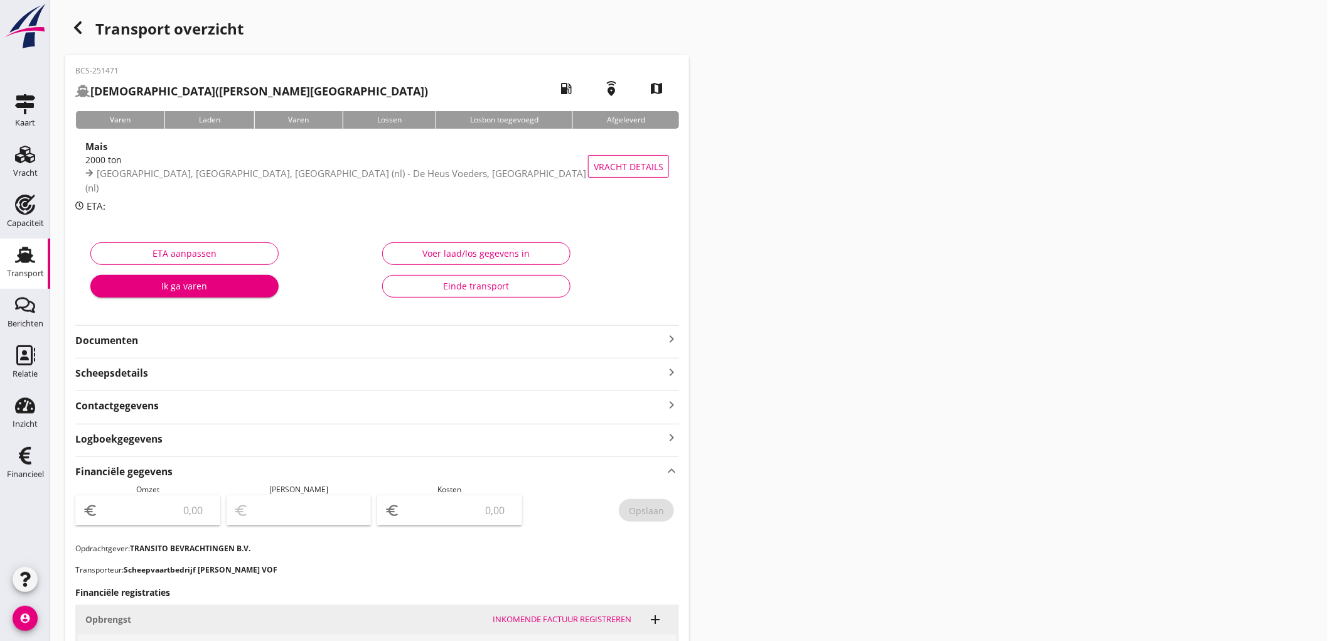
scroll to position [309, 0]
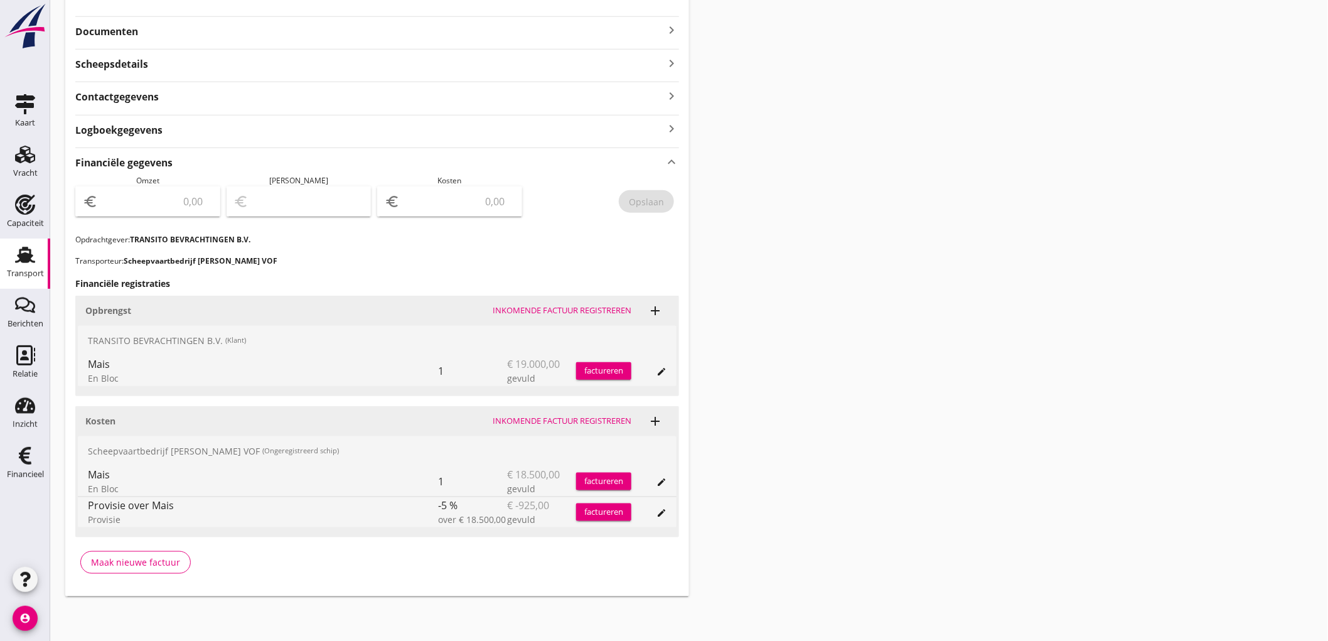
click at [183, 213] on div "euro" at bounding box center [147, 201] width 145 height 30
type input "19000"
type input "18999.00"
type input "1"
type input "18983.00"
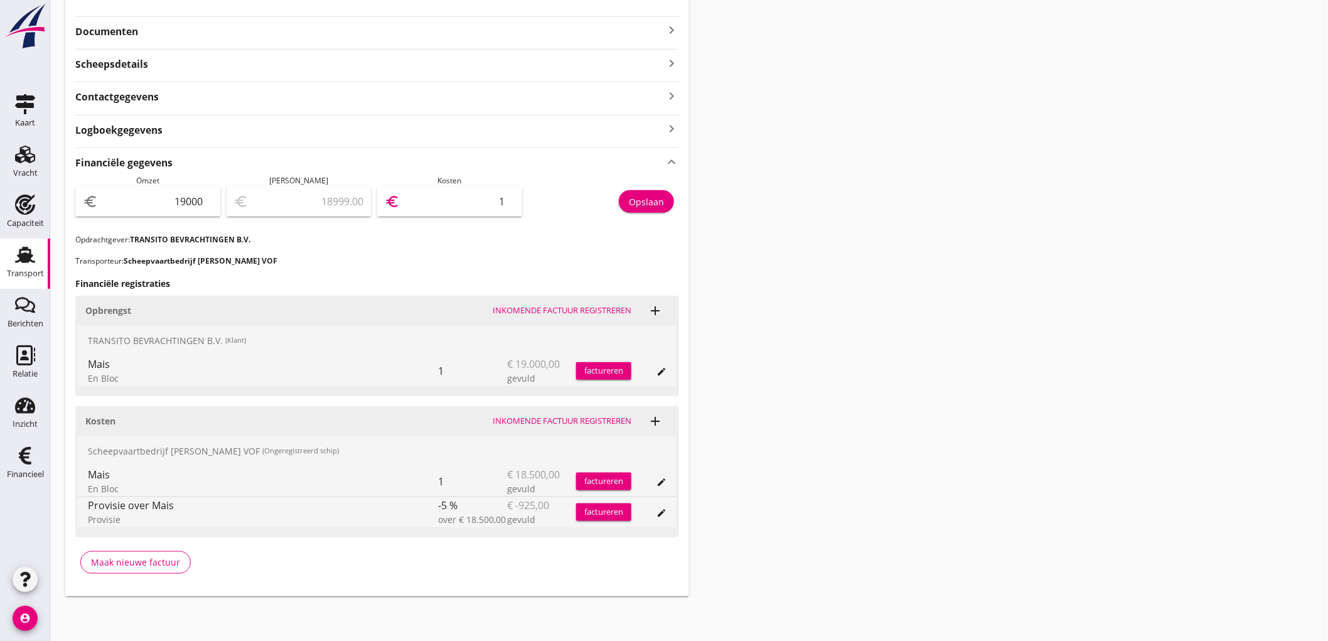
type input "17"
type input "18825.00"
type input "175"
type input "17243.00"
type input "1757"
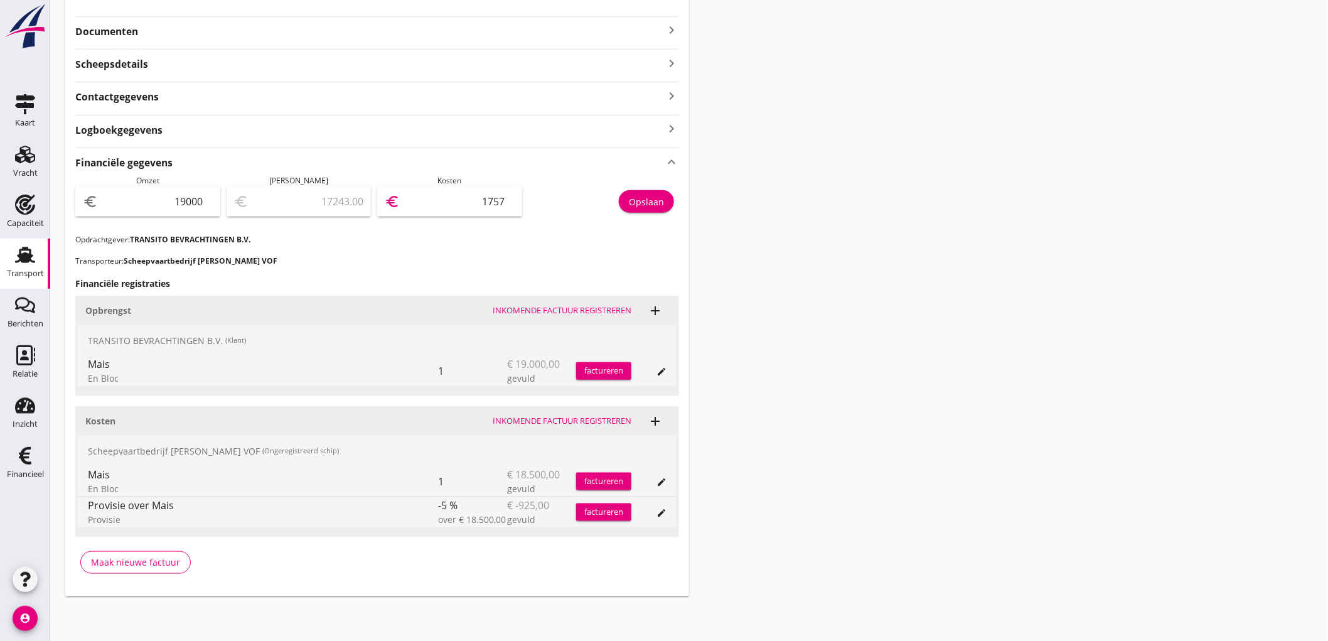
type input "1425.00"
type input "17575"
type input "-156754.00"
type input "175754"
type input "1425.00"
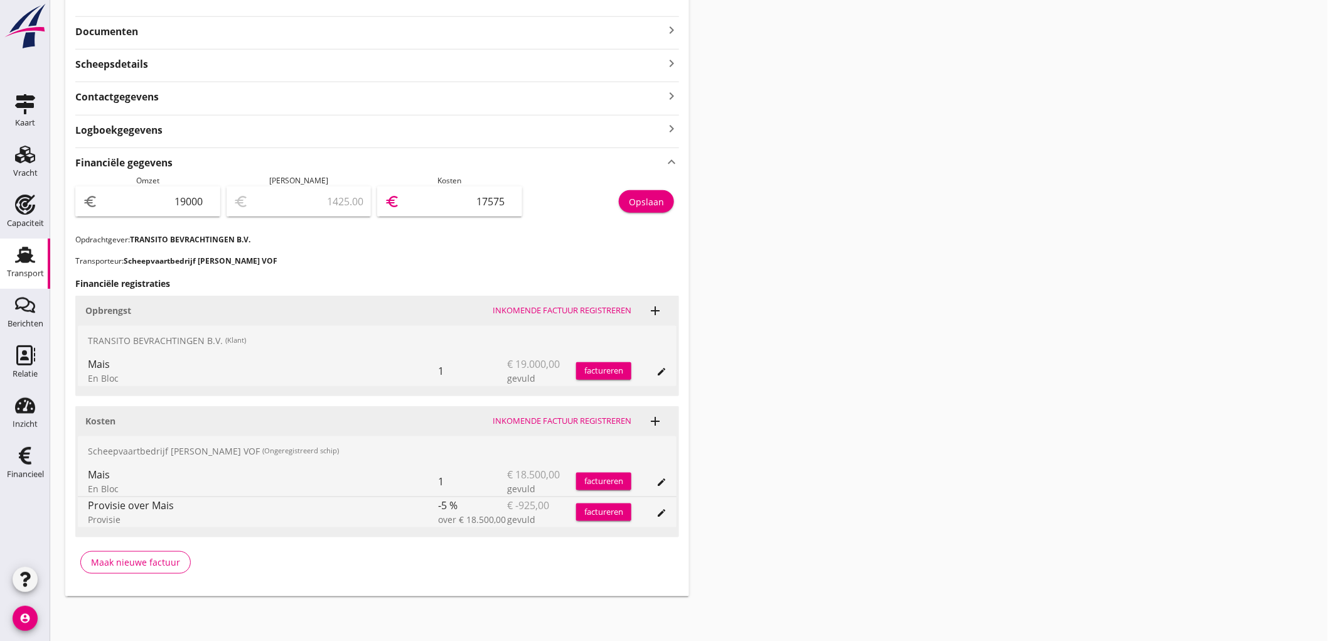
type input "17575"
click at [653, 198] on div "Opslaan" at bounding box center [646, 201] width 35 height 13
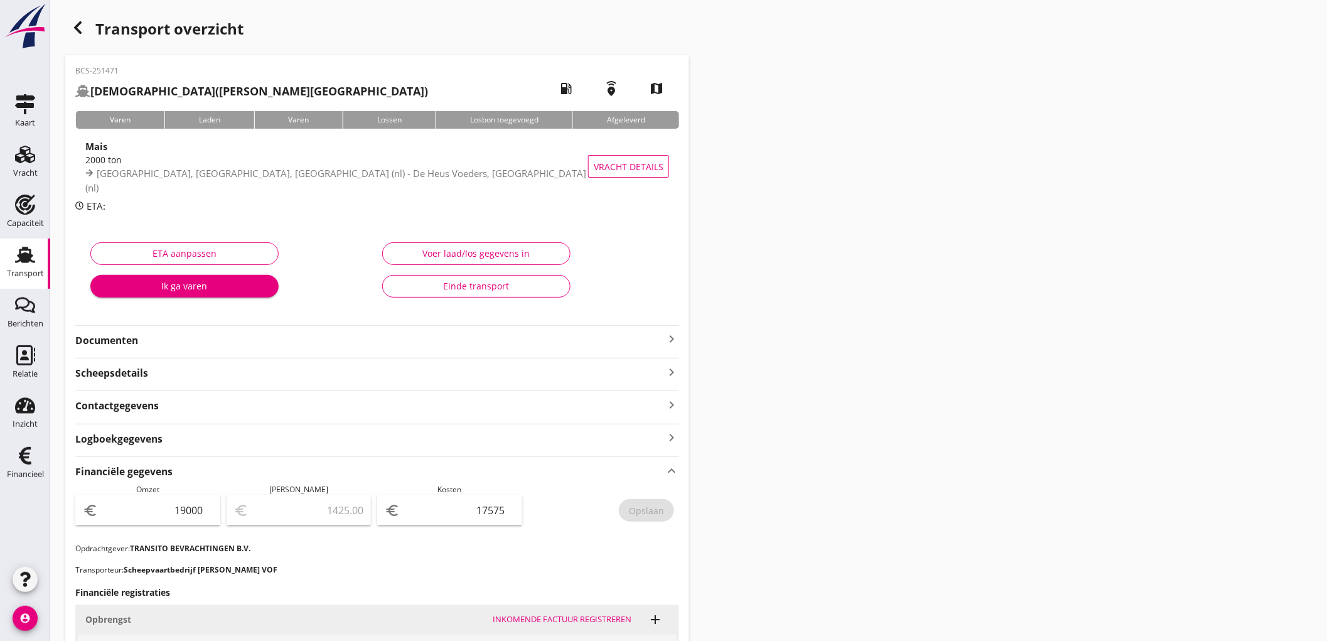
scroll to position [279, 0]
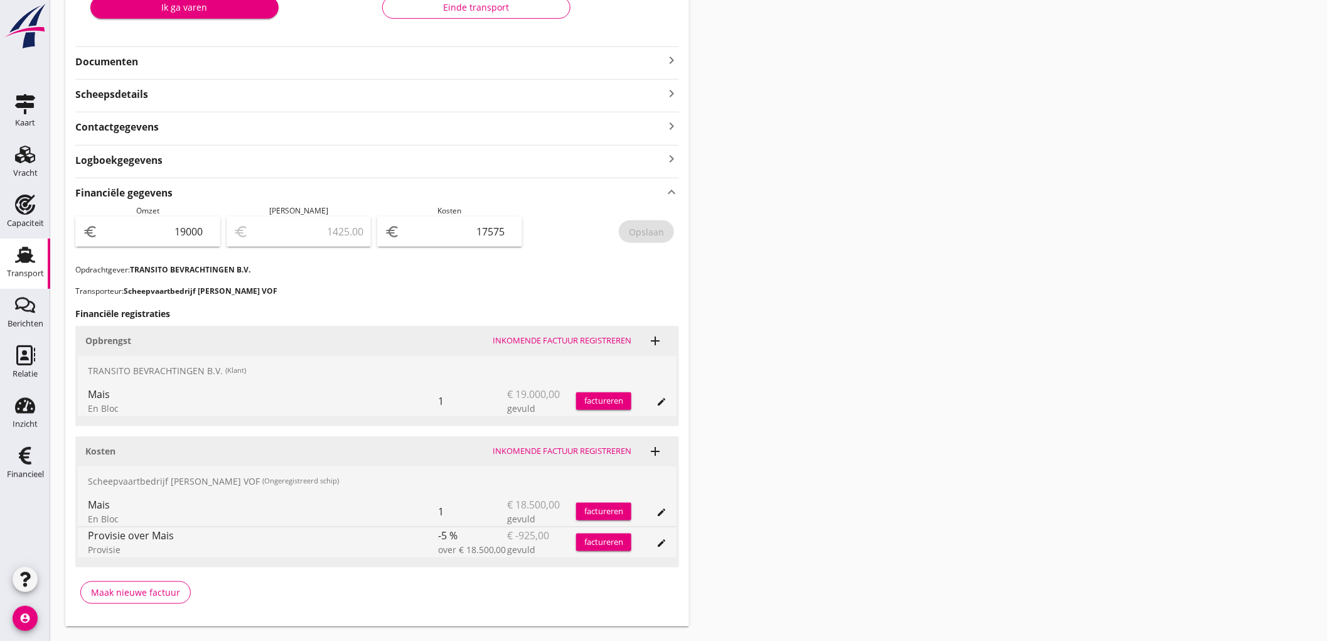
click at [10, 253] on div "Transport" at bounding box center [25, 255] width 30 height 20
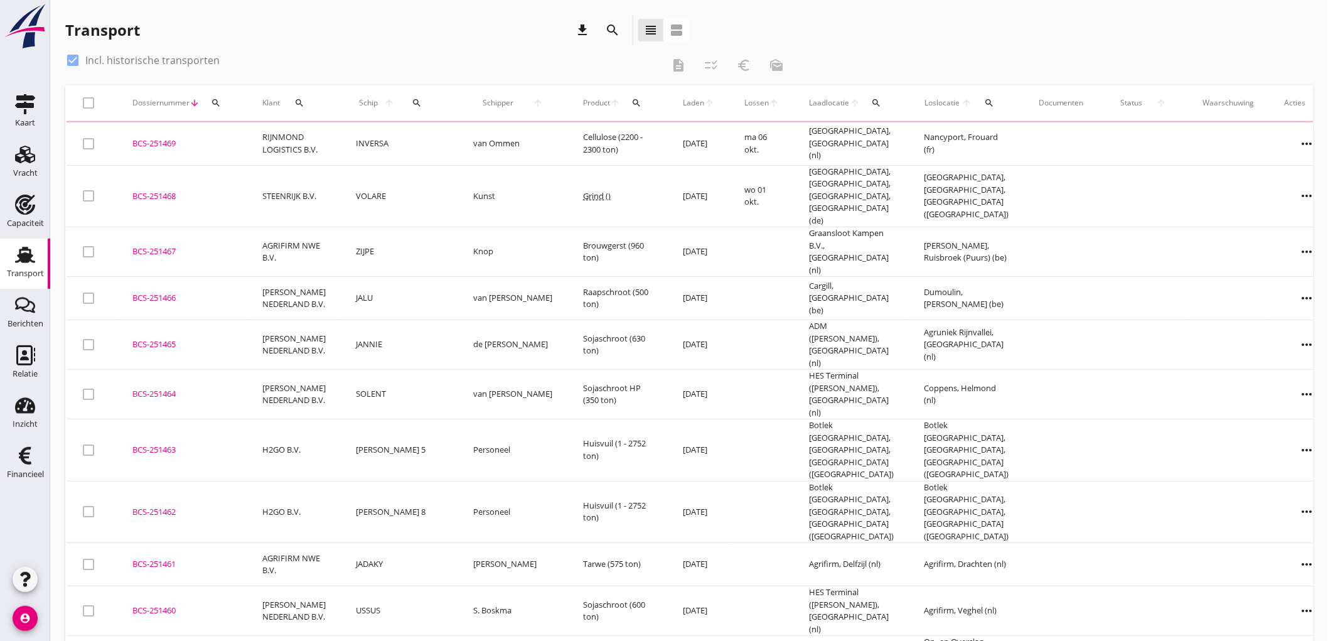
click at [35, 266] on div "Transport" at bounding box center [25, 274] width 37 height 18
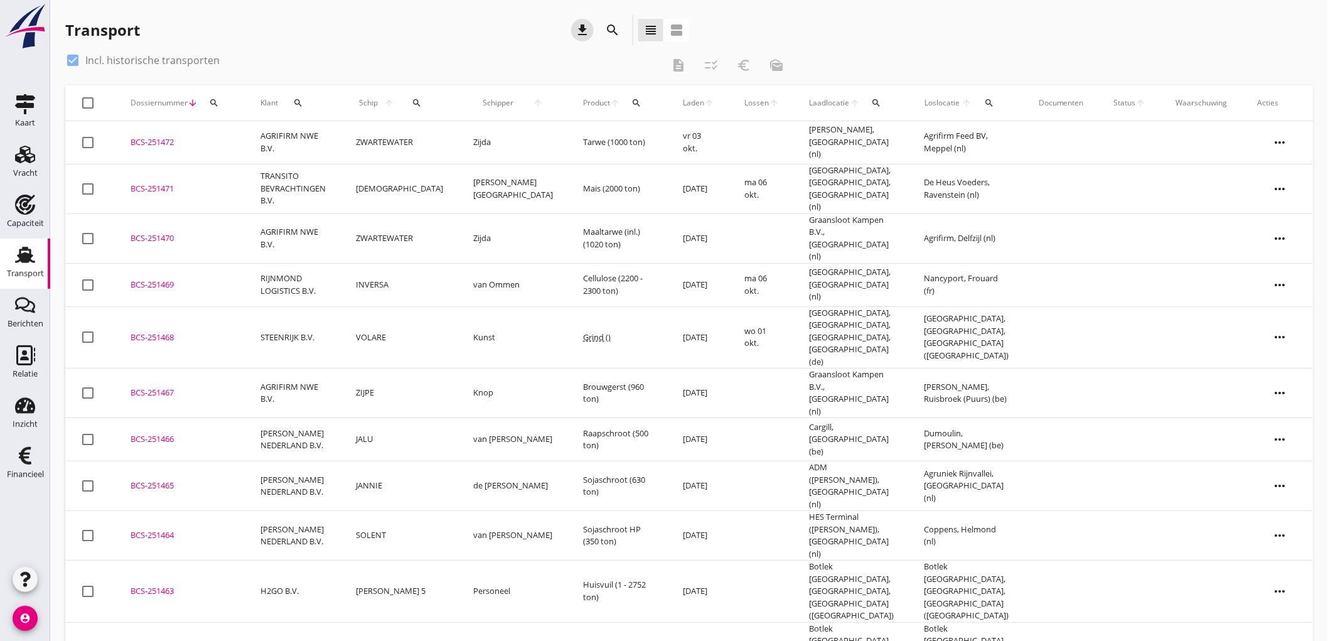
click at [589, 23] on icon "download" at bounding box center [582, 30] width 15 height 15
click at [147, 67] on div "check_box Incl. historische transporten" at bounding box center [142, 60] width 154 height 15
click at [148, 65] on label "Incl. historische transporten" at bounding box center [152, 60] width 134 height 13
checkbox input "false"
click at [582, 26] on icon "download" at bounding box center [582, 30] width 15 height 15
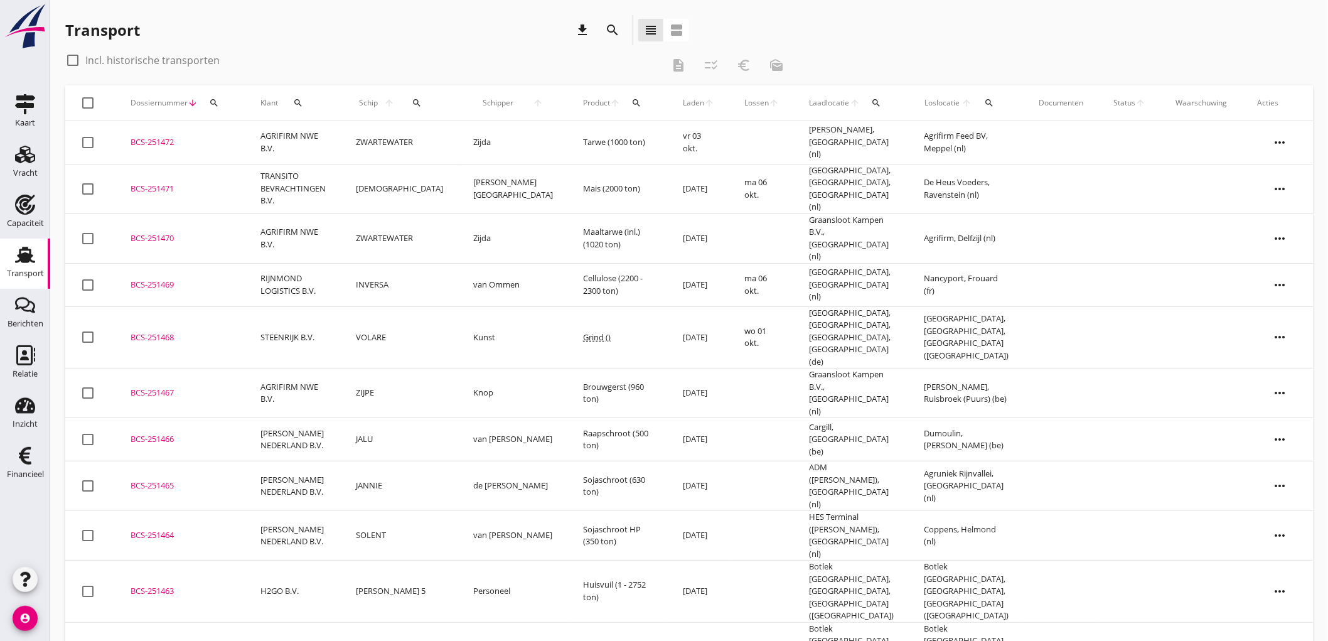
click at [415, 134] on td "ZWARTEWATER" at bounding box center [399, 142] width 117 height 43
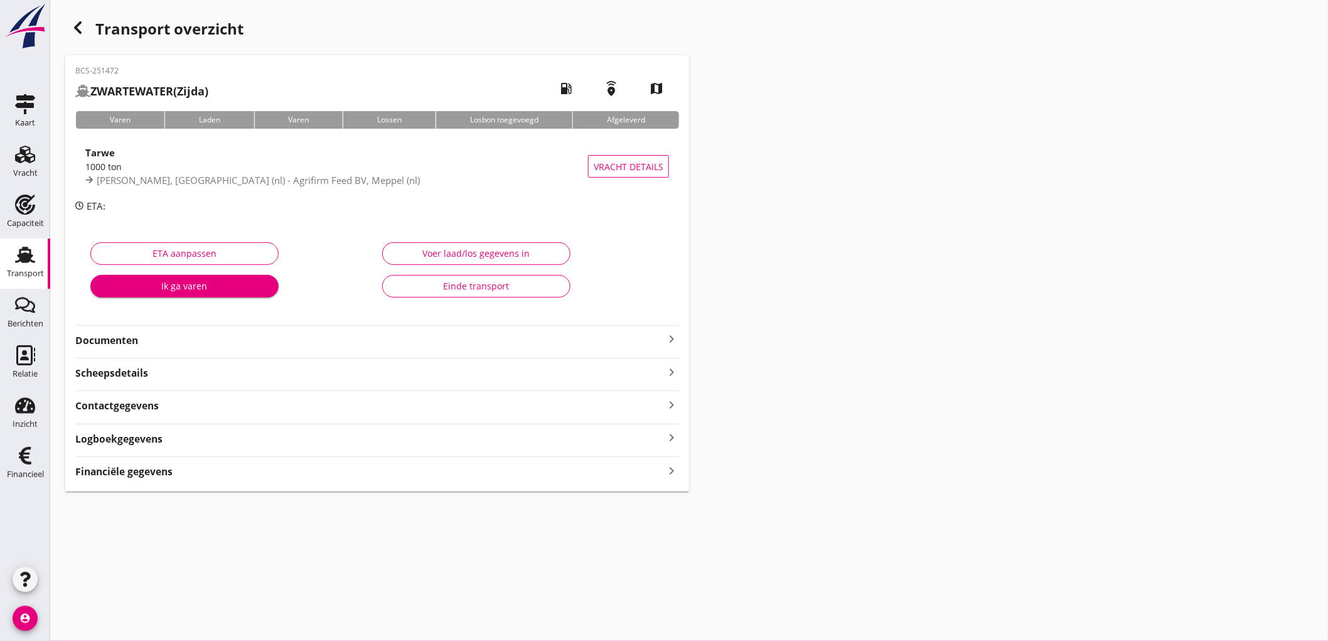
click at [146, 468] on strong "Financiële gegevens" at bounding box center [123, 471] width 97 height 14
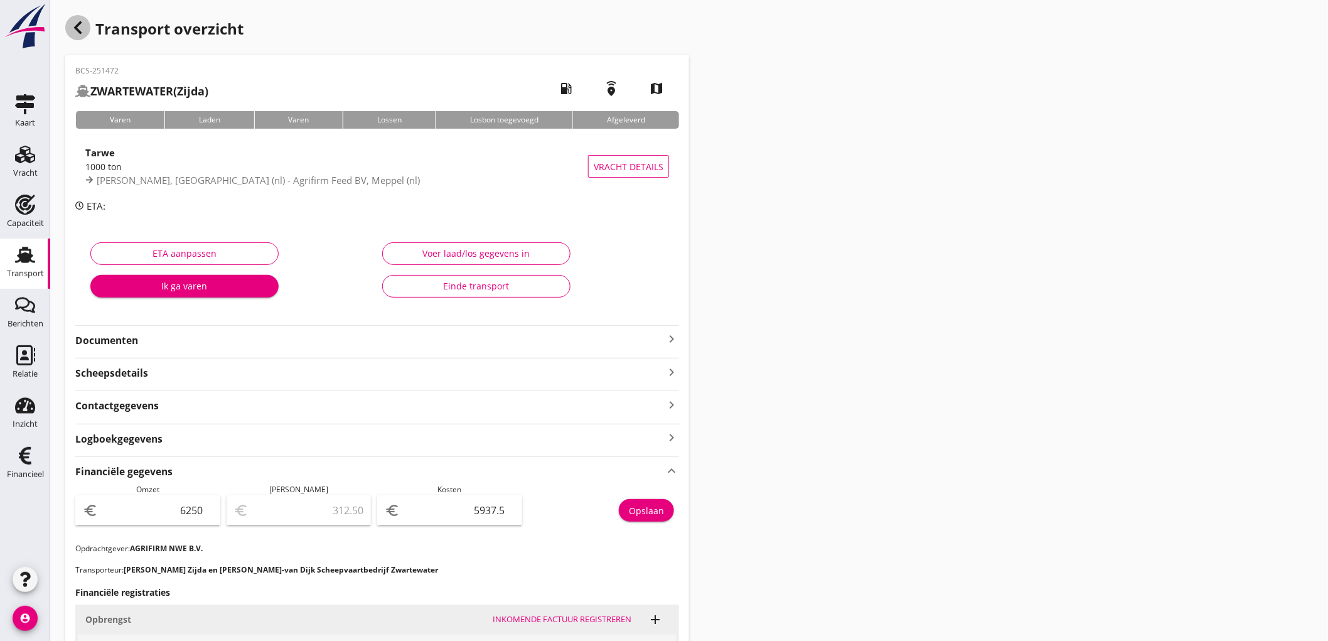
click at [83, 20] on icon "button" at bounding box center [77, 27] width 15 height 15
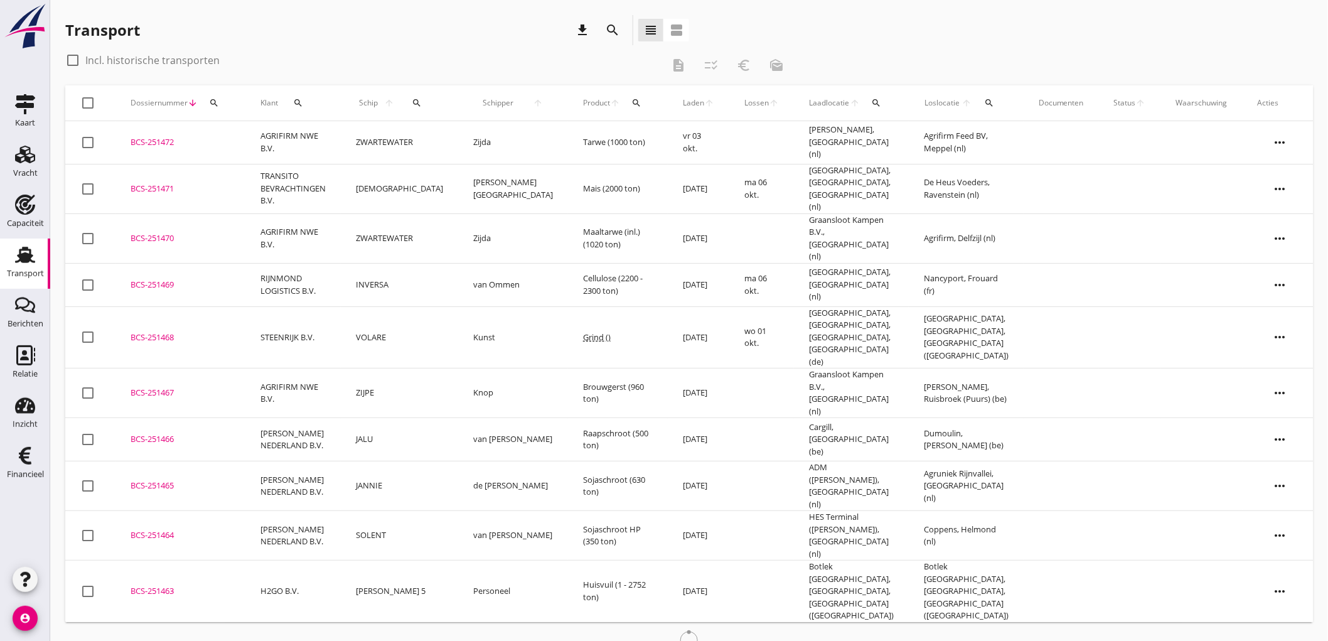
click at [324, 230] on td "AGRIFIRM NWE B.V." at bounding box center [292, 238] width 95 height 50
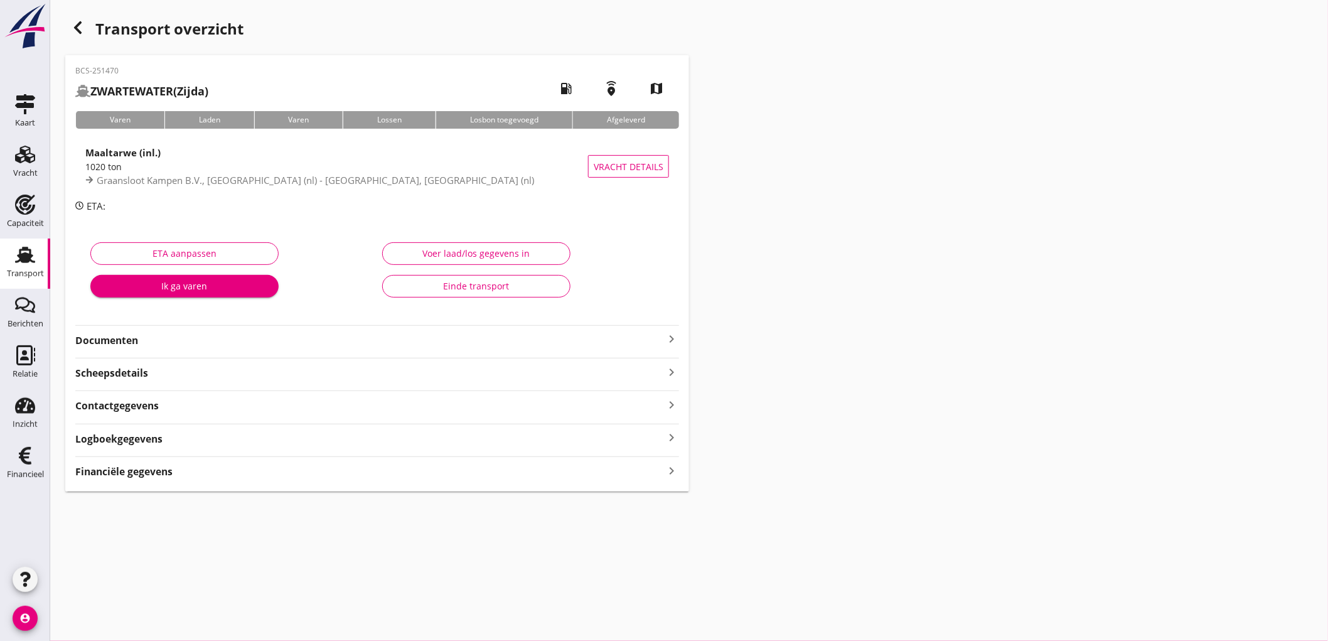
click at [172, 480] on div "BCS-251470 ZWARTEWATER (Zijda) local_gas_station emergency_share map Varen Lade…" at bounding box center [377, 273] width 624 height 436
click at [176, 476] on div "Financiële gegevens keyboard_arrow_right" at bounding box center [377, 470] width 604 height 17
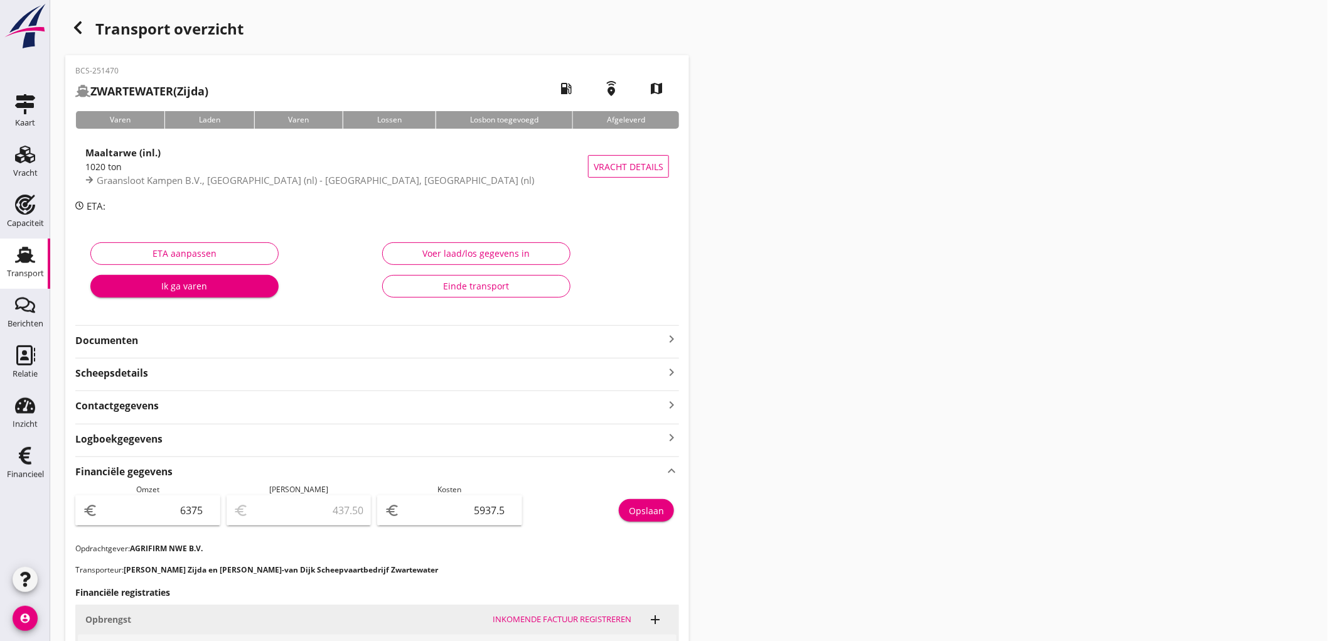
click at [0, 246] on link "Transport Transport" at bounding box center [25, 263] width 50 height 50
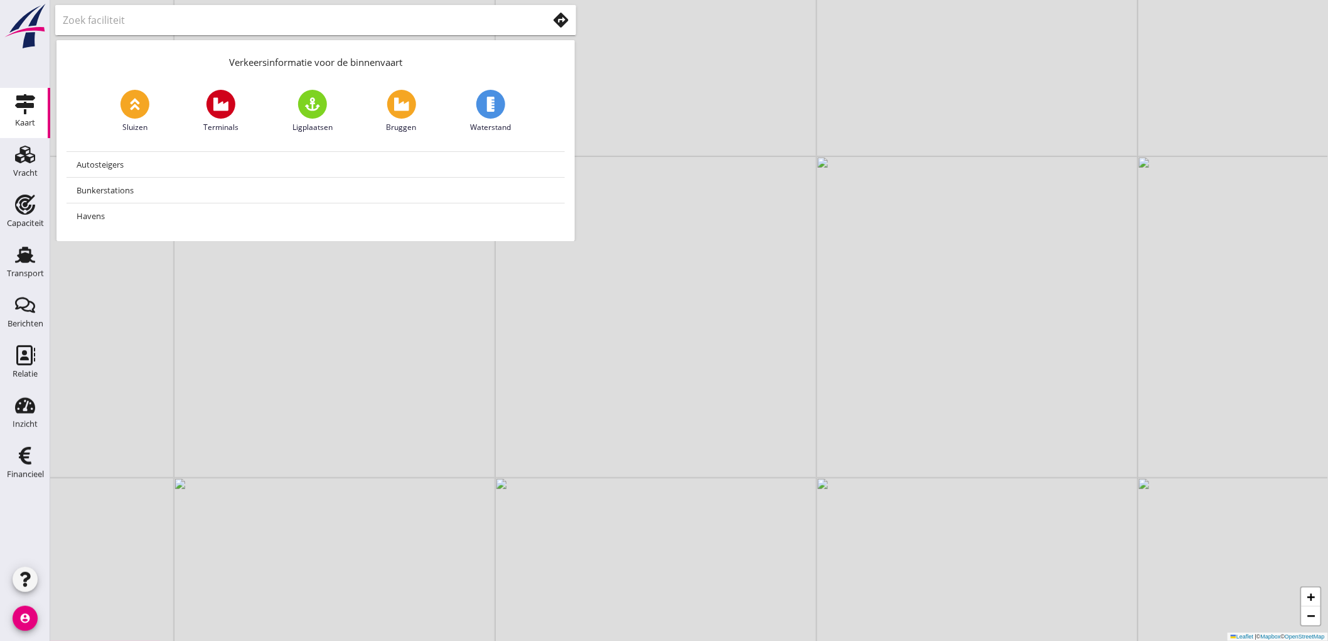
click at [559, 18] on use at bounding box center [561, 20] width 15 height 15
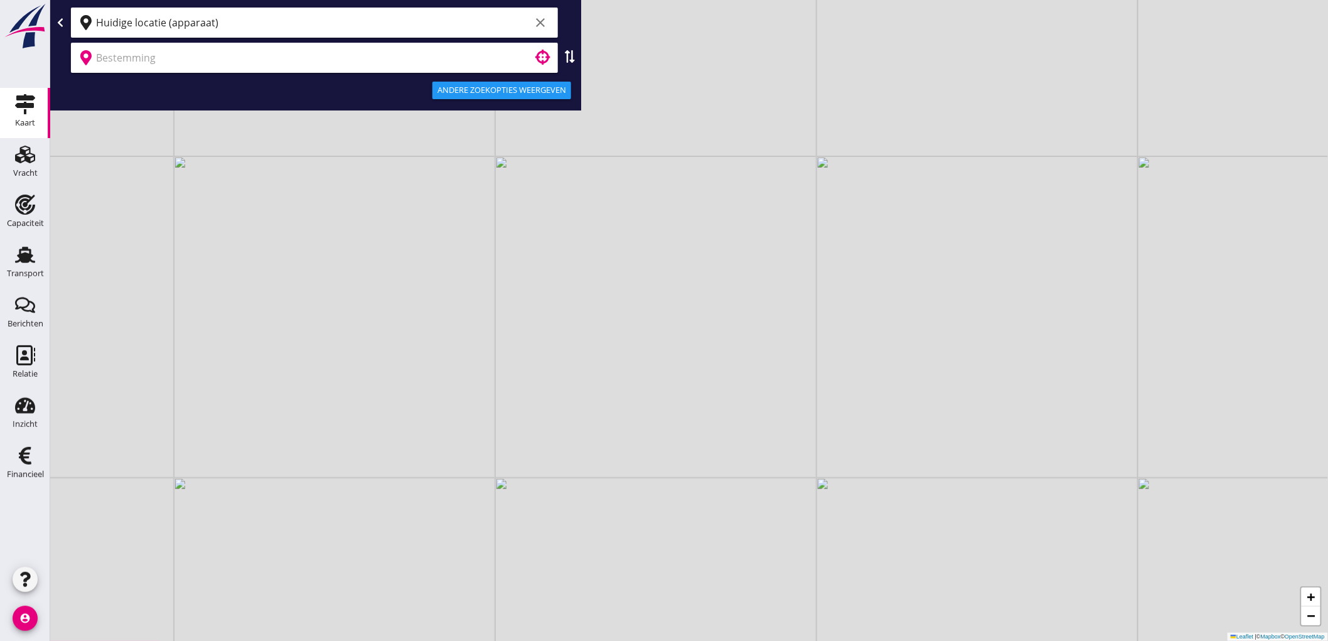
click at [234, 23] on input "Huidige locatie (apparaat)" at bounding box center [313, 23] width 434 height 20
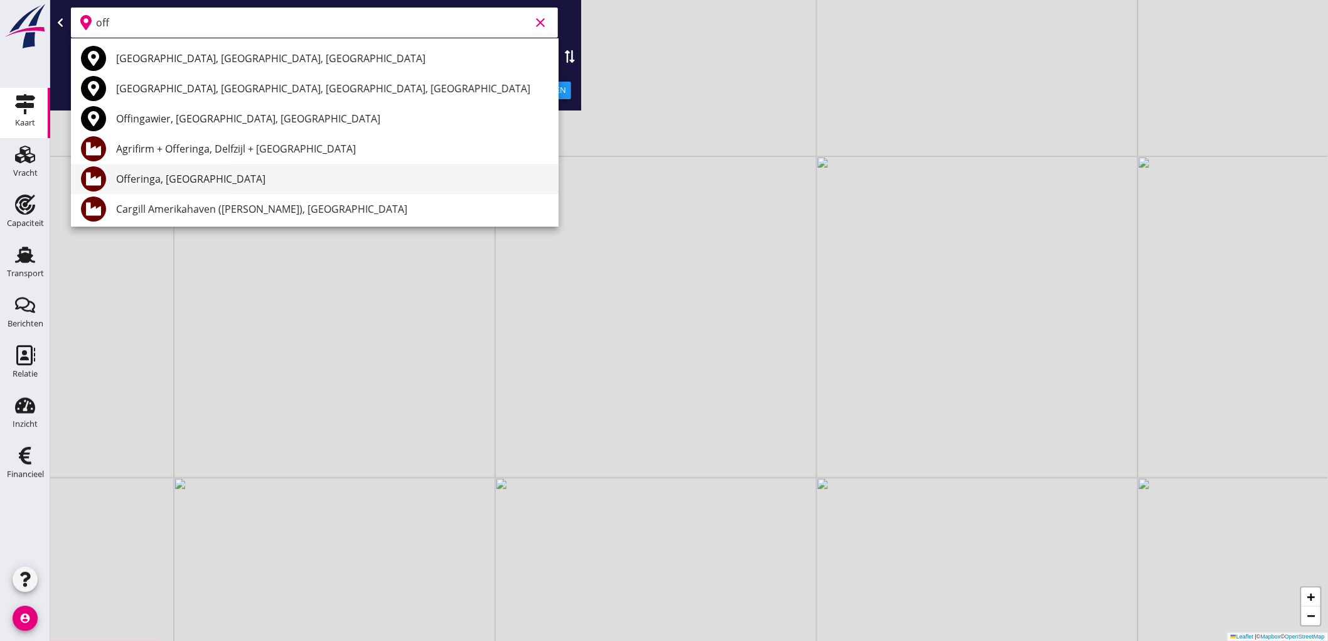
click at [222, 174] on div "Offeringa, [GEOGRAPHIC_DATA]" at bounding box center [332, 178] width 432 height 15
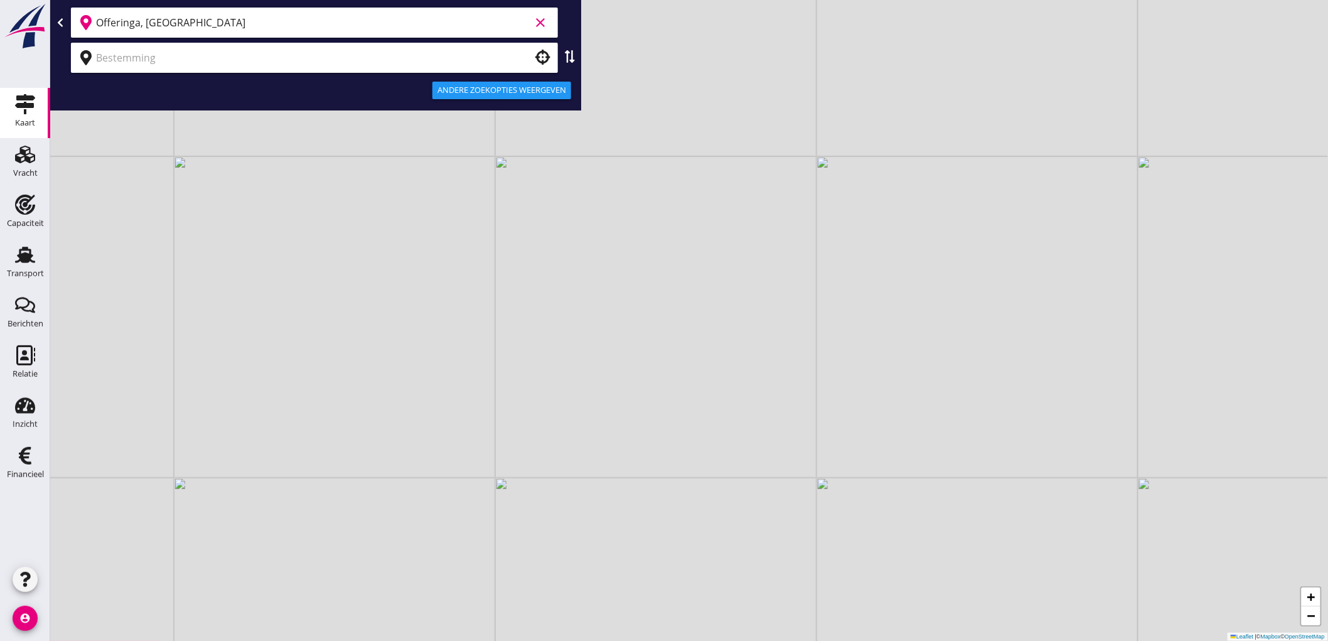
type input "Offeringa, [GEOGRAPHIC_DATA]"
click at [231, 63] on input "text" at bounding box center [305, 58] width 419 height 20
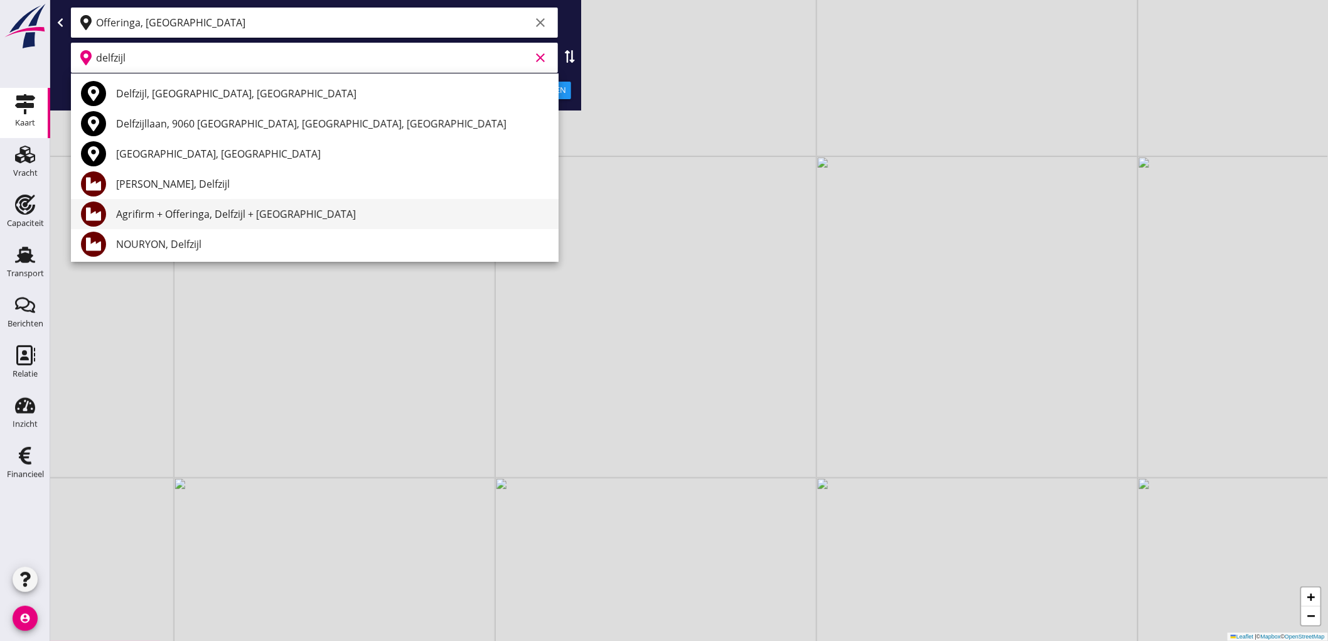
scroll to position [70, 0]
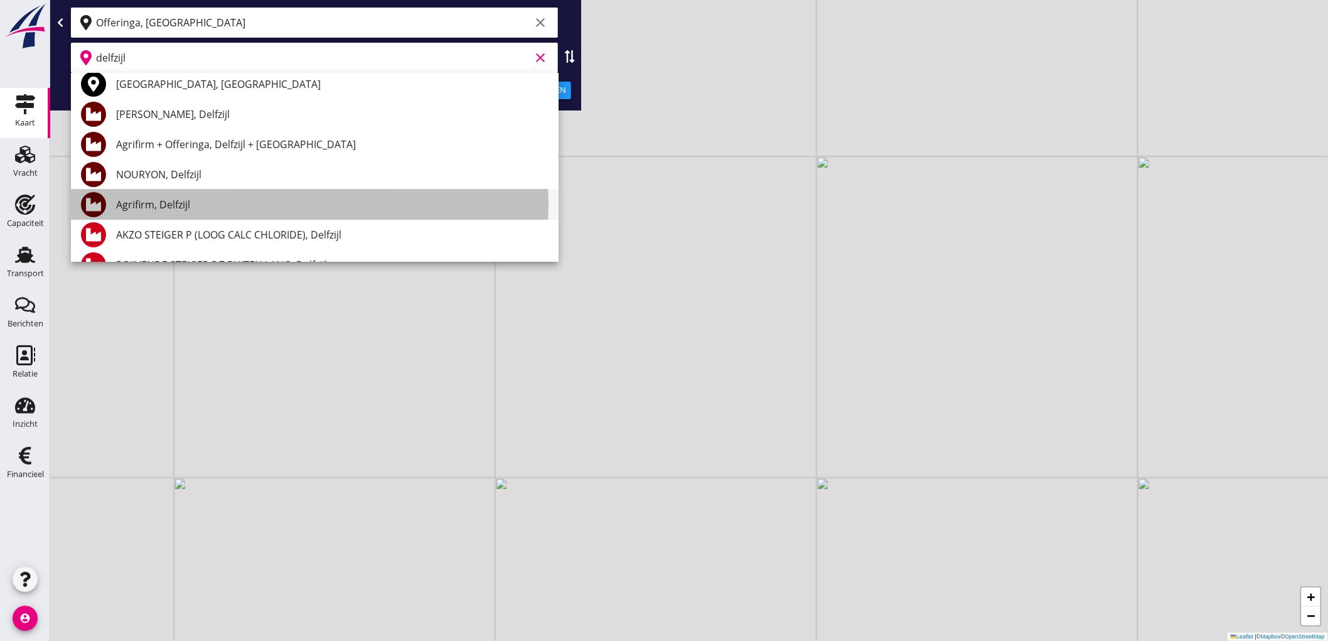
click at [237, 204] on div "Agrifirm, Delfzijl" at bounding box center [332, 204] width 432 height 15
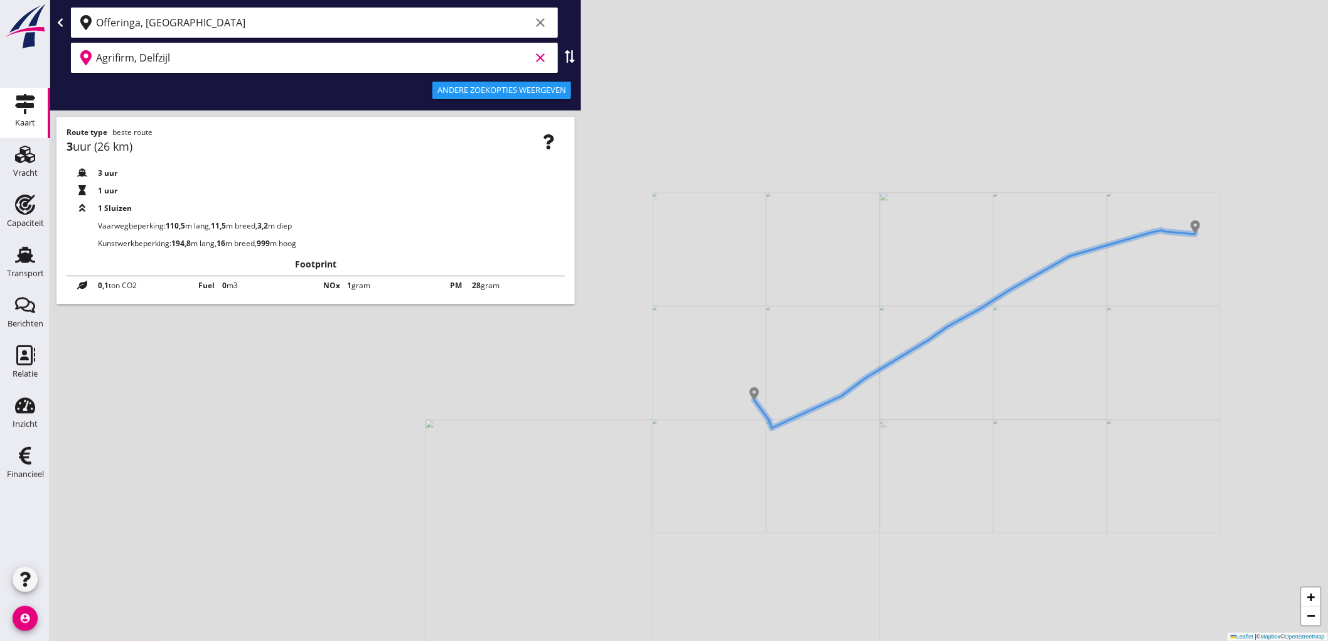
type input "Agrifirm, Delfzijl"
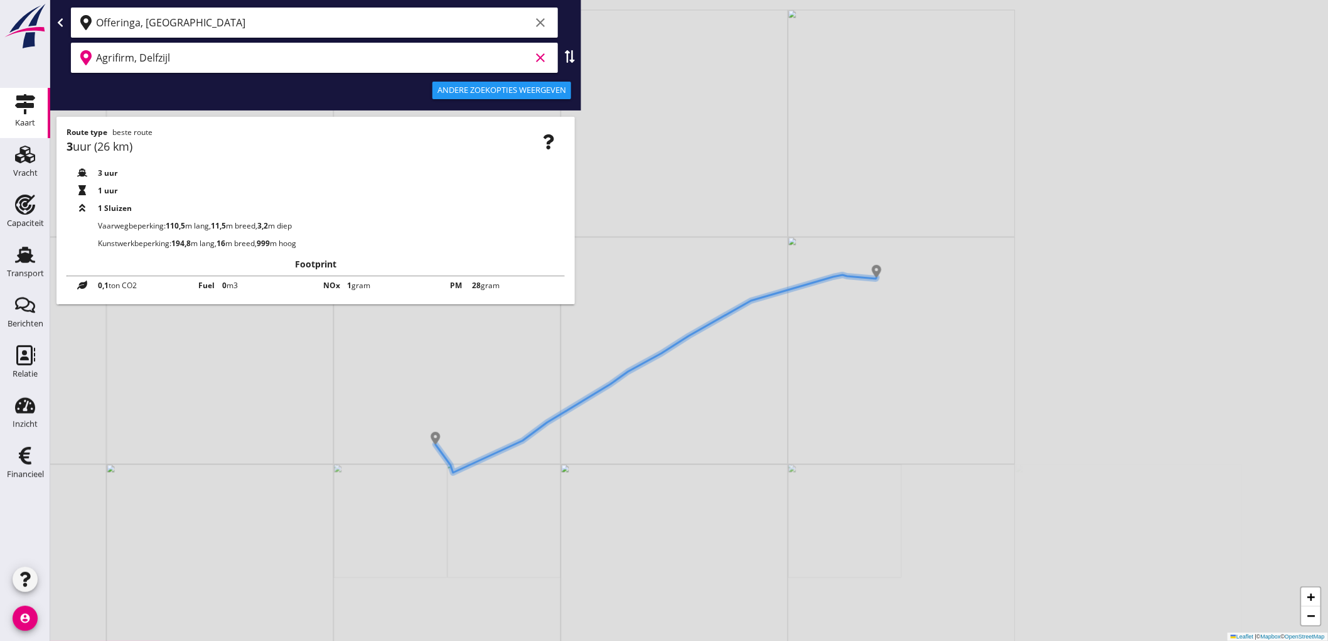
drag, startPoint x: 1136, startPoint y: 277, endPoint x: 817, endPoint y: 321, distance: 321.9
click at [817, 321] on div "+ − Leaflet | © Mapbox © OpenStreetMap" at bounding box center [689, 320] width 1278 height 641
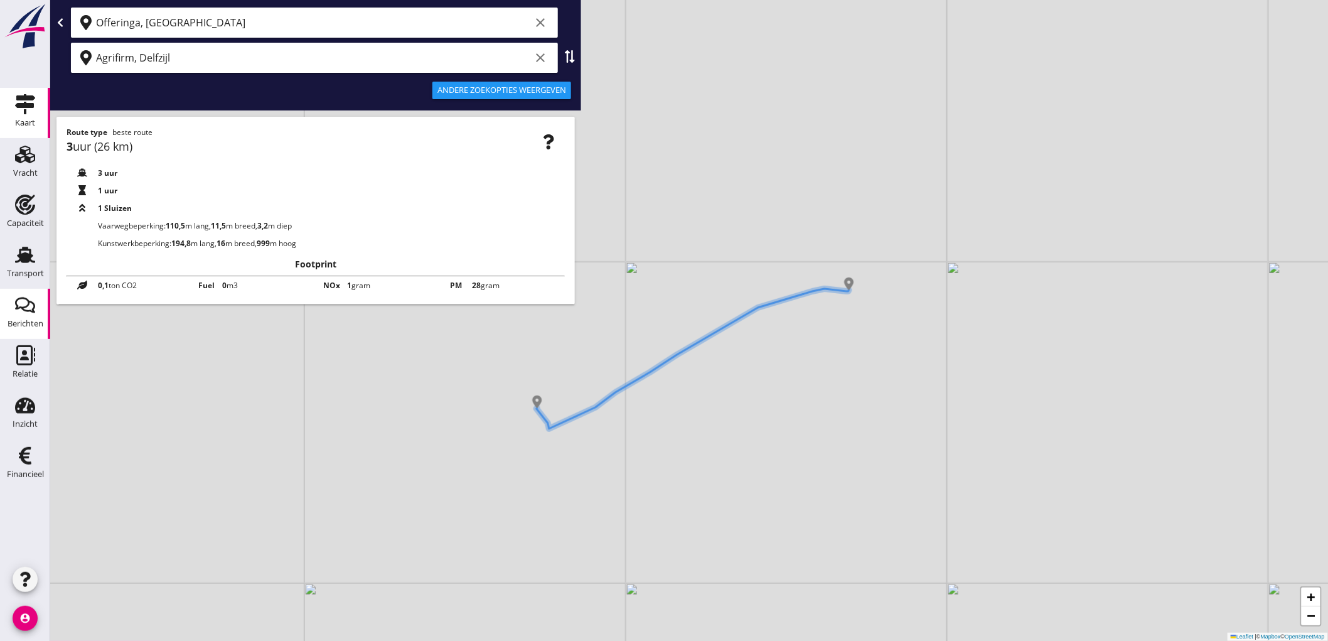
click at [13, 292] on link "Berichten Berichten" at bounding box center [25, 314] width 50 height 50
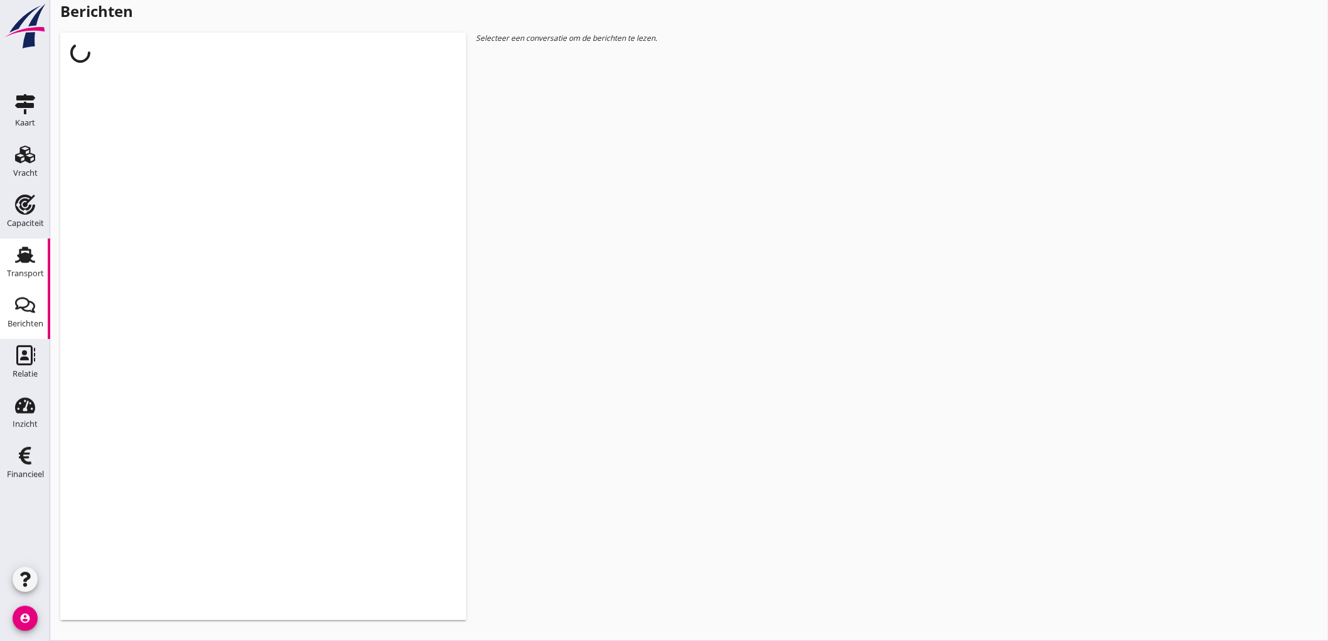
click at [9, 271] on div "Transport" at bounding box center [25, 273] width 37 height 8
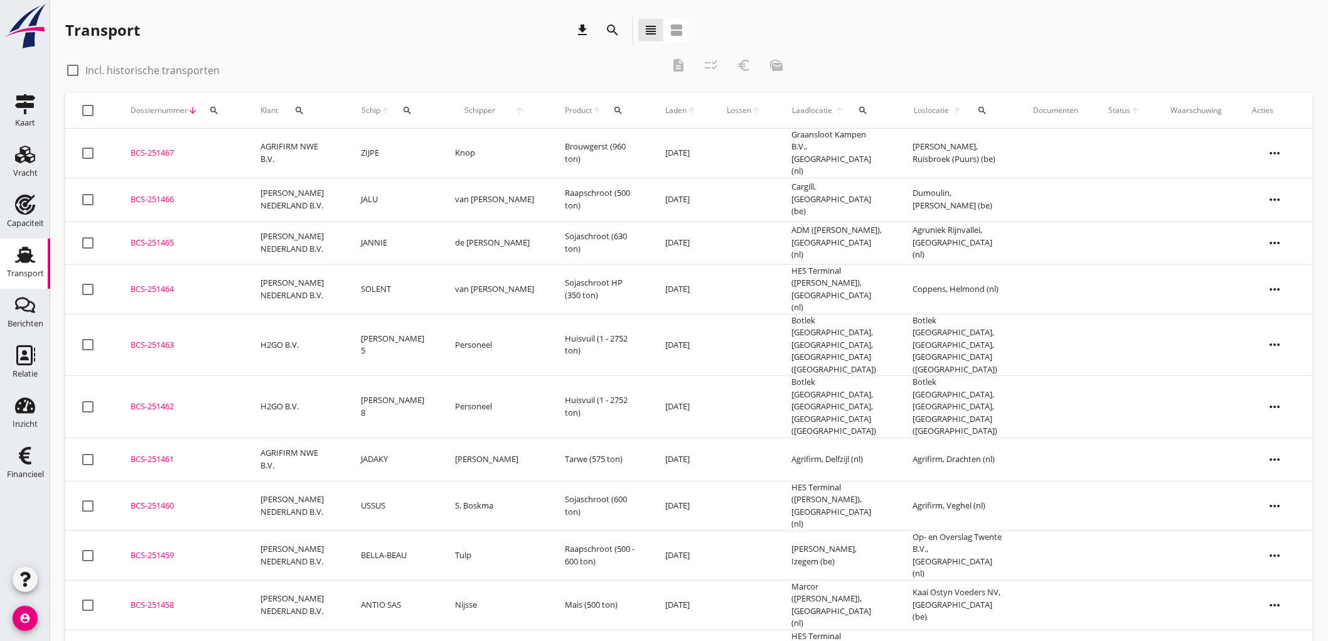
click at [188, 77] on div "check_box_outline_blank Incl. historische transporten" at bounding box center [142, 70] width 154 height 15
click at [151, 74] on label "Incl. historische transporten" at bounding box center [152, 70] width 134 height 13
checkbox input "true"
click at [414, 108] on div "search" at bounding box center [407, 110] width 23 height 10
click at [490, 142] on input "Zoek op (scheeps)naam" at bounding box center [479, 147] width 131 height 20
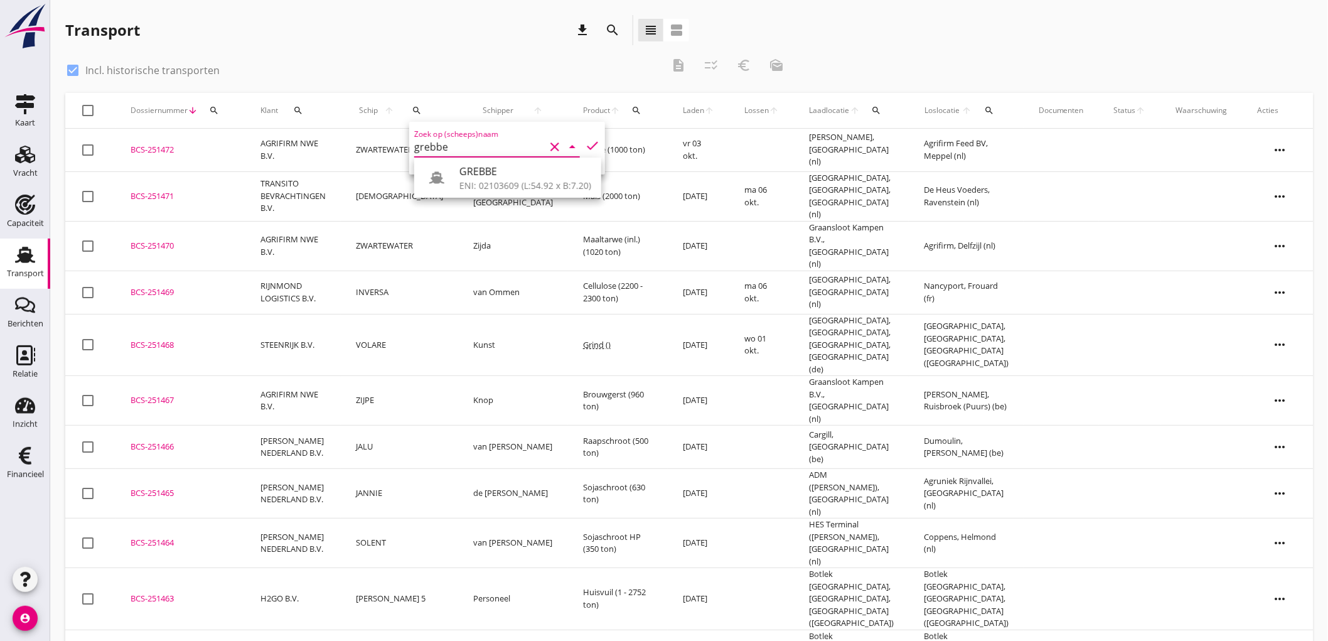
click at [473, 161] on div "GREBBE ENI: 02103609 (L:54.92 x B:7.20)" at bounding box center [507, 178] width 187 height 40
click at [527, 172] on div "GREBBE" at bounding box center [525, 171] width 132 height 15
click at [586, 146] on icon "check" at bounding box center [592, 145] width 15 height 15
type input "GREBBE"
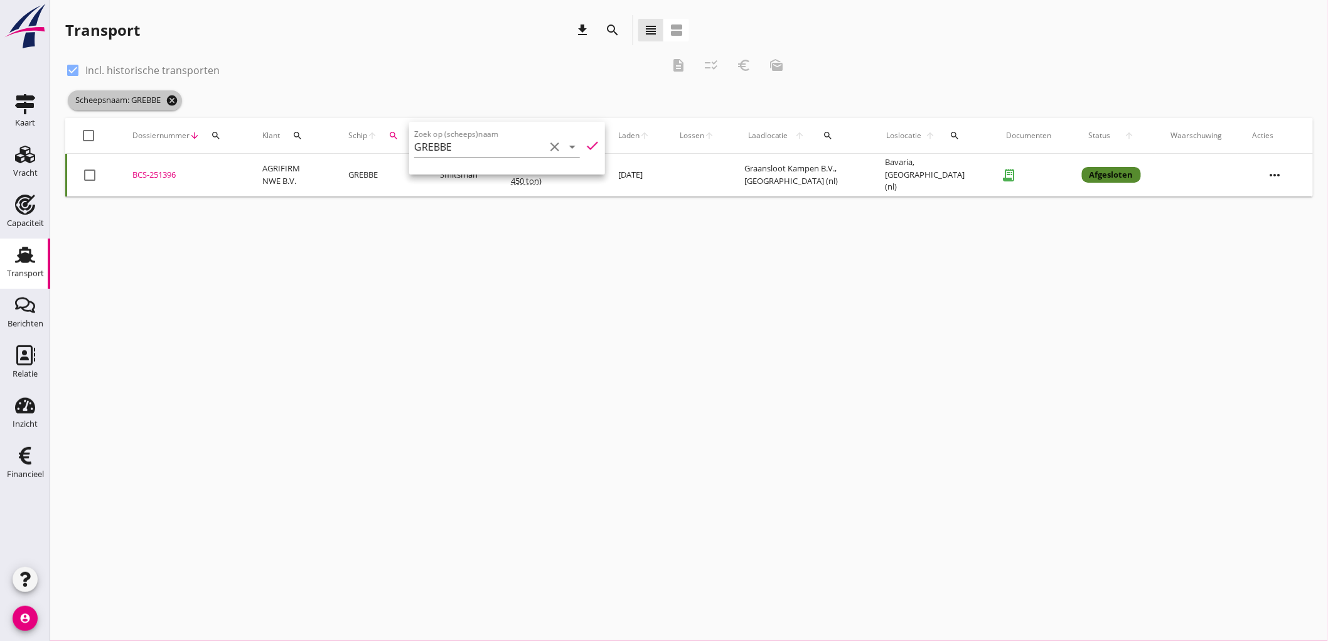
click at [168, 99] on icon "cancel" at bounding box center [172, 100] width 13 height 13
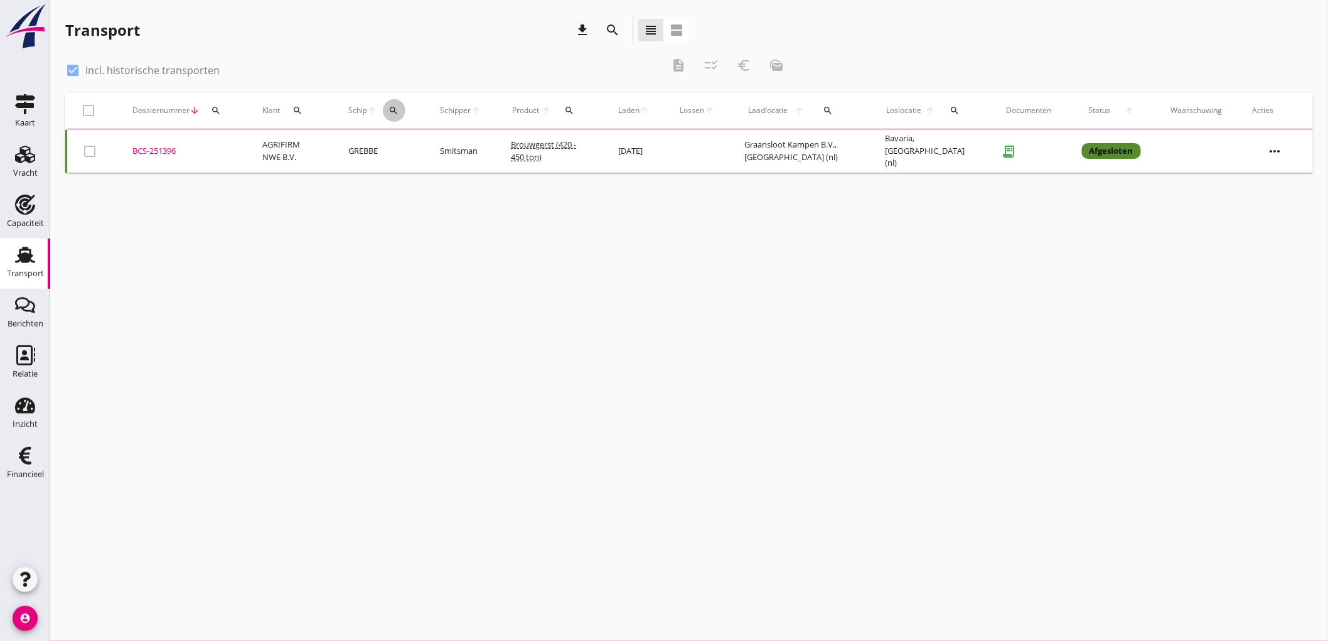
click at [399, 111] on icon "search" at bounding box center [394, 110] width 10 height 10
click at [426, 146] on input "Zoek op (scheeps)naam" at bounding box center [457, 147] width 131 height 20
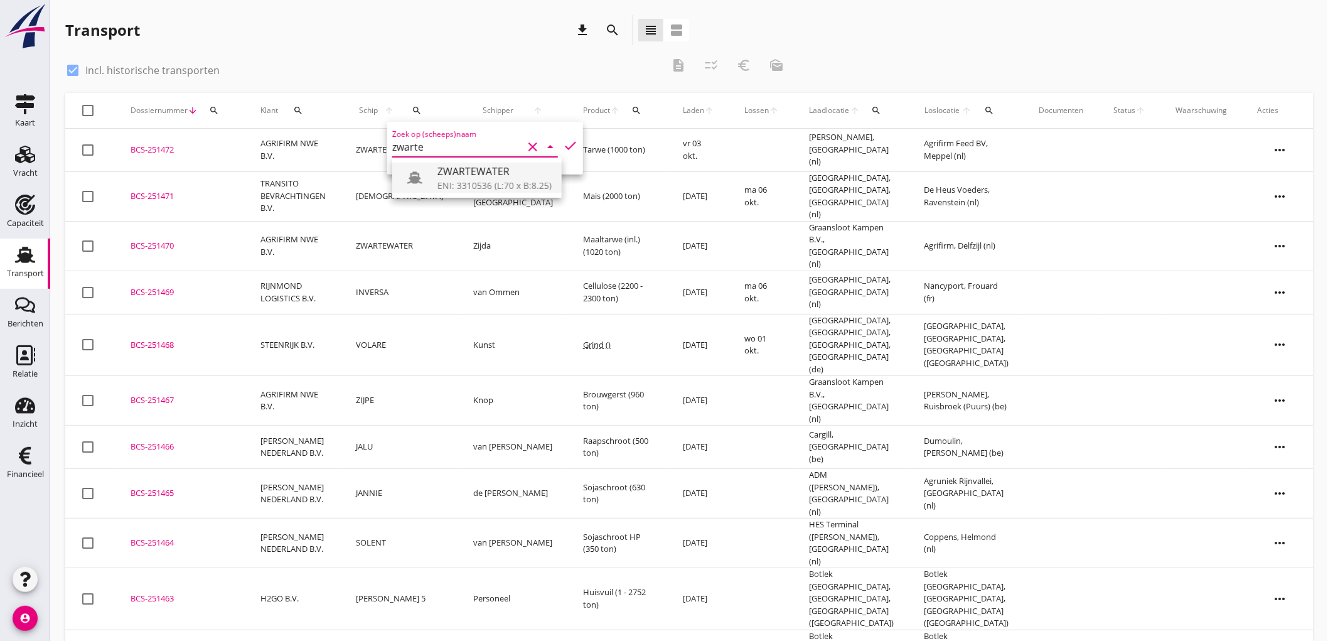
click at [442, 176] on div "ZWARTEWATER" at bounding box center [494, 171] width 114 height 15
click at [567, 142] on icon "check" at bounding box center [570, 145] width 15 height 15
type input "ZWARTEWATER"
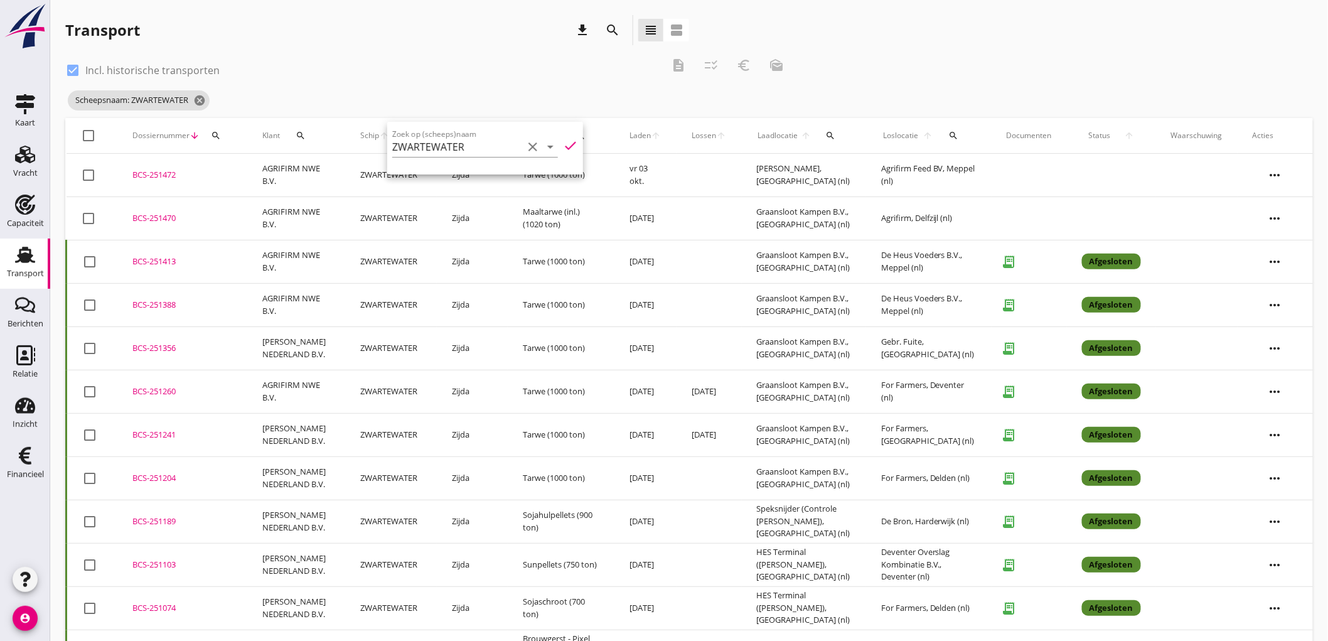
click at [563, 147] on icon "check" at bounding box center [570, 145] width 15 height 15
click at [198, 102] on icon "cancel" at bounding box center [199, 100] width 13 height 13
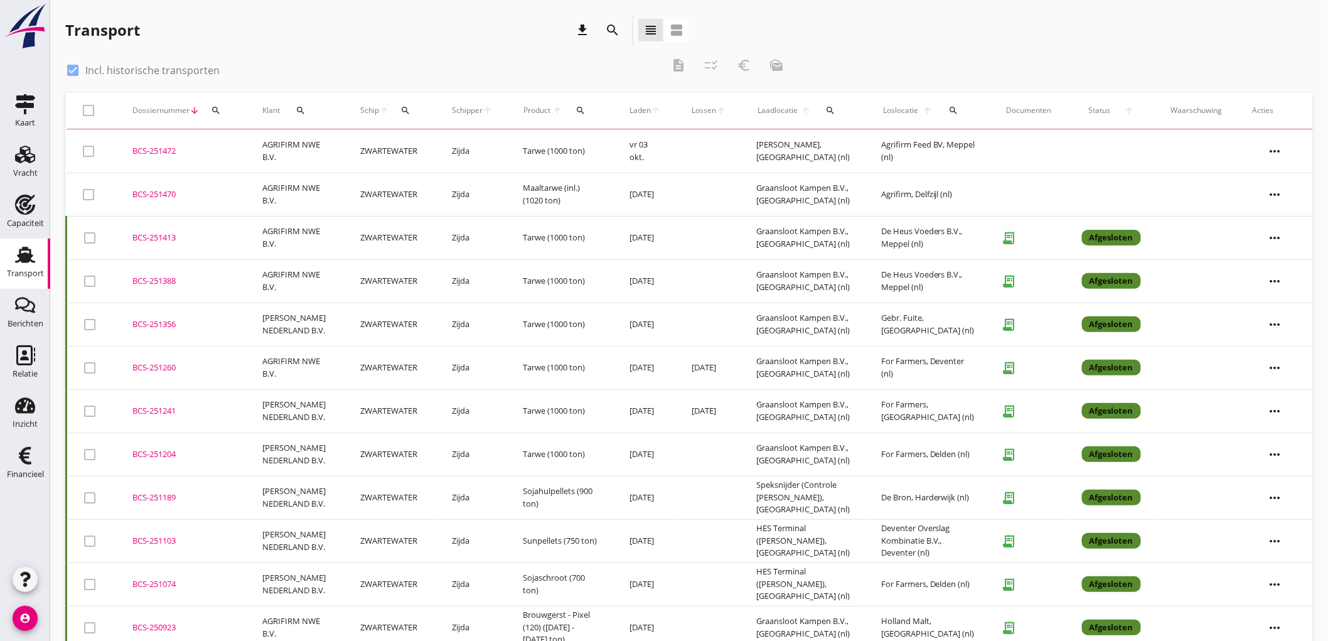
click at [395, 119] on button "search" at bounding box center [405, 110] width 23 height 23
click at [442, 146] on input "Zoek op (scheeps)naam" at bounding box center [455, 147] width 131 height 20
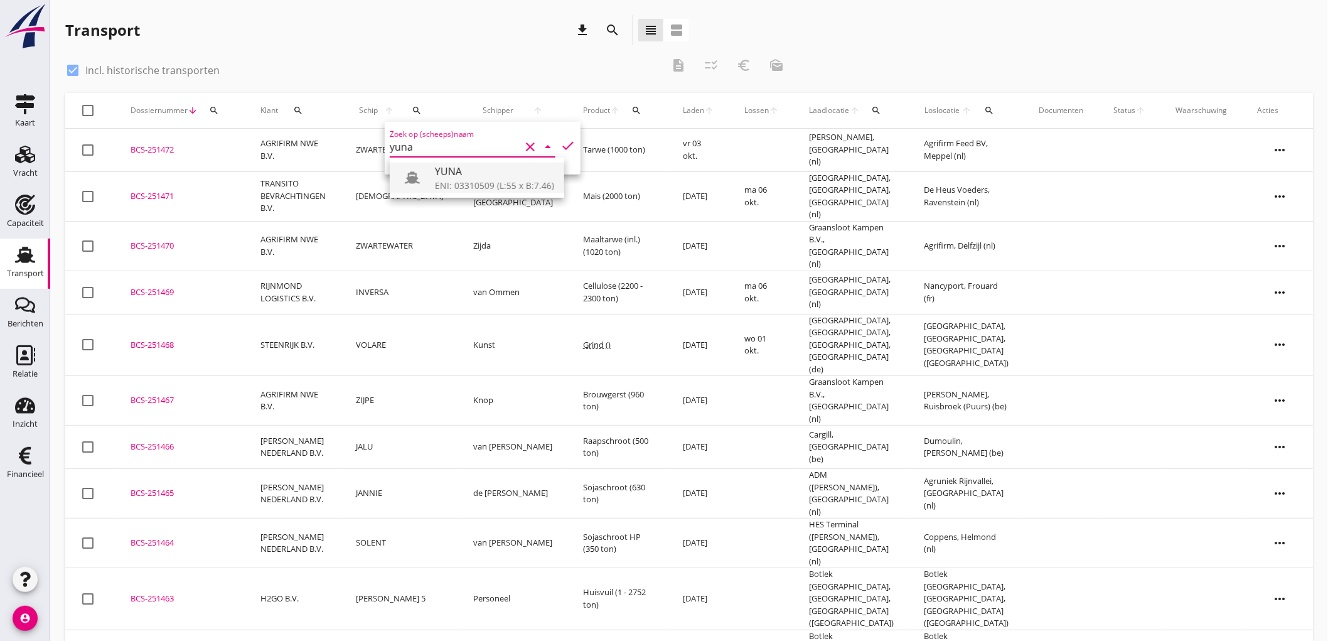
click at [454, 168] on div "YUNA" at bounding box center [494, 171] width 119 height 15
click at [560, 144] on icon "check" at bounding box center [567, 145] width 15 height 15
type input "YUNA"
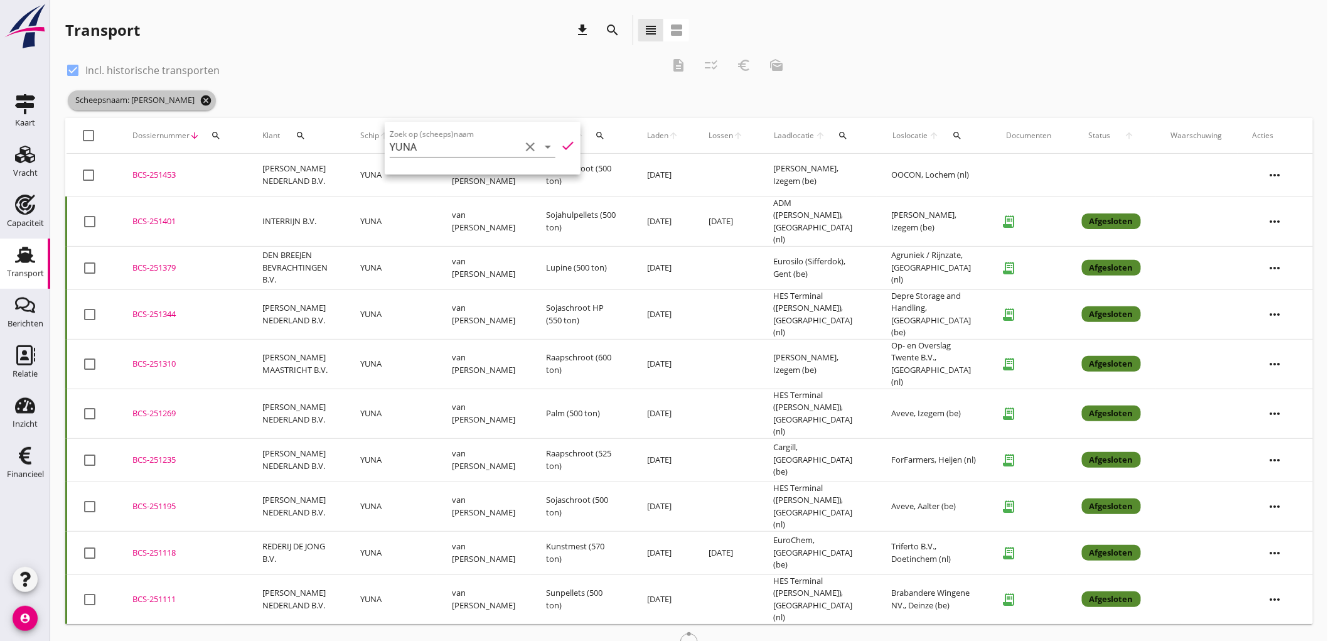
click at [200, 103] on icon "cancel" at bounding box center [206, 100] width 13 height 13
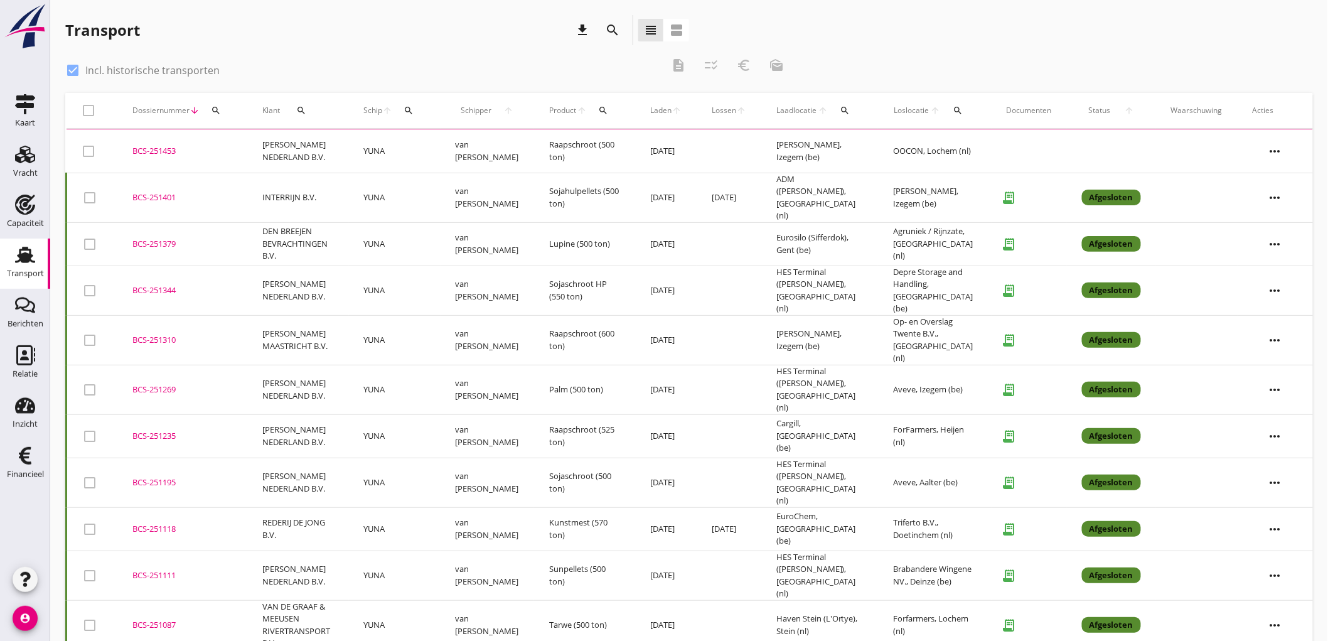
click at [410, 114] on icon "search" at bounding box center [409, 110] width 10 height 10
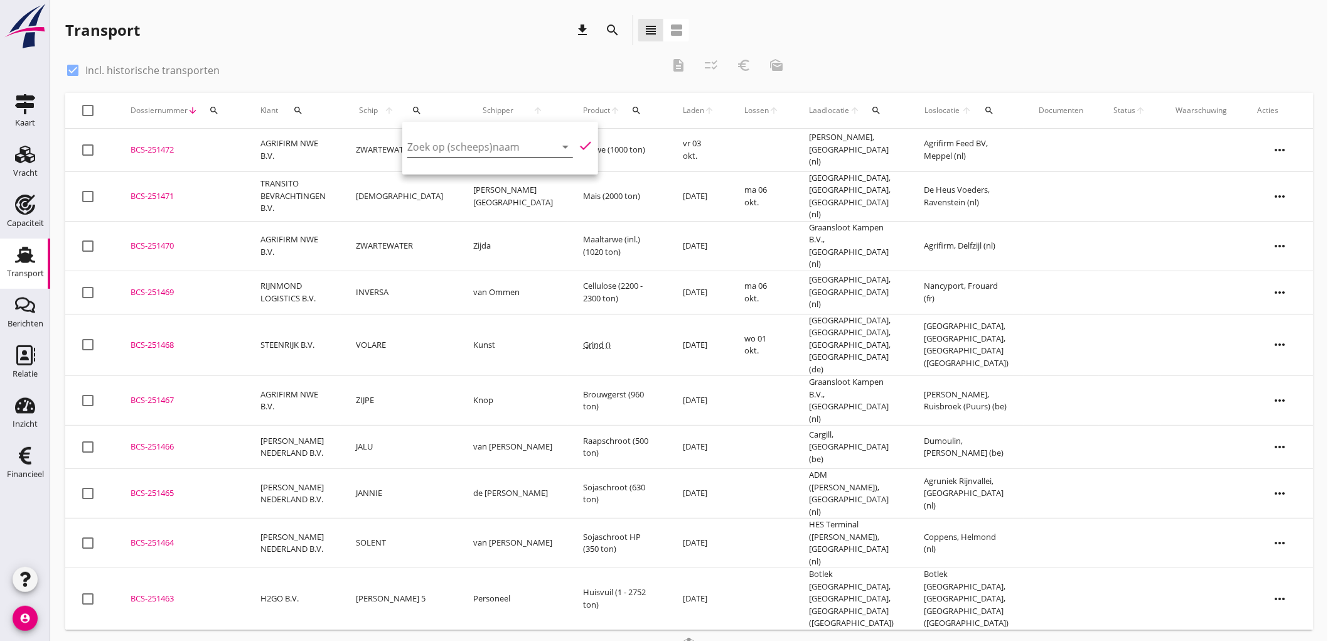
click at [486, 145] on input "Zoek op (scheeps)naam" at bounding box center [472, 147] width 131 height 20
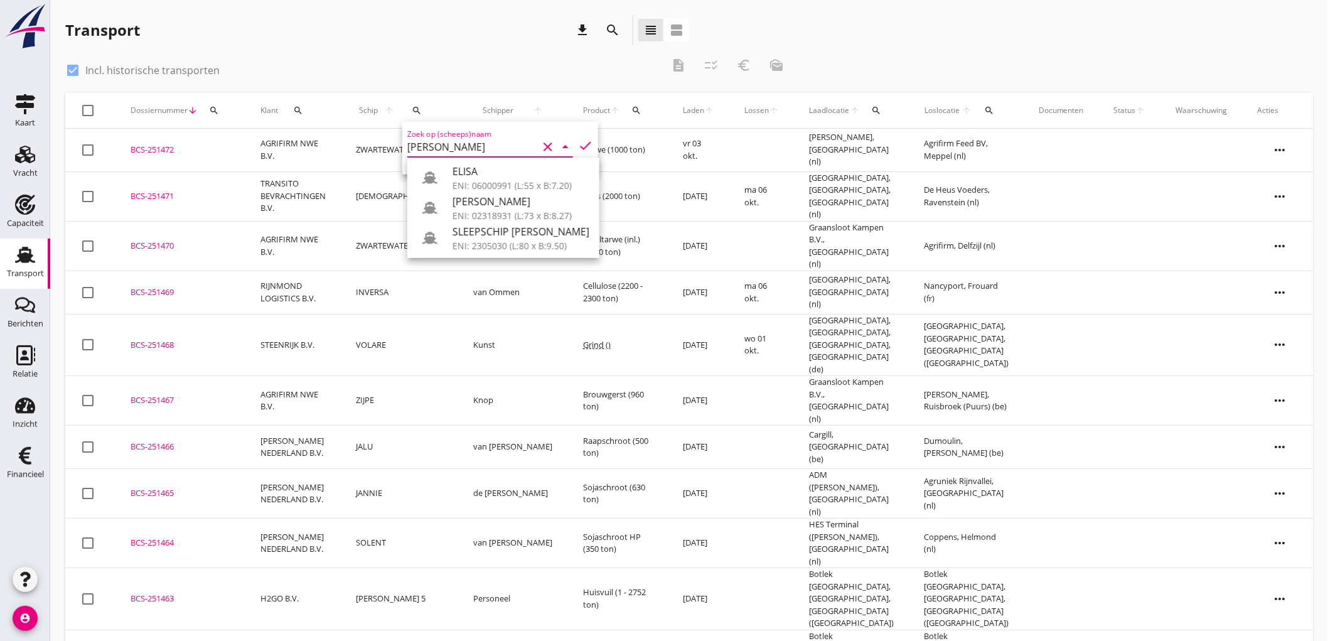
click at [508, 174] on div "ELISA" at bounding box center [521, 171] width 137 height 15
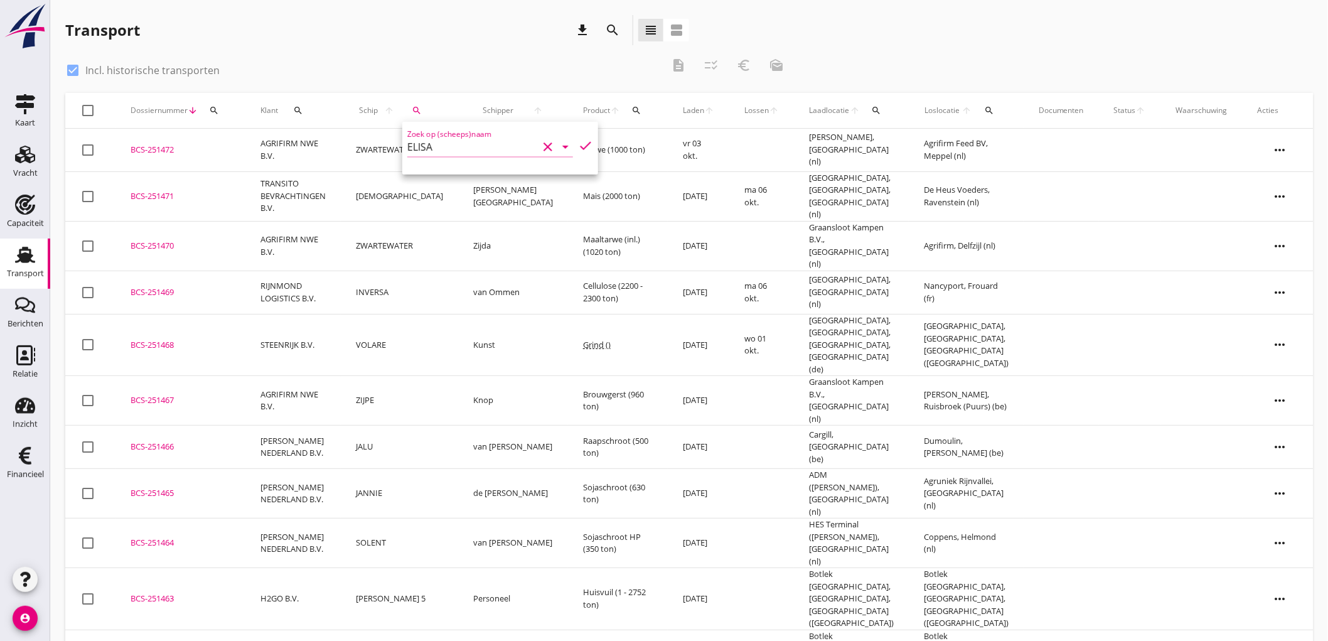
click at [582, 147] on icon "check" at bounding box center [585, 145] width 15 height 15
type input "ELISA"
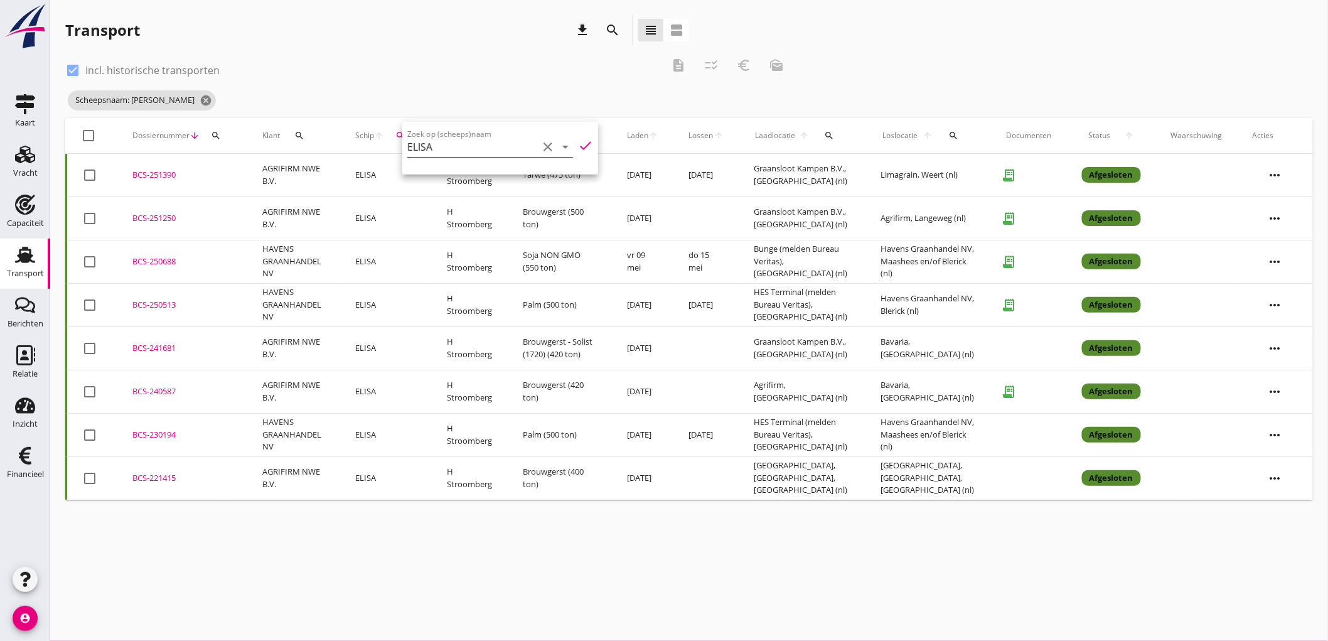
click at [541, 149] on icon "clear" at bounding box center [547, 146] width 15 height 15
click at [490, 178] on div "SIENNA" at bounding box center [519, 171] width 132 height 15
click at [582, 144] on icon "check" at bounding box center [585, 145] width 15 height 15
type input "SIENNA"
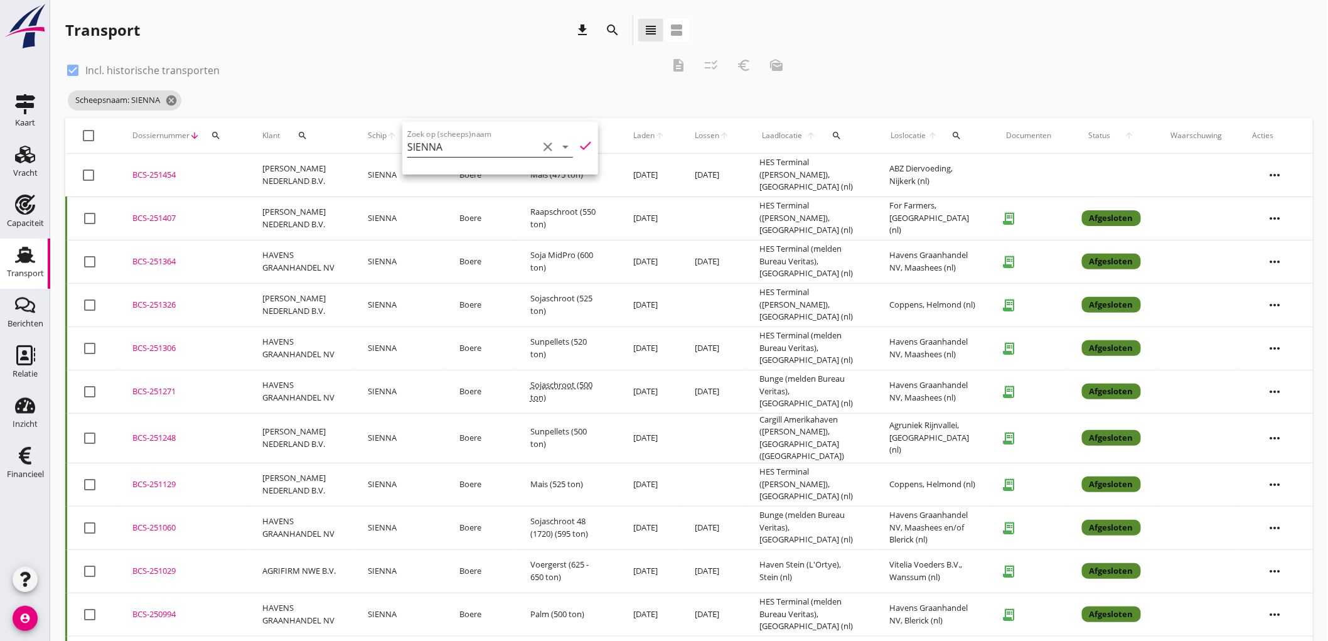
click at [540, 146] on icon "clear" at bounding box center [547, 146] width 15 height 15
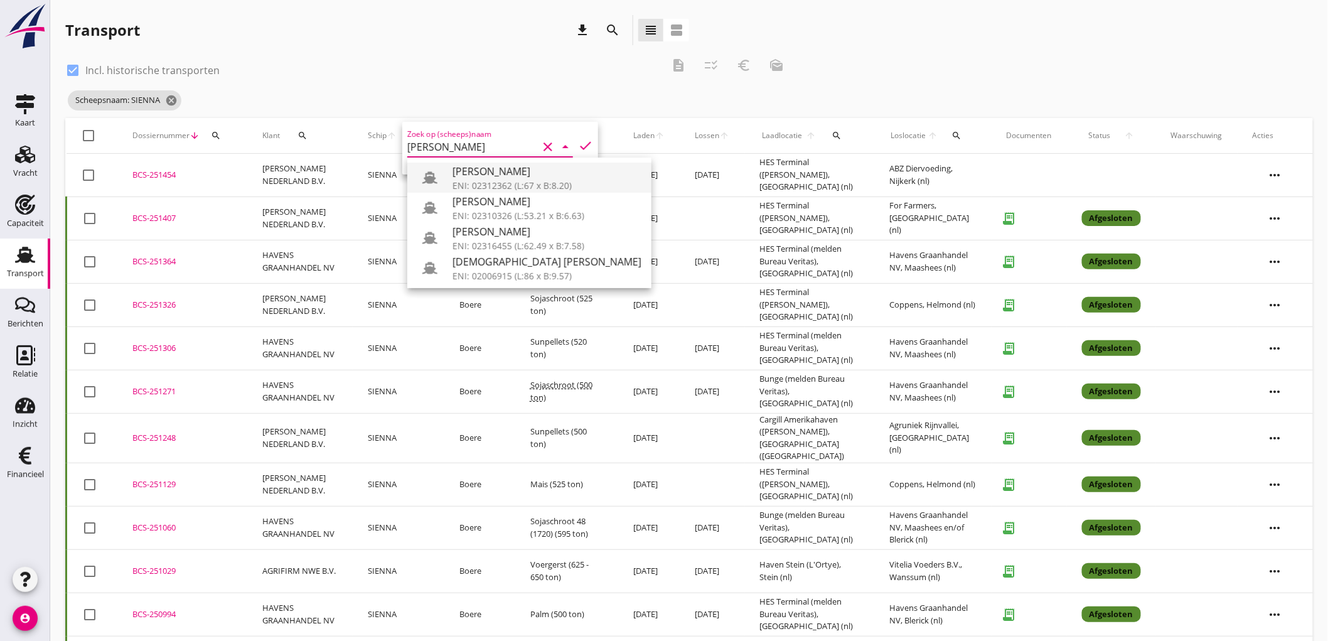
click at [498, 179] on div "ENI: 02312362 (L:67 x B:8.20)" at bounding box center [547, 185] width 189 height 13
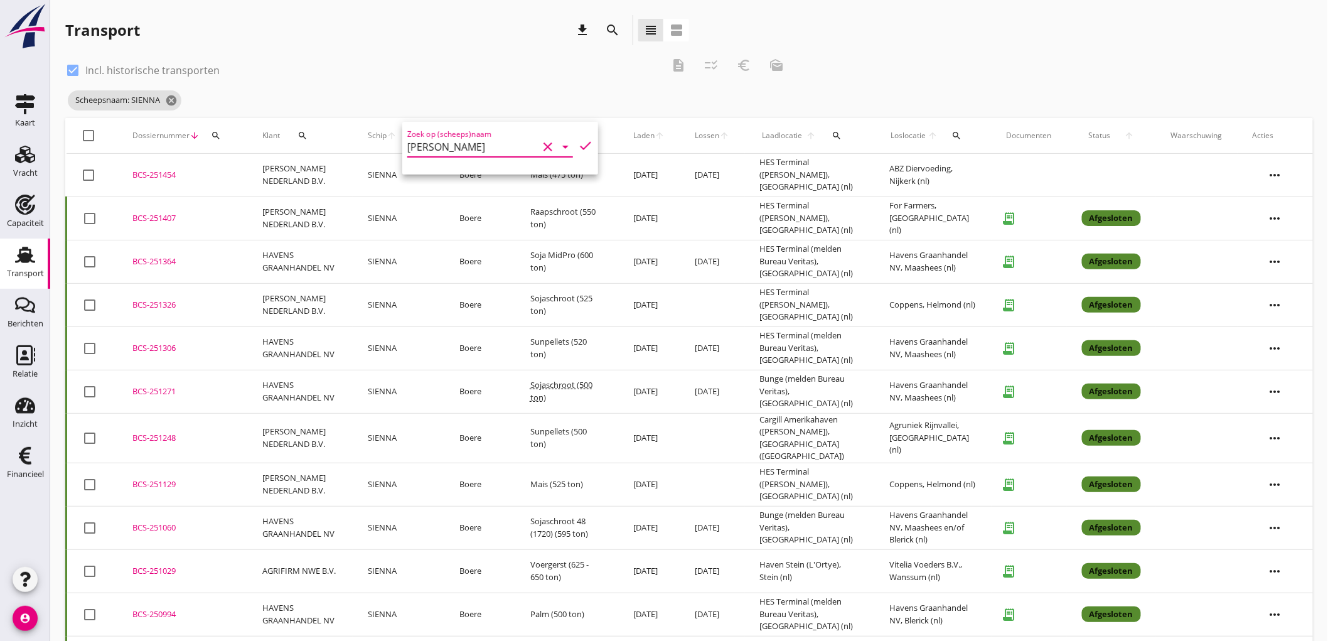
click at [578, 140] on icon "check" at bounding box center [585, 145] width 15 height 15
type input "[PERSON_NAME]"
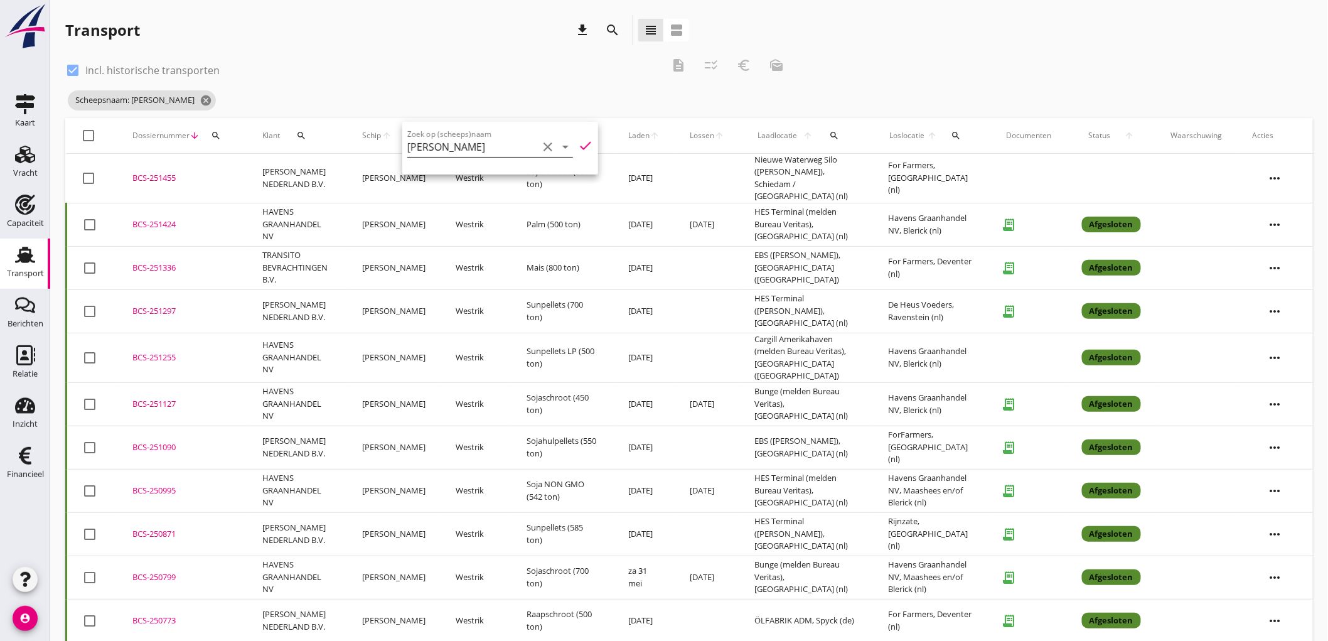
click at [544, 146] on icon "clear" at bounding box center [547, 146] width 15 height 15
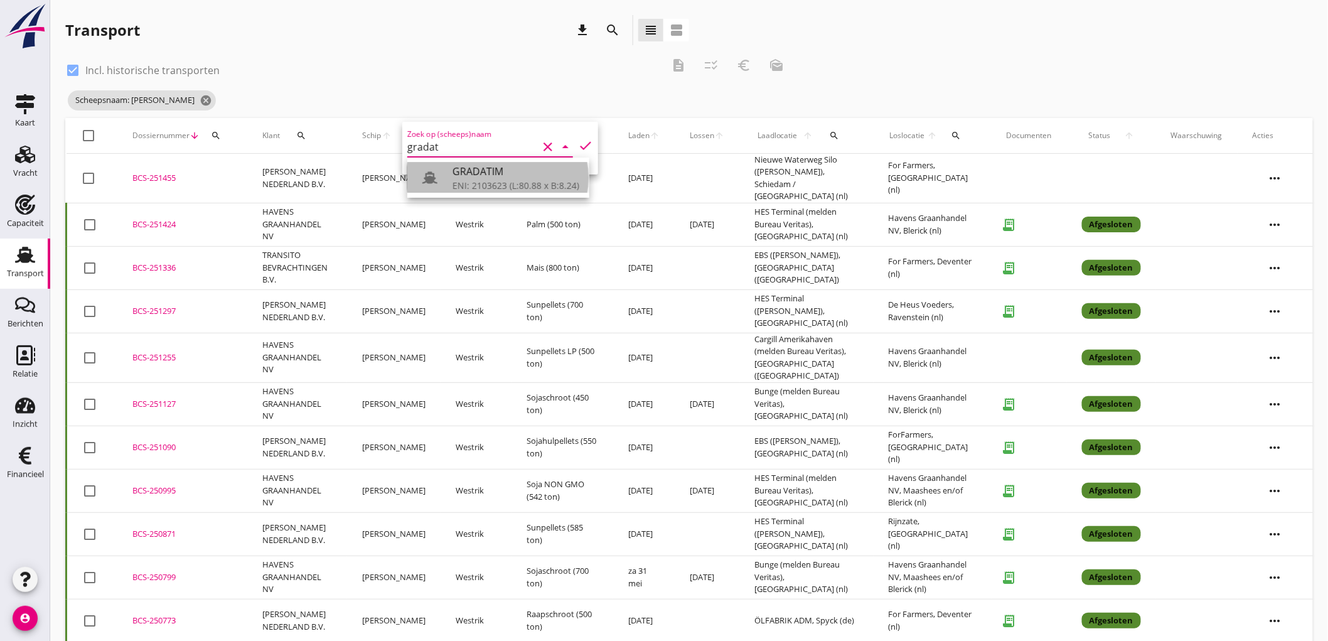
click at [488, 176] on div "GRADATIM" at bounding box center [516, 171] width 127 height 15
click at [578, 138] on icon "check" at bounding box center [585, 145] width 15 height 15
type input "GRADATIM"
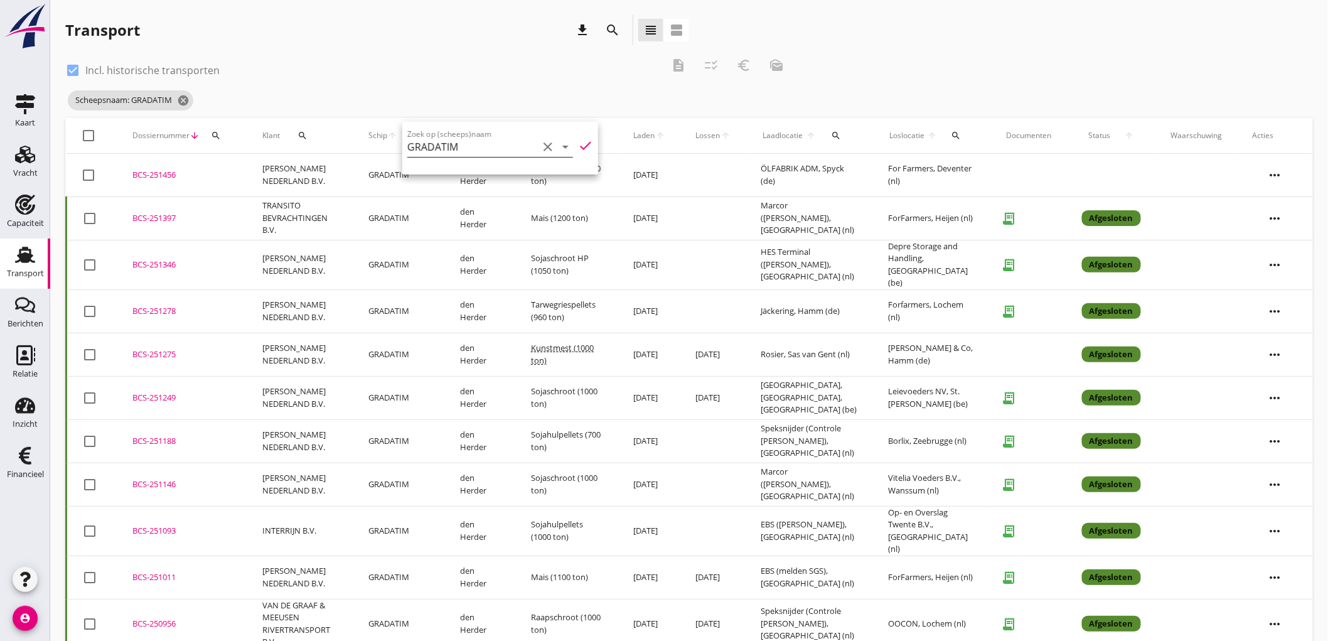
click at [540, 147] on icon "clear" at bounding box center [547, 146] width 15 height 15
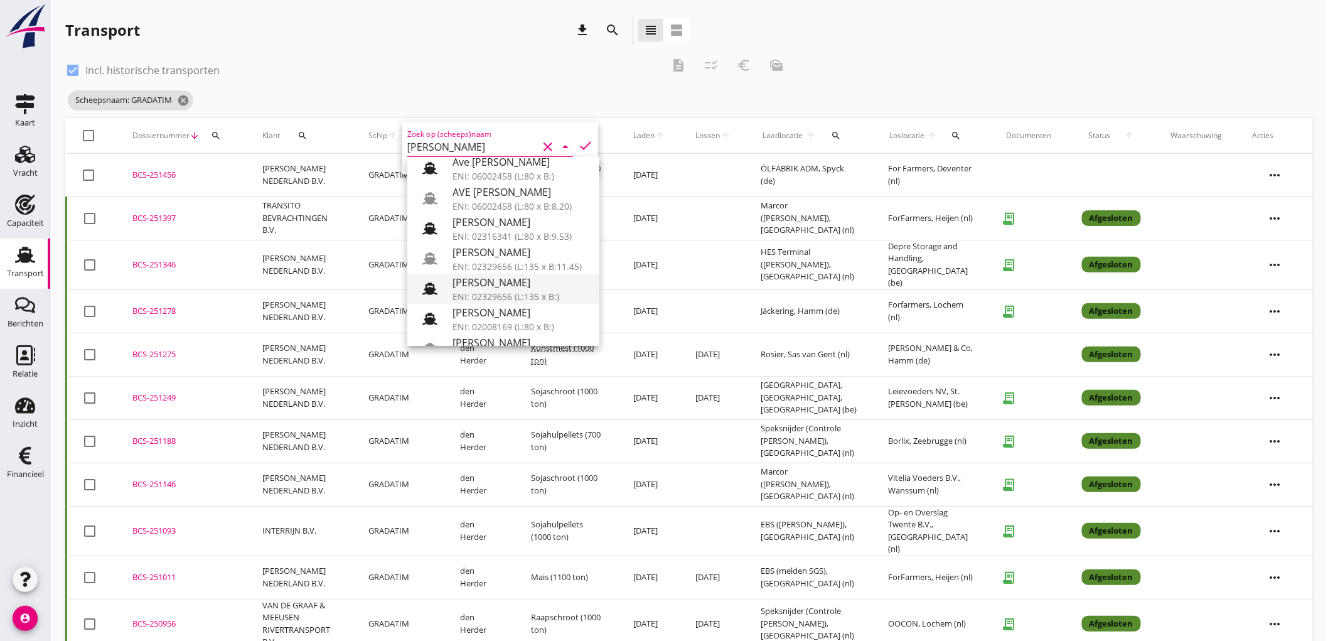
scroll to position [139, 0]
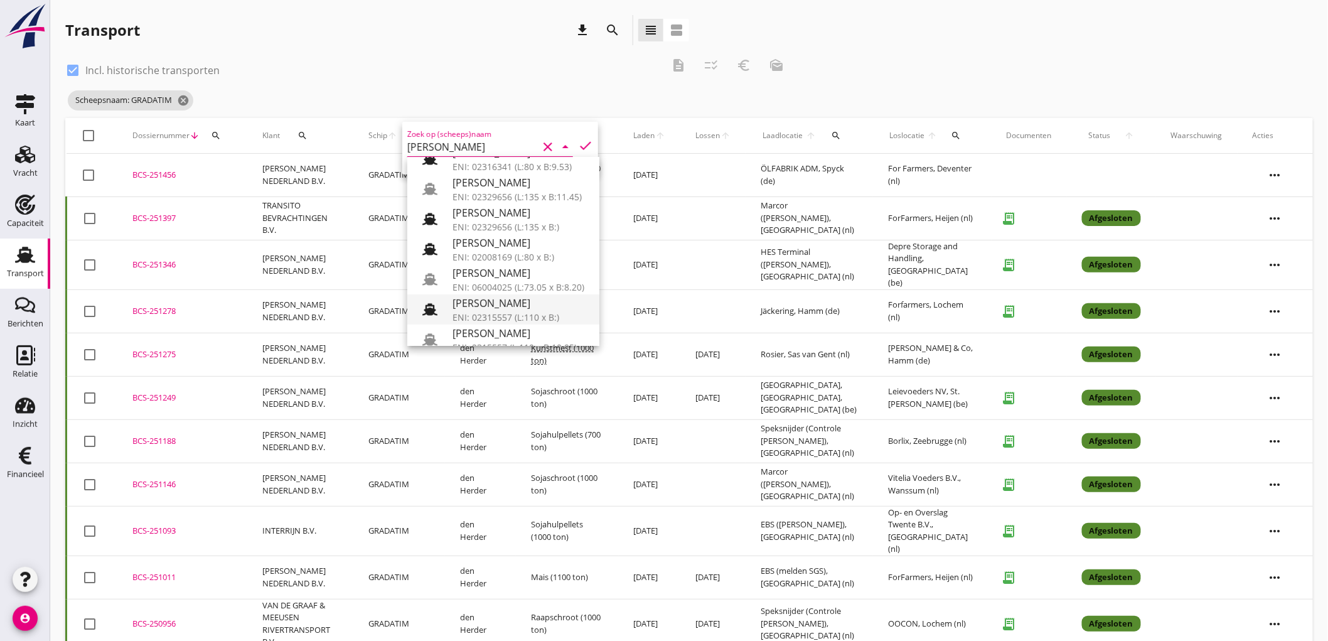
click at [522, 323] on div "ENI: 02315557 (L:110 x B:)" at bounding box center [521, 317] width 137 height 13
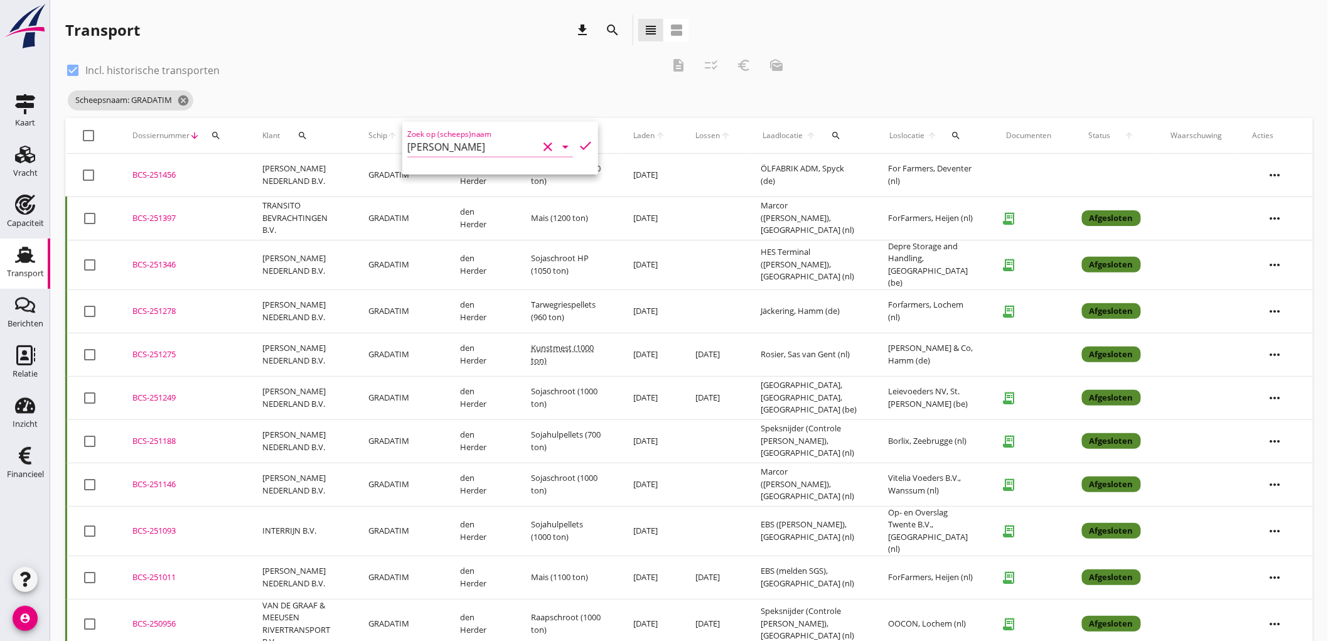
click at [478, 141] on input "Maria Jeanet" at bounding box center [472, 147] width 131 height 20
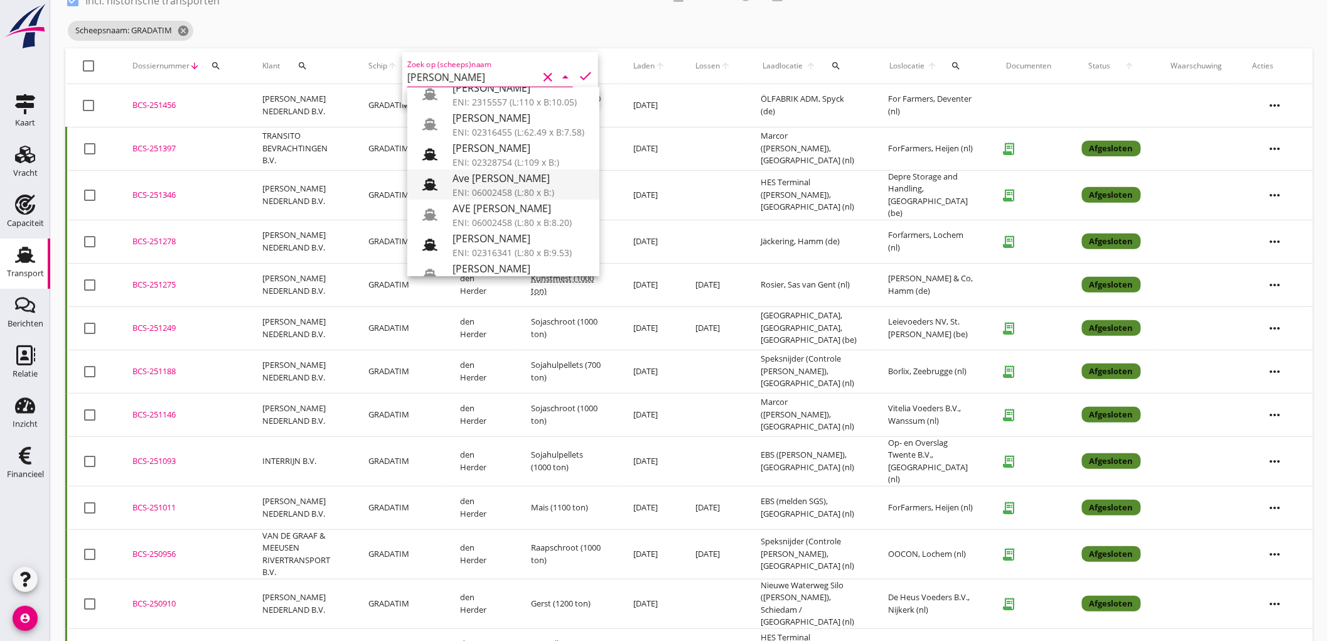
scroll to position [0, 0]
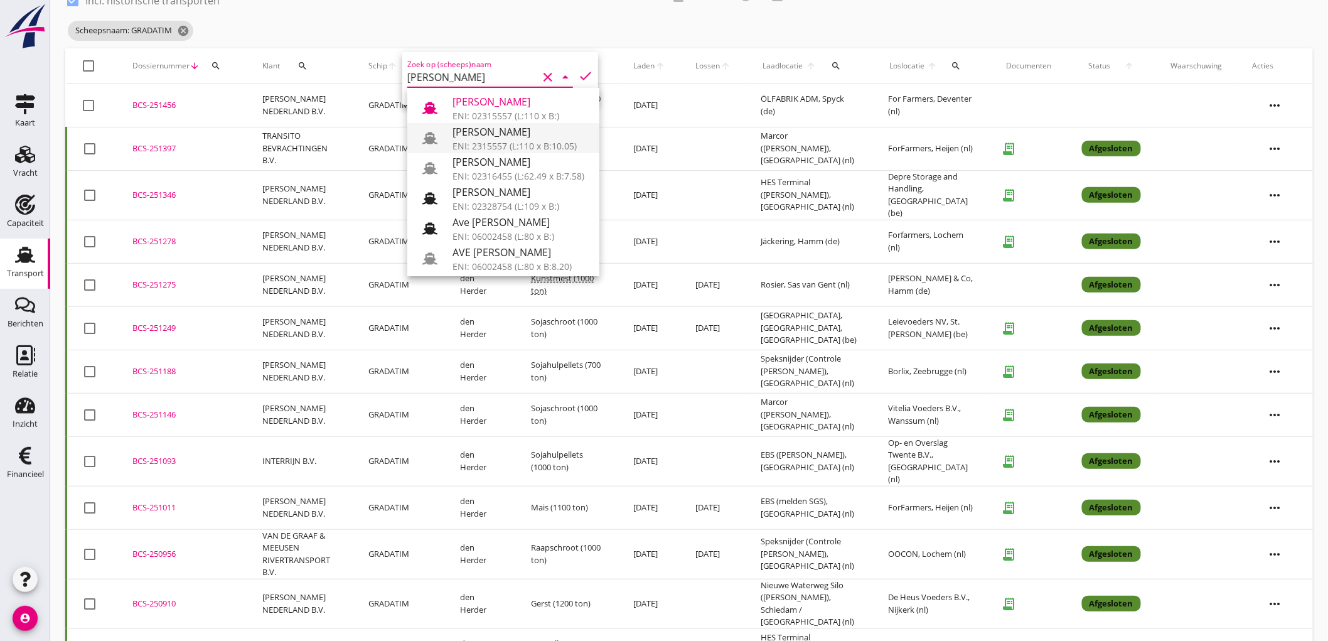
click at [509, 142] on div "ENI: 2315557 (L:110 x B:10.05)" at bounding box center [521, 145] width 137 height 13
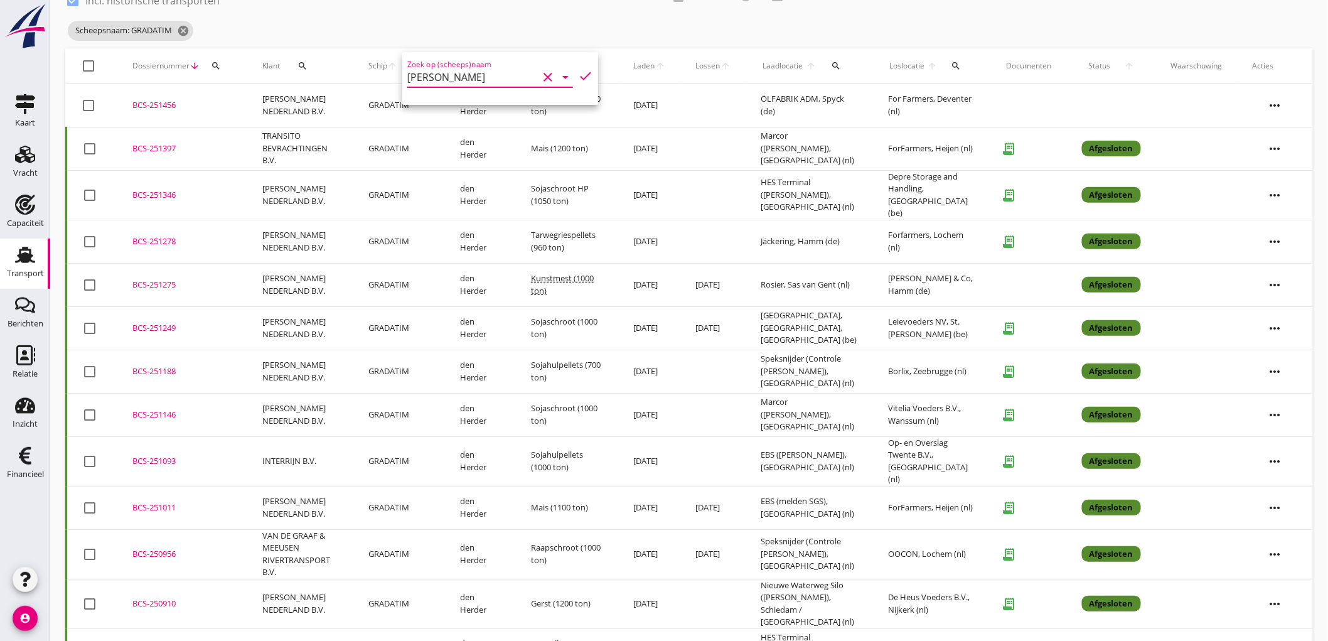
click at [578, 73] on icon "check" at bounding box center [585, 75] width 15 height 15
type input "[PERSON_NAME]"
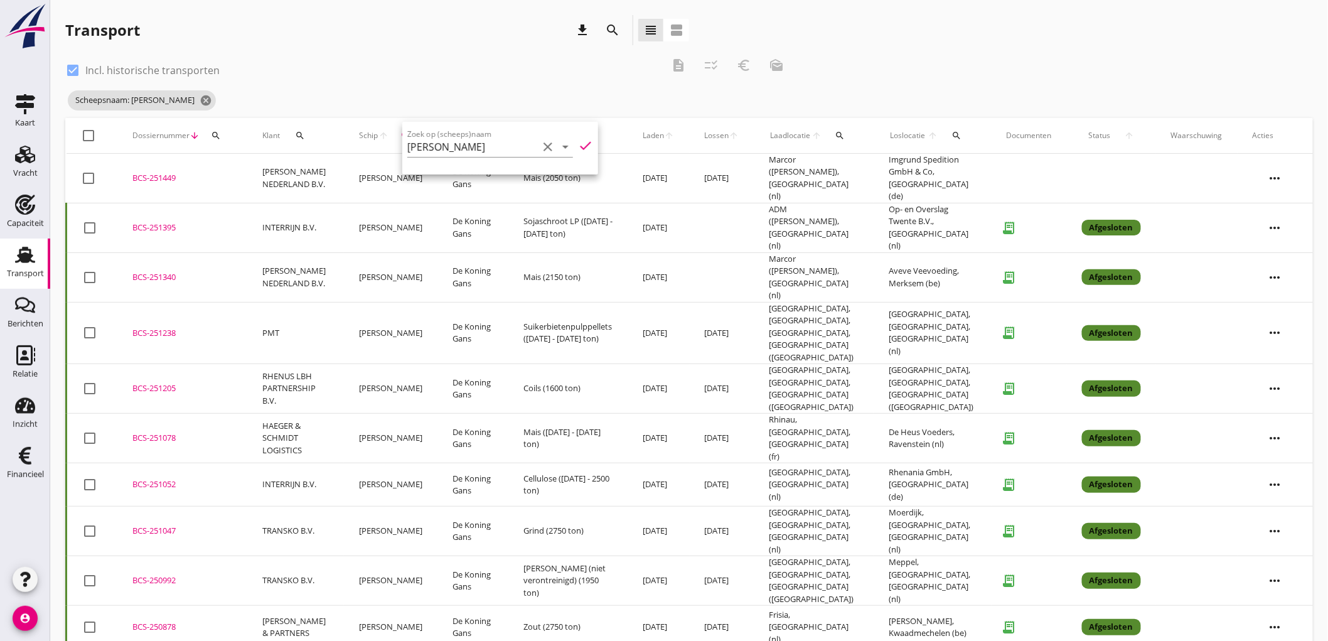
click at [544, 148] on icon "clear" at bounding box center [547, 146] width 15 height 15
click at [484, 180] on div "ENI: 3250279 (L:56.41 x B:6.66)" at bounding box center [516, 185] width 127 height 13
click at [578, 144] on icon "check" at bounding box center [585, 145] width 15 height 15
type input "ZEESTER"
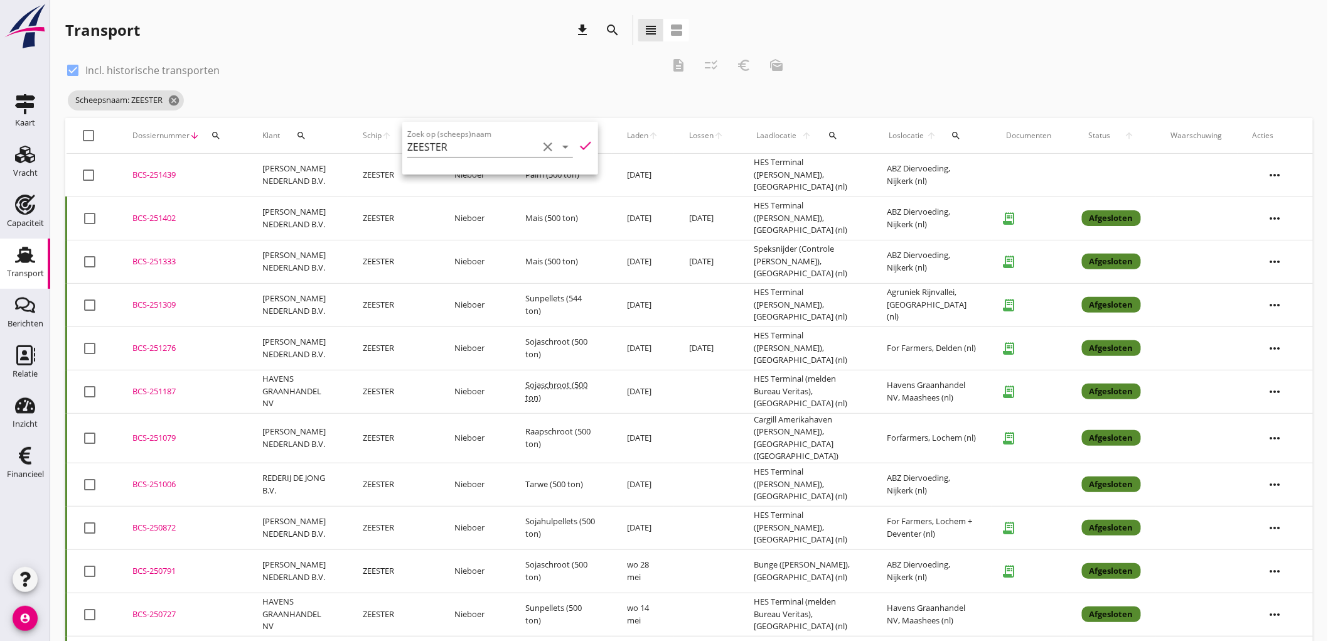
click at [540, 149] on icon "clear" at bounding box center [547, 146] width 15 height 15
click at [439, 191] on link "PELIKAAN ENI: 02321390 (L:80 x B:9.03)" at bounding box center [494, 178] width 174 height 30
click at [578, 144] on icon "check" at bounding box center [585, 145] width 15 height 15
type input "PELIKAAN"
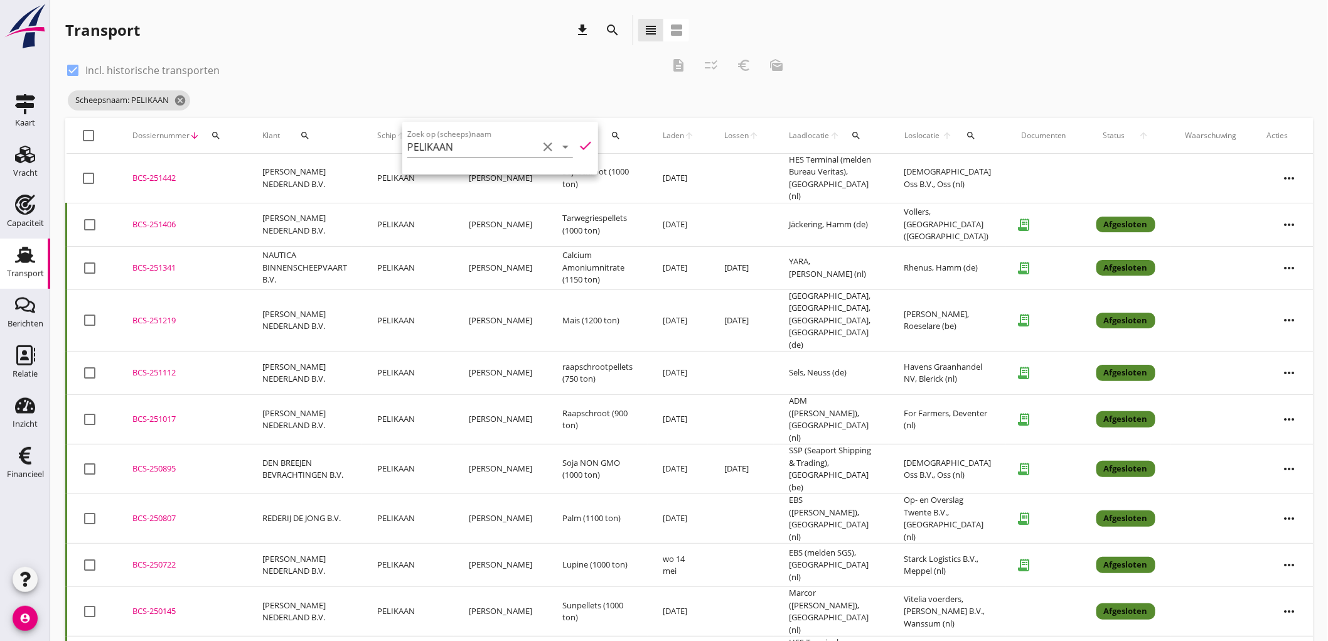
click at [540, 147] on icon "clear" at bounding box center [547, 146] width 15 height 15
click at [479, 170] on div "MRS [PERSON_NAME]" at bounding box center [512, 171] width 119 height 15
click at [579, 147] on icon "check" at bounding box center [585, 145] width 15 height 15
type input "MRS [PERSON_NAME]"
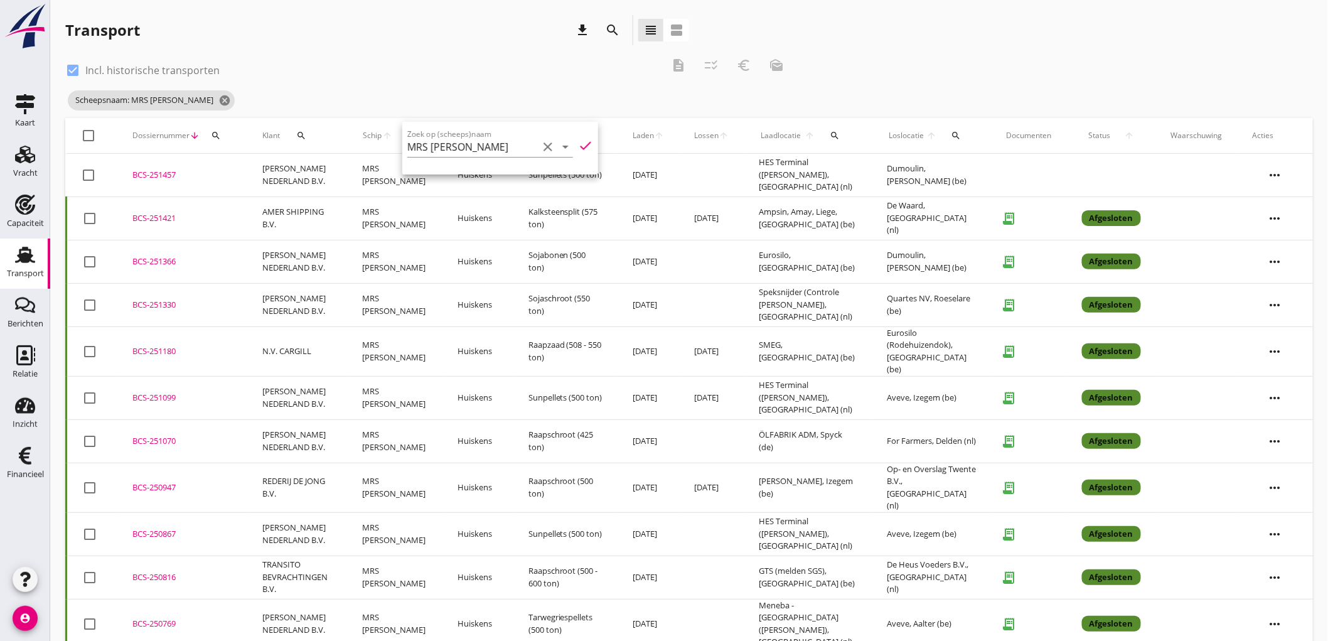
click at [540, 151] on icon "clear" at bounding box center [547, 146] width 15 height 15
click at [586, 147] on icon "check" at bounding box center [585, 145] width 15 height 15
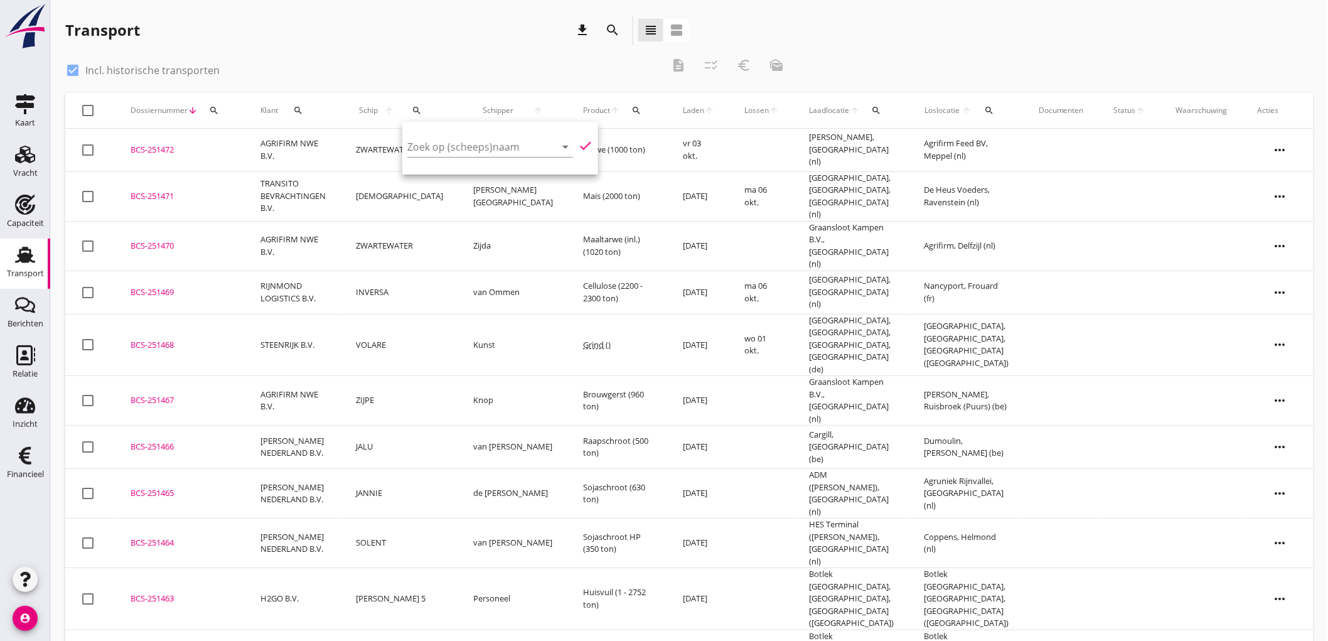
click at [523, 58] on div "check_box Incl. historische transporten description checklist_rtl euro_symbol m…" at bounding box center [429, 69] width 728 height 38
